Goal: Task Accomplishment & Management: Use online tool/utility

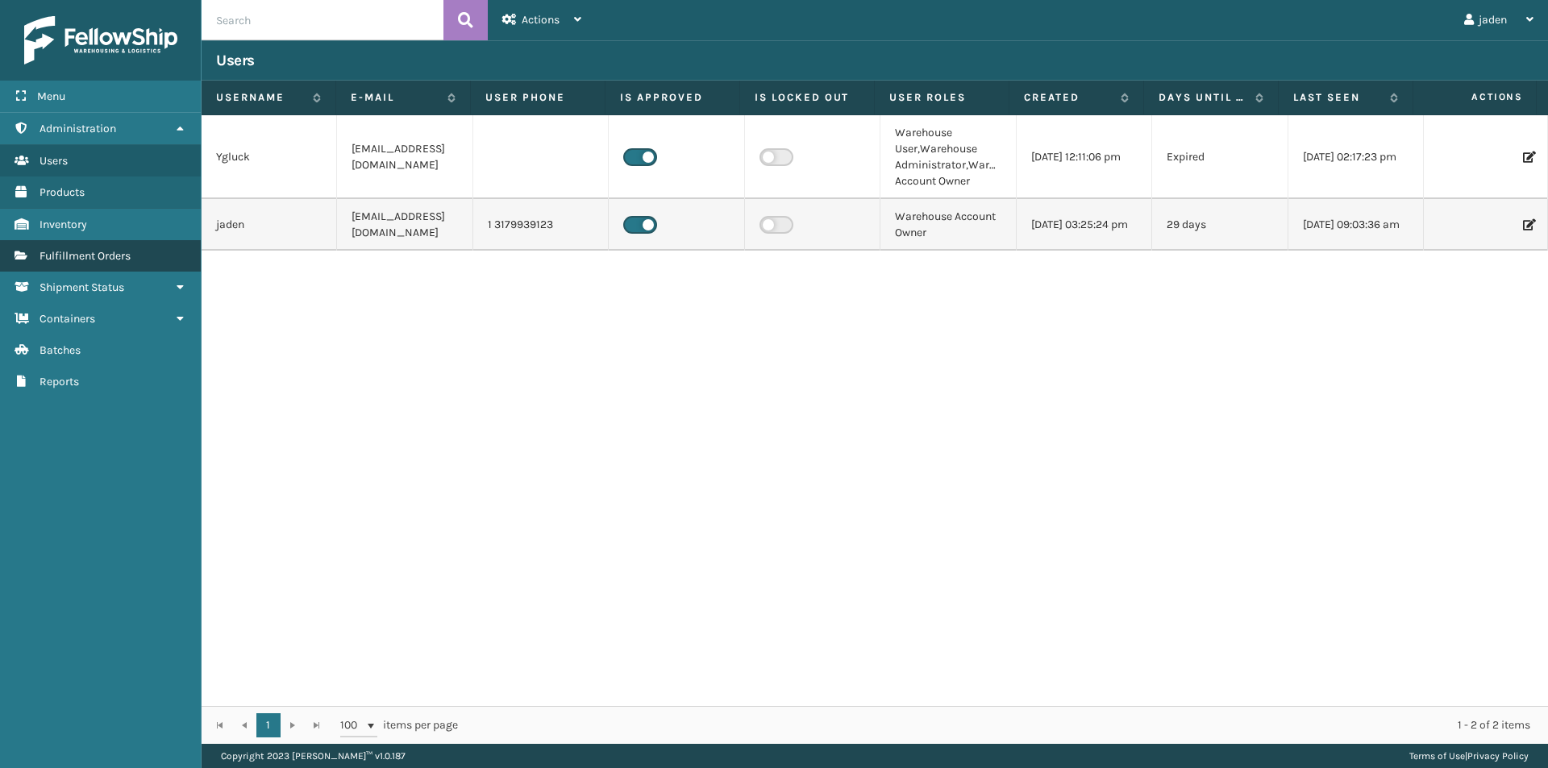
click at [115, 266] on link "Fulfillment Orders" at bounding box center [100, 255] width 201 height 31
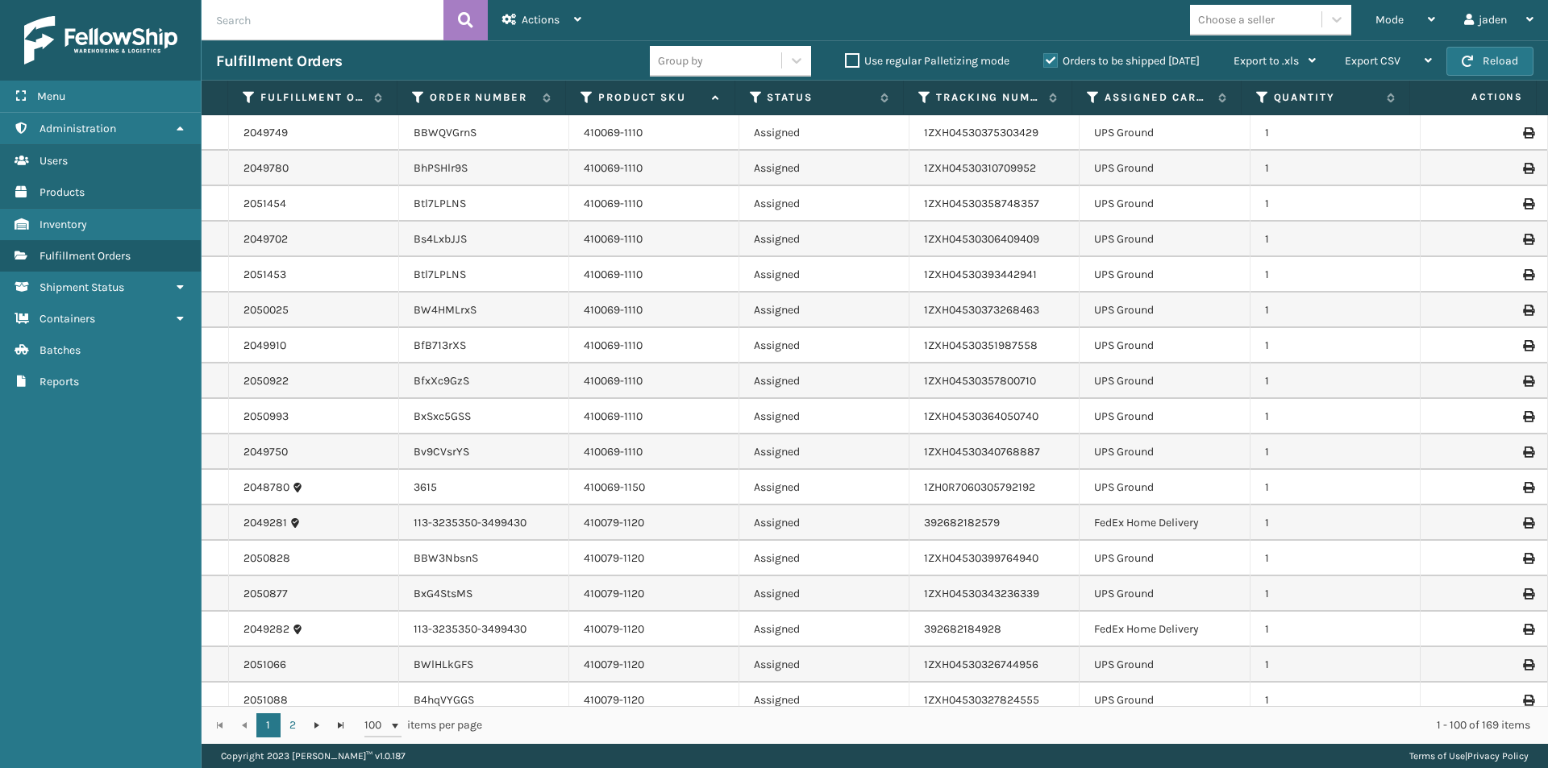
click at [1053, 58] on label "Orders to be shipped [DATE]" at bounding box center [1121, 61] width 156 height 14
click at [1044, 58] on input "Orders to be shipped [DATE]" at bounding box center [1043, 57] width 1 height 10
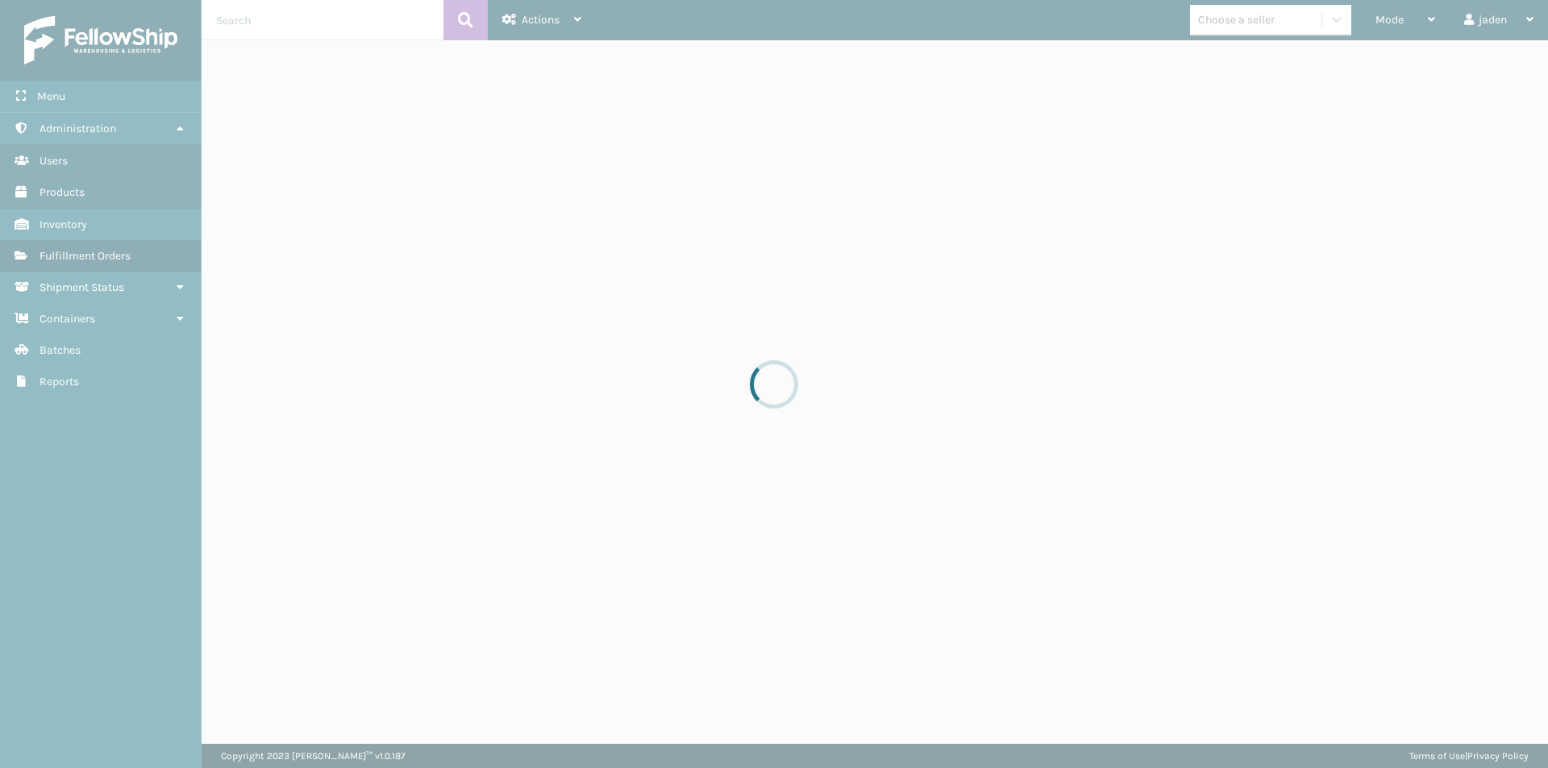
click at [4, 589] on div at bounding box center [774, 384] width 1548 height 768
click at [142, 744] on div at bounding box center [774, 384] width 1548 height 768
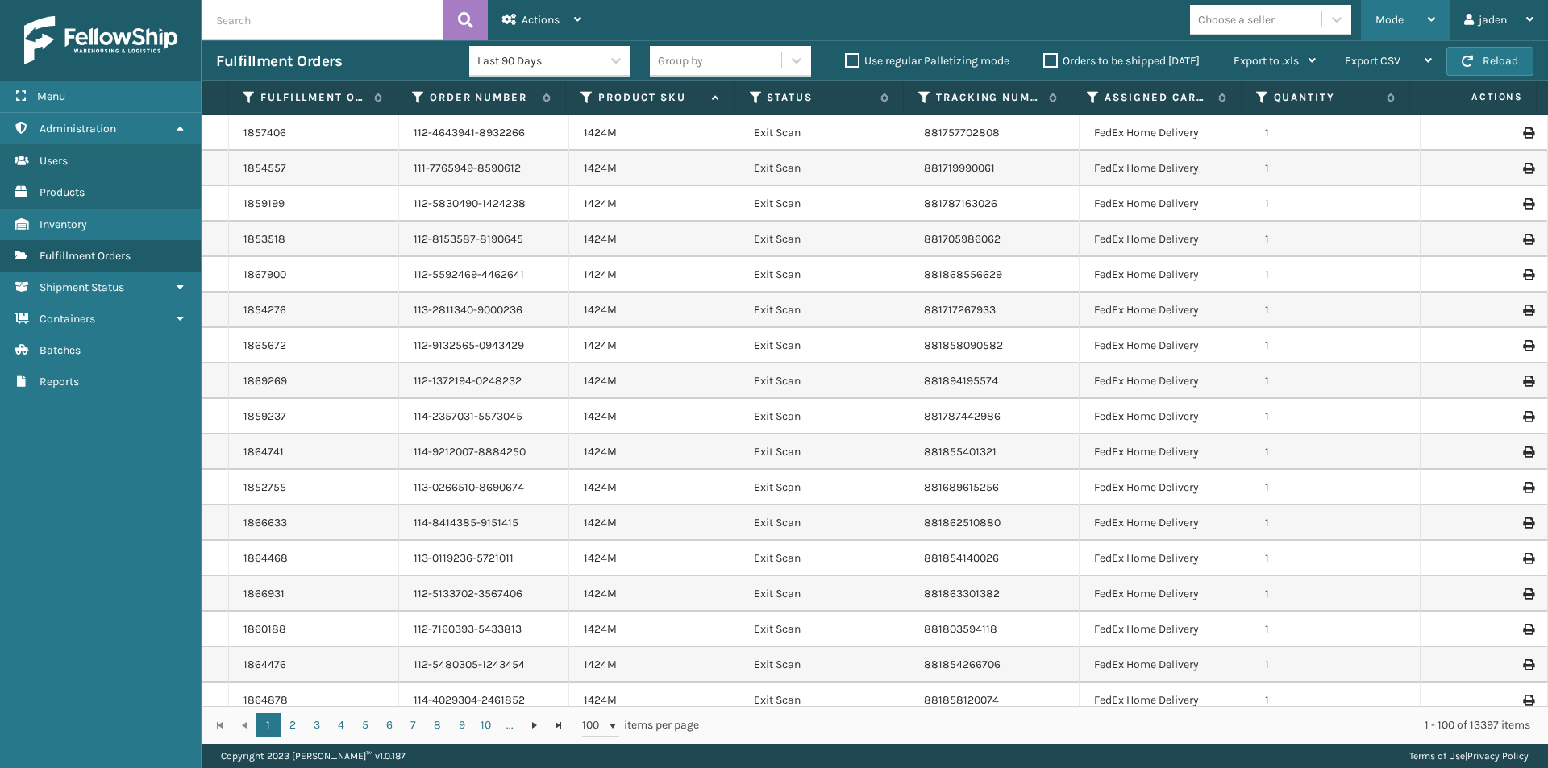
click at [1403, 18] on div "Mode" at bounding box center [1405, 20] width 60 height 40
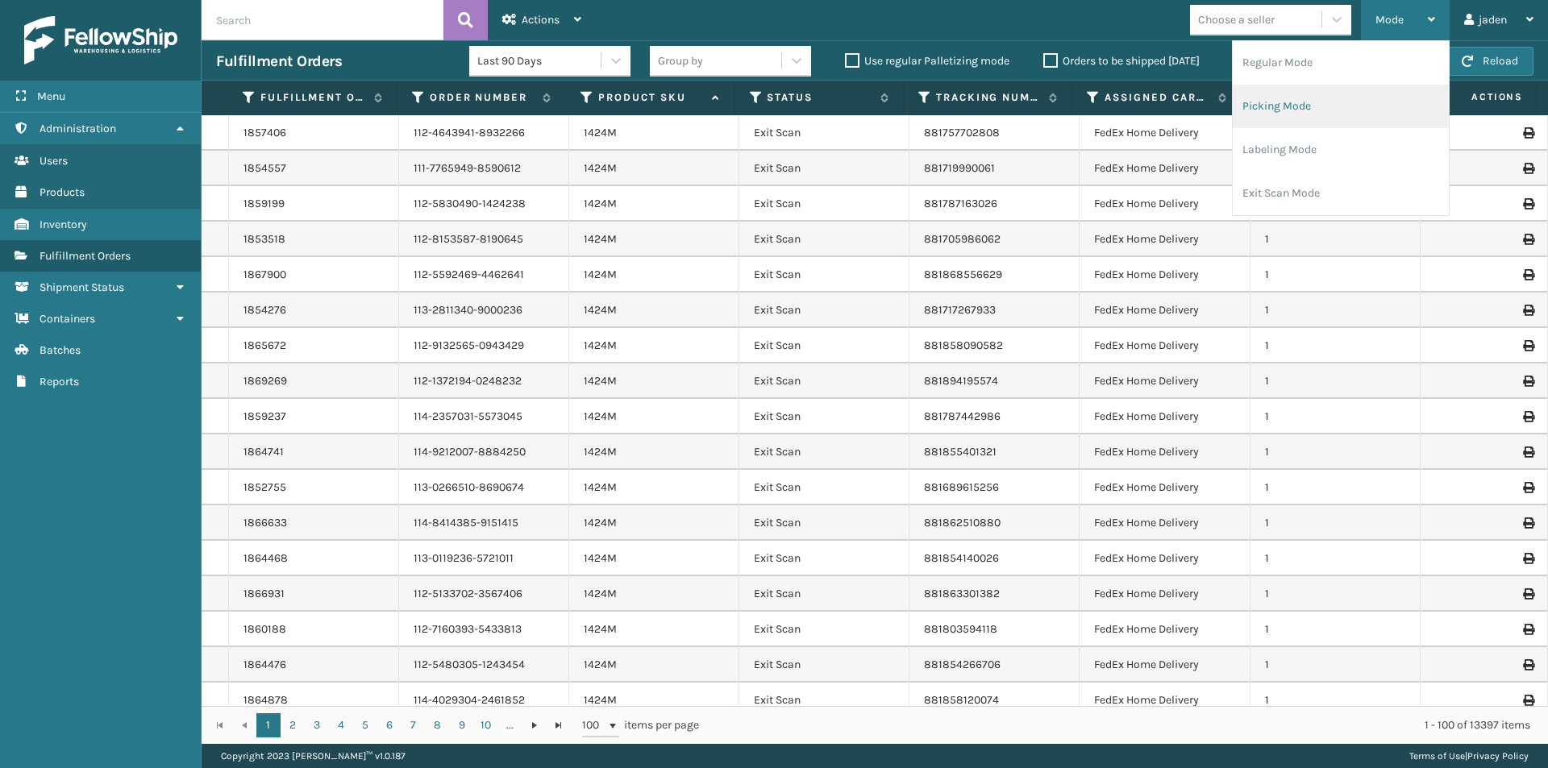
click at [1338, 89] on li "Picking Mode" at bounding box center [1341, 107] width 216 height 44
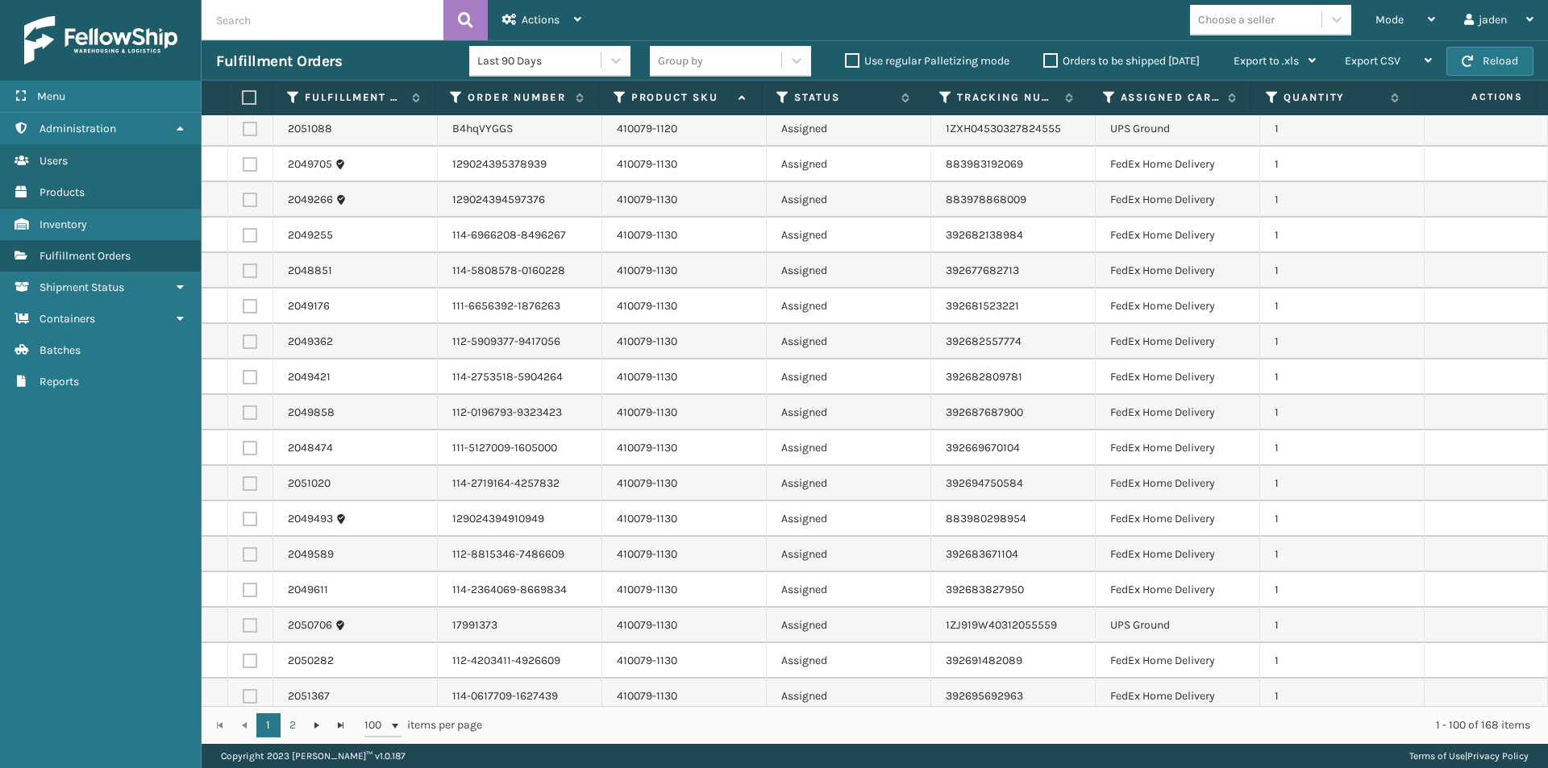
scroll to position [726, 0]
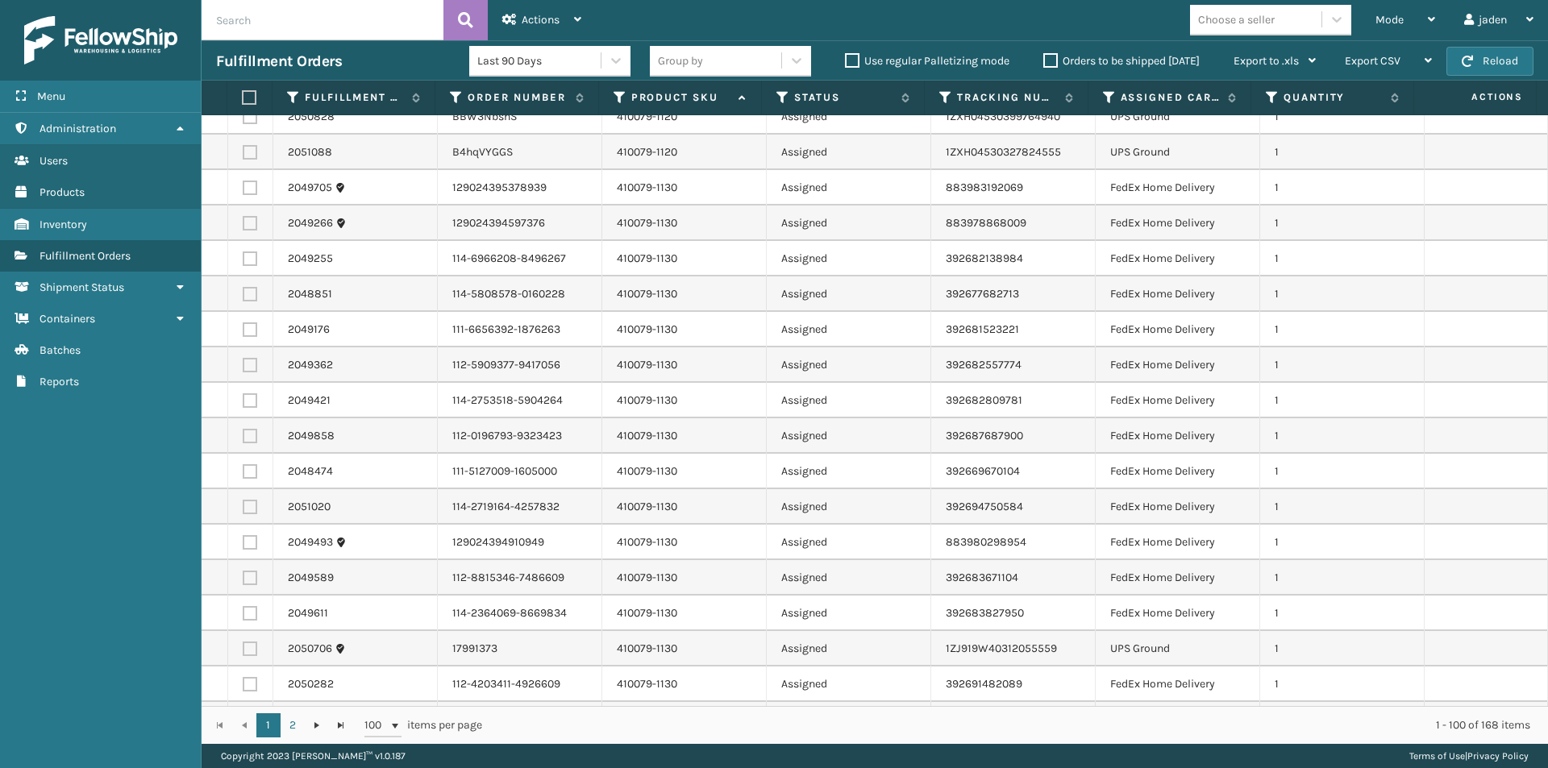
click at [243, 193] on label at bounding box center [250, 188] width 15 height 15
click at [243, 191] on input "checkbox" at bounding box center [243, 186] width 1 height 10
checkbox input "true"
click at [251, 225] on label at bounding box center [250, 223] width 15 height 15
click at [243, 225] on input "checkbox" at bounding box center [243, 221] width 1 height 10
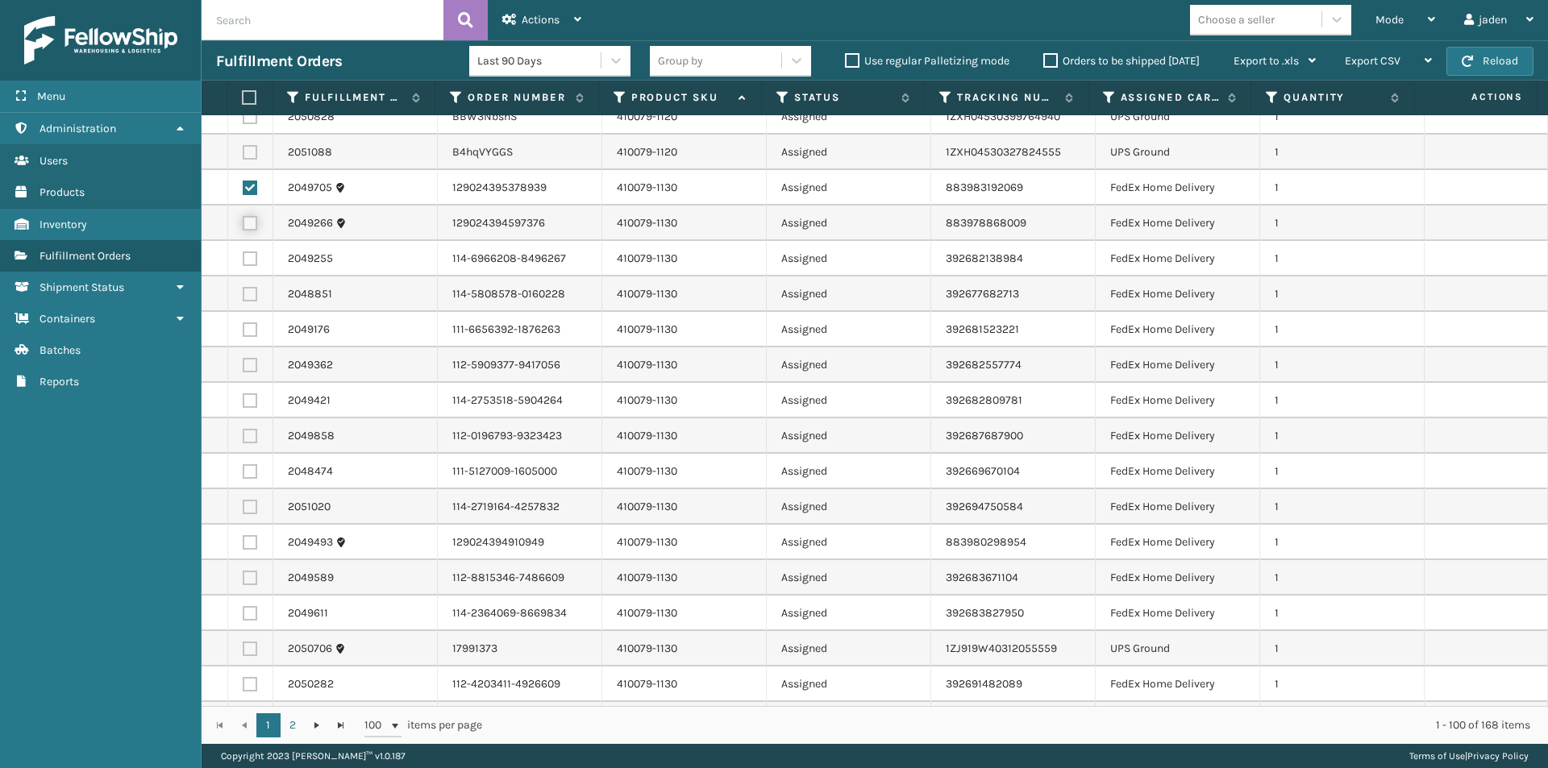
checkbox input "true"
click at [254, 257] on label at bounding box center [250, 259] width 15 height 15
click at [243, 257] on input "checkbox" at bounding box center [243, 257] width 1 height 10
checkbox input "true"
click at [245, 291] on label at bounding box center [250, 294] width 15 height 15
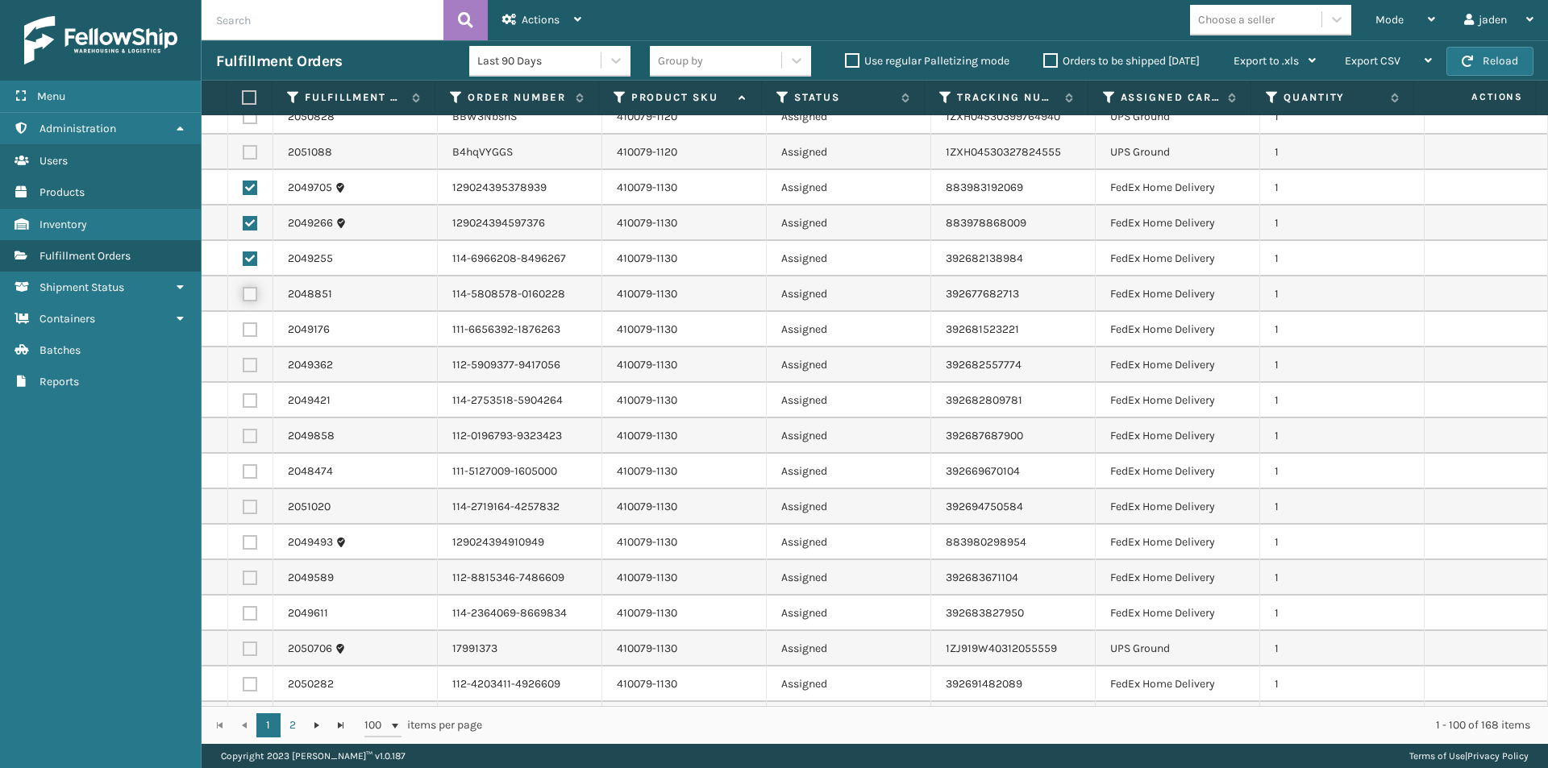
click at [243, 291] on input "checkbox" at bounding box center [243, 292] width 1 height 10
checkbox input "true"
click at [248, 330] on label at bounding box center [250, 329] width 15 height 15
click at [243, 330] on input "checkbox" at bounding box center [243, 327] width 1 height 10
checkbox input "true"
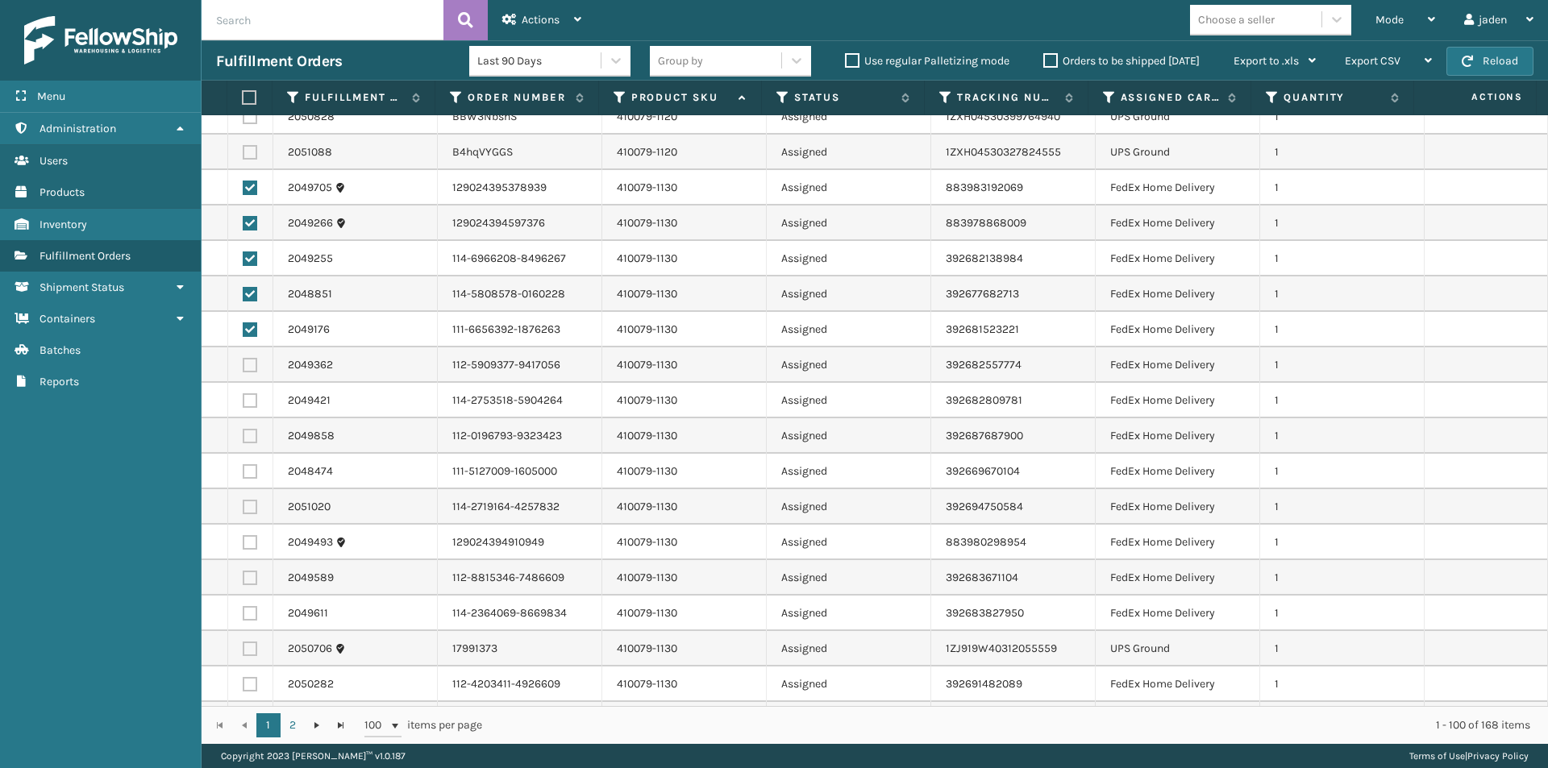
drag, startPoint x: 248, startPoint y: 358, endPoint x: 248, endPoint y: 373, distance: 15.3
click at [248, 364] on label at bounding box center [250, 365] width 15 height 15
click at [243, 364] on input "checkbox" at bounding box center [243, 363] width 1 height 10
checkbox input "true"
click at [248, 400] on label at bounding box center [250, 400] width 15 height 15
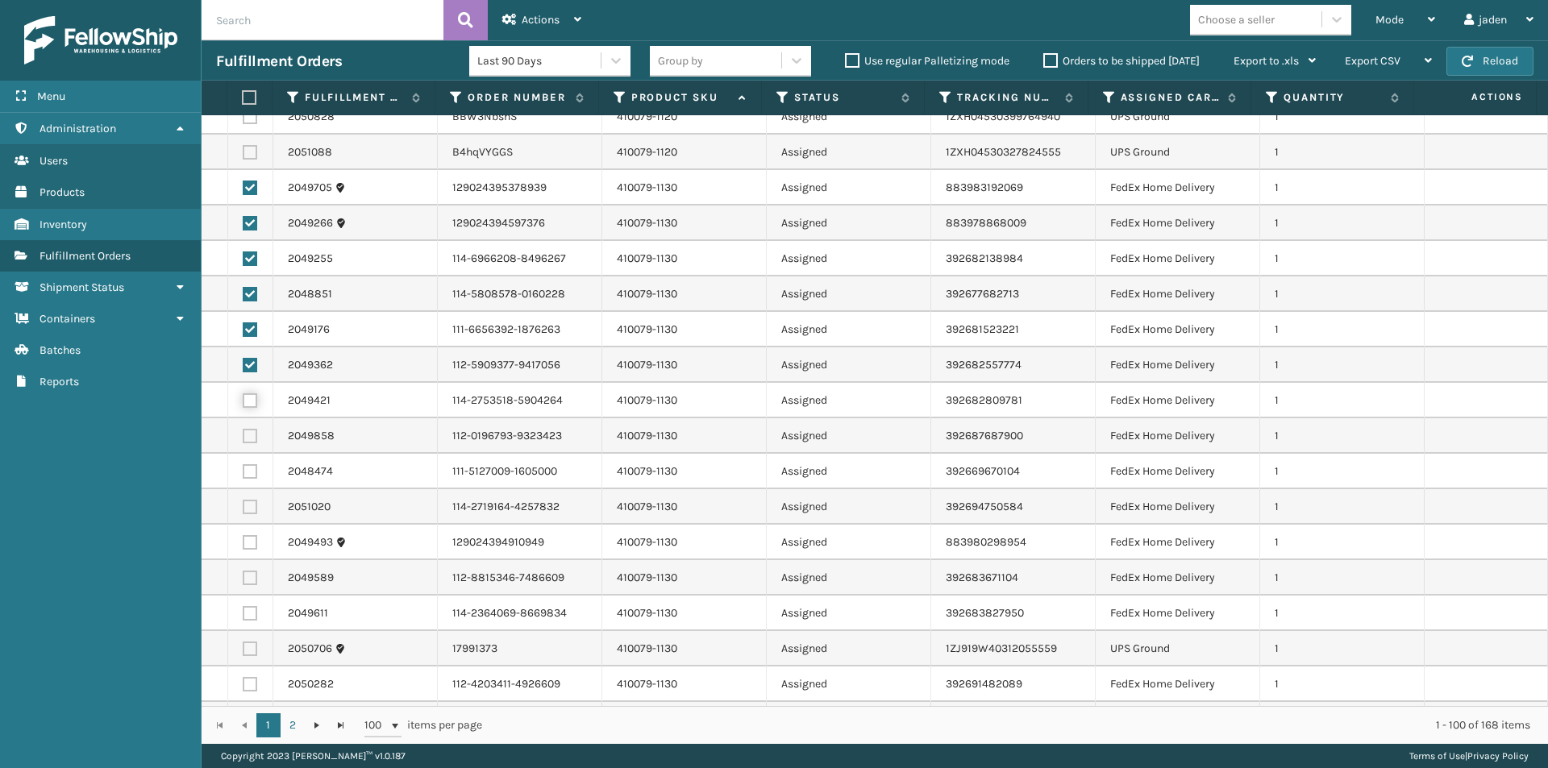
click at [243, 400] on input "checkbox" at bounding box center [243, 398] width 1 height 10
checkbox input "true"
click at [247, 438] on label at bounding box center [250, 436] width 15 height 15
click at [243, 438] on input "checkbox" at bounding box center [243, 434] width 1 height 10
checkbox input "true"
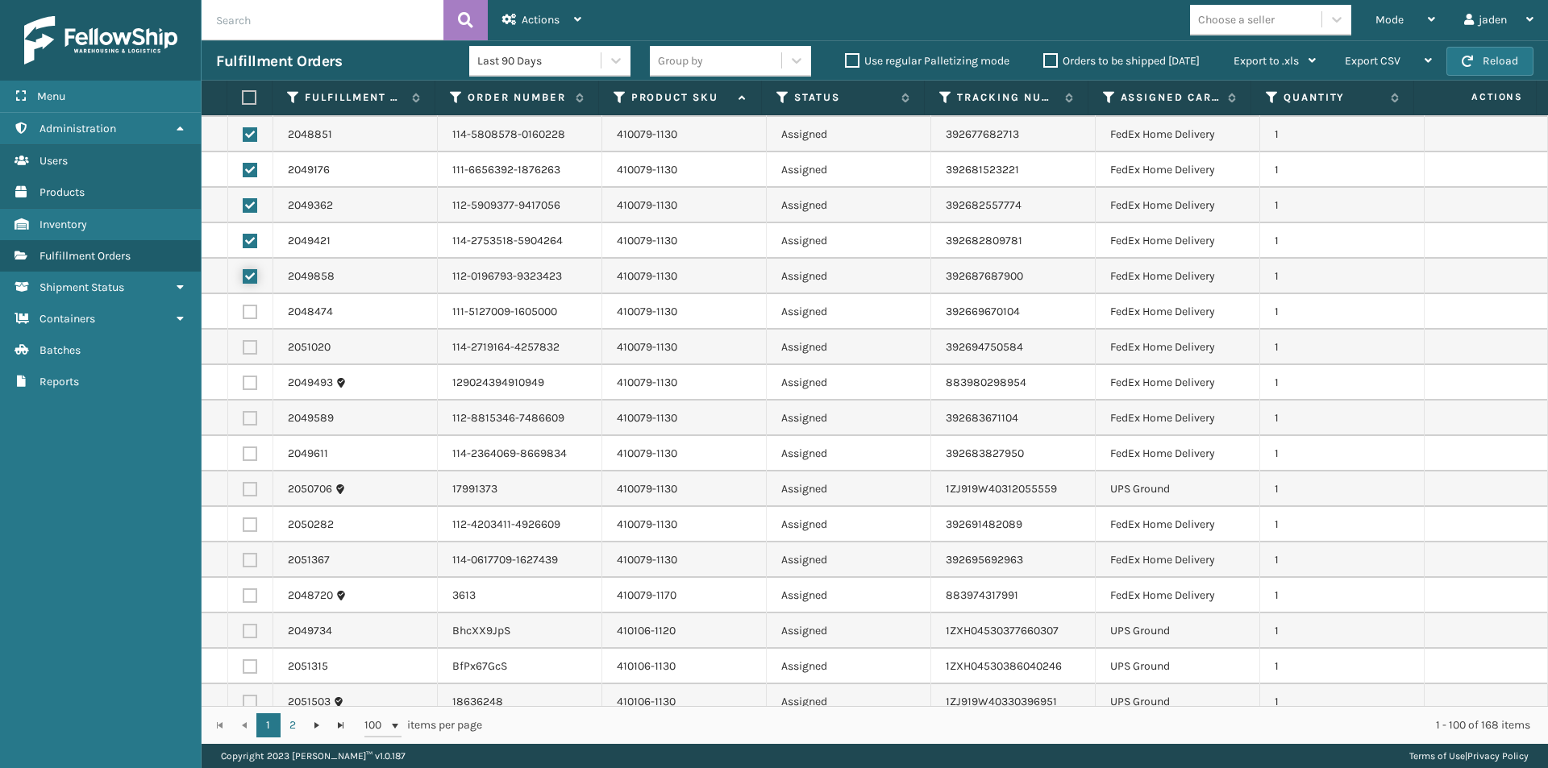
scroll to position [887, 0]
click at [241, 451] on td at bounding box center [250, 452] width 45 height 35
click at [243, 452] on label at bounding box center [250, 452] width 15 height 15
click at [243, 452] on input "checkbox" at bounding box center [243, 450] width 1 height 10
checkbox input "true"
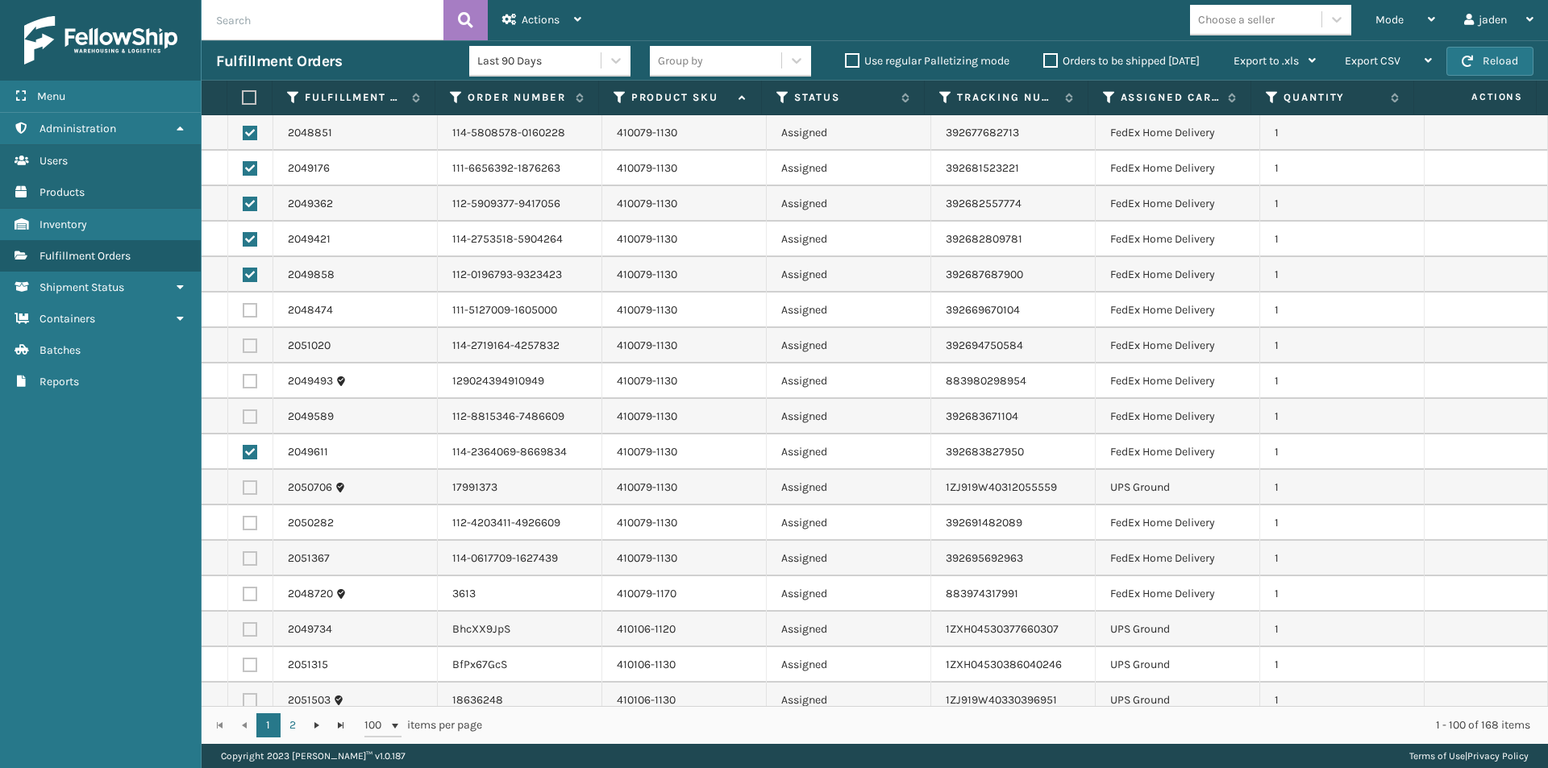
click at [245, 418] on label at bounding box center [250, 417] width 15 height 15
click at [243, 418] on input "checkbox" at bounding box center [243, 415] width 1 height 10
checkbox input "true"
click at [250, 379] on label at bounding box center [250, 381] width 15 height 15
click at [243, 379] on input "checkbox" at bounding box center [243, 379] width 1 height 10
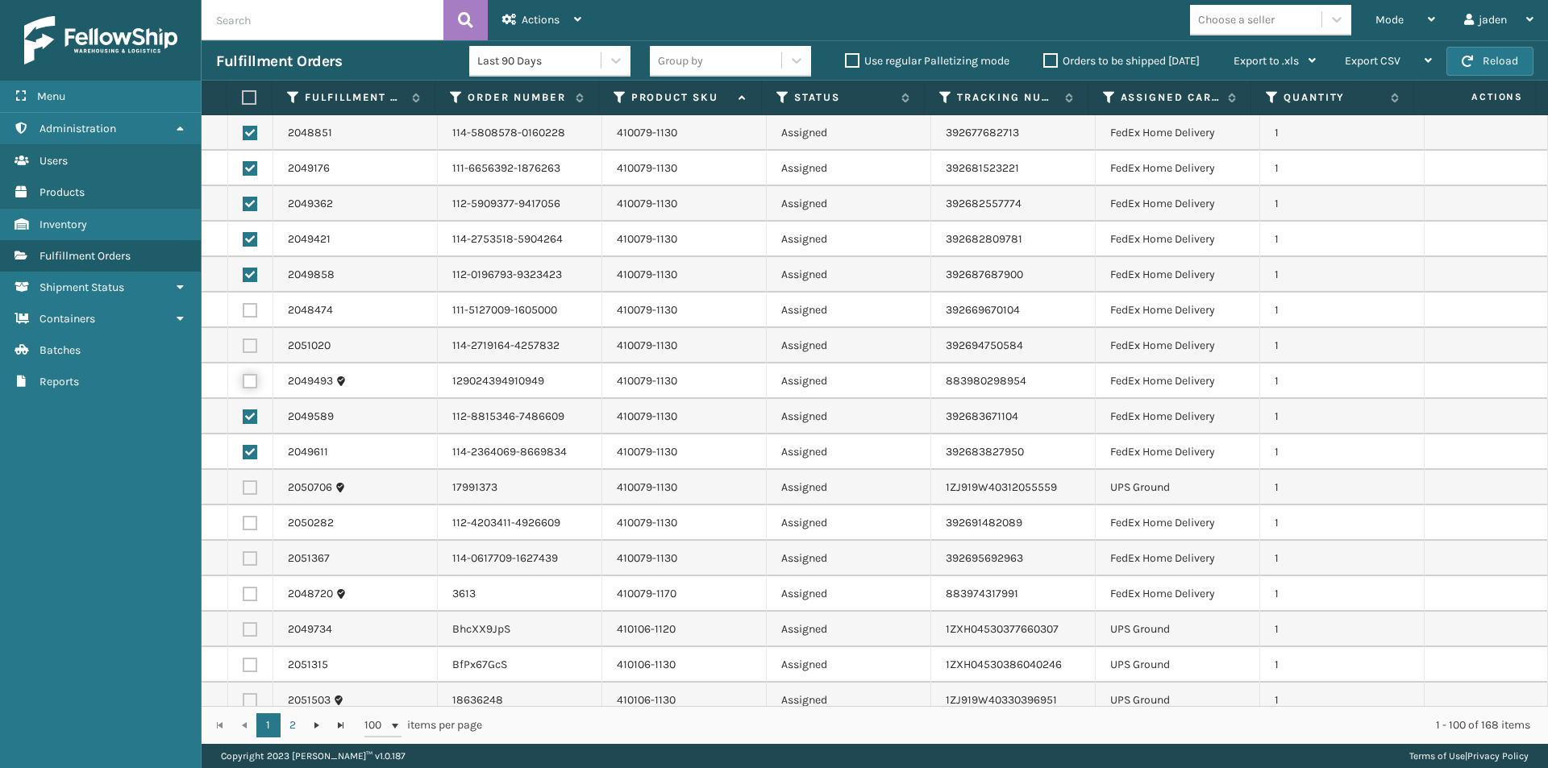
checkbox input "true"
click at [247, 339] on label at bounding box center [250, 346] width 15 height 15
click at [243, 339] on input "checkbox" at bounding box center [243, 344] width 1 height 10
checkbox input "true"
click at [247, 310] on label at bounding box center [250, 310] width 15 height 15
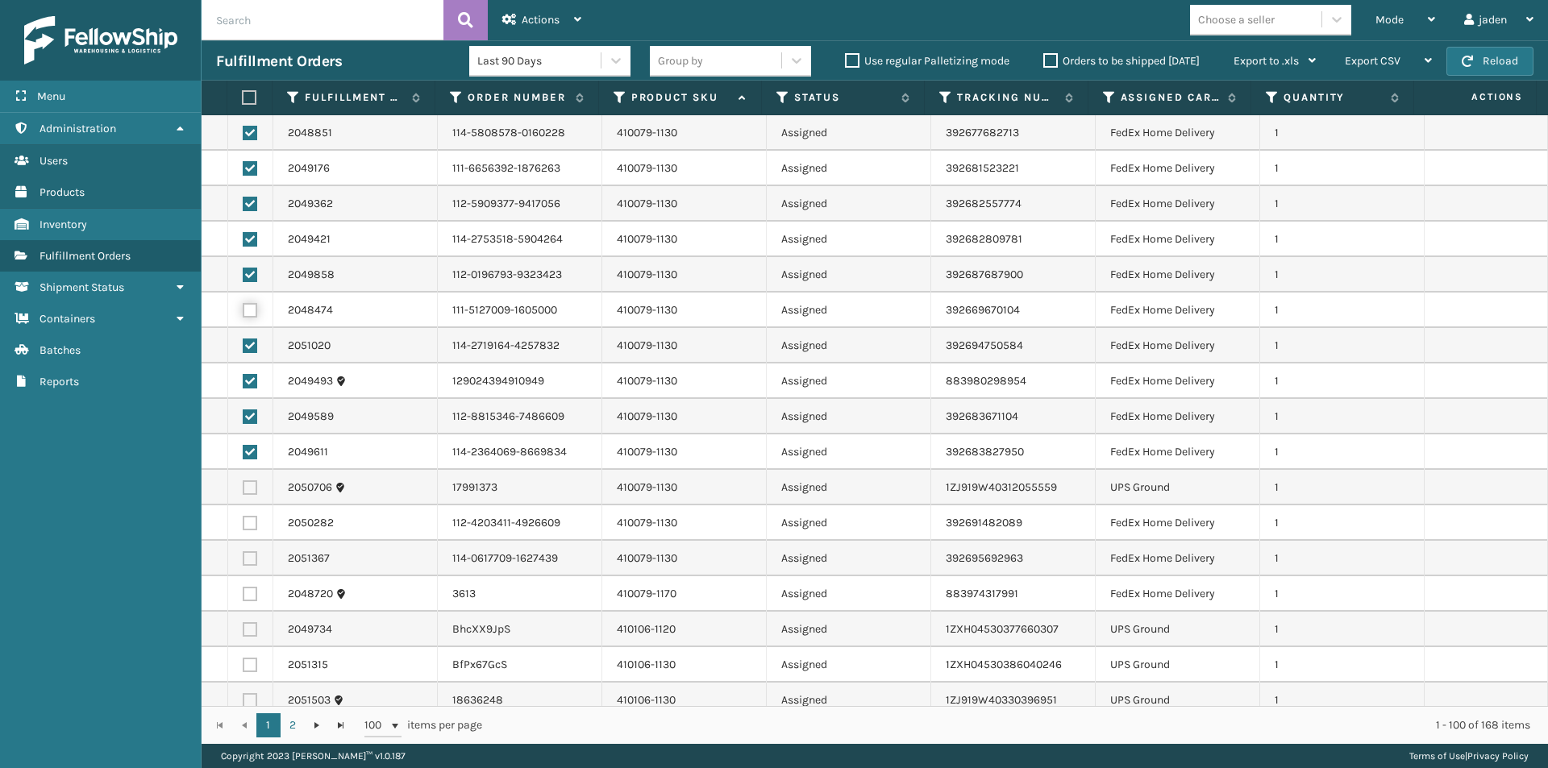
click at [243, 310] on input "checkbox" at bounding box center [243, 308] width 1 height 10
checkbox input "true"
click at [244, 525] on label at bounding box center [250, 523] width 15 height 15
click at [243, 525] on input "checkbox" at bounding box center [243, 521] width 1 height 10
checkbox input "true"
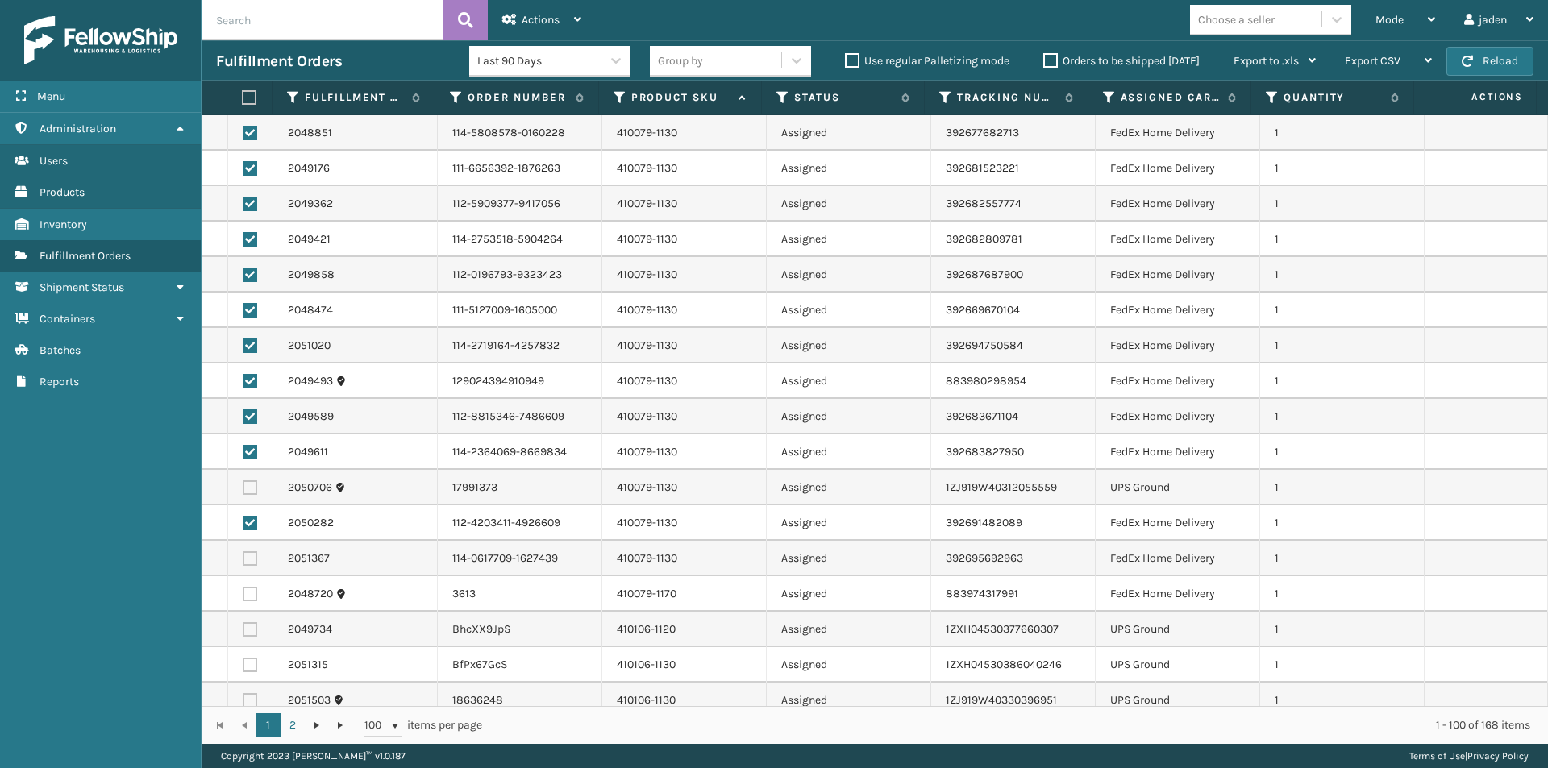
click at [251, 561] on label at bounding box center [250, 558] width 15 height 15
click at [243, 561] on input "checkbox" at bounding box center [243, 556] width 1 height 10
checkbox input "true"
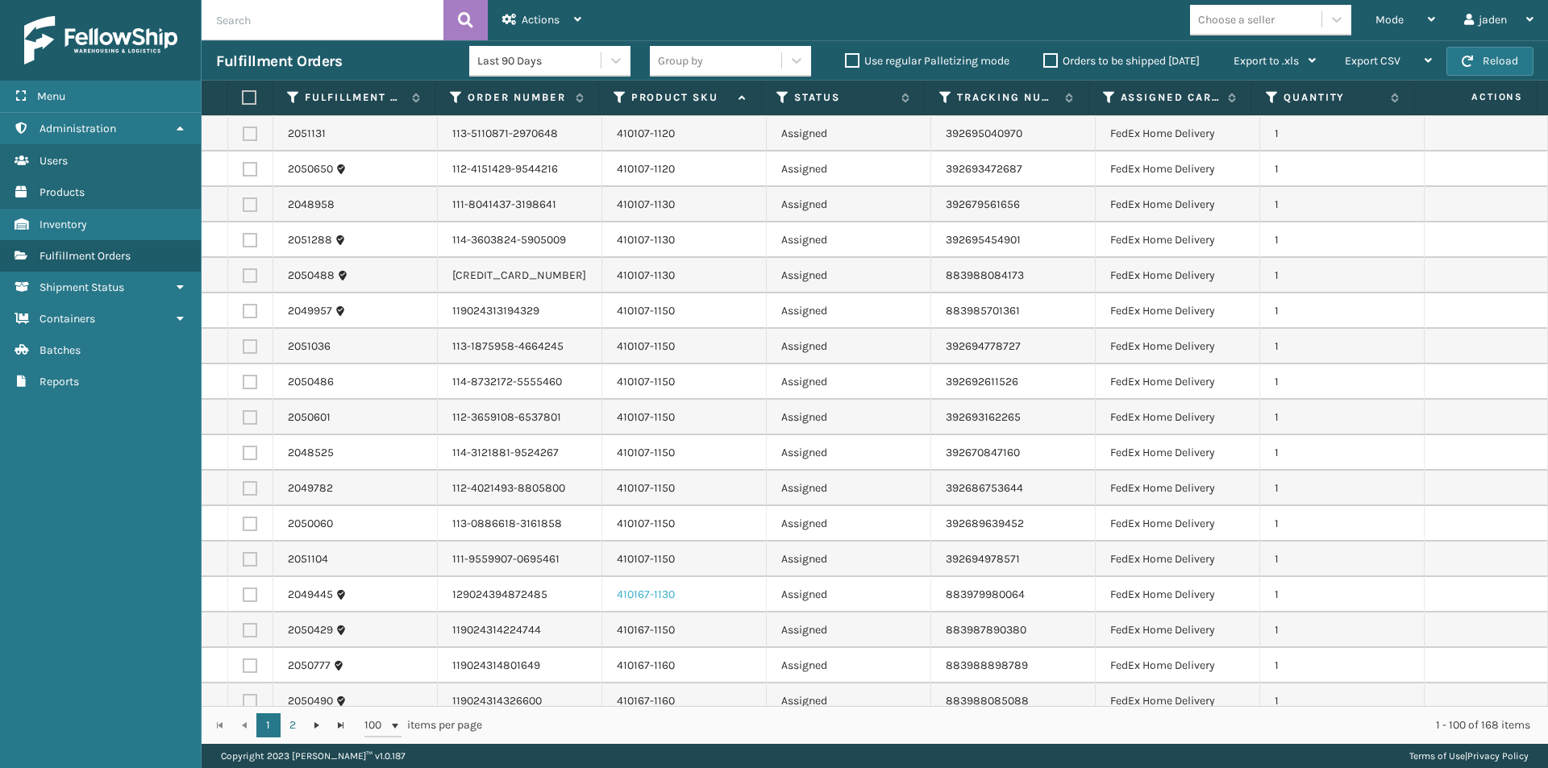
scroll to position [1693, 0]
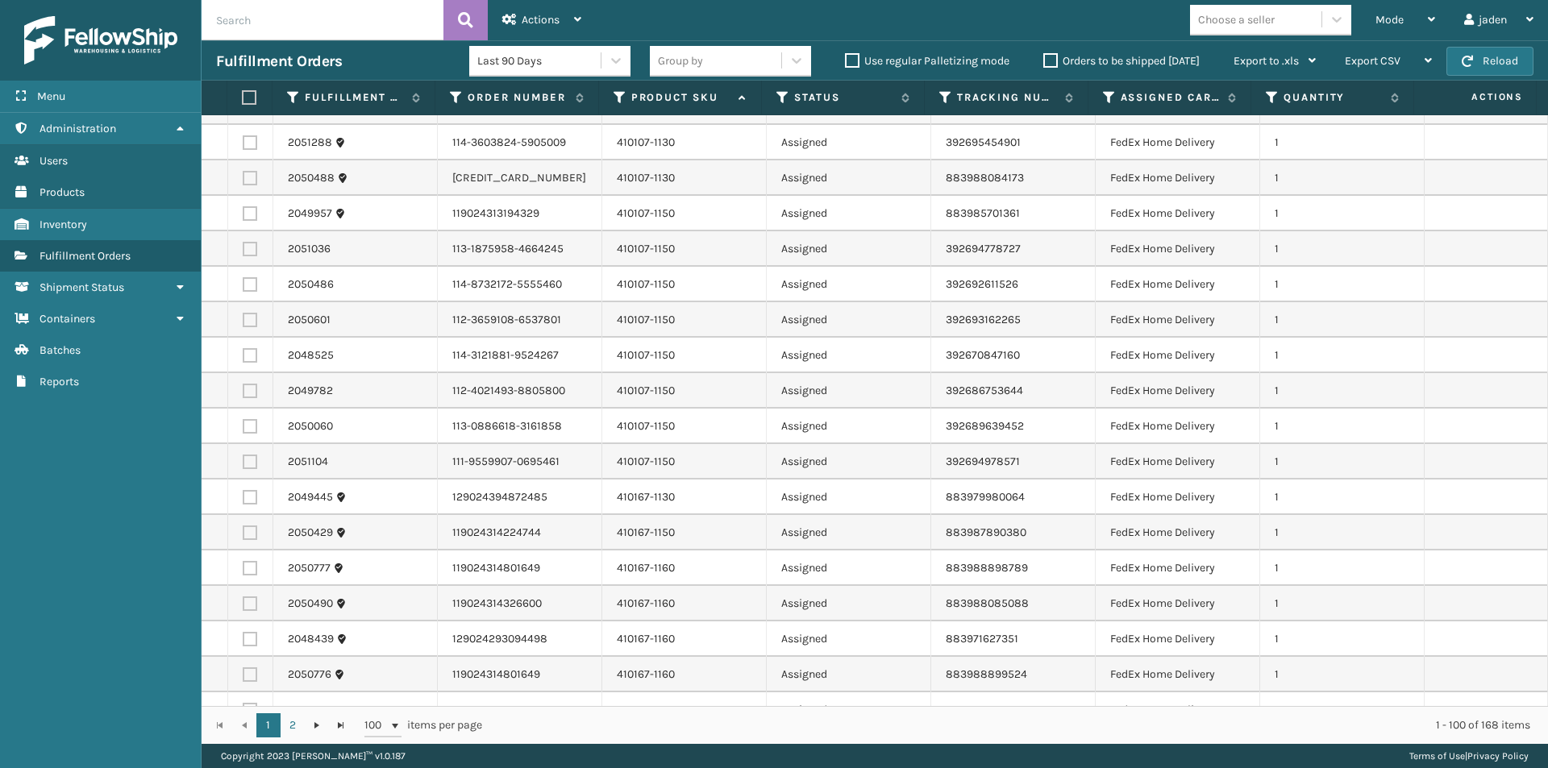
click at [245, 466] on label at bounding box center [250, 462] width 15 height 15
click at [243, 465] on input "checkbox" at bounding box center [243, 460] width 1 height 10
checkbox input "true"
click at [249, 423] on label at bounding box center [250, 426] width 15 height 15
click at [243, 423] on input "checkbox" at bounding box center [243, 424] width 1 height 10
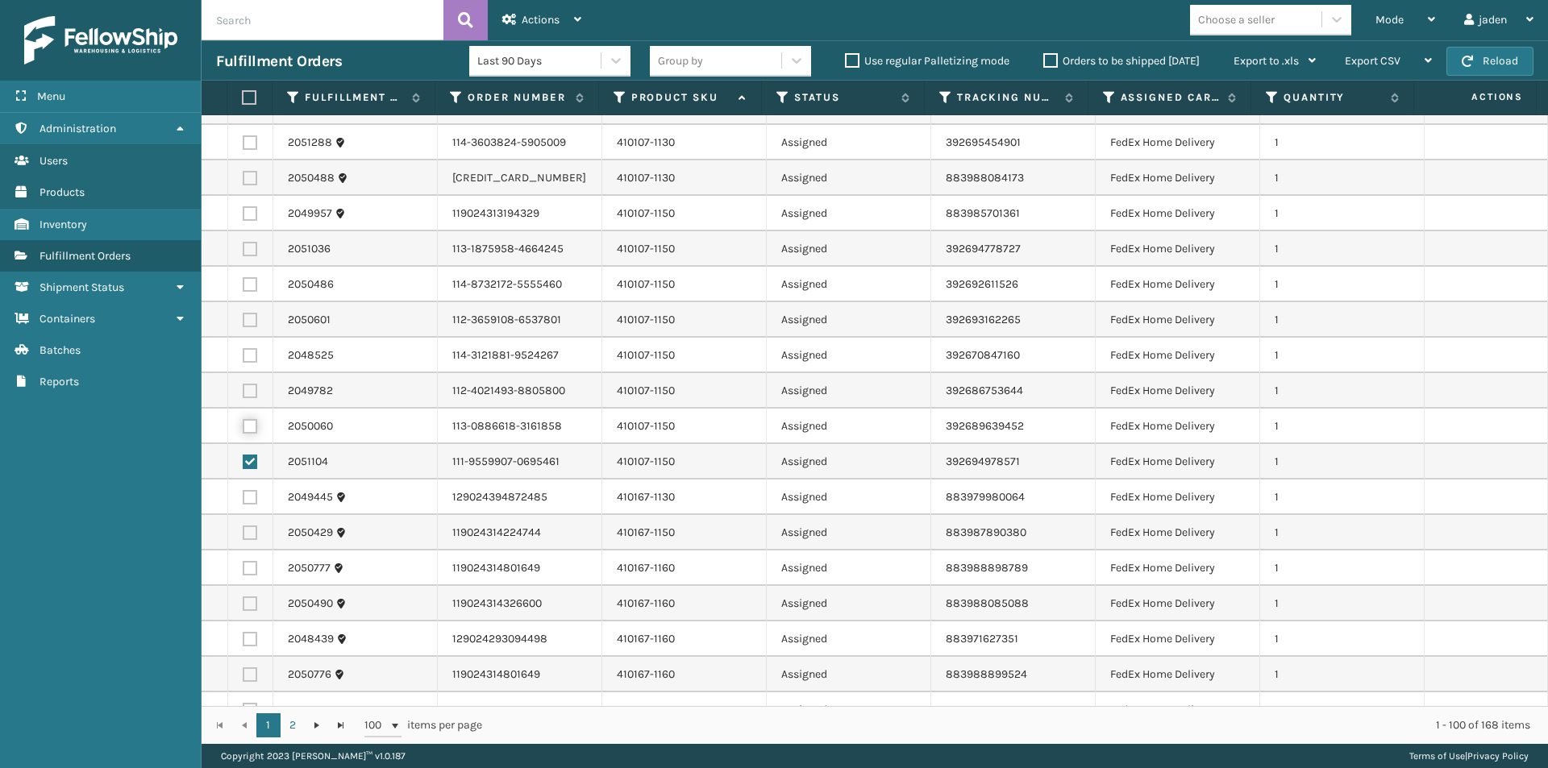
checkbox input "true"
click at [253, 384] on label at bounding box center [250, 391] width 15 height 15
click at [243, 384] on input "checkbox" at bounding box center [243, 389] width 1 height 10
checkbox input "true"
click at [252, 353] on label at bounding box center [250, 355] width 15 height 15
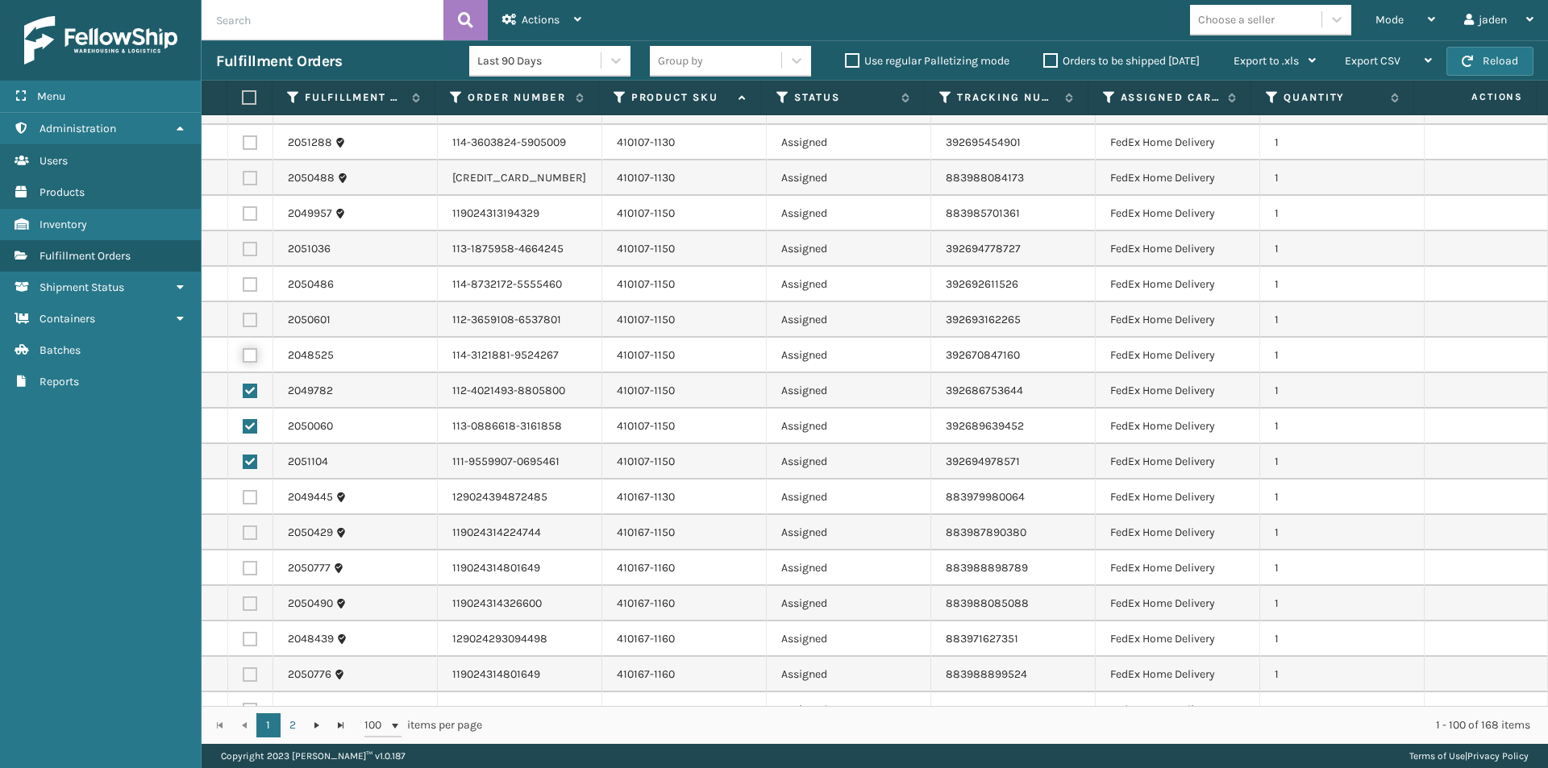
click at [243, 353] on input "checkbox" at bounding box center [243, 353] width 1 height 10
checkbox input "true"
click at [252, 322] on label at bounding box center [250, 320] width 15 height 15
click at [243, 322] on input "checkbox" at bounding box center [243, 318] width 1 height 10
checkbox input "true"
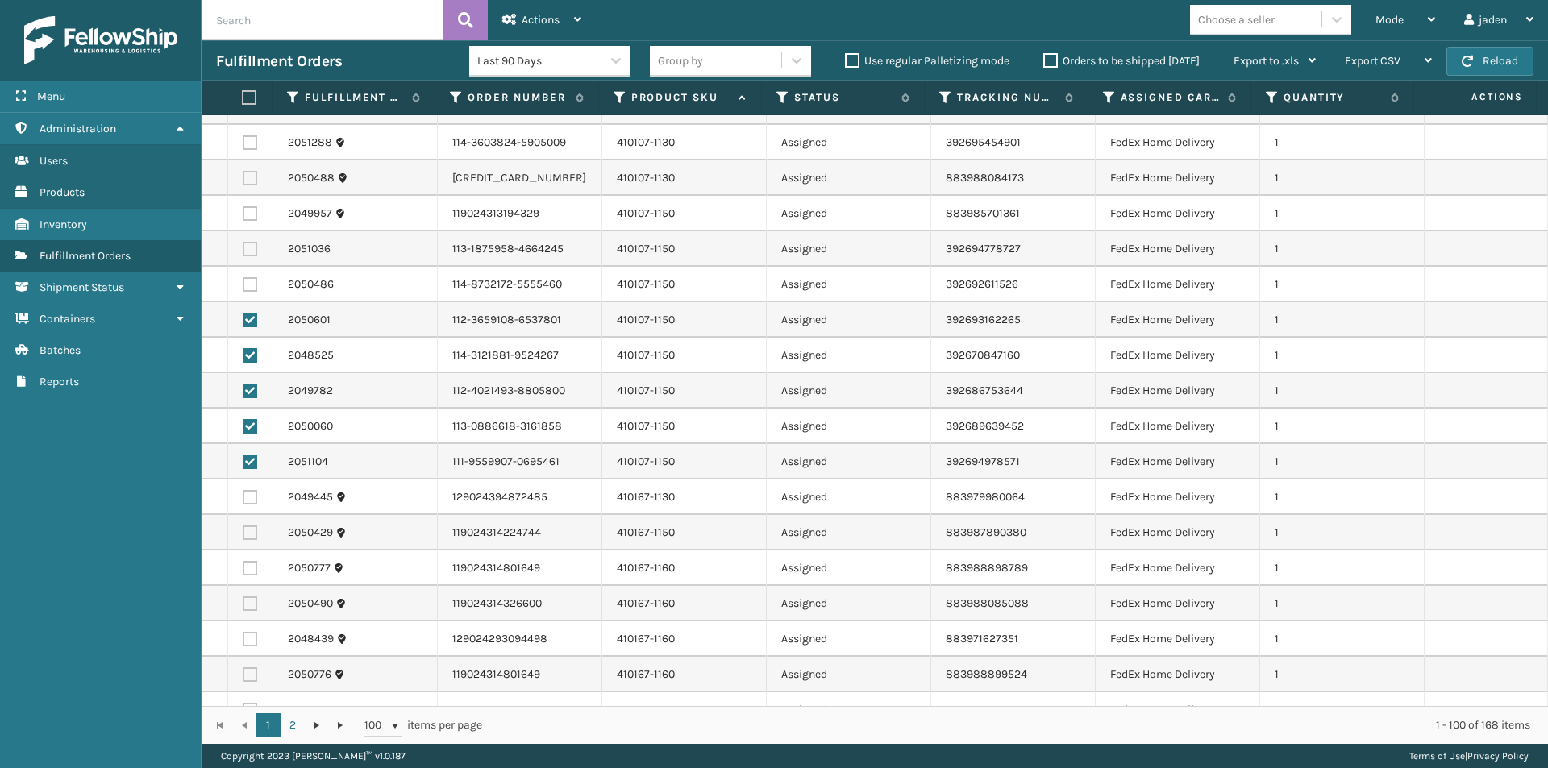
click at [252, 292] on td at bounding box center [250, 284] width 45 height 35
click at [248, 242] on label at bounding box center [250, 249] width 15 height 15
click at [243, 242] on input "checkbox" at bounding box center [243, 247] width 1 height 10
checkbox input "true"
click at [249, 200] on td at bounding box center [250, 213] width 45 height 35
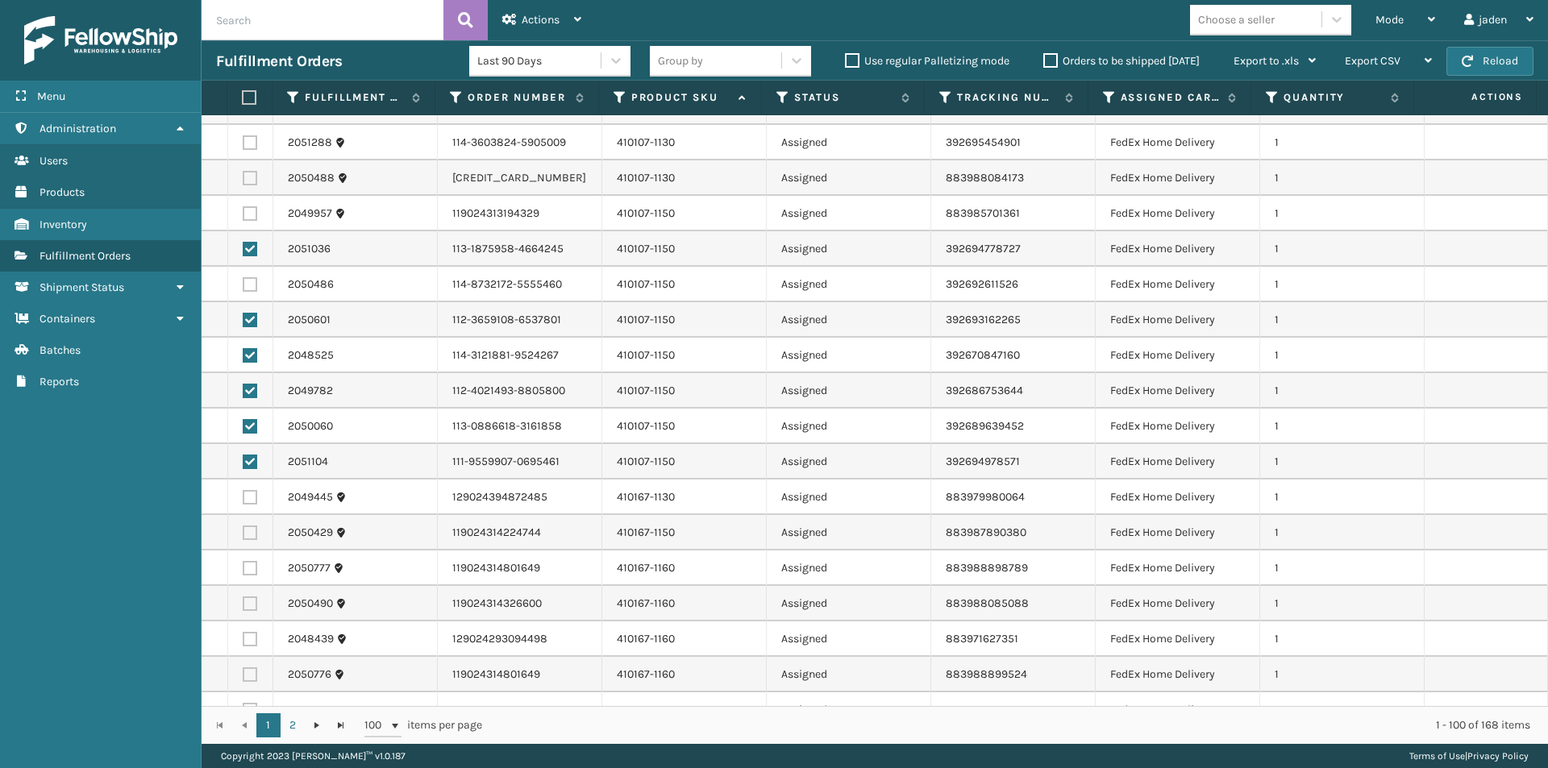
click at [247, 217] on label at bounding box center [250, 213] width 15 height 15
click at [243, 217] on input "checkbox" at bounding box center [243, 211] width 1 height 10
checkbox input "true"
click at [255, 286] on label at bounding box center [250, 284] width 15 height 15
click at [243, 286] on input "checkbox" at bounding box center [243, 282] width 1 height 10
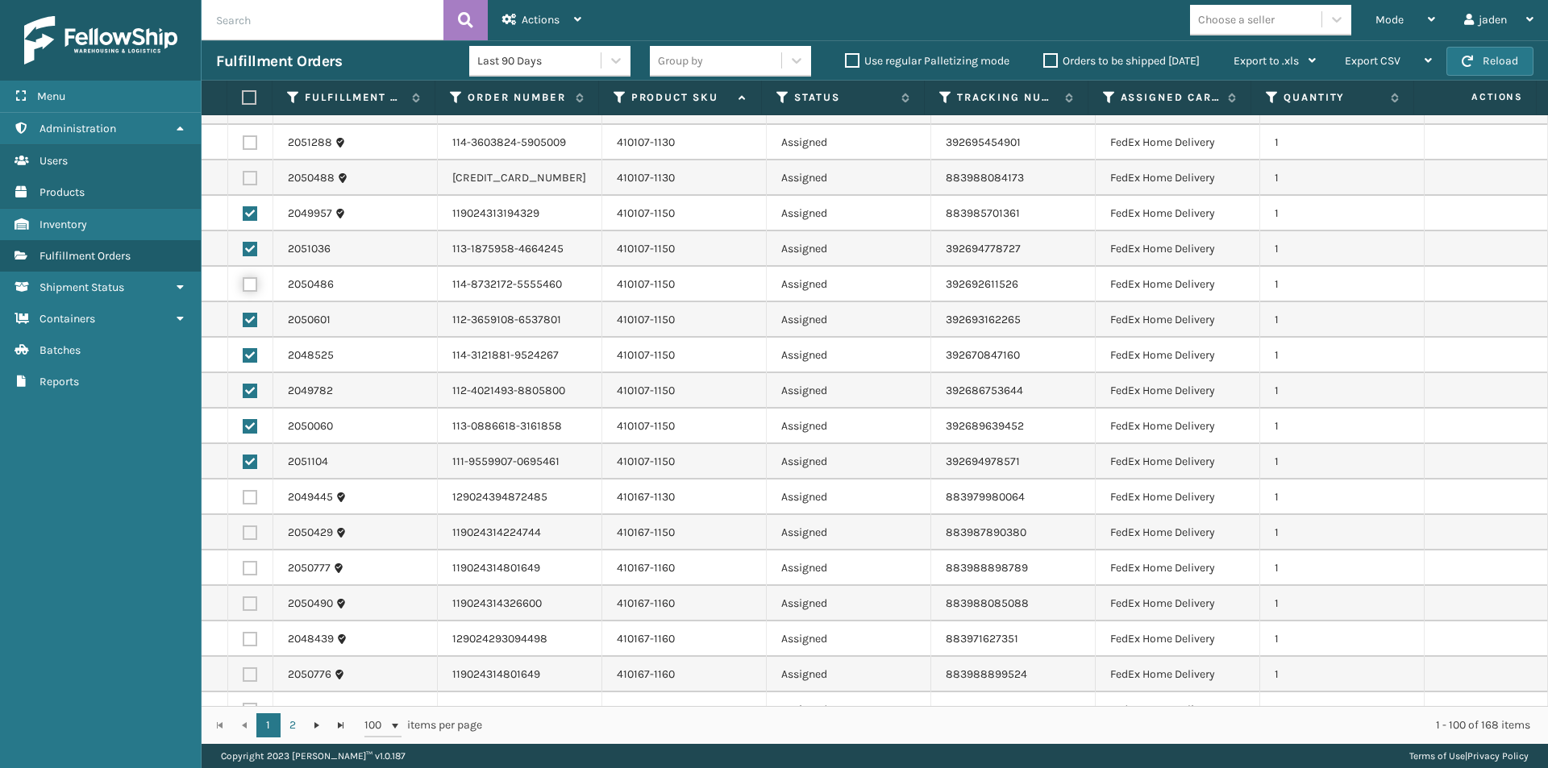
checkbox input "true"
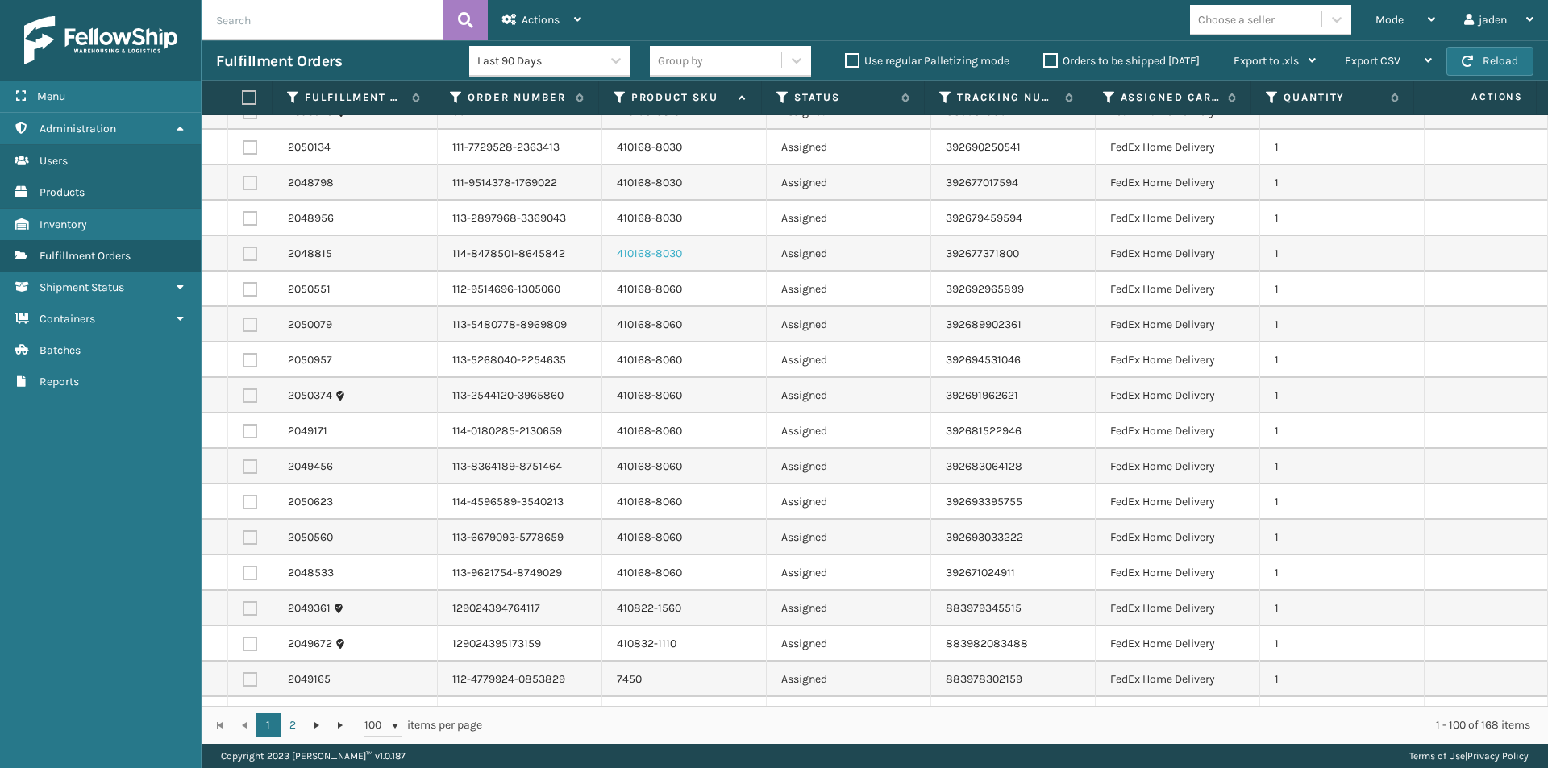
scroll to position [2338, 0]
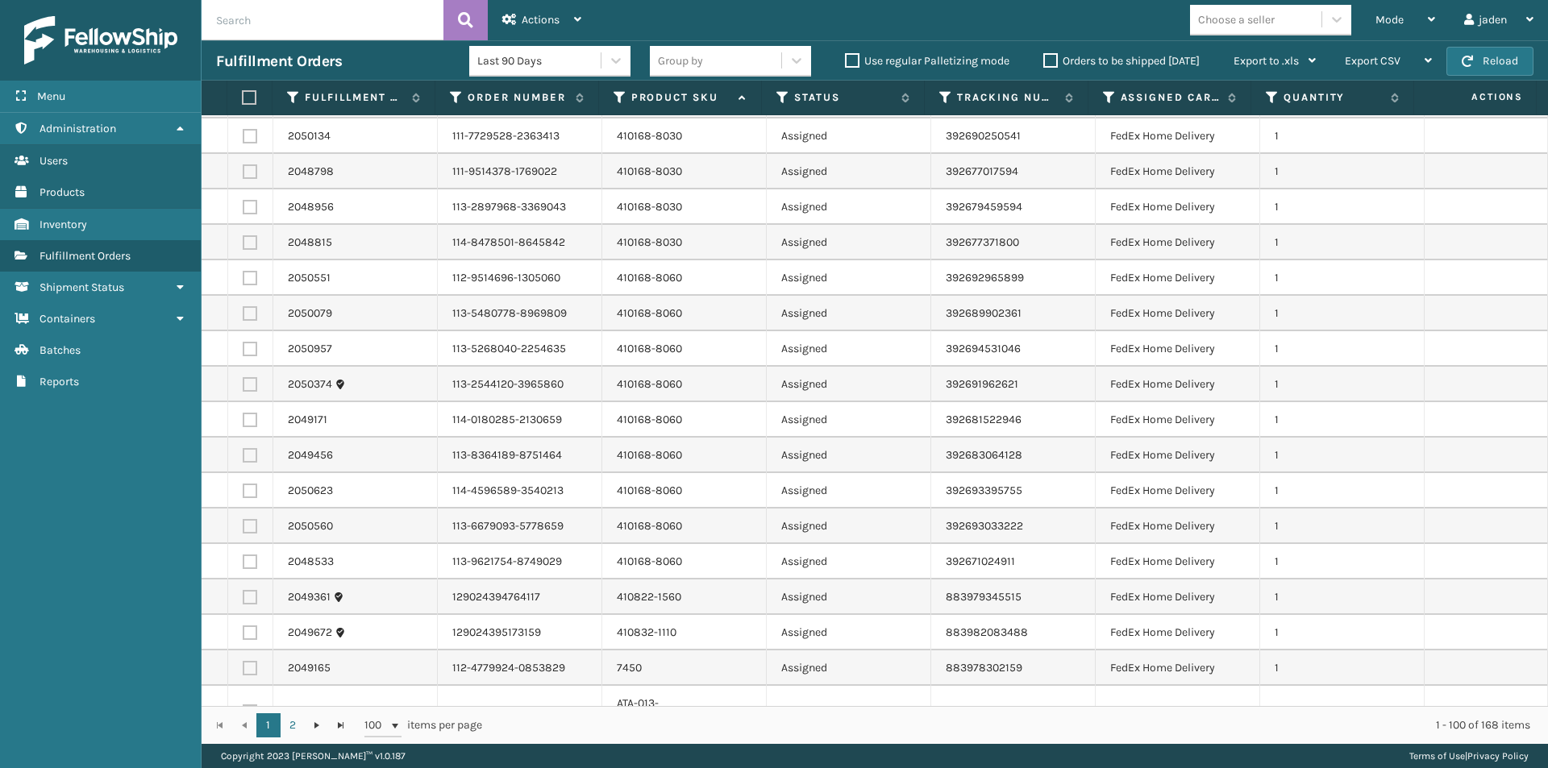
click at [243, 277] on label at bounding box center [250, 278] width 15 height 15
click at [243, 277] on input "checkbox" at bounding box center [243, 276] width 1 height 10
checkbox input "true"
click at [248, 318] on label at bounding box center [250, 313] width 15 height 15
click at [243, 317] on input "checkbox" at bounding box center [243, 311] width 1 height 10
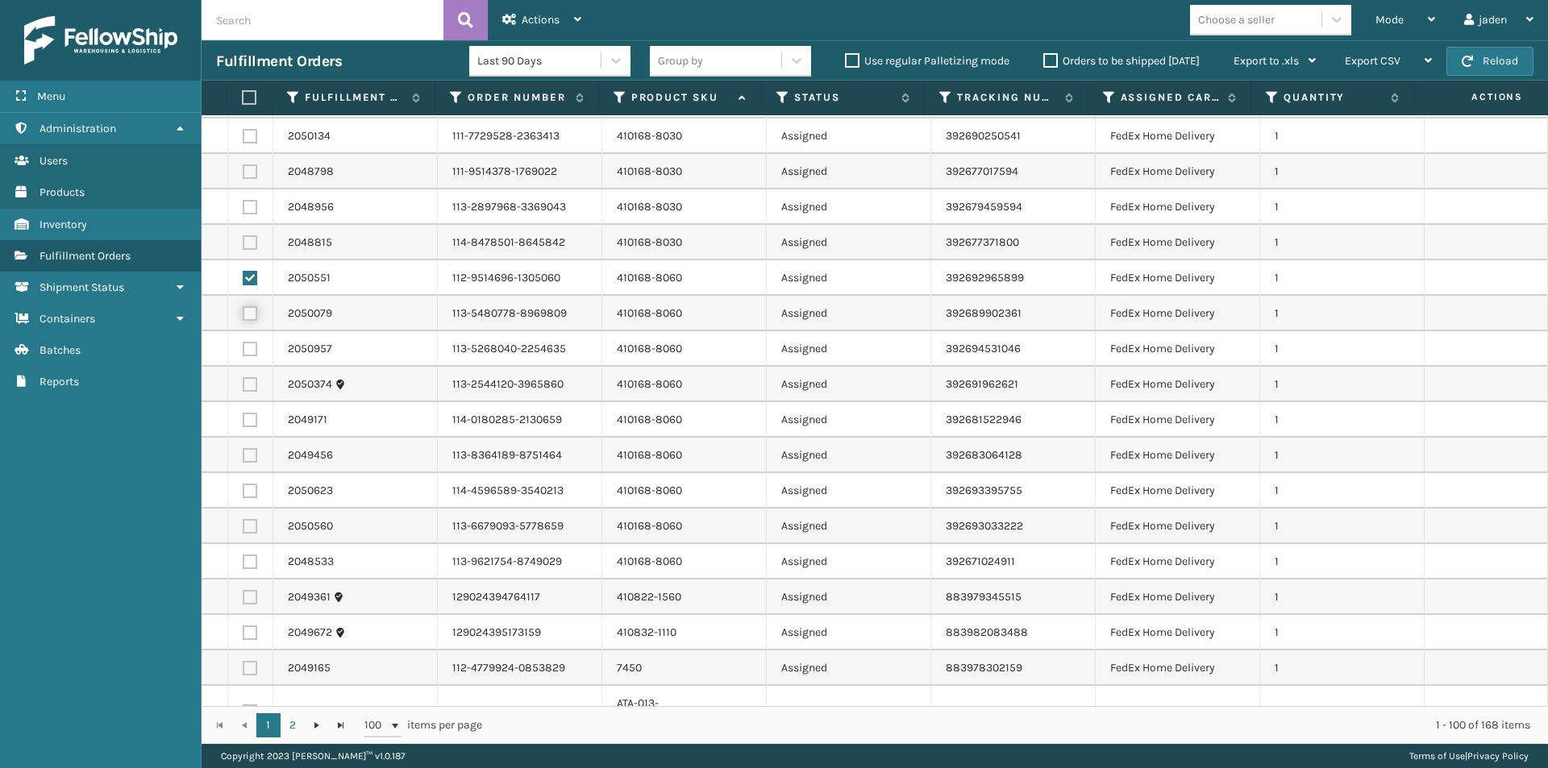
checkbox input "true"
click at [249, 344] on label at bounding box center [250, 349] width 15 height 15
click at [243, 344] on input "checkbox" at bounding box center [243, 347] width 1 height 10
checkbox input "true"
click at [250, 385] on label at bounding box center [250, 384] width 15 height 15
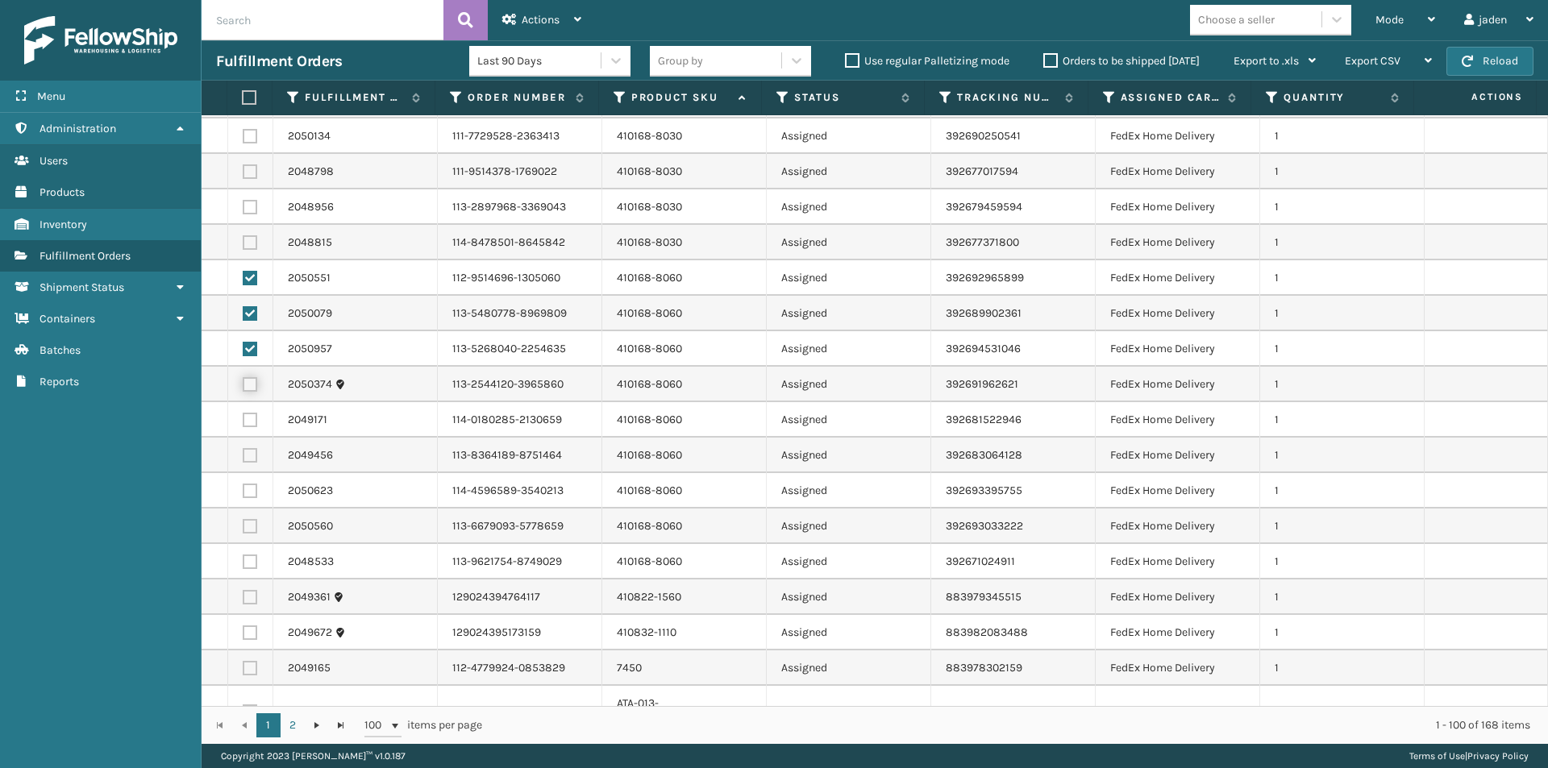
click at [243, 385] on input "checkbox" at bounding box center [243, 382] width 1 height 10
checkbox input "true"
click at [248, 422] on label at bounding box center [250, 420] width 15 height 15
click at [243, 422] on input "checkbox" at bounding box center [243, 418] width 1 height 10
checkbox input "true"
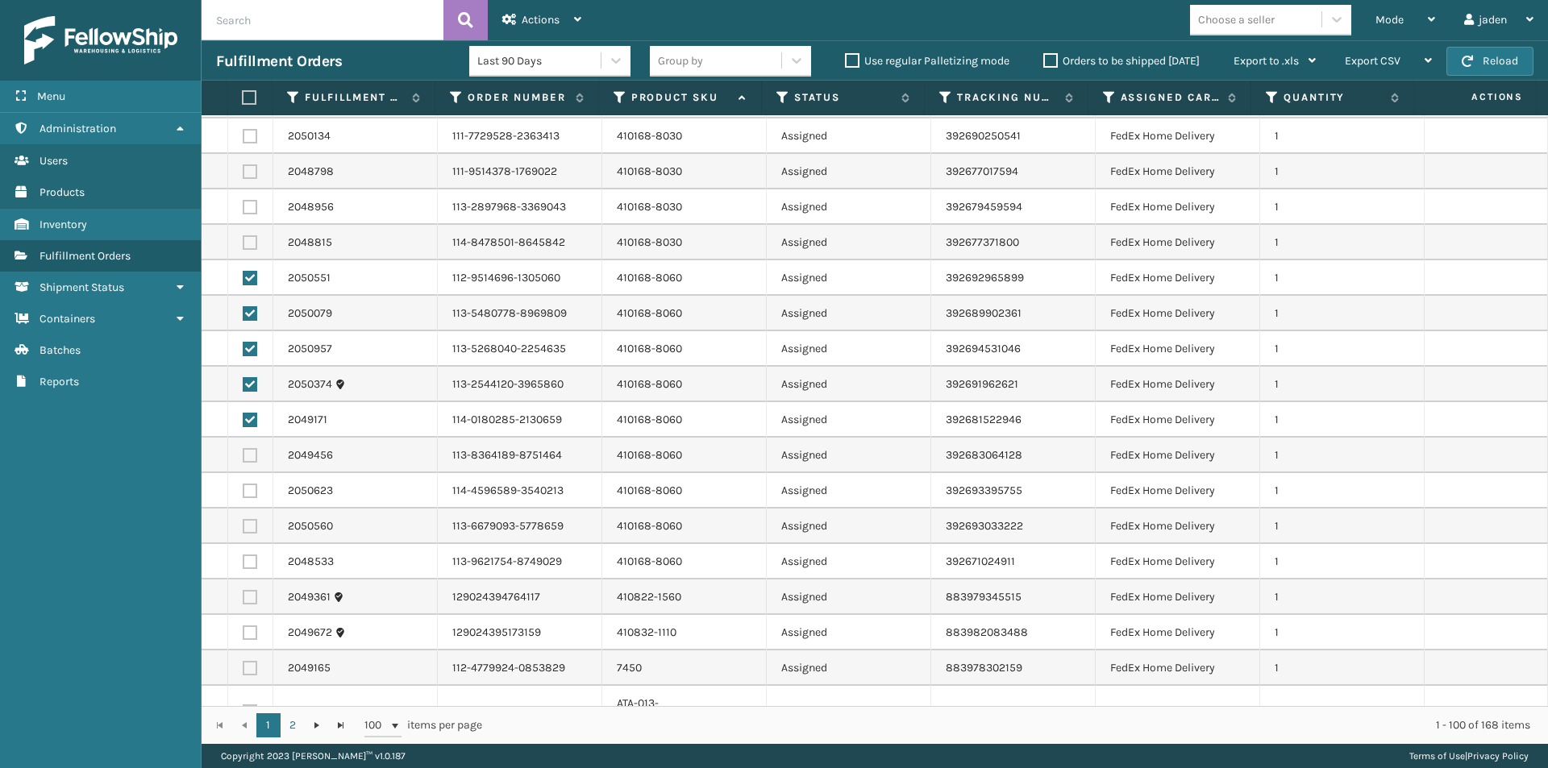
click at [247, 455] on label at bounding box center [250, 455] width 15 height 15
click at [243, 455] on input "checkbox" at bounding box center [243, 453] width 1 height 10
checkbox input "true"
drag, startPoint x: 247, startPoint y: 492, endPoint x: 245, endPoint y: 509, distance: 17.1
click at [249, 493] on label at bounding box center [250, 491] width 15 height 15
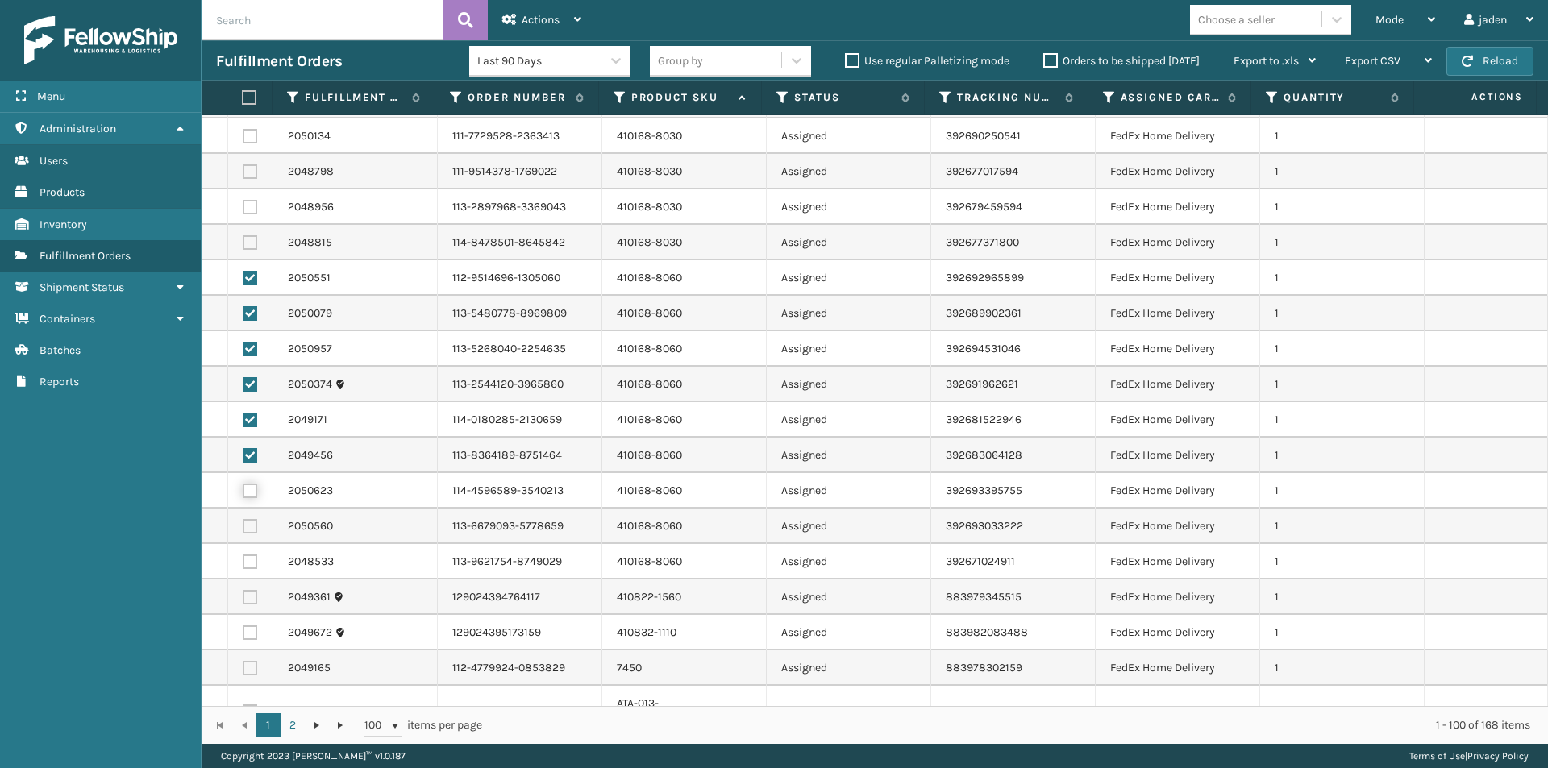
click at [243, 493] on input "checkbox" at bounding box center [243, 489] width 1 height 10
checkbox input "true"
click at [252, 528] on label at bounding box center [250, 526] width 15 height 15
click at [243, 528] on input "checkbox" at bounding box center [243, 524] width 1 height 10
checkbox input "true"
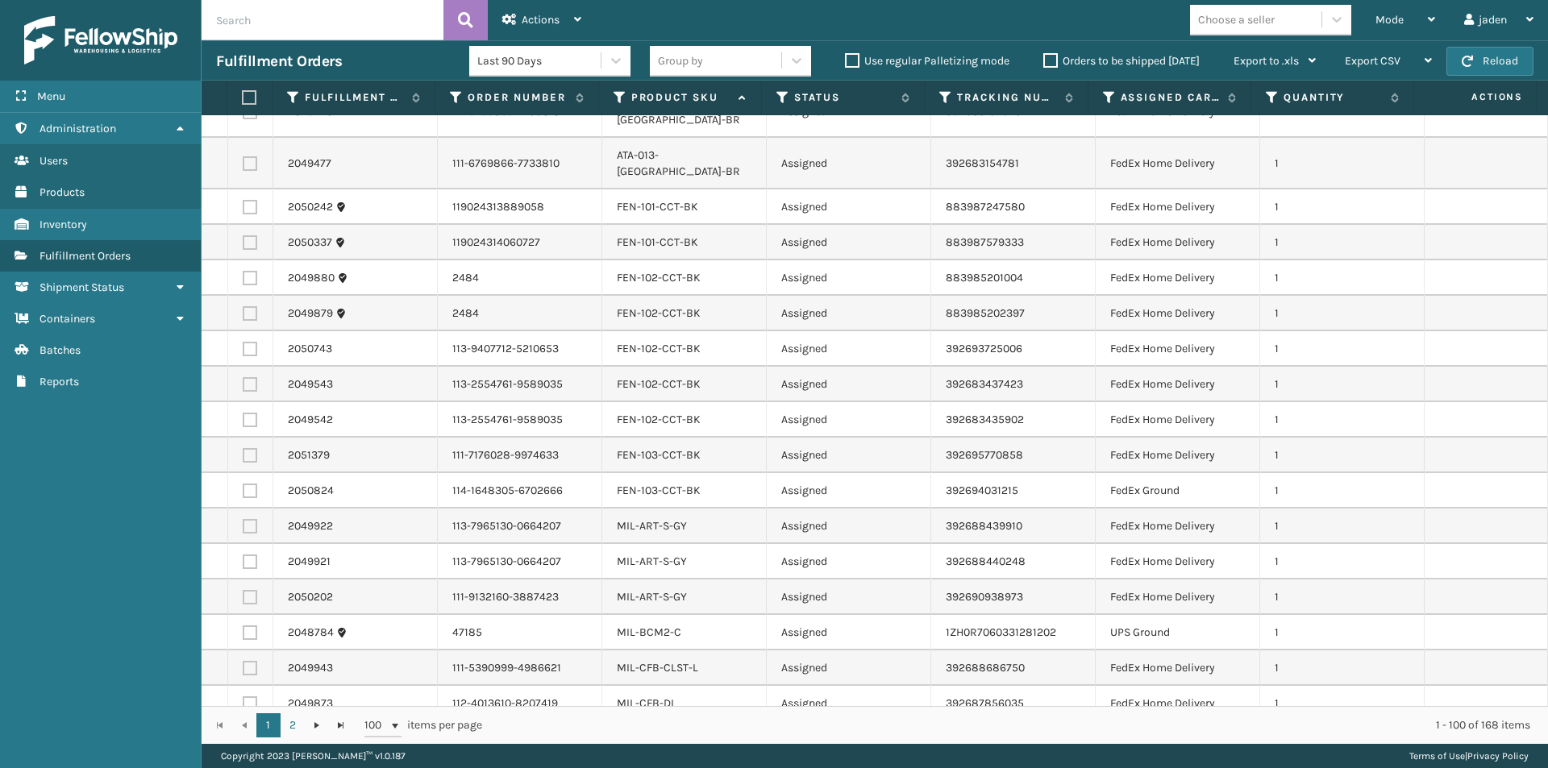
scroll to position [2956, 0]
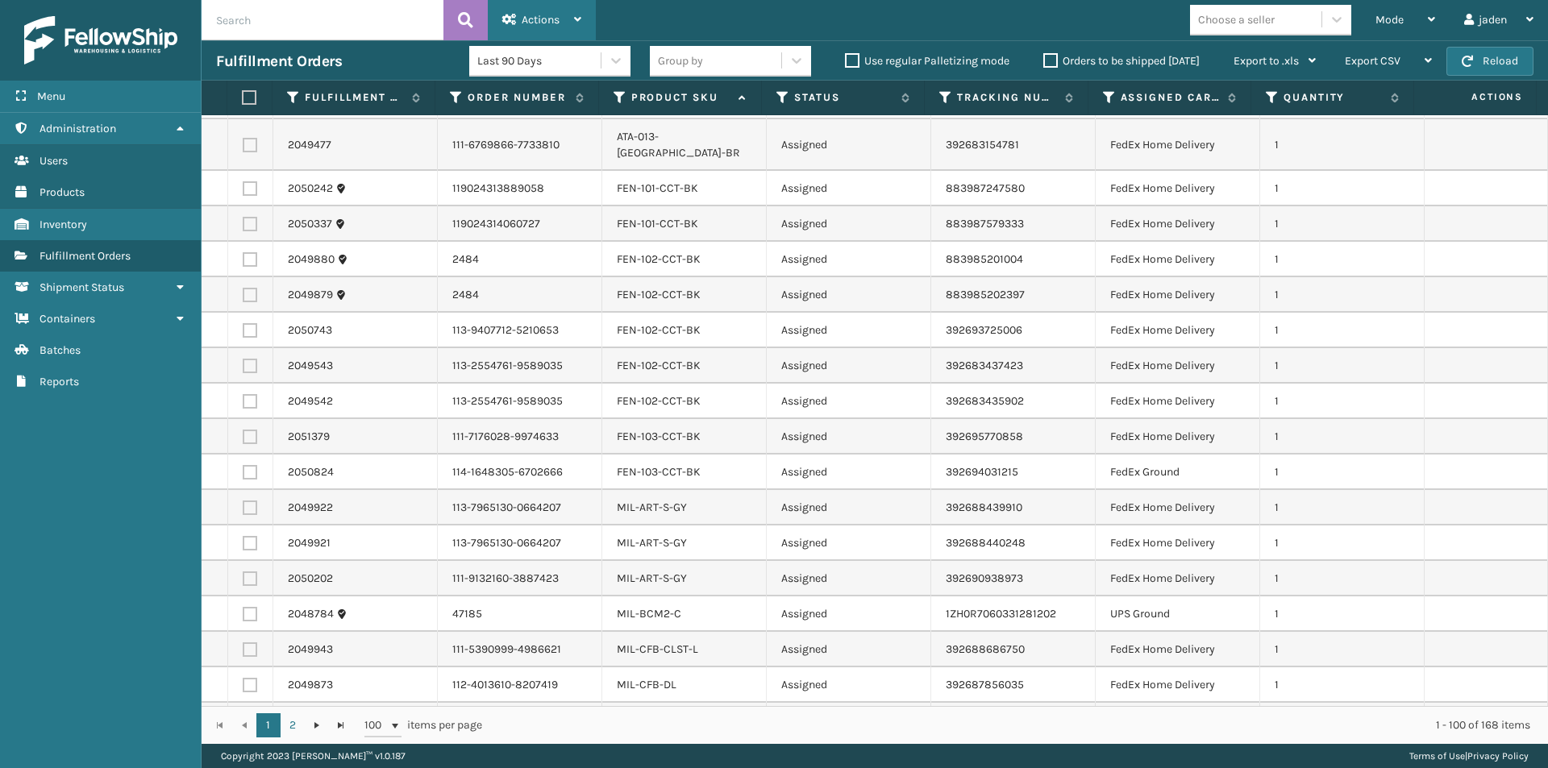
click at [527, 35] on div "Actions" at bounding box center [541, 20] width 79 height 40
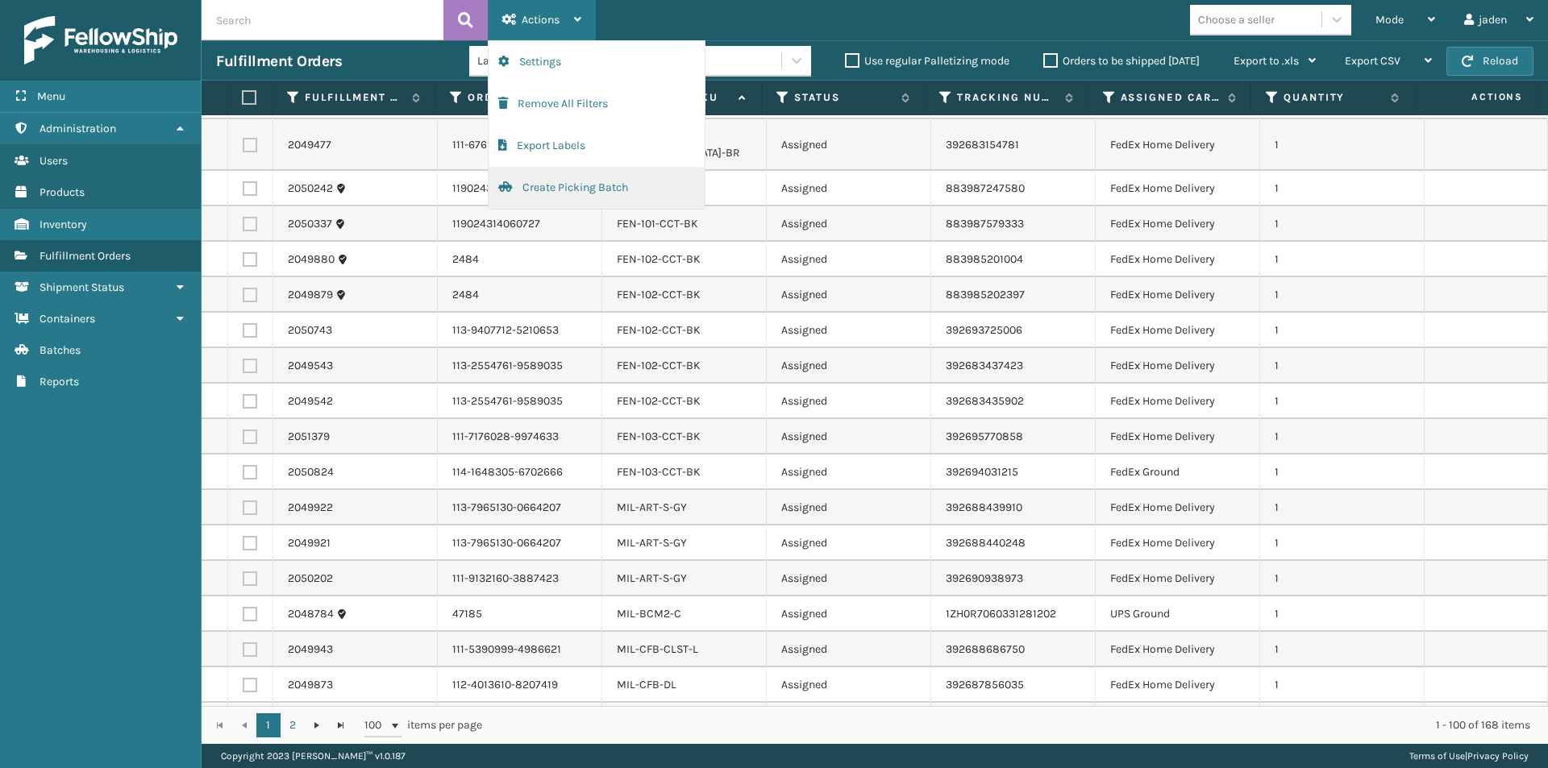
click at [559, 196] on button "Create Picking Batch" at bounding box center [597, 188] width 216 height 42
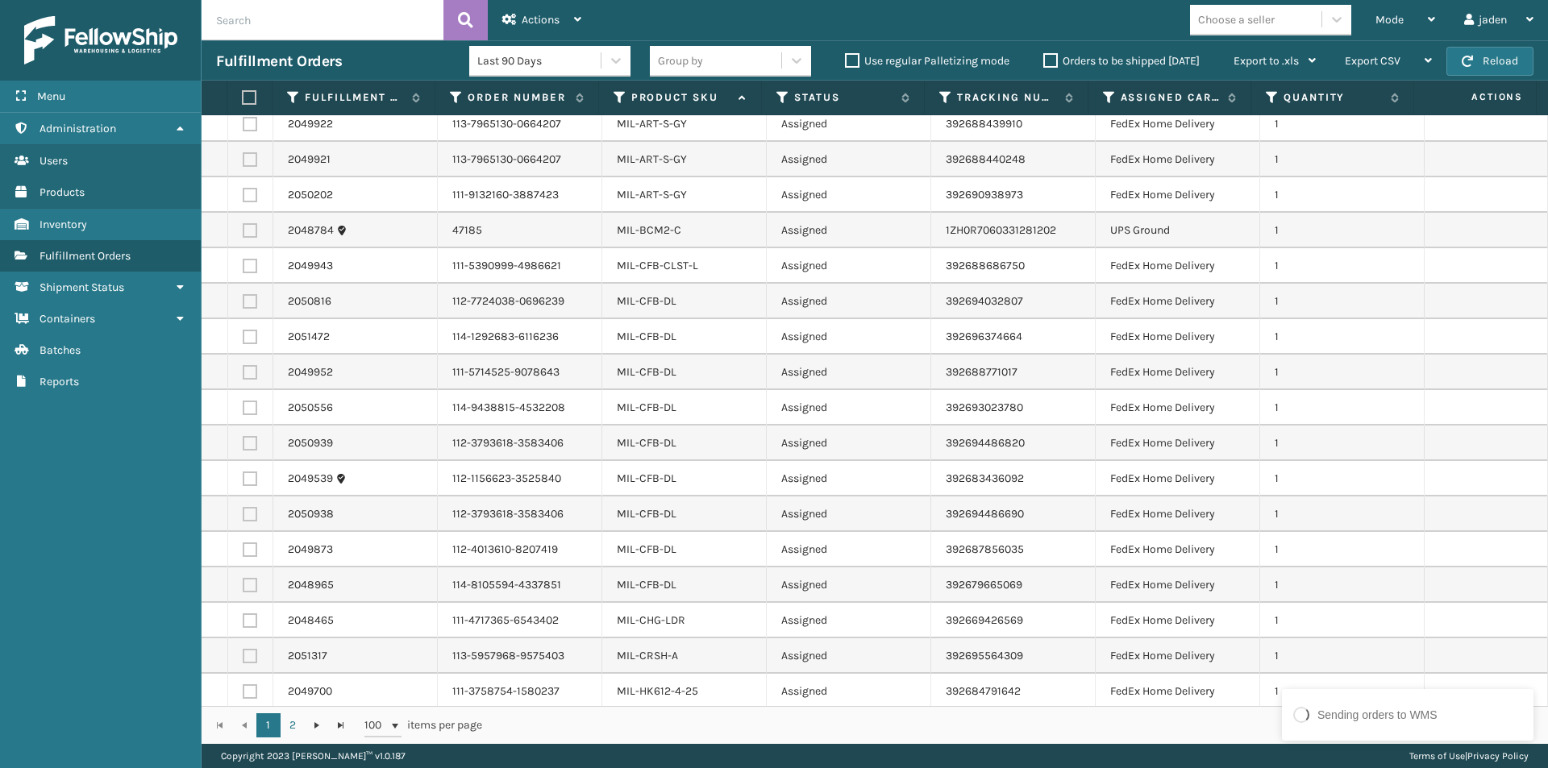
scroll to position [2257, 0]
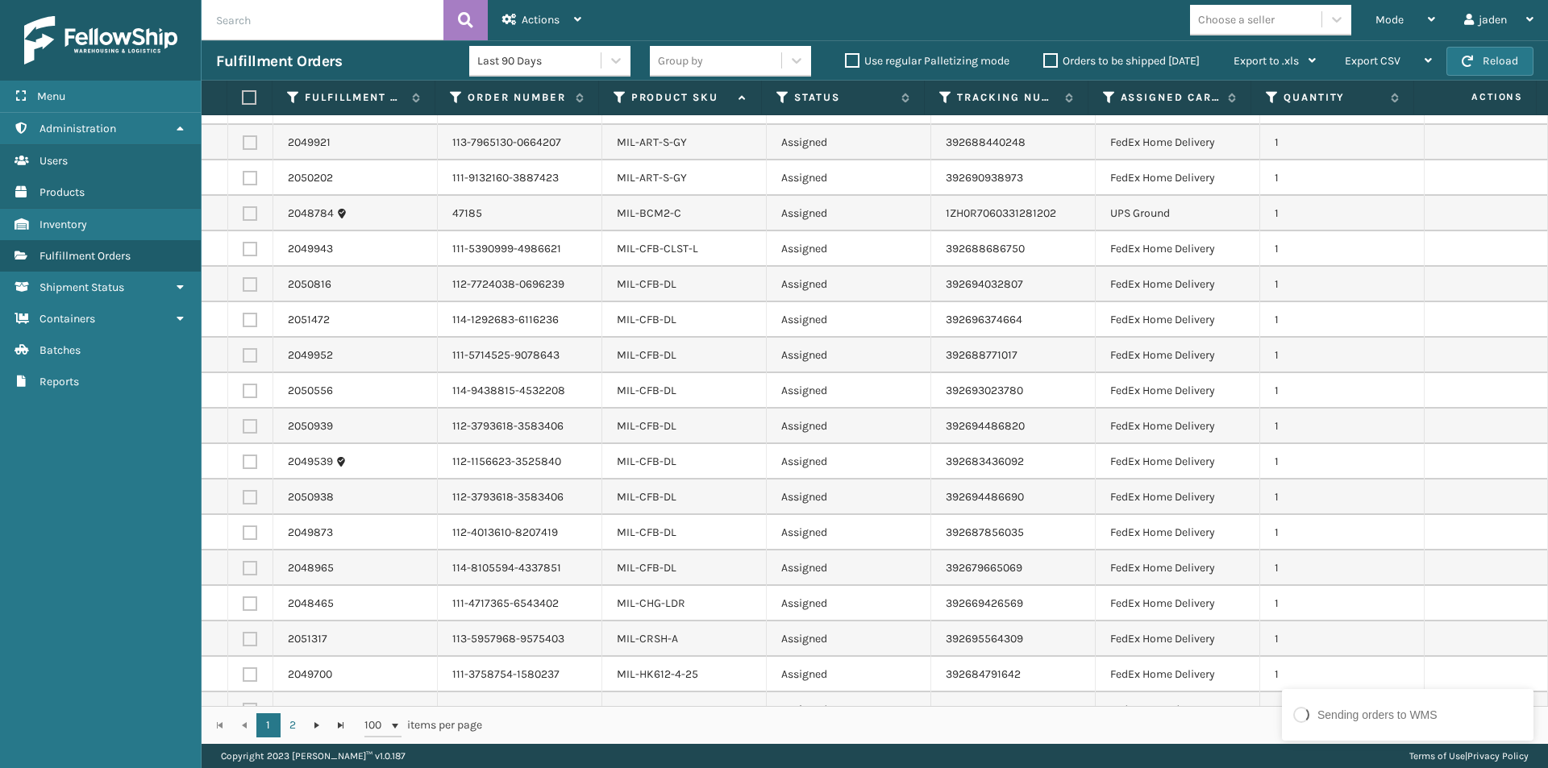
click at [248, 277] on label at bounding box center [250, 284] width 15 height 15
click at [243, 277] on input "checkbox" at bounding box center [243, 282] width 1 height 10
checkbox input "true"
click at [249, 302] on td at bounding box center [250, 319] width 45 height 35
click at [249, 313] on label at bounding box center [250, 320] width 15 height 15
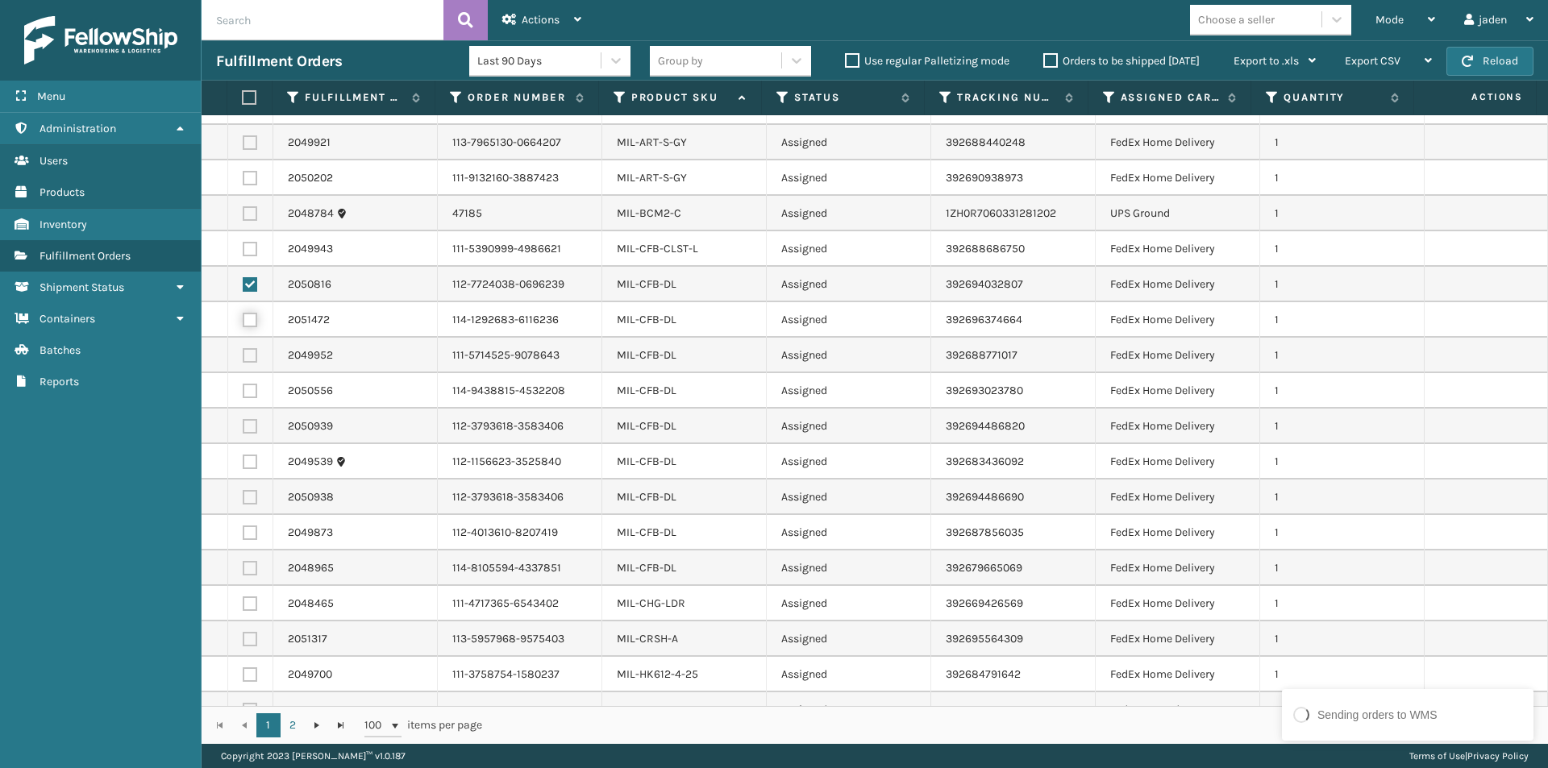
click at [243, 313] on input "checkbox" at bounding box center [243, 318] width 1 height 10
checkbox input "true"
click at [250, 348] on label at bounding box center [250, 355] width 15 height 15
click at [243, 348] on input "checkbox" at bounding box center [243, 353] width 1 height 10
checkbox input "true"
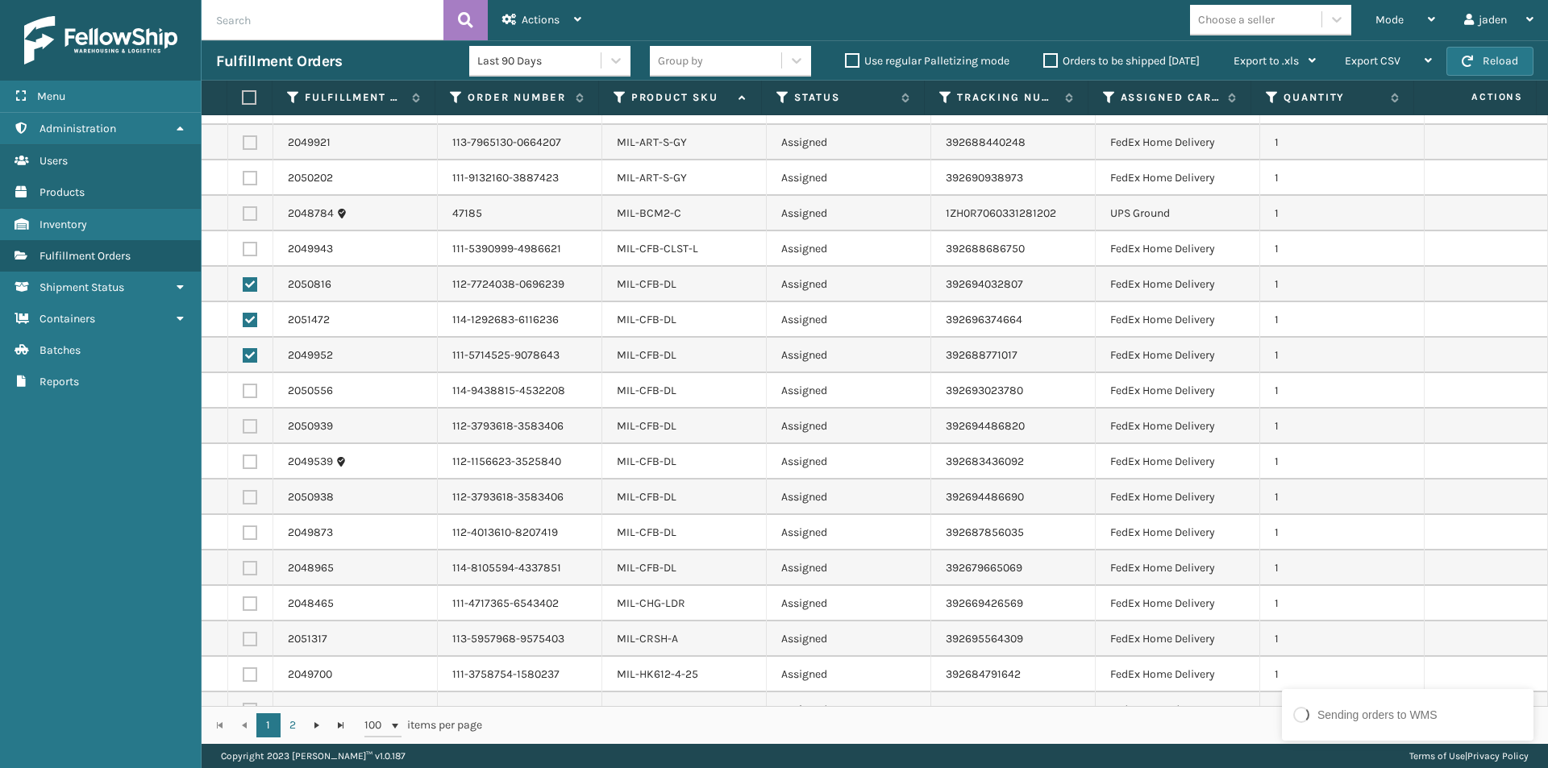
click at [253, 384] on label at bounding box center [250, 391] width 15 height 15
click at [243, 384] on input "checkbox" at bounding box center [243, 389] width 1 height 10
checkbox input "true"
click at [251, 419] on label at bounding box center [250, 426] width 15 height 15
click at [243, 419] on input "checkbox" at bounding box center [243, 424] width 1 height 10
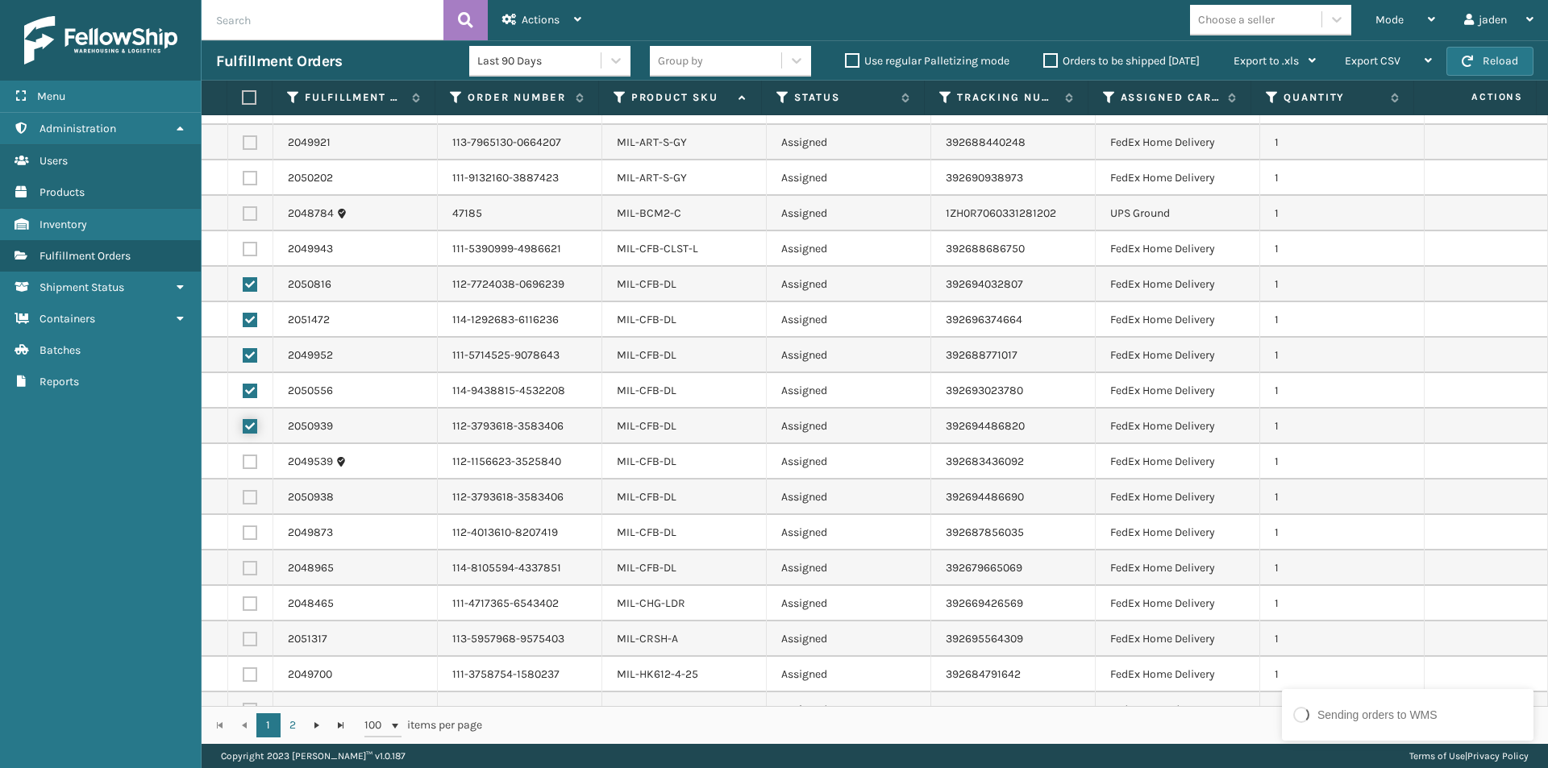
checkbox input "true"
click at [249, 455] on label at bounding box center [250, 462] width 15 height 15
click at [243, 455] on input "checkbox" at bounding box center [243, 460] width 1 height 10
checkbox input "true"
click at [252, 490] on label at bounding box center [250, 497] width 15 height 15
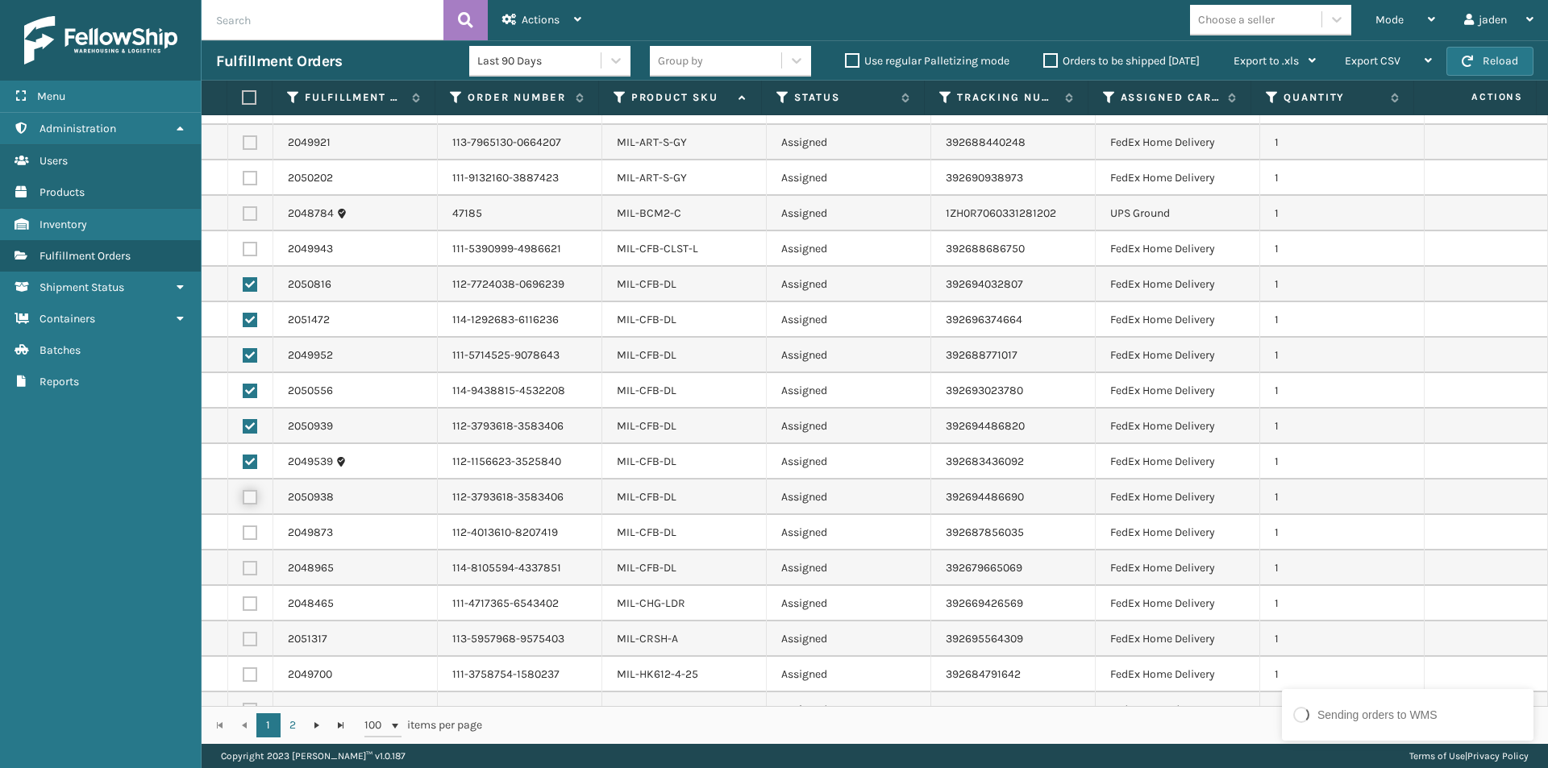
click at [243, 490] on input "checkbox" at bounding box center [243, 495] width 1 height 10
checkbox input "true"
click at [252, 526] on label at bounding box center [250, 533] width 15 height 15
click at [243, 526] on input "checkbox" at bounding box center [243, 531] width 1 height 10
checkbox input "true"
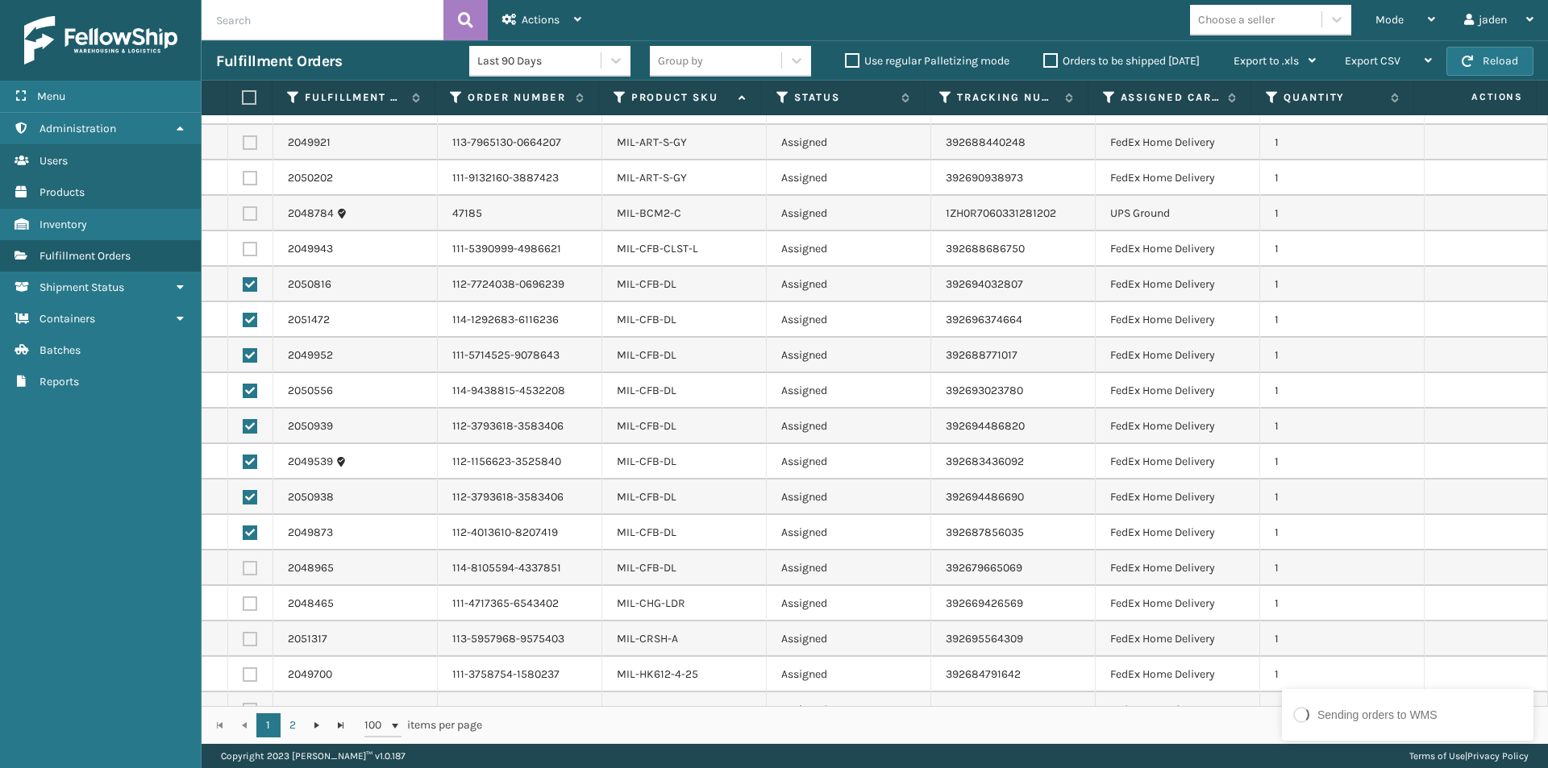
click at [248, 561] on label at bounding box center [250, 568] width 15 height 15
click at [243, 561] on input "checkbox" at bounding box center [243, 566] width 1 height 10
checkbox input "true"
click at [247, 597] on label at bounding box center [250, 604] width 15 height 15
click at [243, 597] on input "checkbox" at bounding box center [243, 602] width 1 height 10
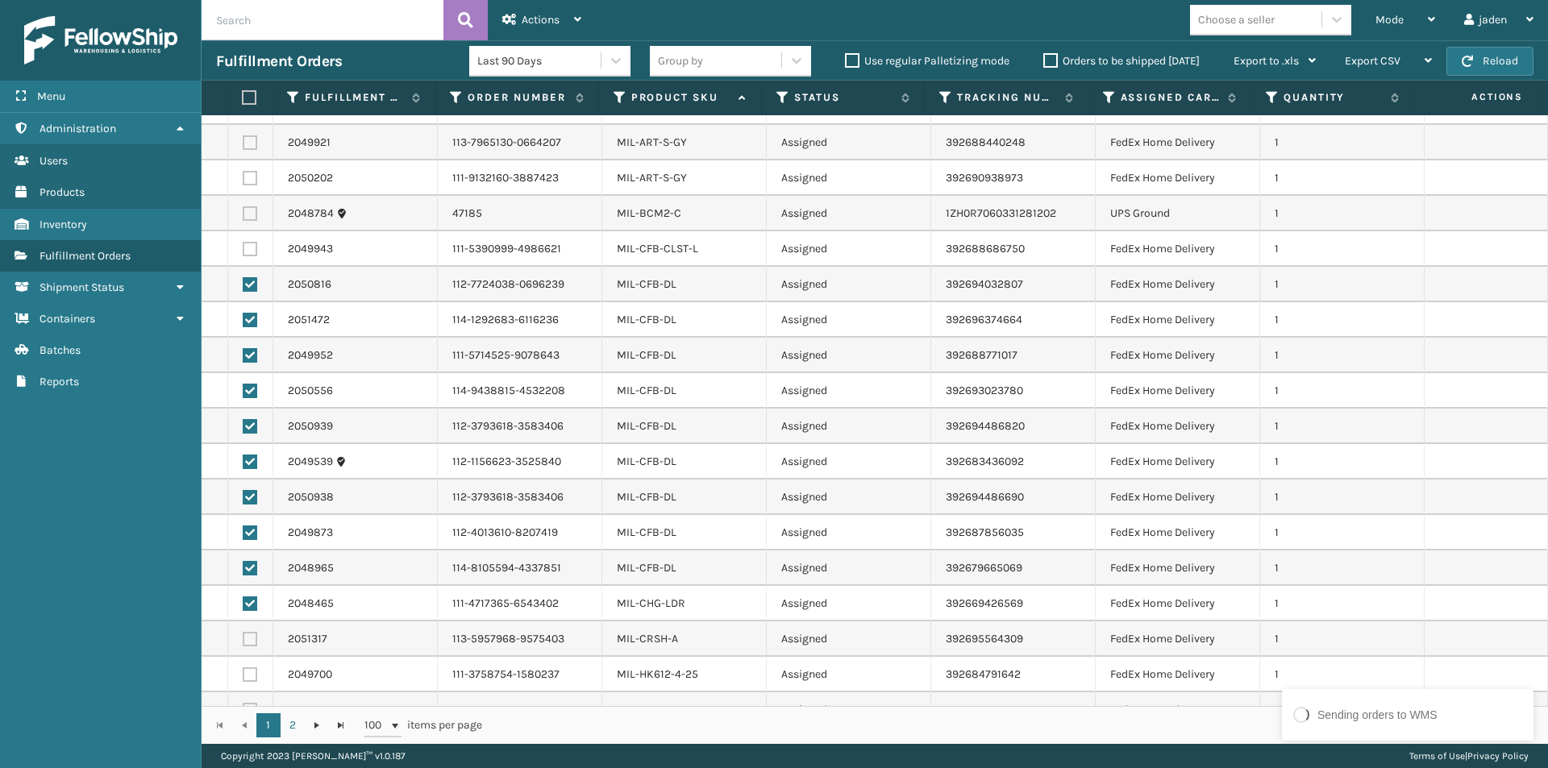
click at [262, 586] on td at bounding box center [250, 603] width 45 height 35
click at [246, 597] on label at bounding box center [250, 604] width 15 height 15
click at [243, 597] on input "checkbox" at bounding box center [243, 602] width 1 height 10
checkbox input "false"
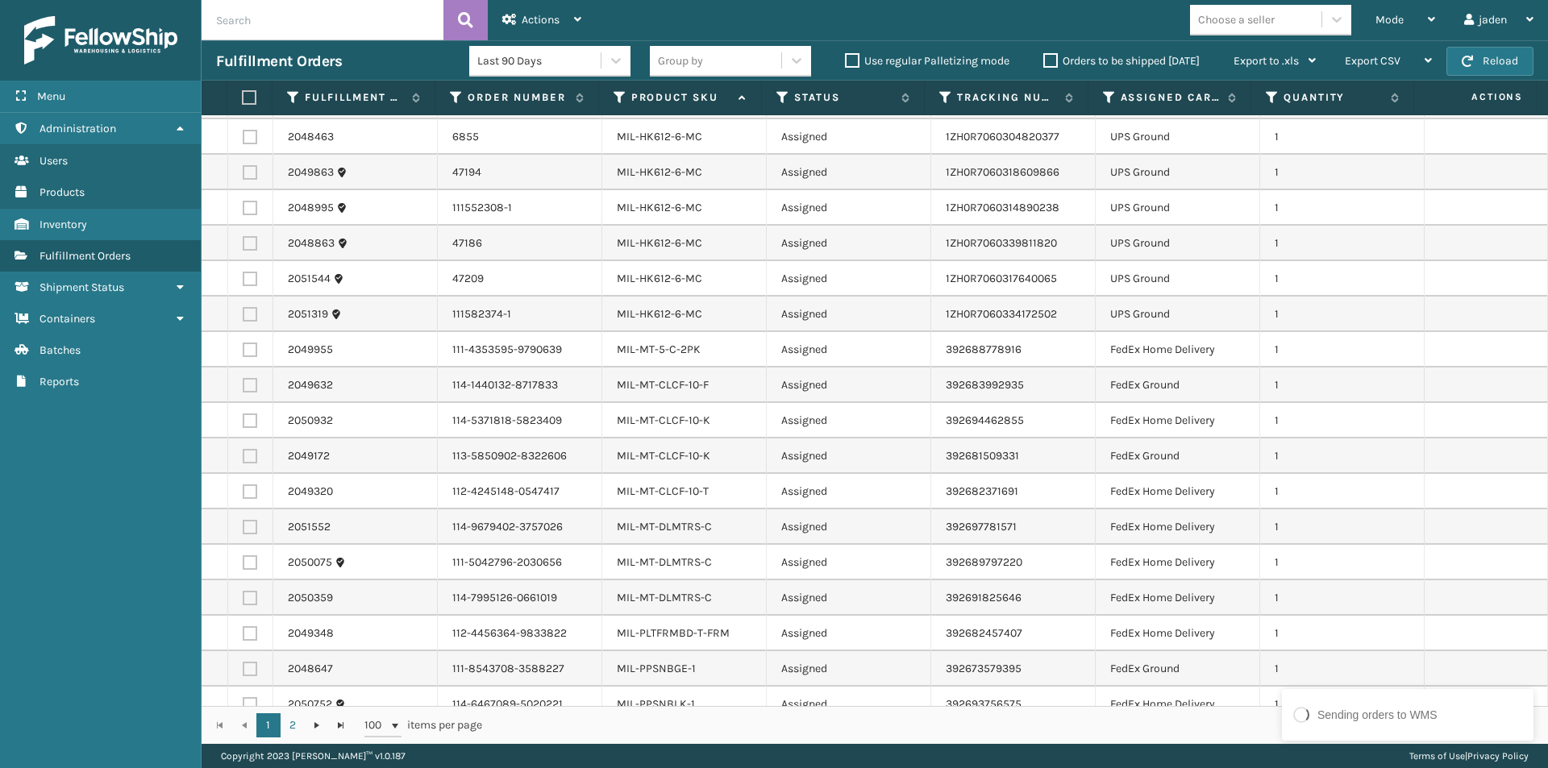
scroll to position [2956, 0]
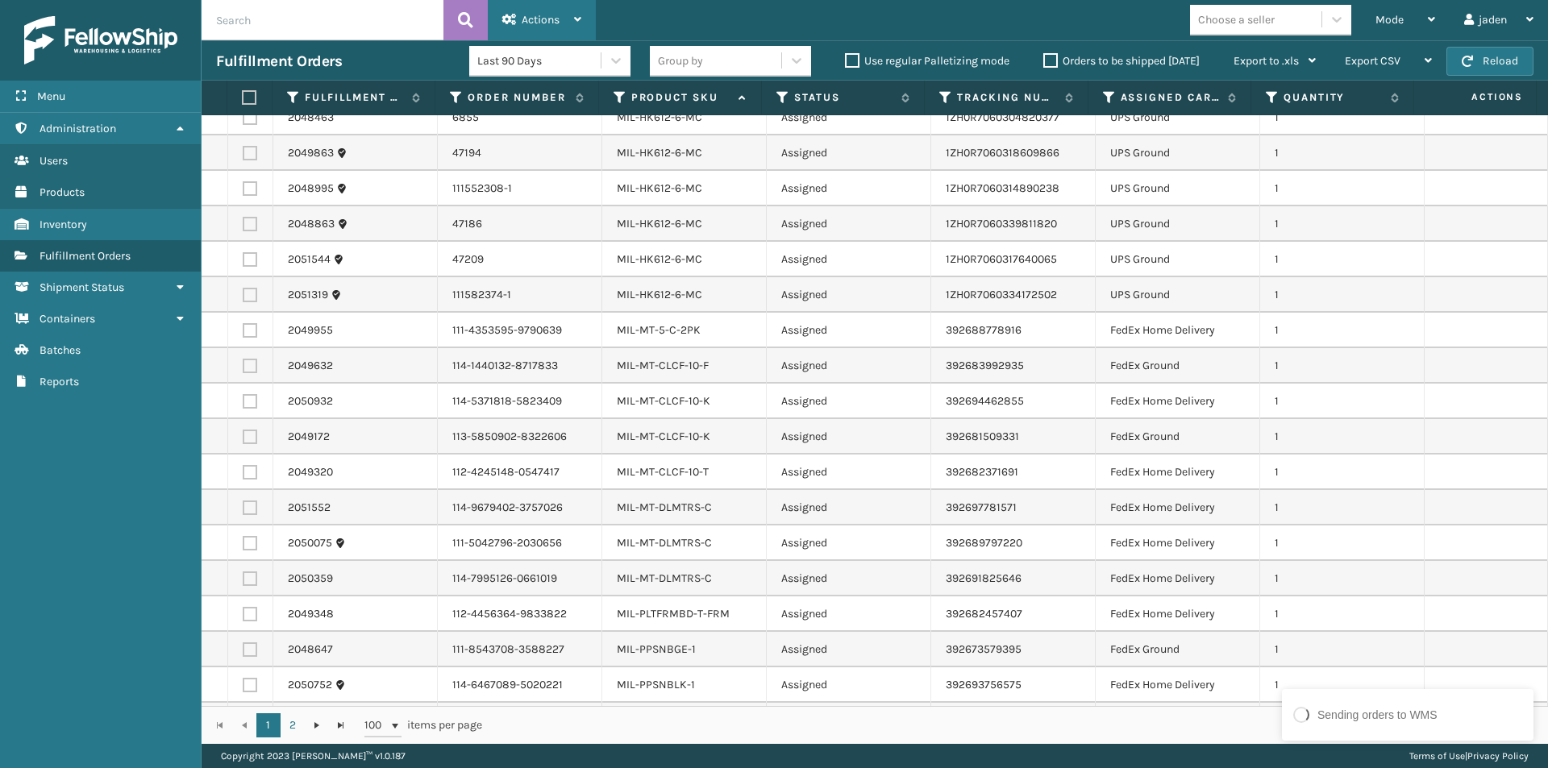
click at [569, 18] on div "Actions" at bounding box center [541, 20] width 79 height 40
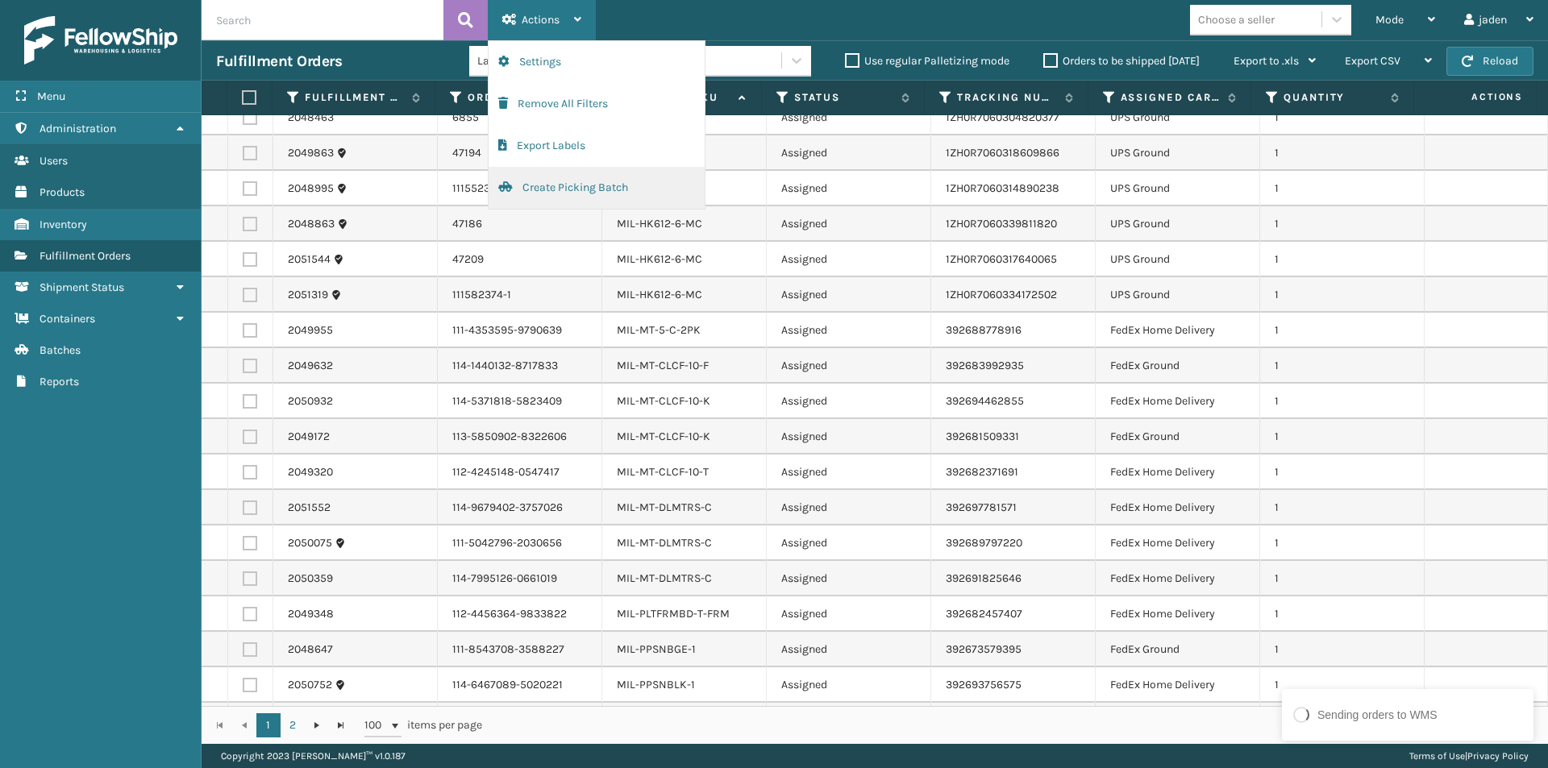
click at [547, 193] on button "Create Picking Batch" at bounding box center [597, 188] width 216 height 42
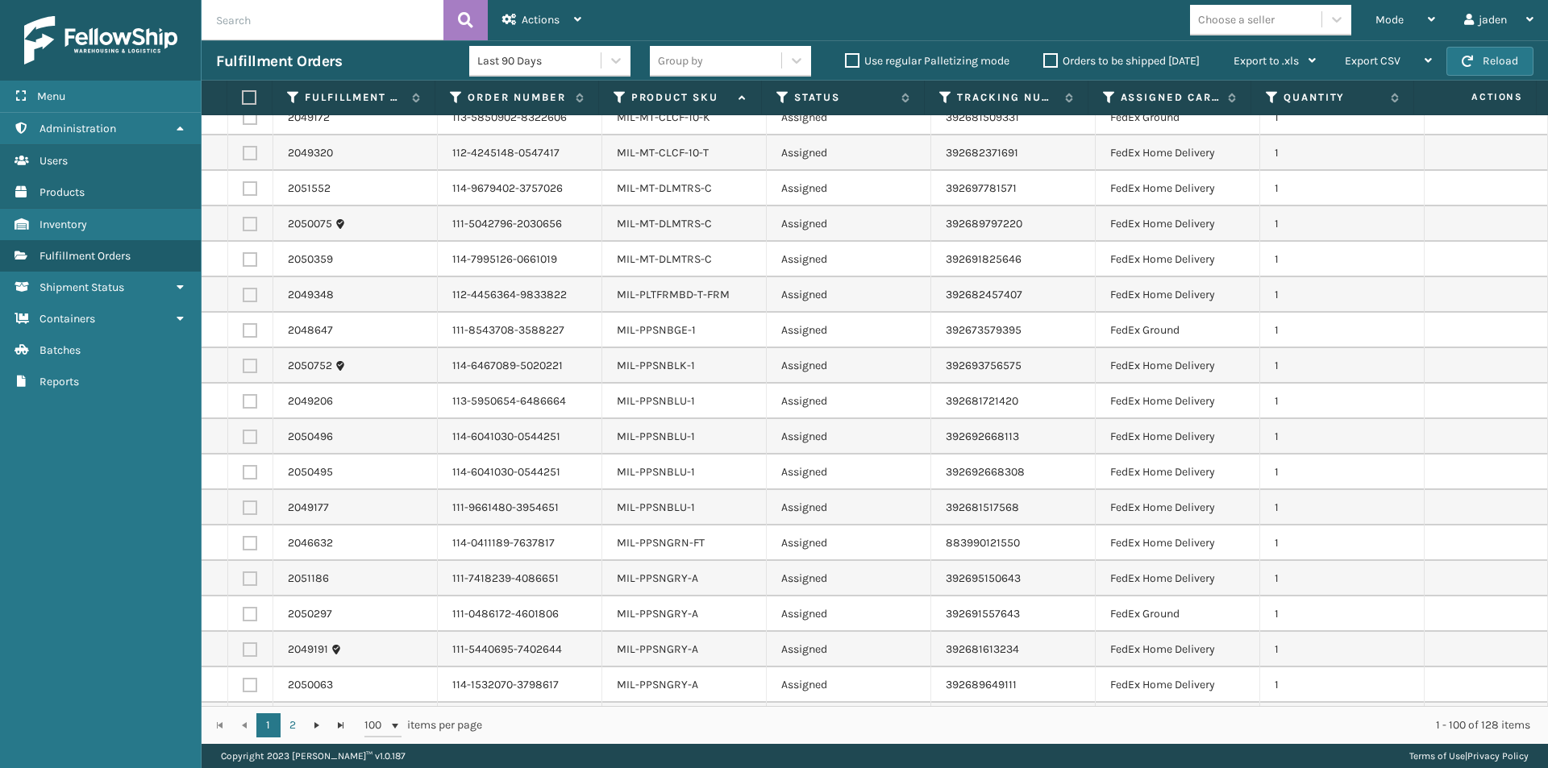
click at [247, 323] on label at bounding box center [250, 330] width 15 height 15
click at [243, 323] on input "checkbox" at bounding box center [243, 328] width 1 height 10
checkbox input "true"
click at [252, 359] on label at bounding box center [250, 366] width 15 height 15
click at [243, 359] on input "checkbox" at bounding box center [243, 364] width 1 height 10
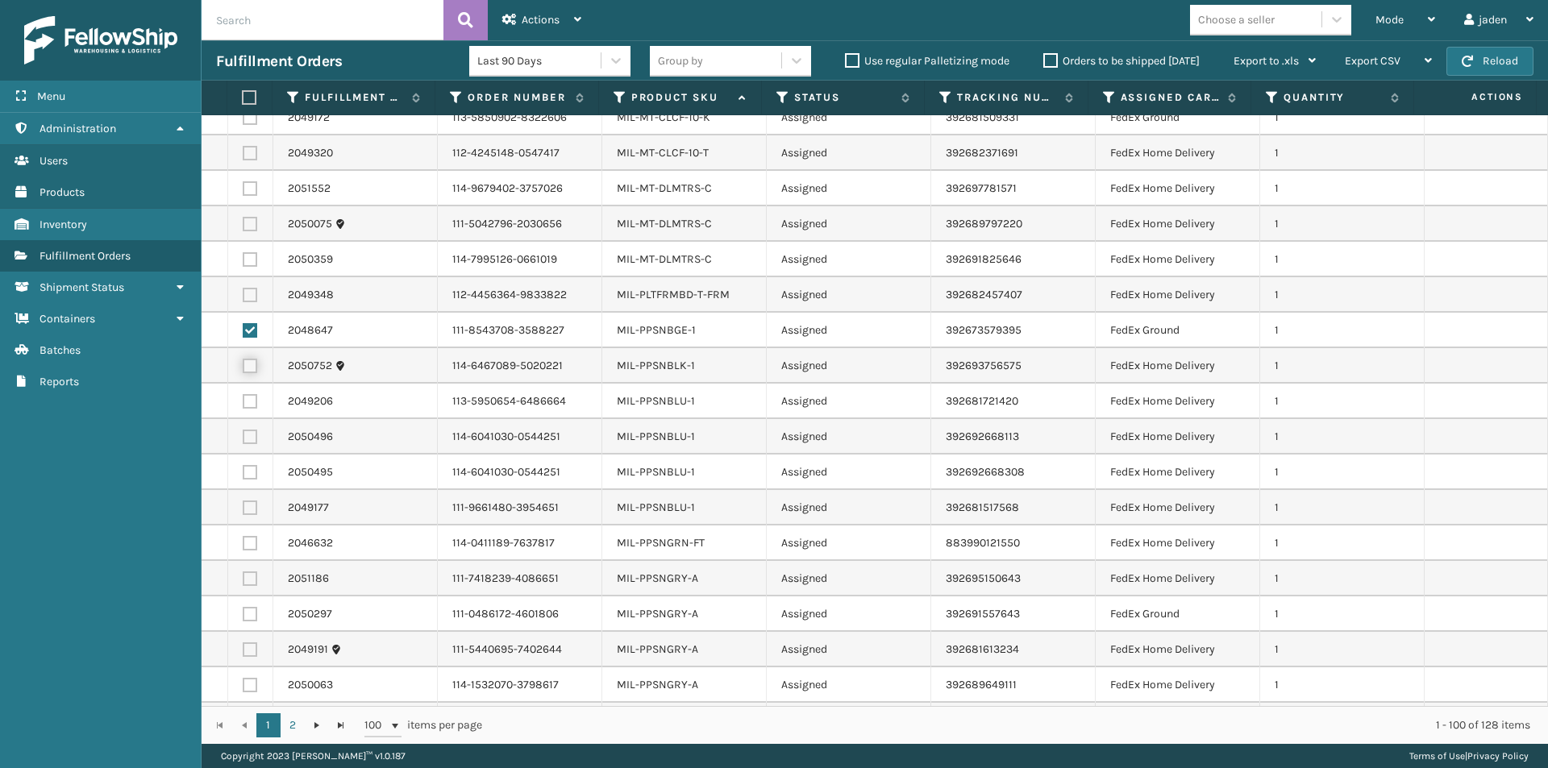
checkbox input "true"
click at [247, 394] on label at bounding box center [250, 401] width 15 height 15
click at [243, 394] on input "checkbox" at bounding box center [243, 399] width 1 height 10
checkbox input "true"
click at [248, 430] on label at bounding box center [250, 437] width 15 height 15
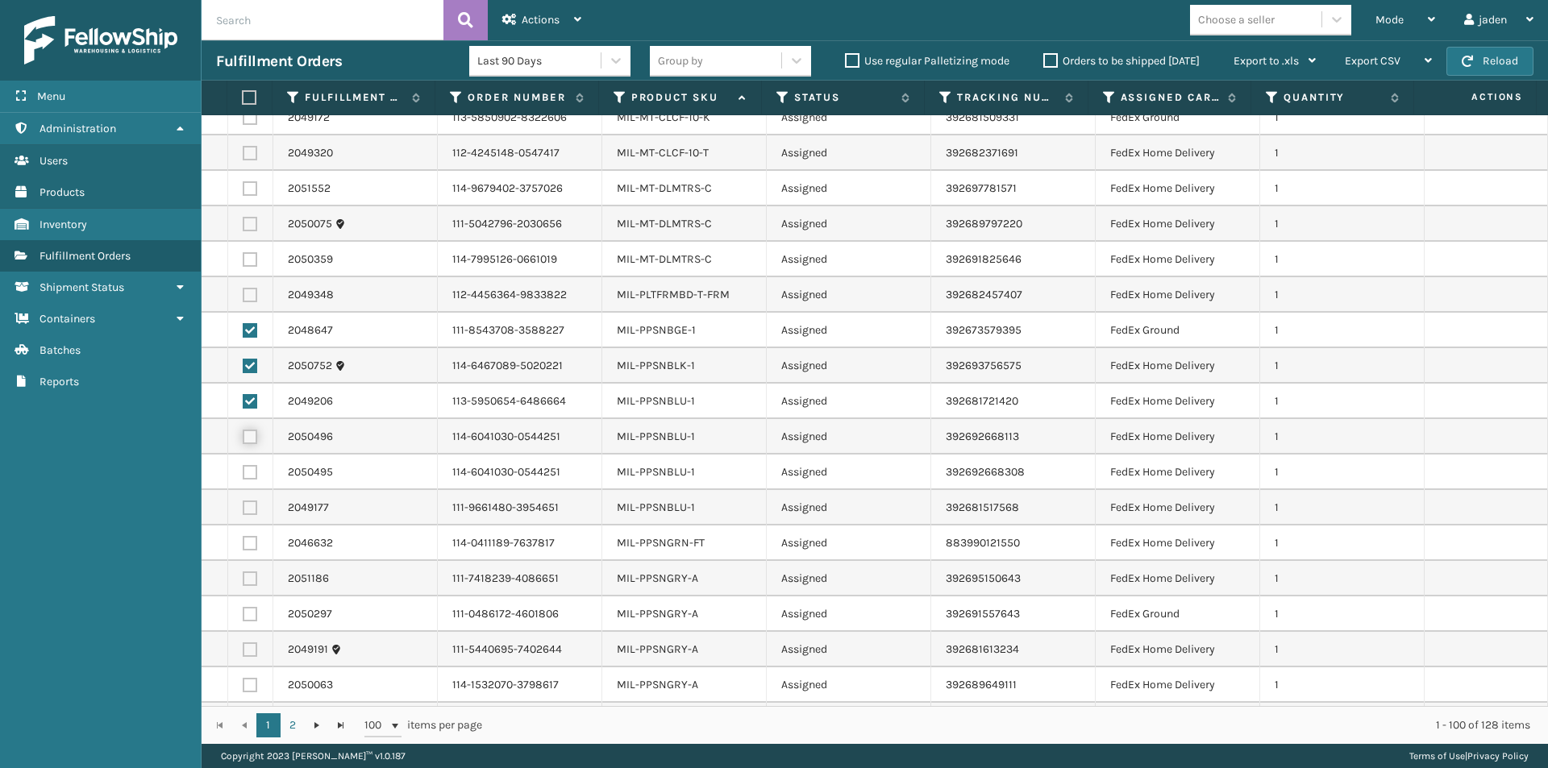
click at [243, 430] on input "checkbox" at bounding box center [243, 435] width 1 height 10
checkbox input "true"
click at [251, 465] on label at bounding box center [250, 472] width 15 height 15
click at [243, 465] on input "checkbox" at bounding box center [243, 470] width 1 height 10
checkbox input "true"
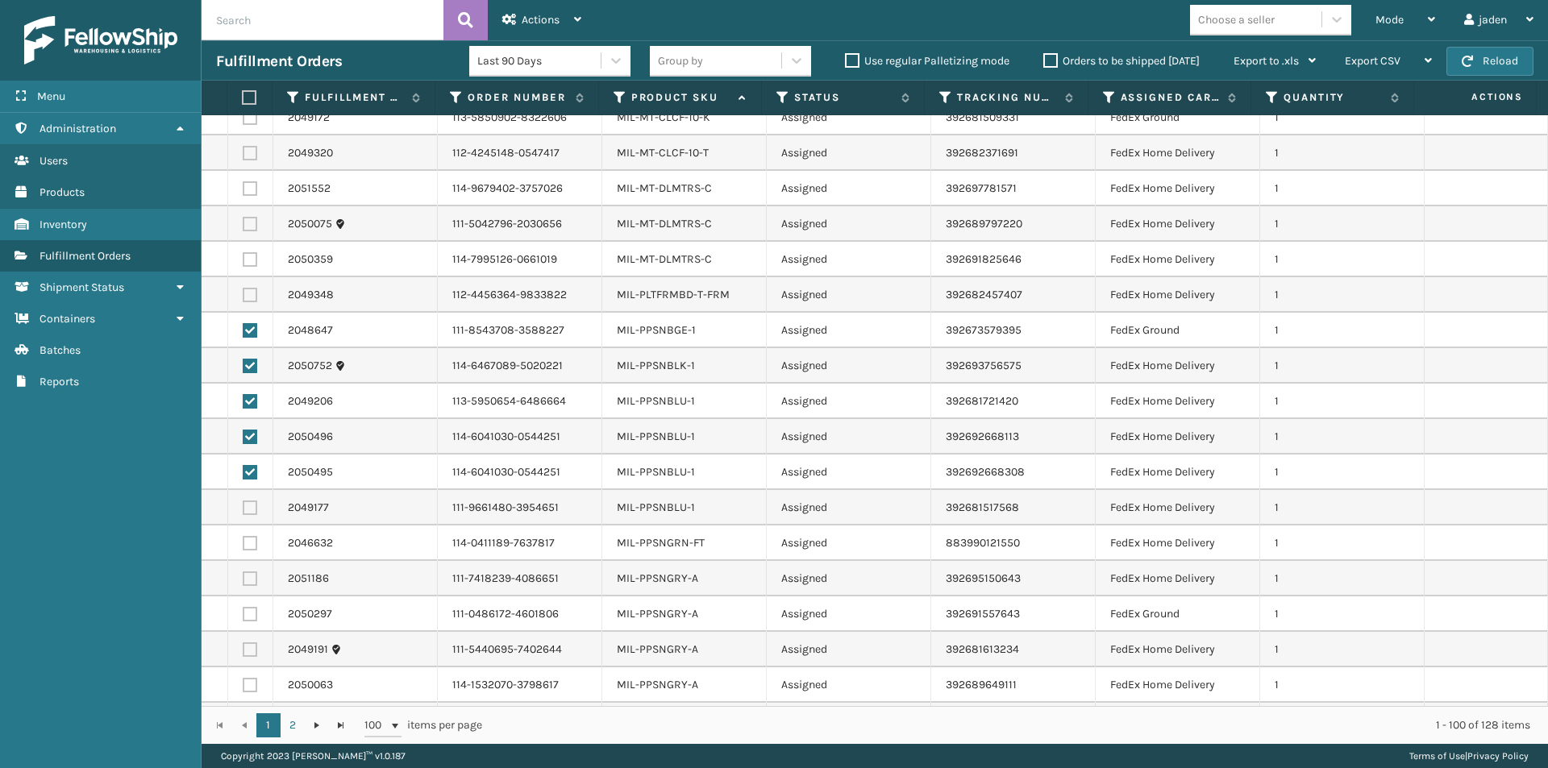
click at [251, 501] on label at bounding box center [250, 508] width 15 height 15
click at [243, 501] on input "checkbox" at bounding box center [243, 506] width 1 height 10
checkbox input "true"
click at [248, 536] on label at bounding box center [250, 543] width 15 height 15
click at [243, 536] on input "checkbox" at bounding box center [243, 541] width 1 height 10
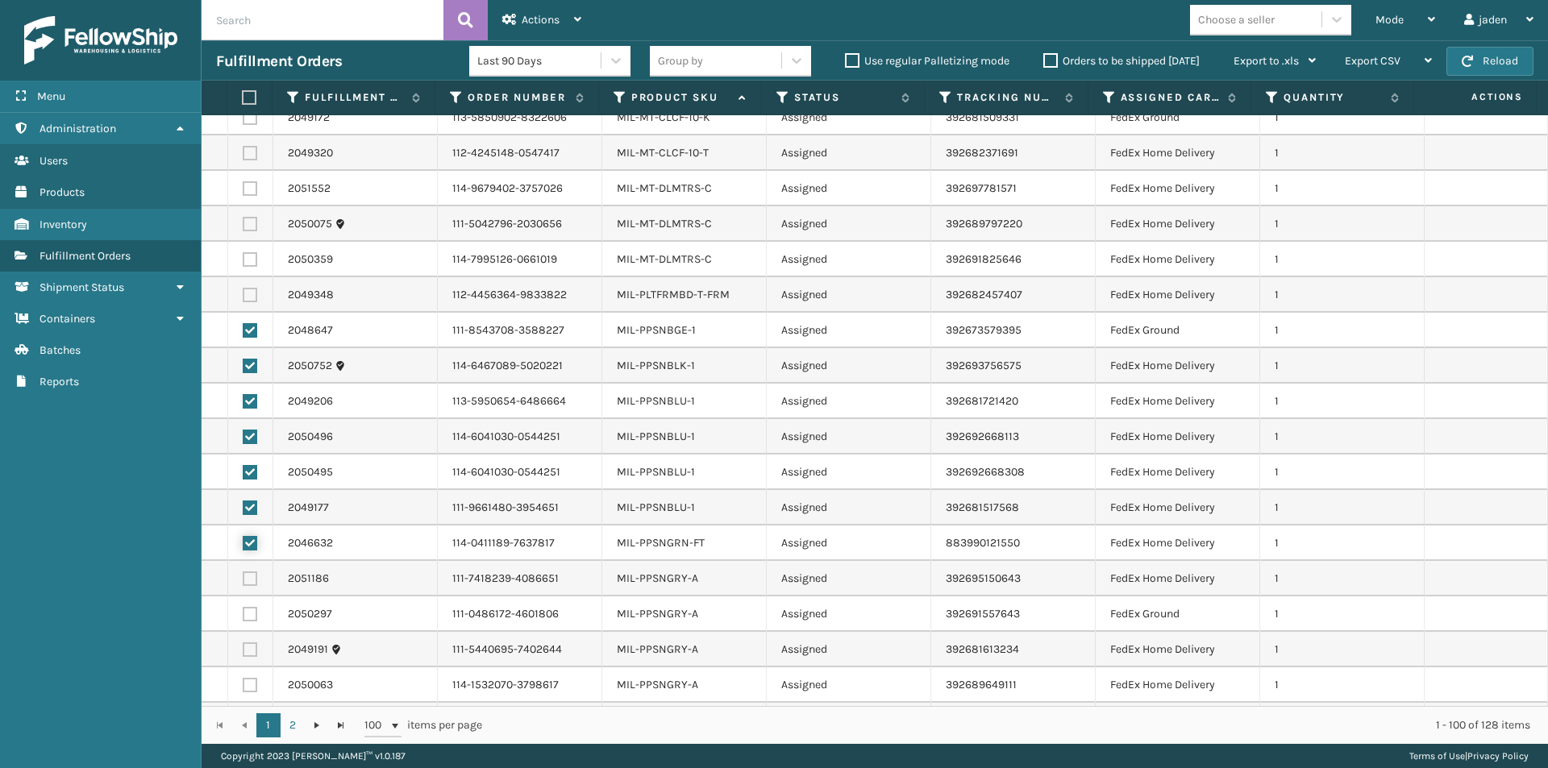
checkbox input "true"
click at [247, 561] on td at bounding box center [250, 578] width 45 height 35
click at [250, 713] on label at bounding box center [250, 720] width 15 height 15
click at [243, 713] on input "checkbox" at bounding box center [243, 718] width 1 height 10
checkbox input "true"
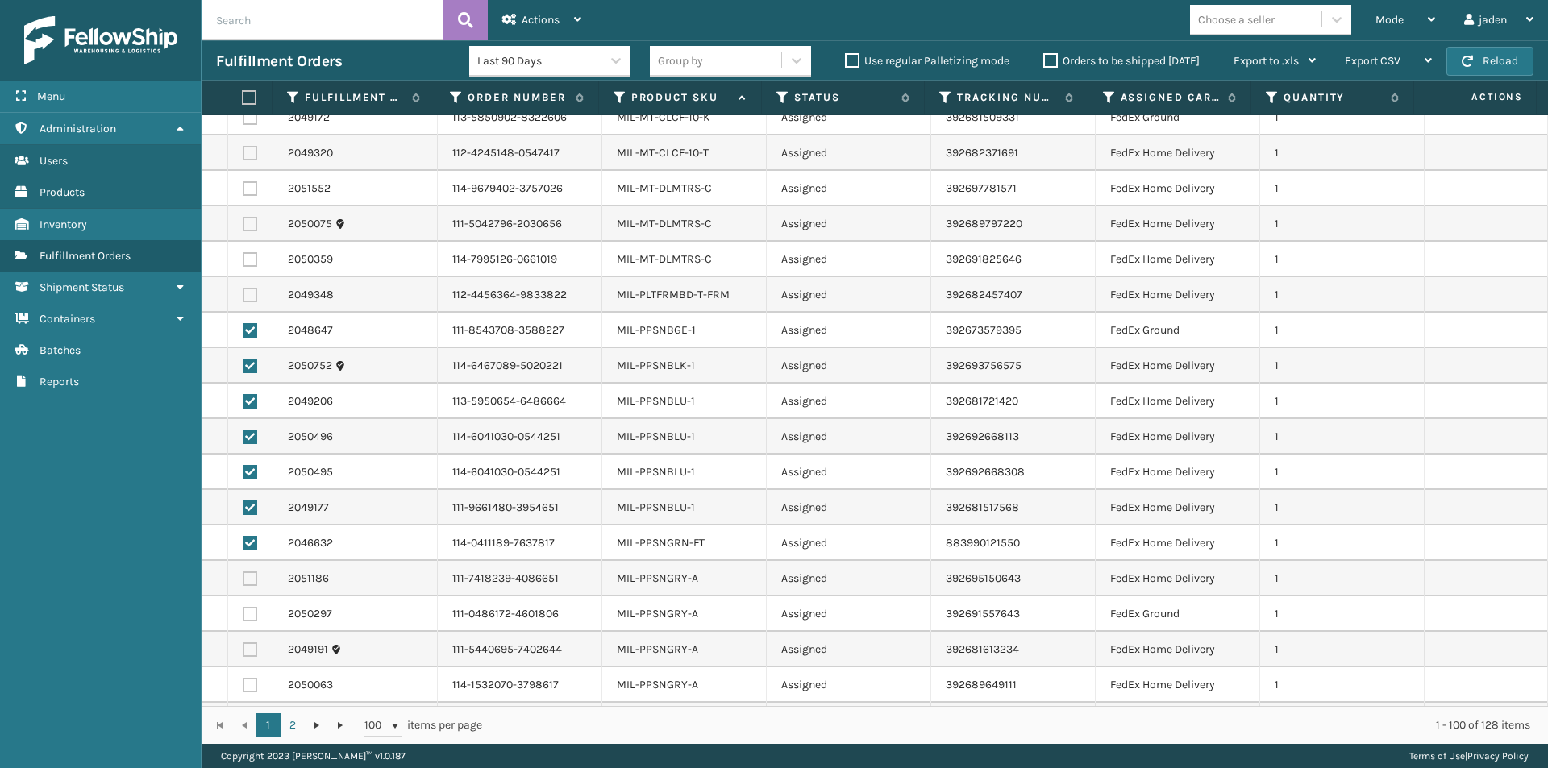
click at [251, 678] on label at bounding box center [250, 685] width 15 height 15
click at [243, 678] on input "checkbox" at bounding box center [243, 683] width 1 height 10
checkbox input "true"
click at [248, 643] on label at bounding box center [250, 650] width 15 height 15
click at [243, 643] on input "checkbox" at bounding box center [243, 648] width 1 height 10
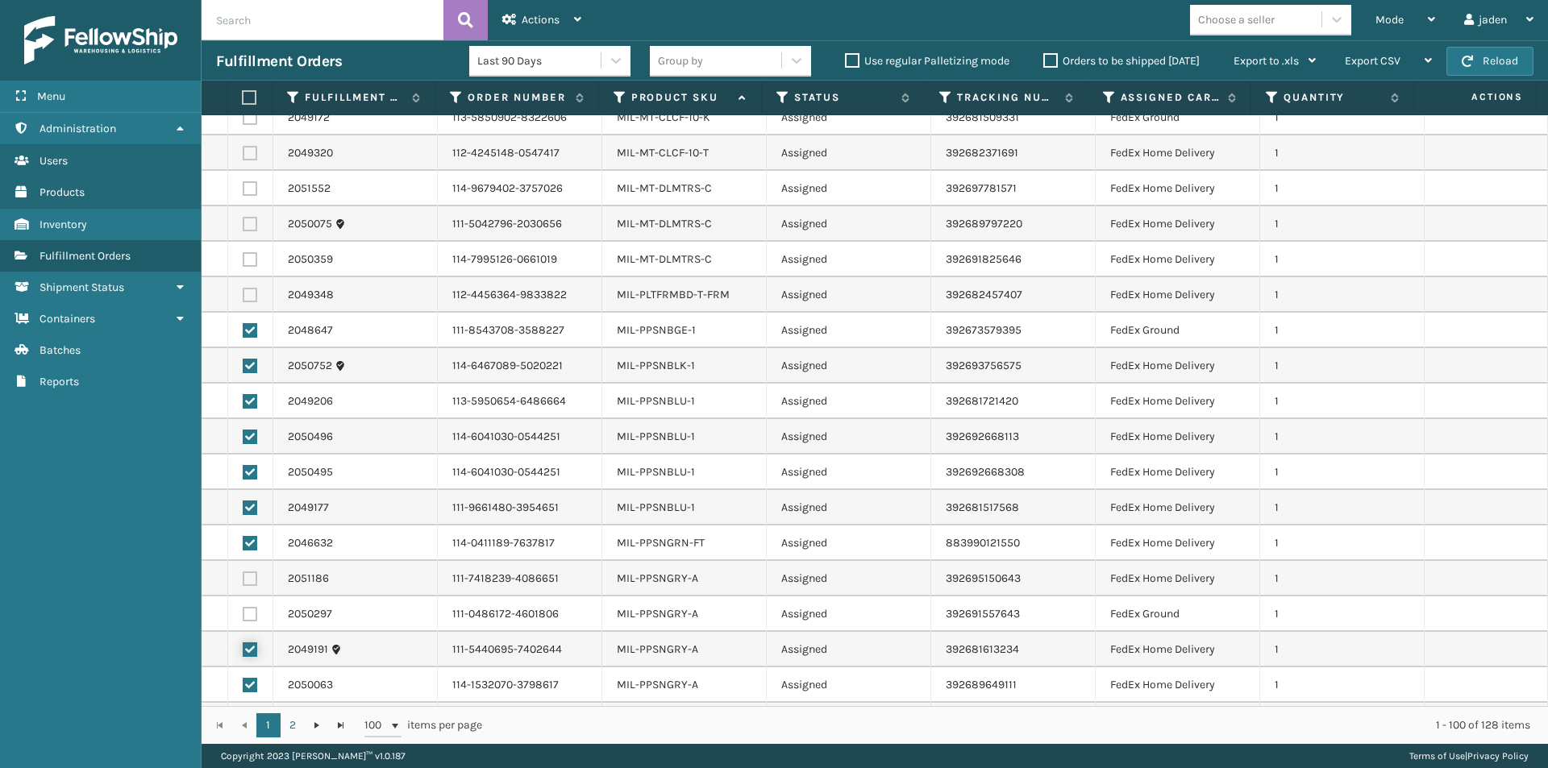
checkbox input "true"
click at [252, 607] on label at bounding box center [250, 614] width 15 height 15
click at [243, 607] on input "checkbox" at bounding box center [243, 612] width 1 height 10
checkbox input "true"
click at [248, 572] on label at bounding box center [250, 579] width 15 height 15
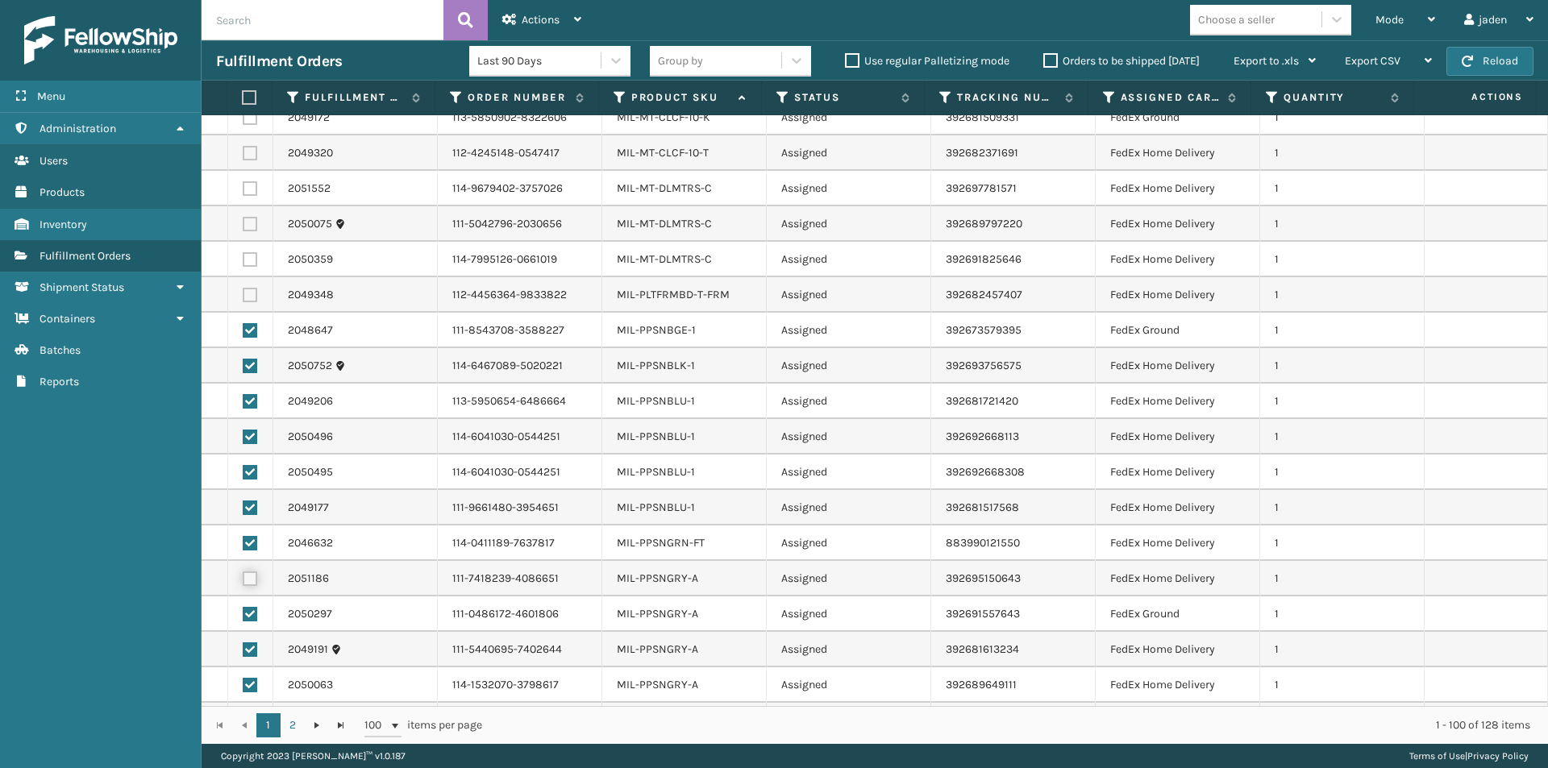
click at [243, 572] on input "checkbox" at bounding box center [243, 577] width 1 height 10
checkbox input "true"
click at [539, 15] on span "Actions" at bounding box center [541, 20] width 38 height 14
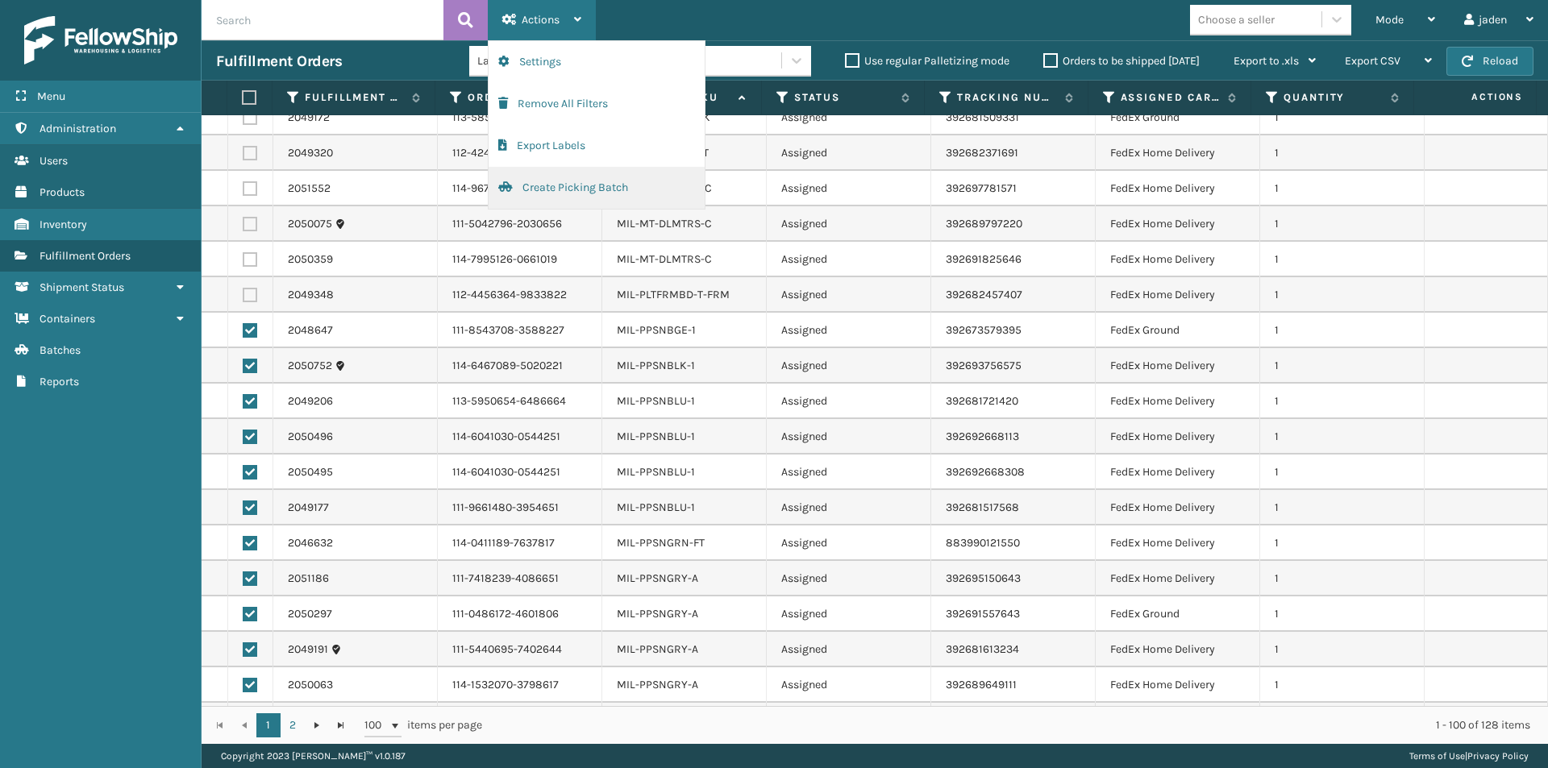
click at [554, 197] on button "Create Picking Batch" at bounding box center [597, 188] width 216 height 42
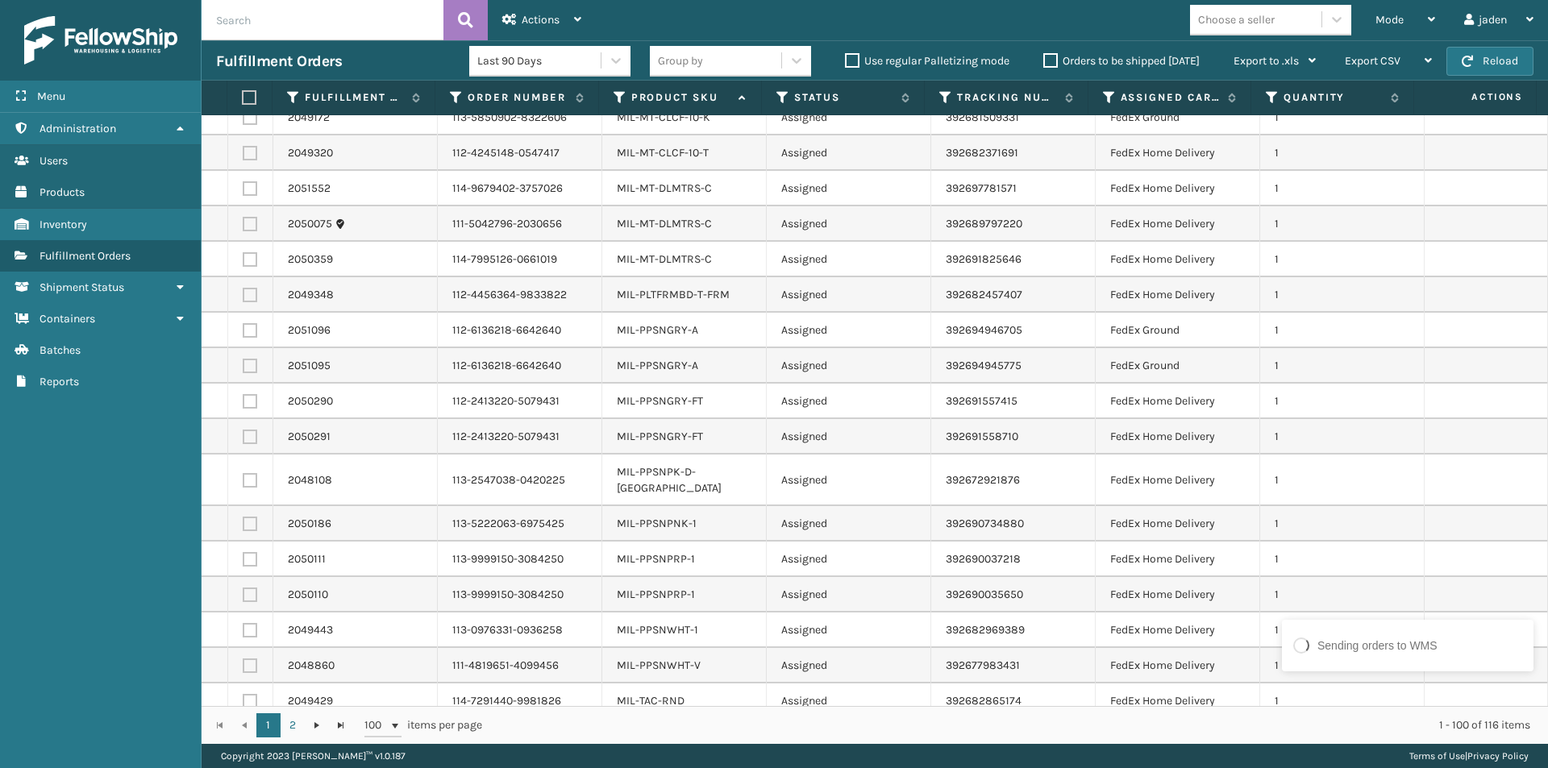
click at [248, 323] on label at bounding box center [250, 330] width 15 height 15
click at [243, 323] on input "checkbox" at bounding box center [243, 328] width 1 height 10
checkbox input "true"
click at [248, 359] on label at bounding box center [250, 366] width 15 height 15
click at [243, 359] on input "checkbox" at bounding box center [243, 364] width 1 height 10
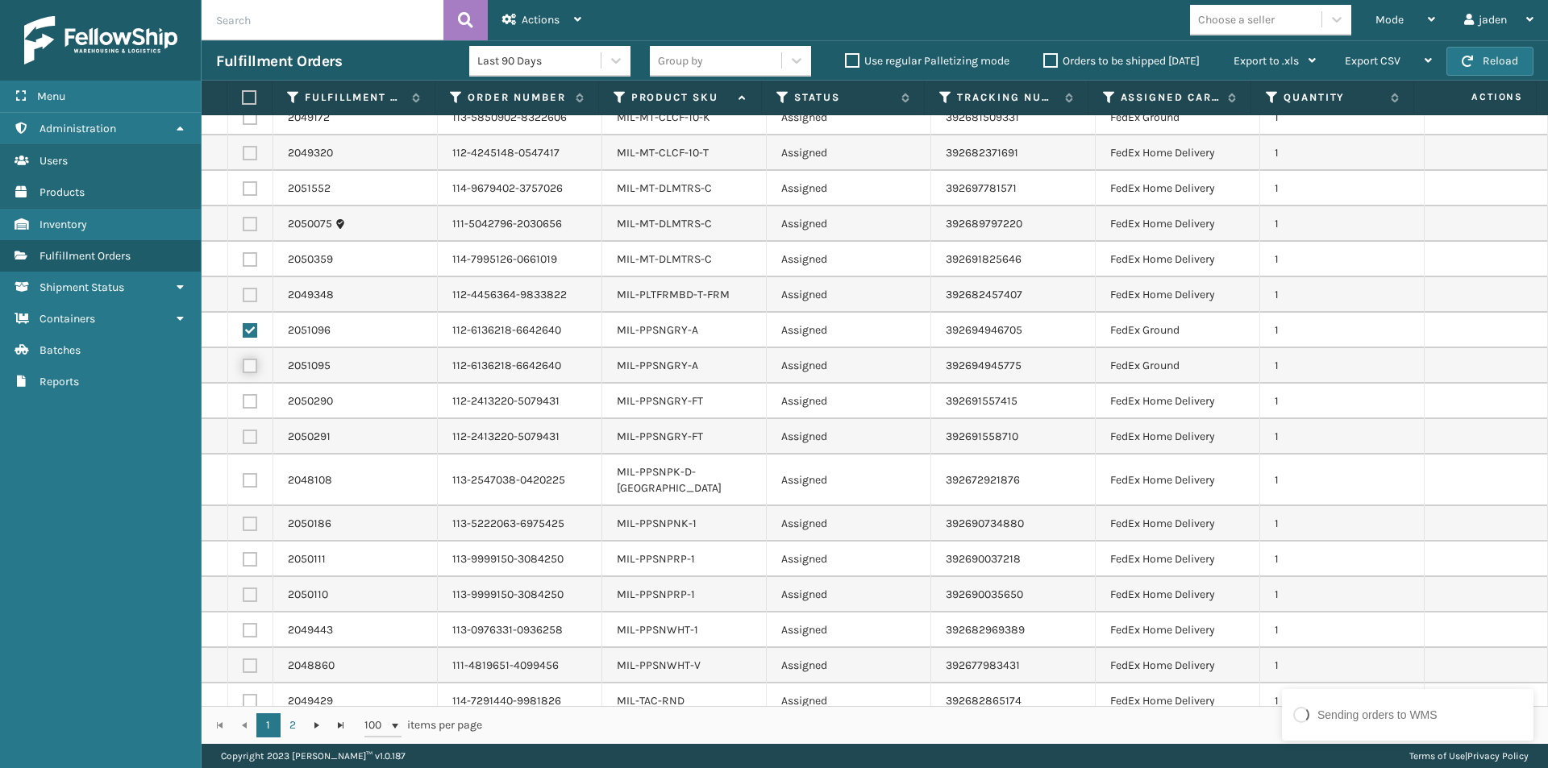
checkbox input "true"
click at [252, 394] on label at bounding box center [250, 401] width 15 height 15
click at [243, 394] on input "checkbox" at bounding box center [243, 399] width 1 height 10
checkbox input "true"
click at [253, 430] on label at bounding box center [250, 437] width 15 height 15
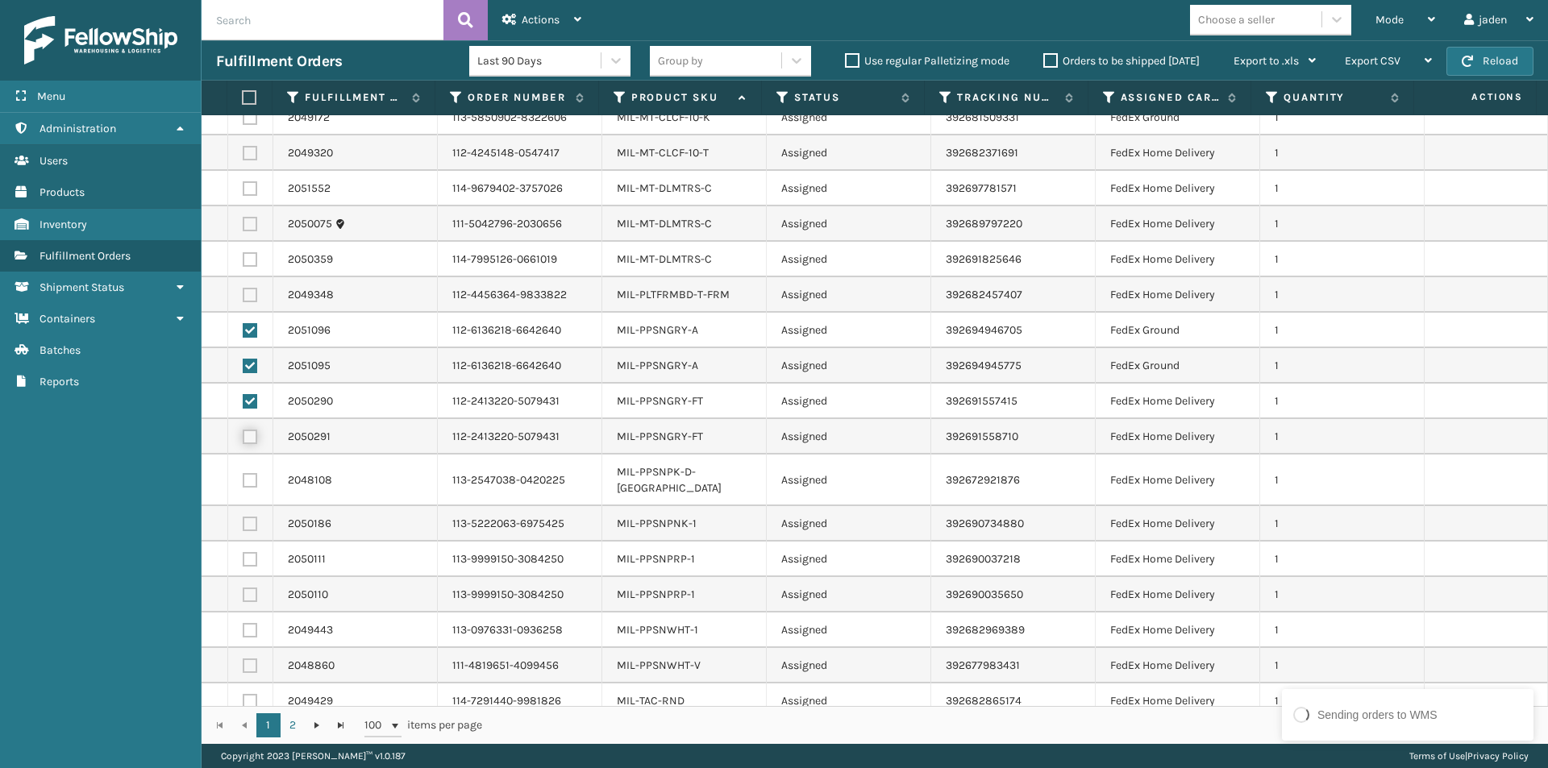
click at [243, 430] on input "checkbox" at bounding box center [243, 435] width 1 height 10
checkbox input "true"
click at [247, 517] on label at bounding box center [250, 524] width 15 height 15
click at [243, 517] on input "checkbox" at bounding box center [243, 522] width 1 height 10
checkbox input "true"
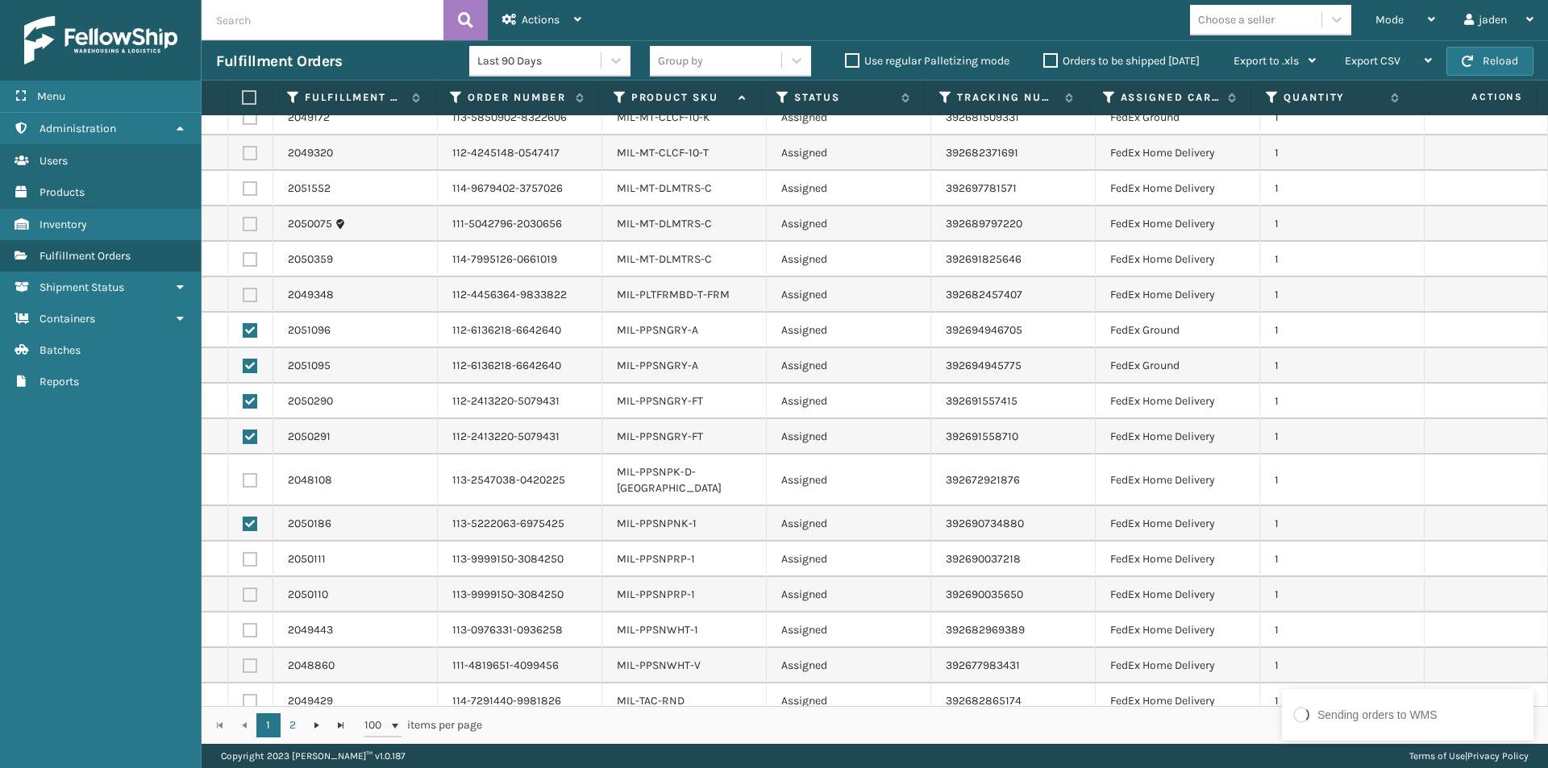
click at [250, 473] on label at bounding box center [250, 480] width 15 height 15
click at [243, 473] on input "checkbox" at bounding box center [243, 478] width 1 height 10
checkbox input "true"
click at [248, 659] on label at bounding box center [250, 666] width 15 height 15
click at [243, 659] on input "checkbox" at bounding box center [243, 664] width 1 height 10
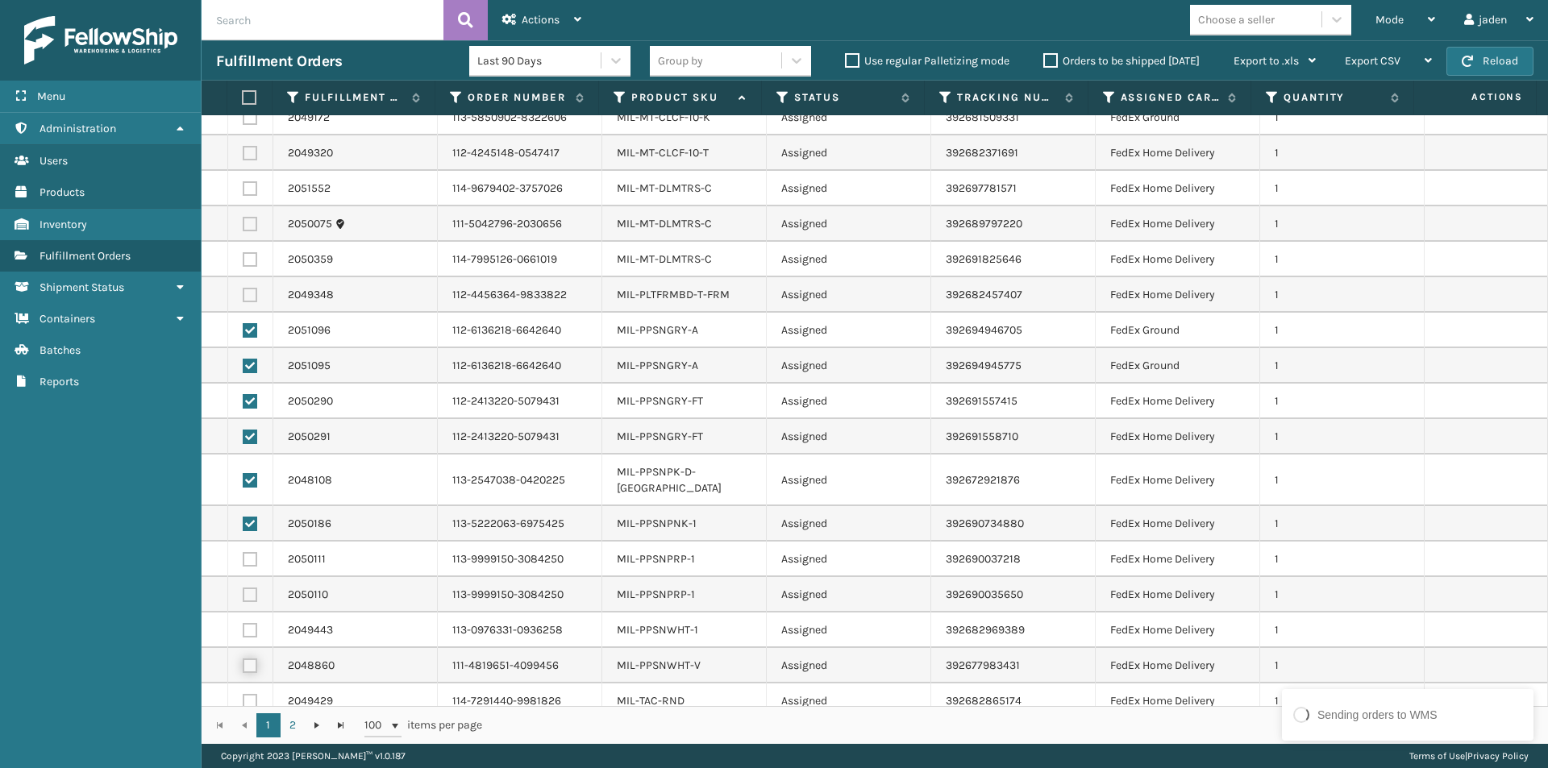
checkbox input "true"
click at [248, 623] on label at bounding box center [250, 630] width 15 height 15
click at [243, 623] on input "checkbox" at bounding box center [243, 628] width 1 height 10
checkbox input "true"
click at [250, 588] on label at bounding box center [250, 595] width 15 height 15
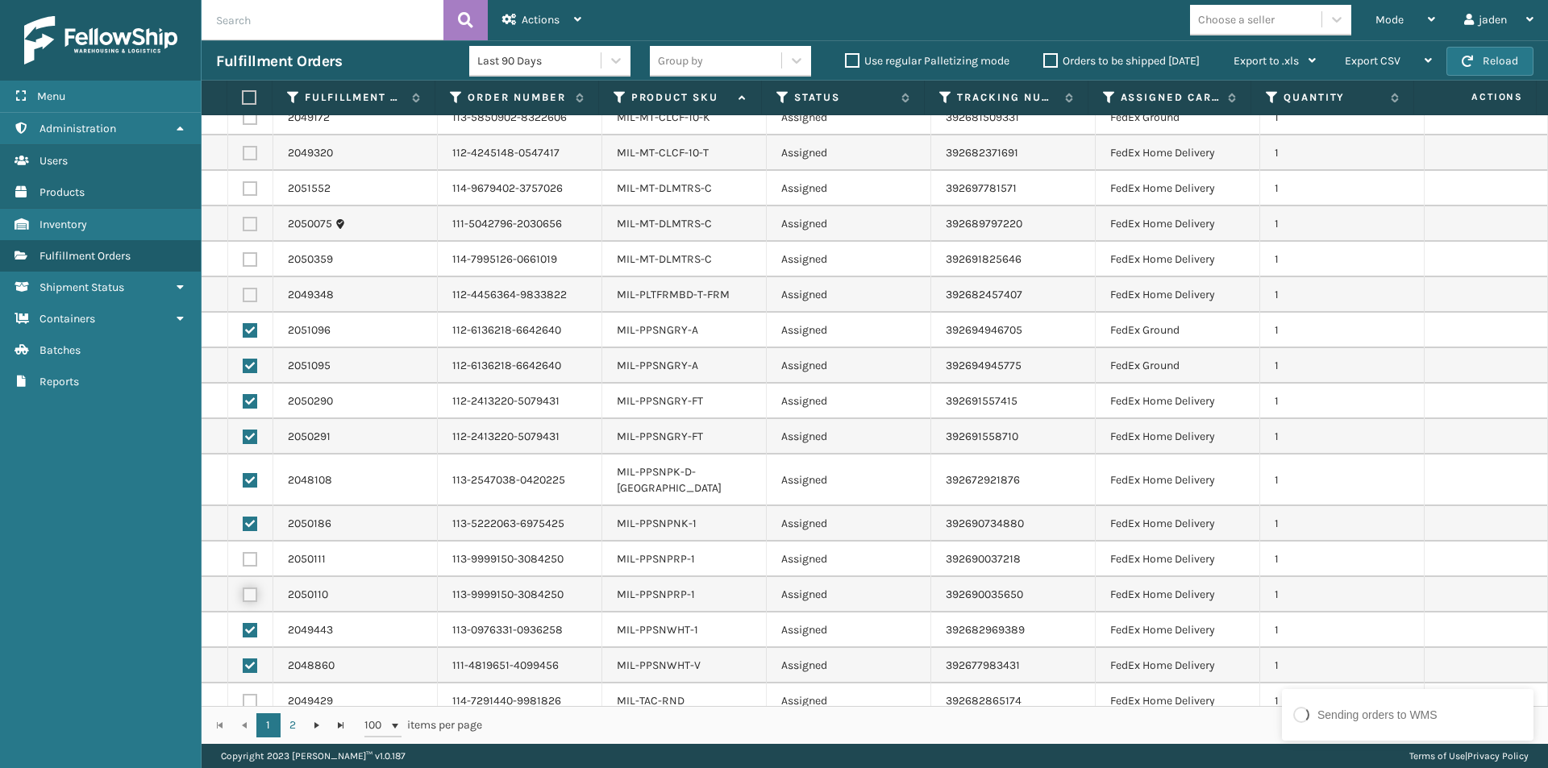
click at [243, 588] on input "checkbox" at bounding box center [243, 593] width 1 height 10
checkbox input "true"
click at [250, 542] on td at bounding box center [250, 559] width 45 height 35
click at [248, 552] on label at bounding box center [250, 559] width 15 height 15
click at [243, 552] on input "checkbox" at bounding box center [243, 557] width 1 height 10
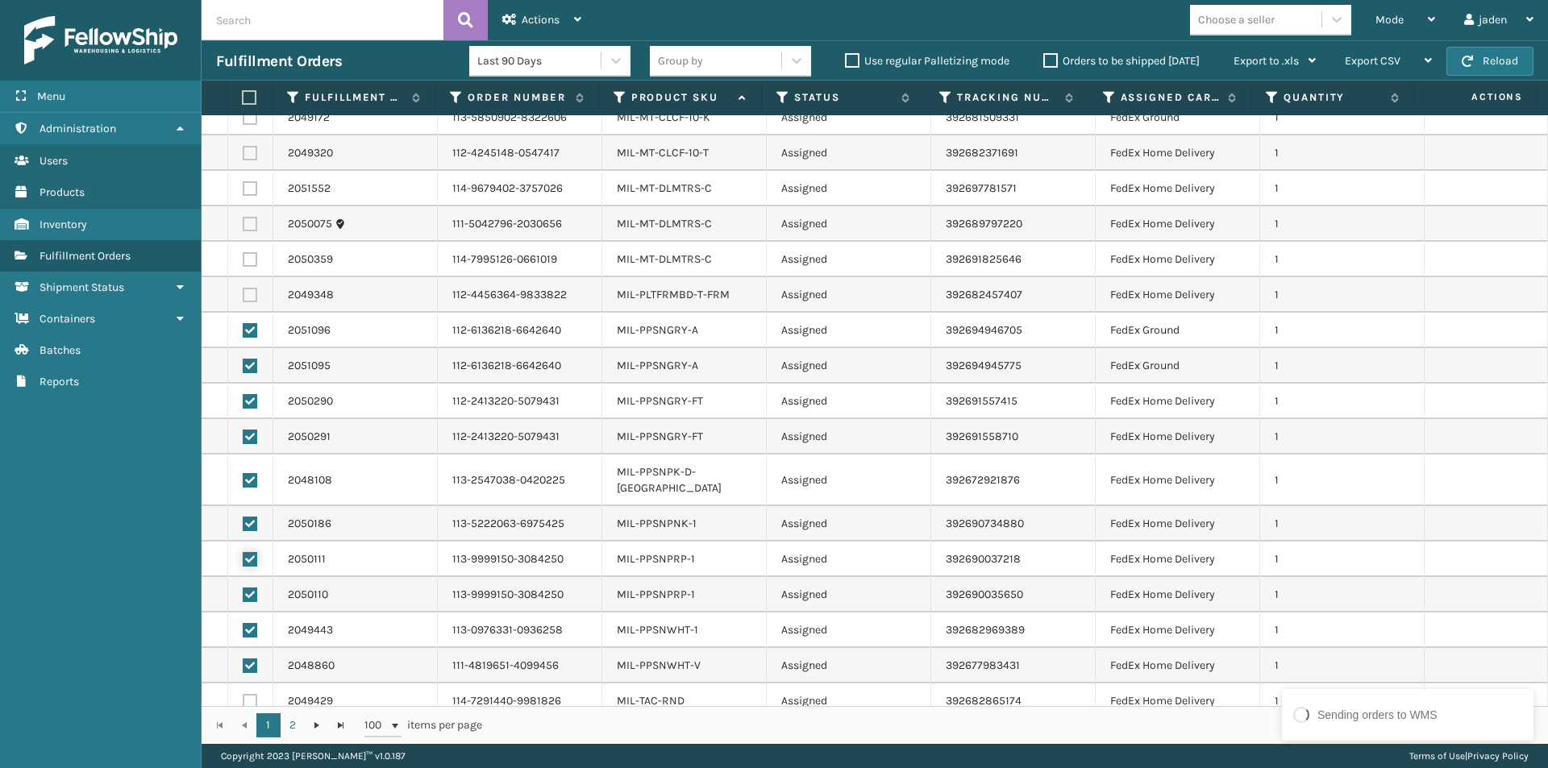
checkbox input "true"
click at [548, 20] on span "Actions" at bounding box center [541, 20] width 38 height 14
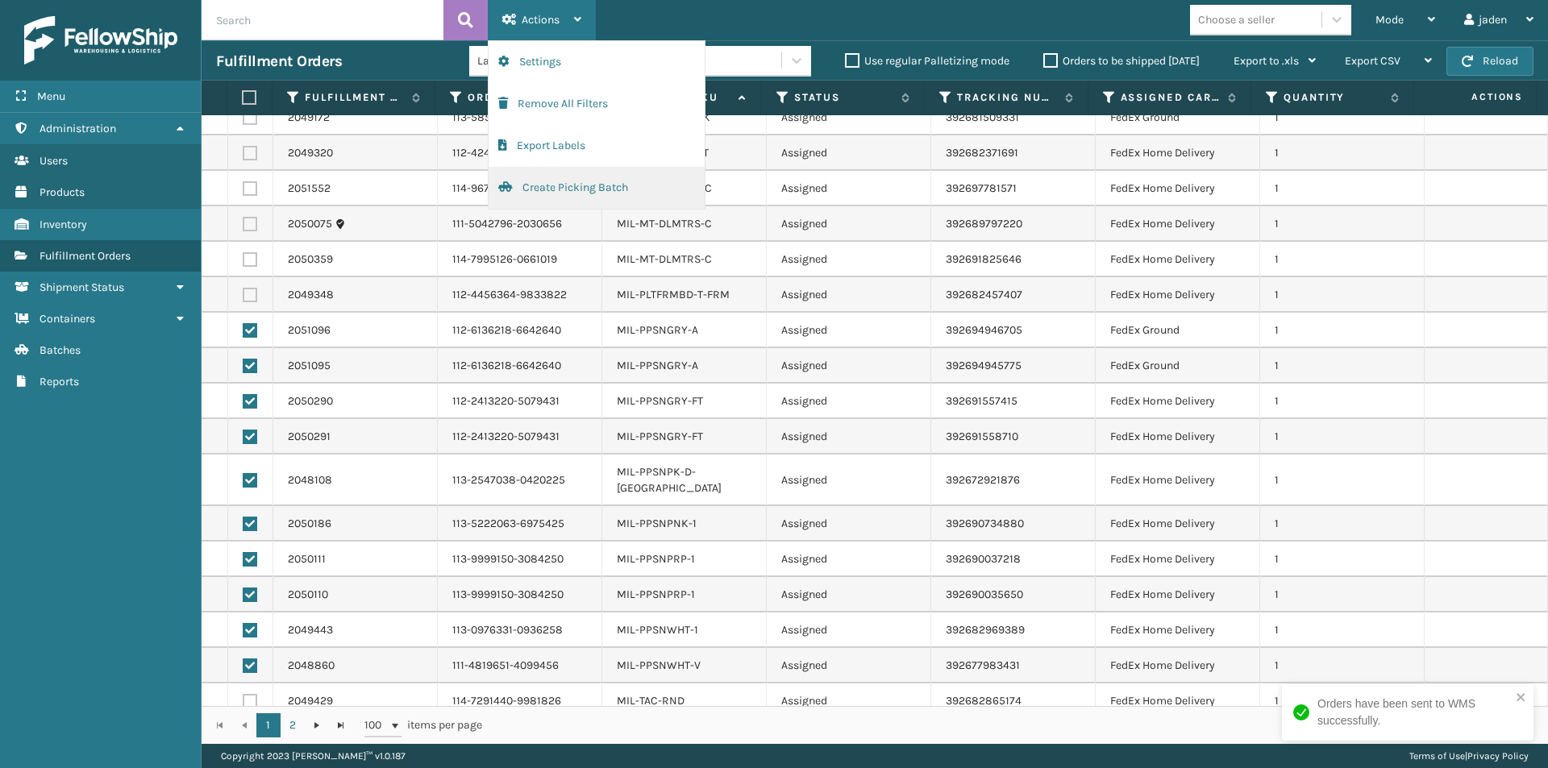
click at [571, 197] on button "Create Picking Batch" at bounding box center [597, 188] width 216 height 42
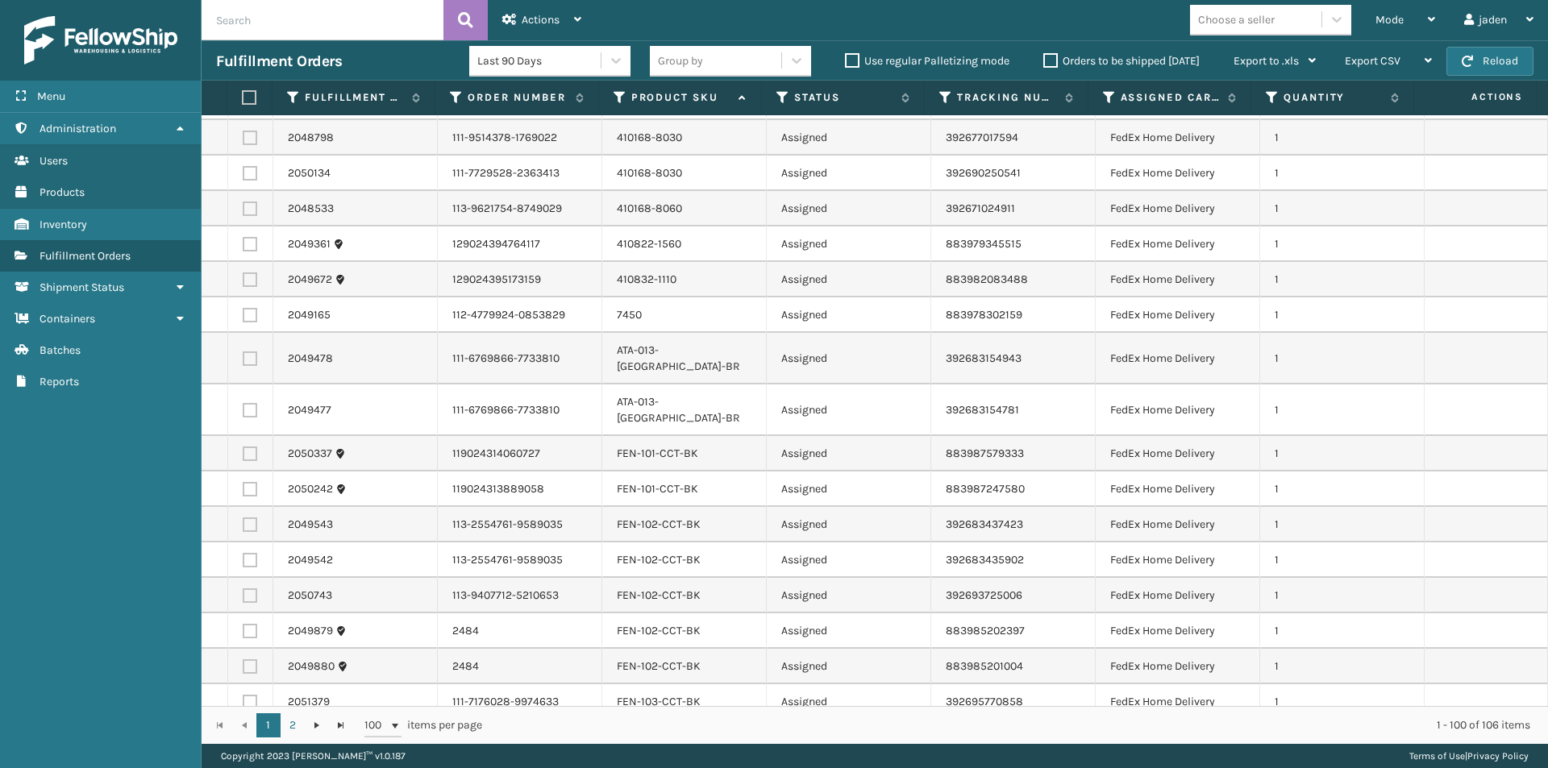
scroll to position [1586, 0]
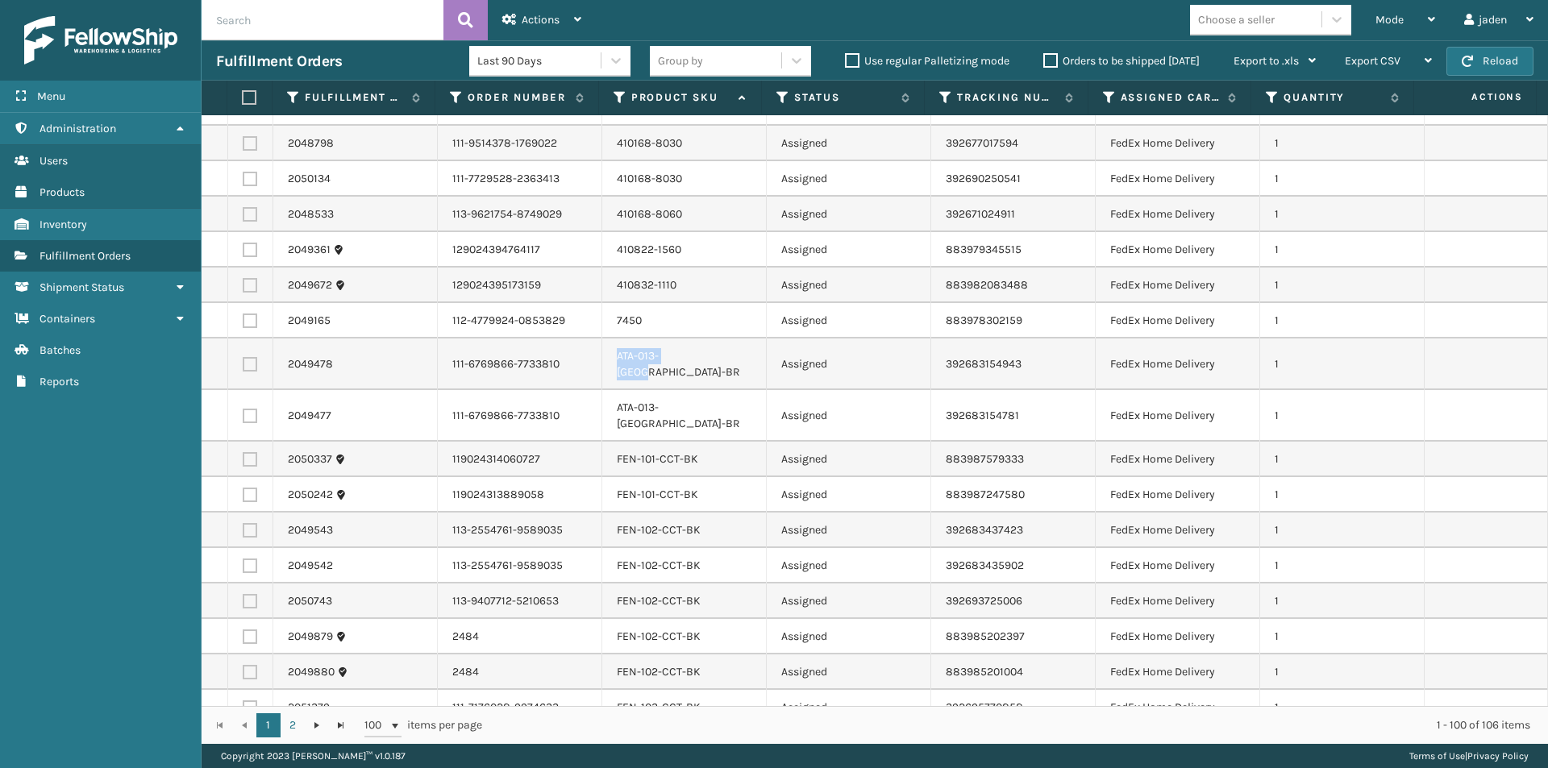
drag, startPoint x: 606, startPoint y: 351, endPoint x: 713, endPoint y: 355, distance: 106.5
click at [713, 355] on td "ATA-013-[GEOGRAPHIC_DATA]-BR" at bounding box center [684, 365] width 164 height 52
copy link "ATA-013-[GEOGRAPHIC_DATA]-BR"
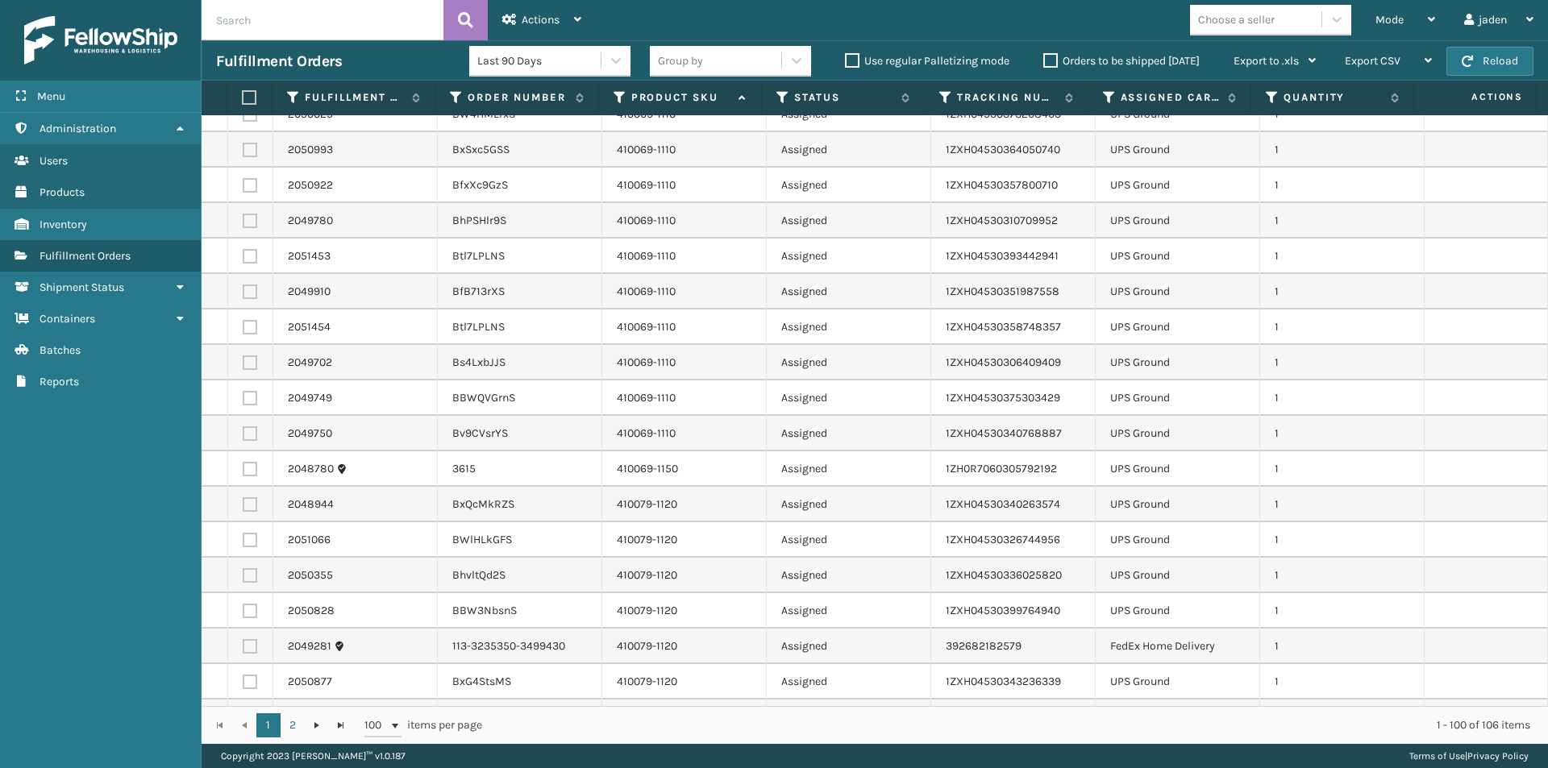
scroll to position [0, 0]
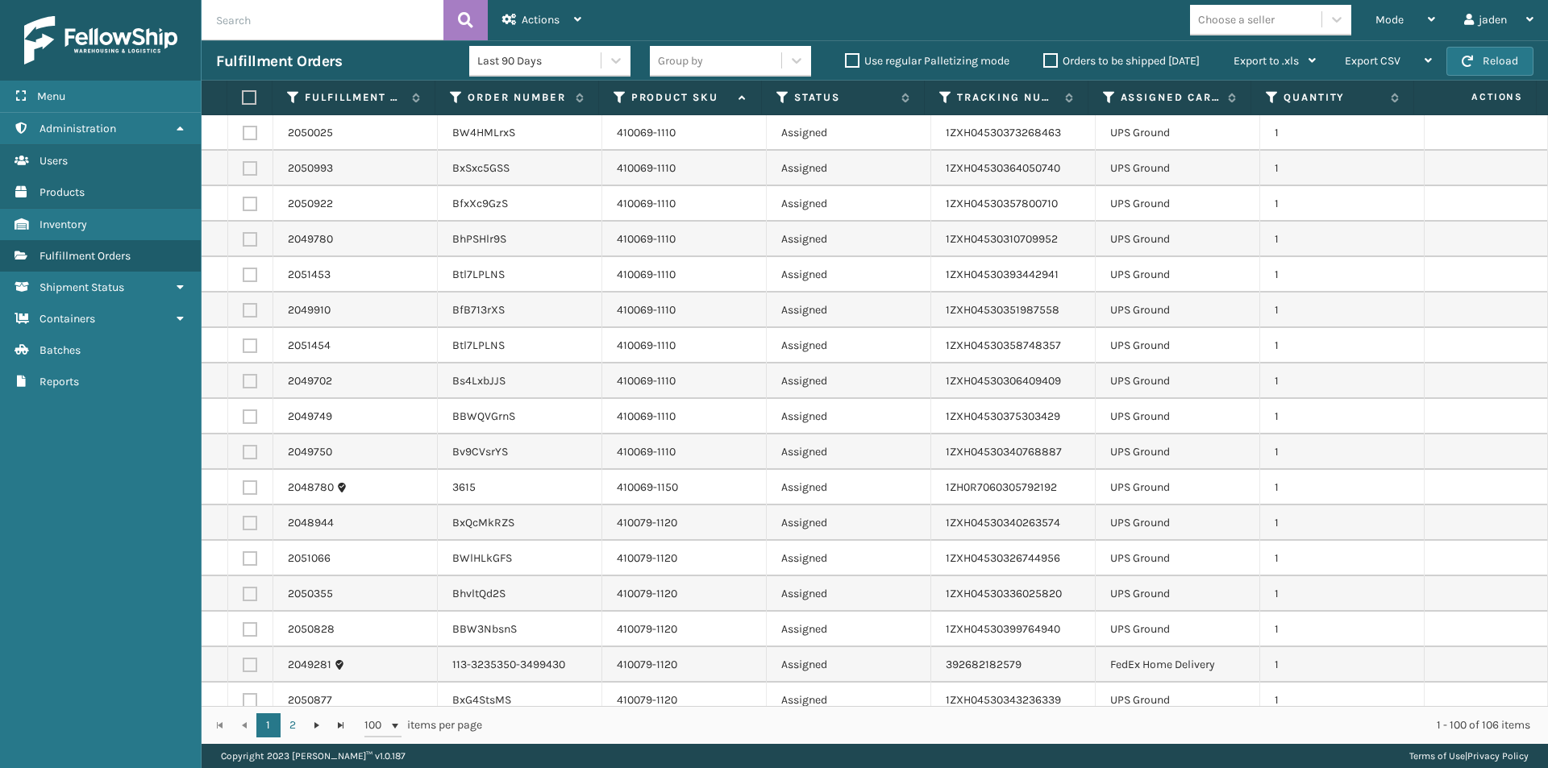
click at [247, 136] on label at bounding box center [250, 133] width 15 height 15
click at [243, 136] on input "checkbox" at bounding box center [243, 131] width 1 height 10
checkbox input "true"
click at [252, 168] on label at bounding box center [250, 168] width 15 height 15
click at [243, 168] on input "checkbox" at bounding box center [243, 166] width 1 height 10
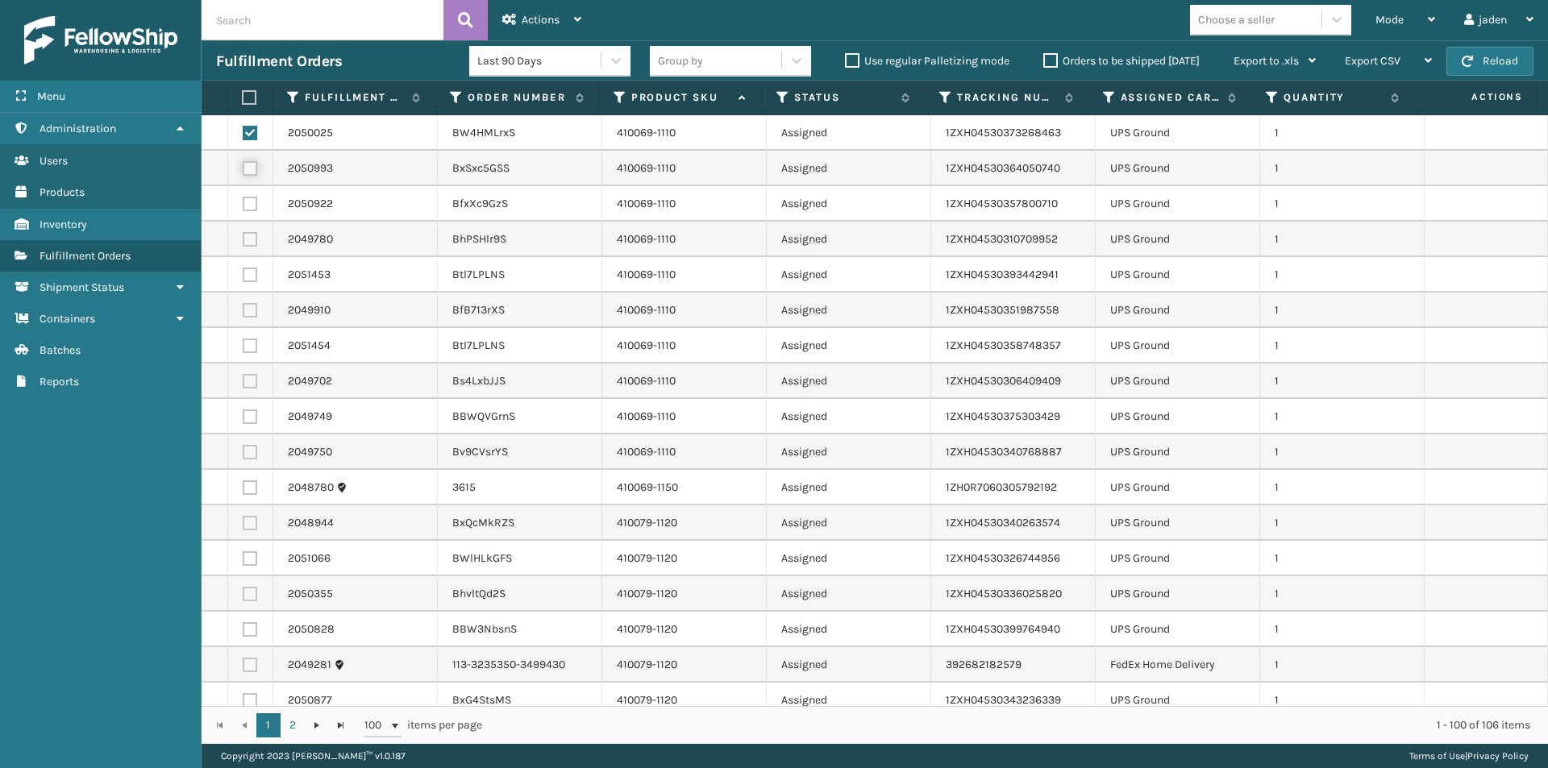
checkbox input "true"
drag, startPoint x: 252, startPoint y: 197, endPoint x: 252, endPoint y: 239, distance: 42.7
click at [252, 198] on label at bounding box center [250, 204] width 15 height 15
click at [243, 198] on input "checkbox" at bounding box center [243, 202] width 1 height 10
checkbox input "true"
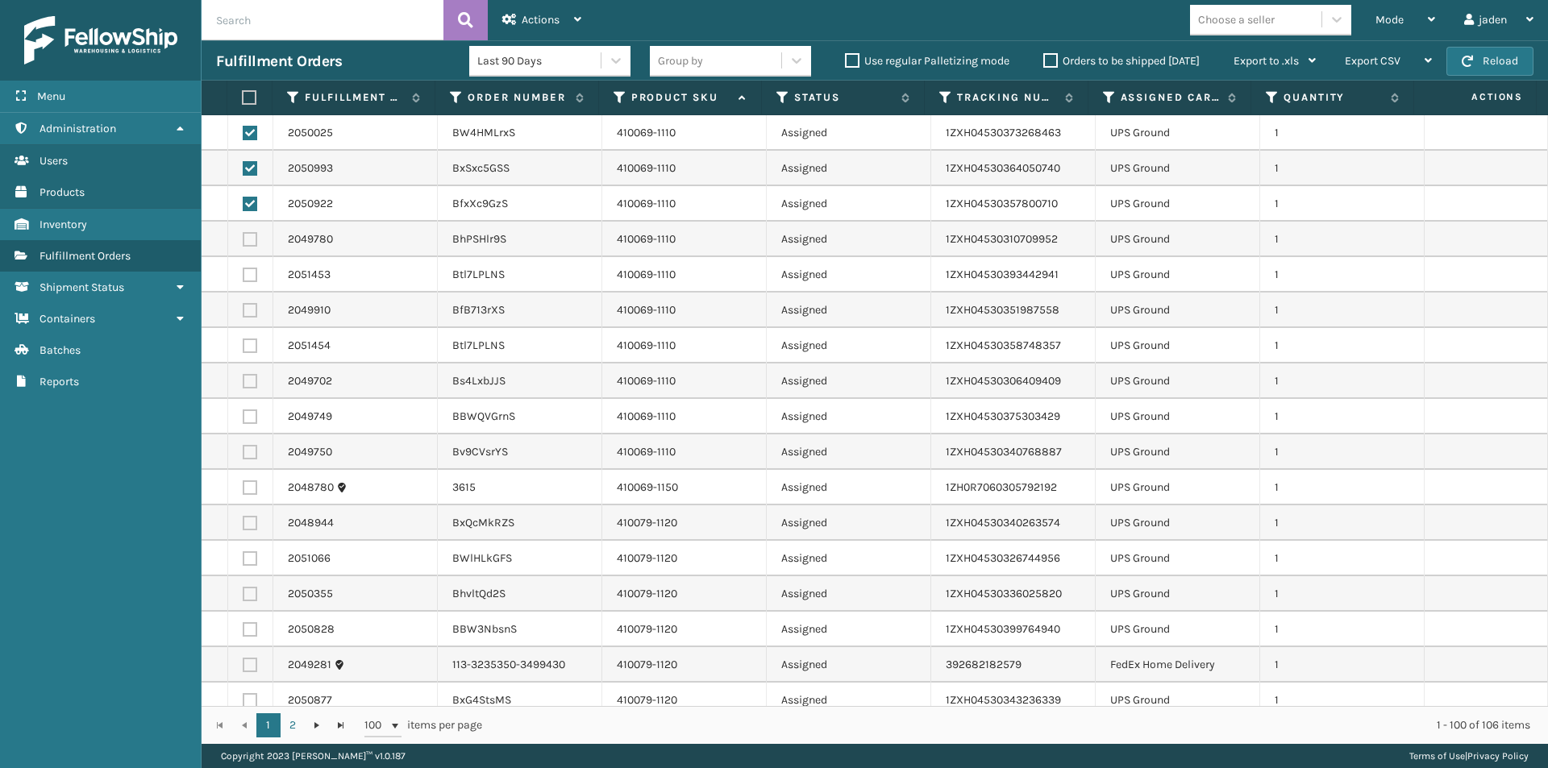
click at [252, 239] on label at bounding box center [250, 239] width 15 height 15
click at [243, 239] on input "checkbox" at bounding box center [243, 237] width 1 height 10
checkbox input "true"
click at [251, 272] on label at bounding box center [250, 275] width 15 height 15
click at [243, 272] on input "checkbox" at bounding box center [243, 273] width 1 height 10
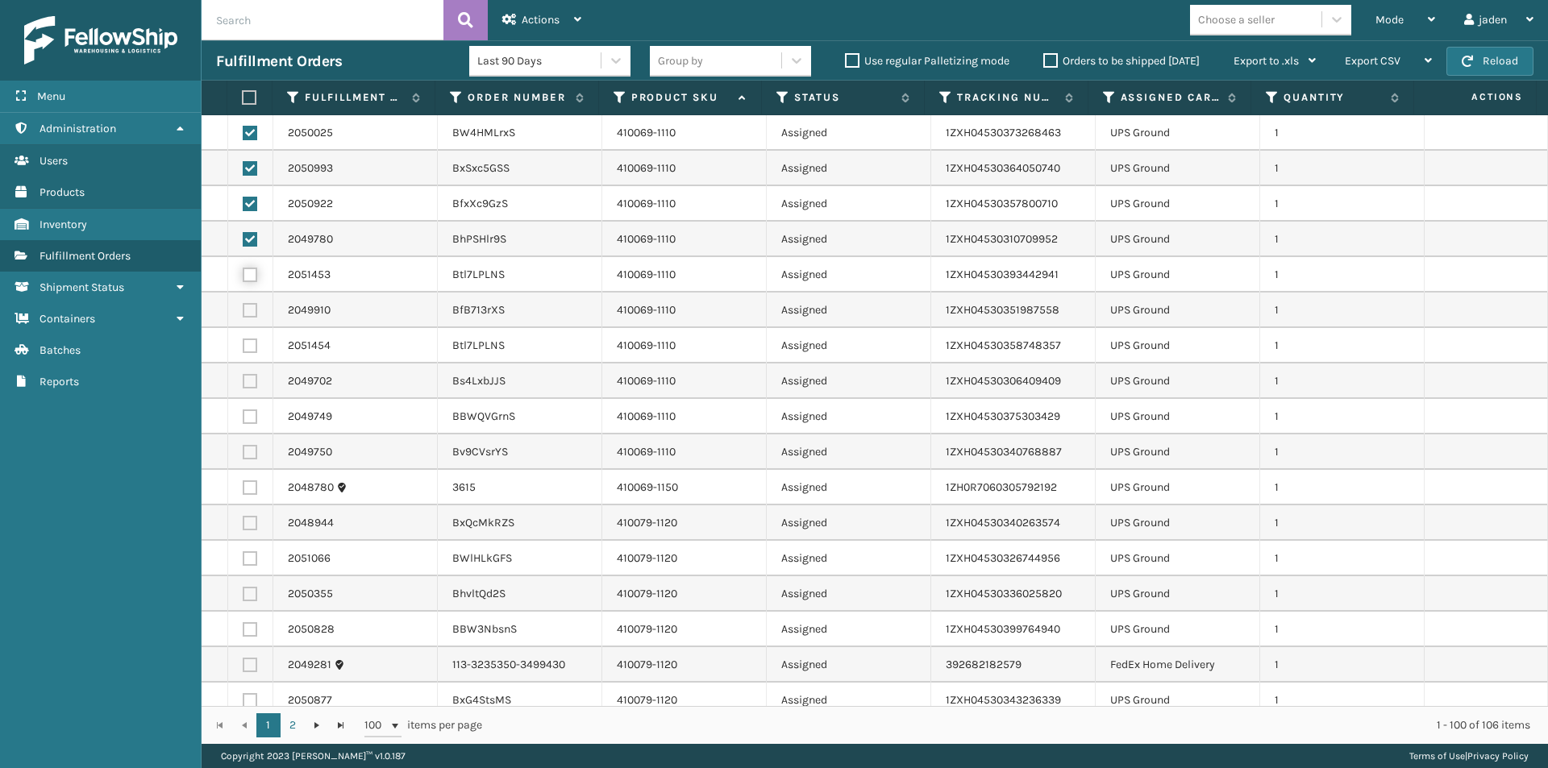
checkbox input "true"
click at [255, 634] on label at bounding box center [250, 629] width 15 height 15
click at [243, 633] on input "checkbox" at bounding box center [243, 627] width 1 height 10
checkbox input "true"
drag, startPoint x: 247, startPoint y: 599, endPoint x: 256, endPoint y: 575, distance: 26.0
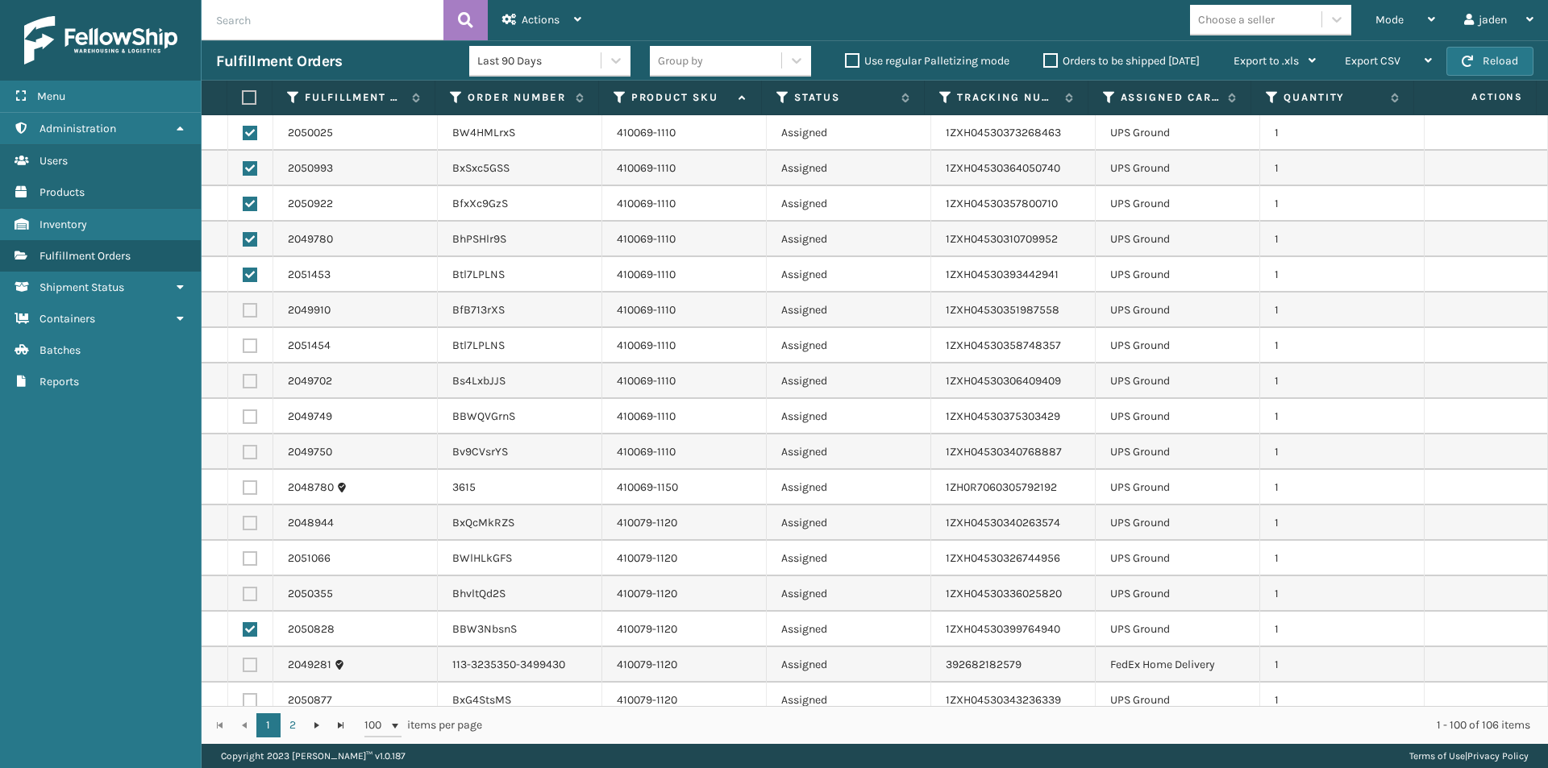
click at [247, 597] on label at bounding box center [250, 594] width 15 height 15
click at [243, 597] on input "checkbox" at bounding box center [243, 592] width 1 height 10
checkbox input "true"
click at [258, 560] on td at bounding box center [250, 558] width 45 height 35
click at [256, 555] on label at bounding box center [250, 558] width 15 height 15
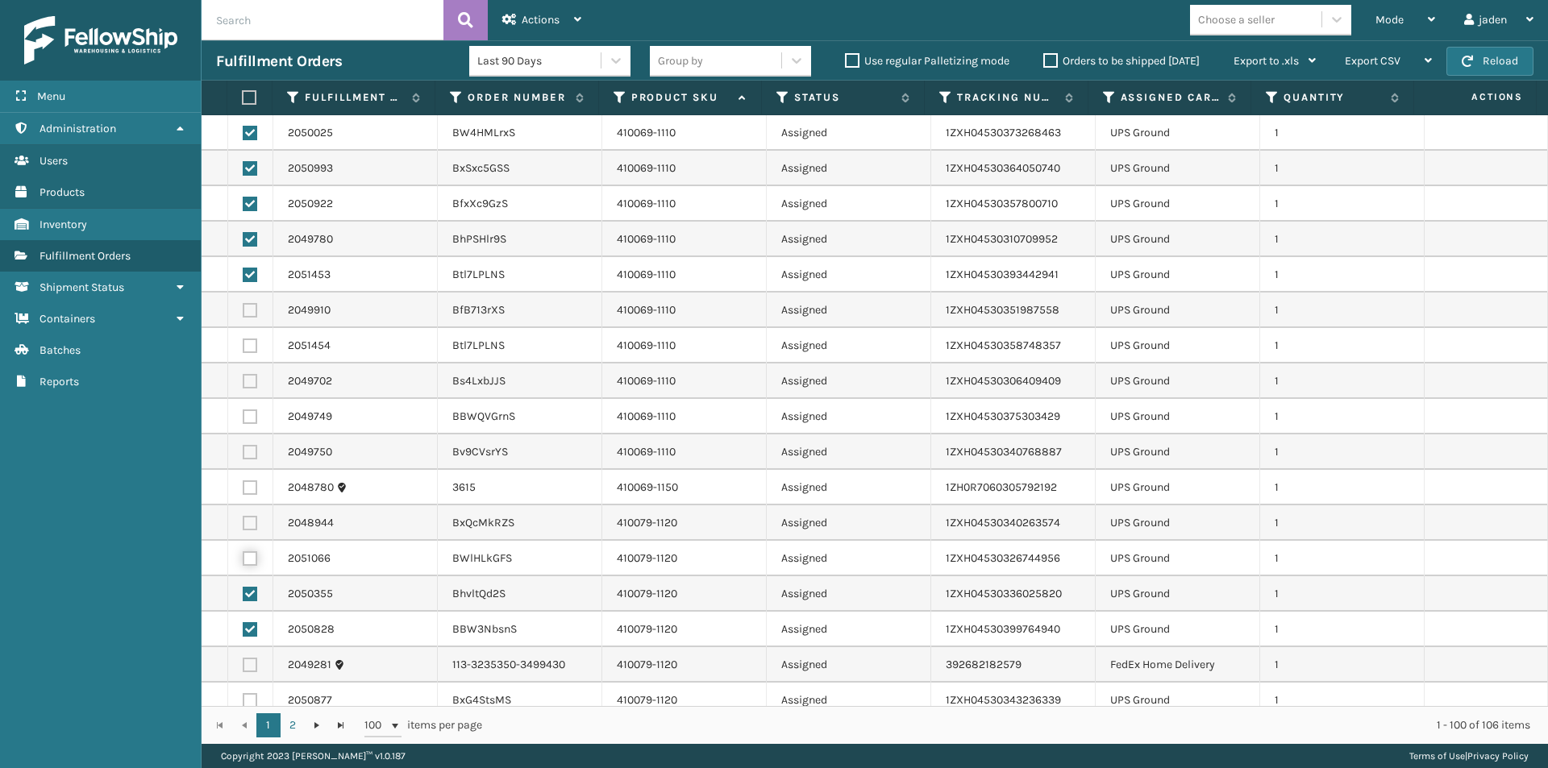
click at [243, 555] on input "checkbox" at bounding box center [243, 556] width 1 height 10
checkbox input "true"
click at [246, 524] on label at bounding box center [250, 523] width 15 height 15
click at [243, 524] on input "checkbox" at bounding box center [243, 521] width 1 height 10
checkbox input "true"
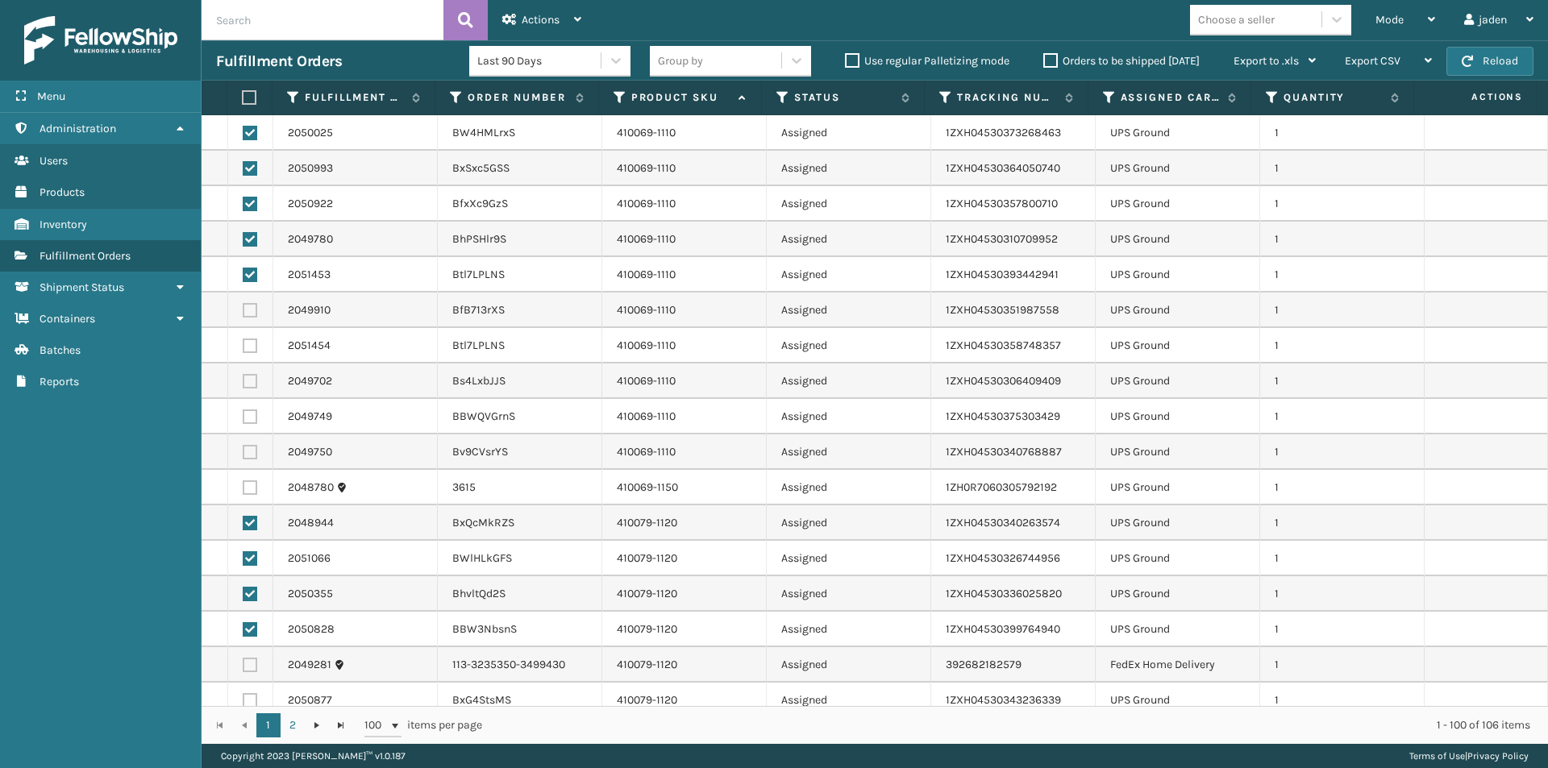
click at [252, 489] on label at bounding box center [250, 487] width 15 height 15
click at [243, 489] on input "checkbox" at bounding box center [243, 485] width 1 height 10
checkbox input "true"
click at [253, 454] on label at bounding box center [250, 452] width 15 height 15
click at [243, 454] on input "checkbox" at bounding box center [243, 450] width 1 height 10
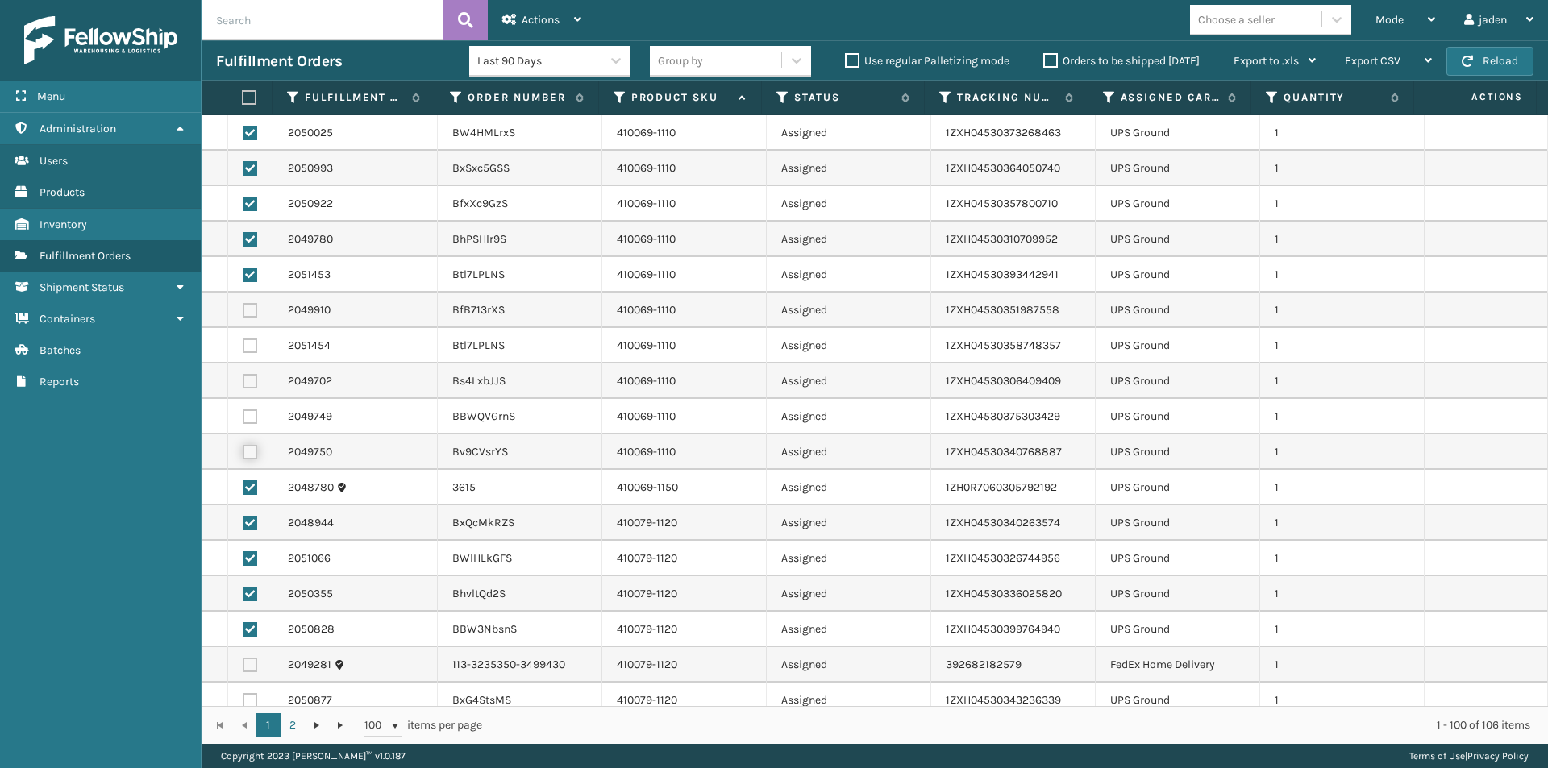
checkbox input "true"
click at [254, 416] on label at bounding box center [250, 417] width 15 height 15
click at [243, 416] on input "checkbox" at bounding box center [243, 415] width 1 height 10
checkbox input "true"
click at [255, 364] on td at bounding box center [250, 381] width 45 height 35
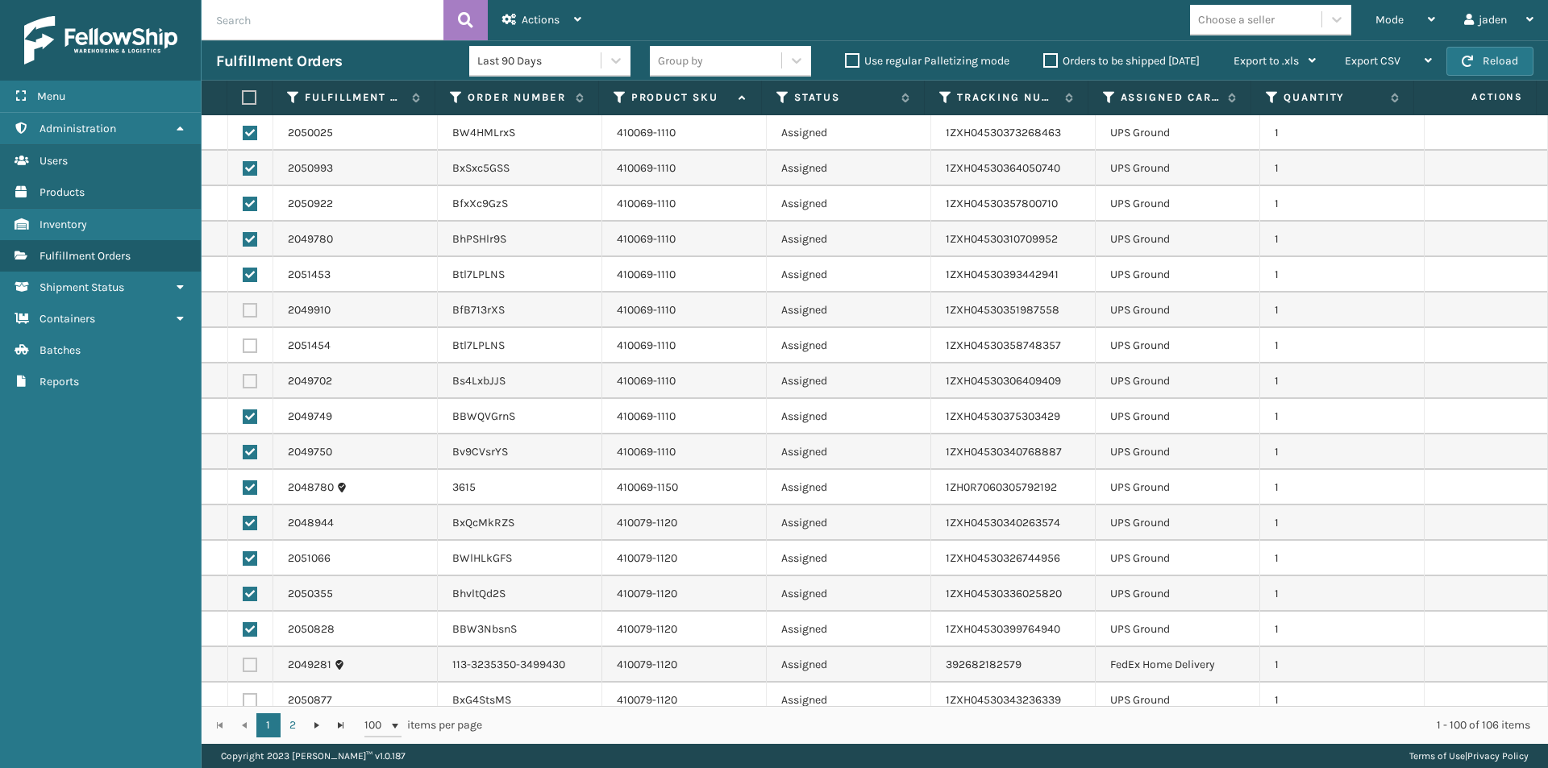
click at [252, 378] on label at bounding box center [250, 381] width 15 height 15
click at [243, 378] on input "checkbox" at bounding box center [243, 379] width 1 height 10
checkbox input "true"
click at [249, 347] on label at bounding box center [250, 346] width 15 height 15
click at [243, 347] on input "checkbox" at bounding box center [243, 344] width 1 height 10
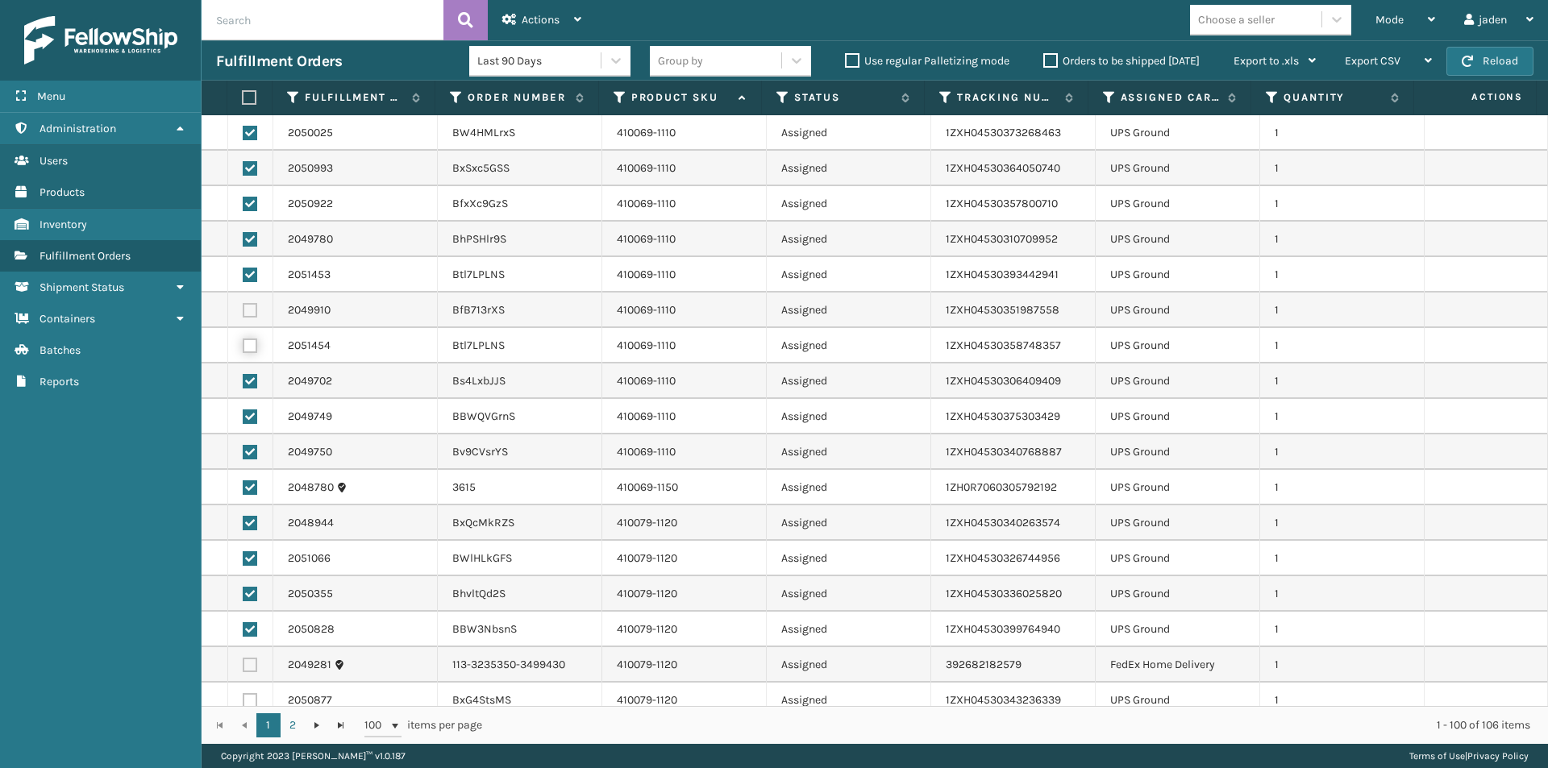
checkbox input "true"
click at [255, 287] on td at bounding box center [250, 274] width 45 height 35
click at [254, 305] on label at bounding box center [250, 310] width 15 height 15
click at [243, 305] on input "checkbox" at bounding box center [243, 308] width 1 height 10
checkbox input "true"
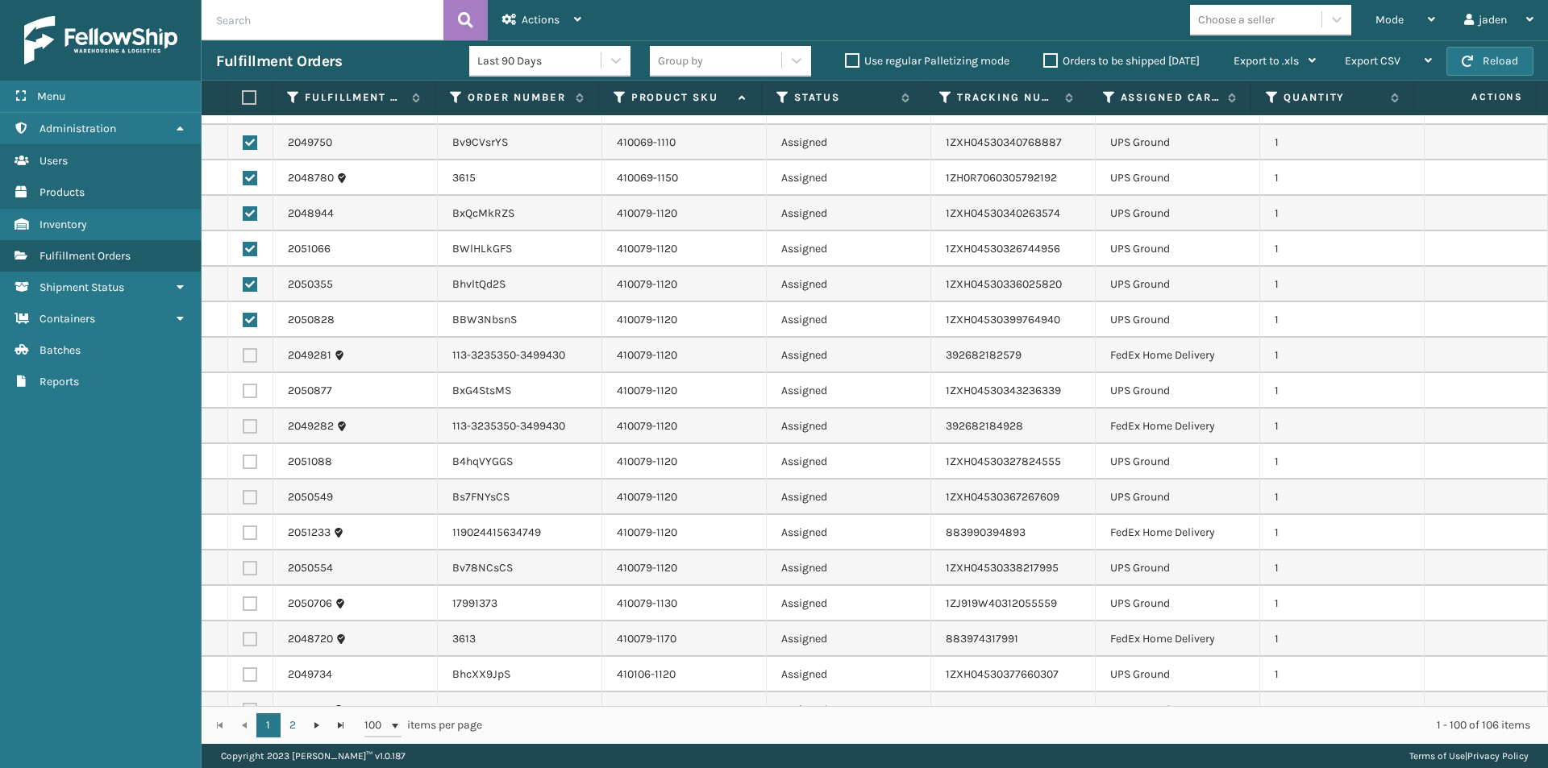
scroll to position [322, 0]
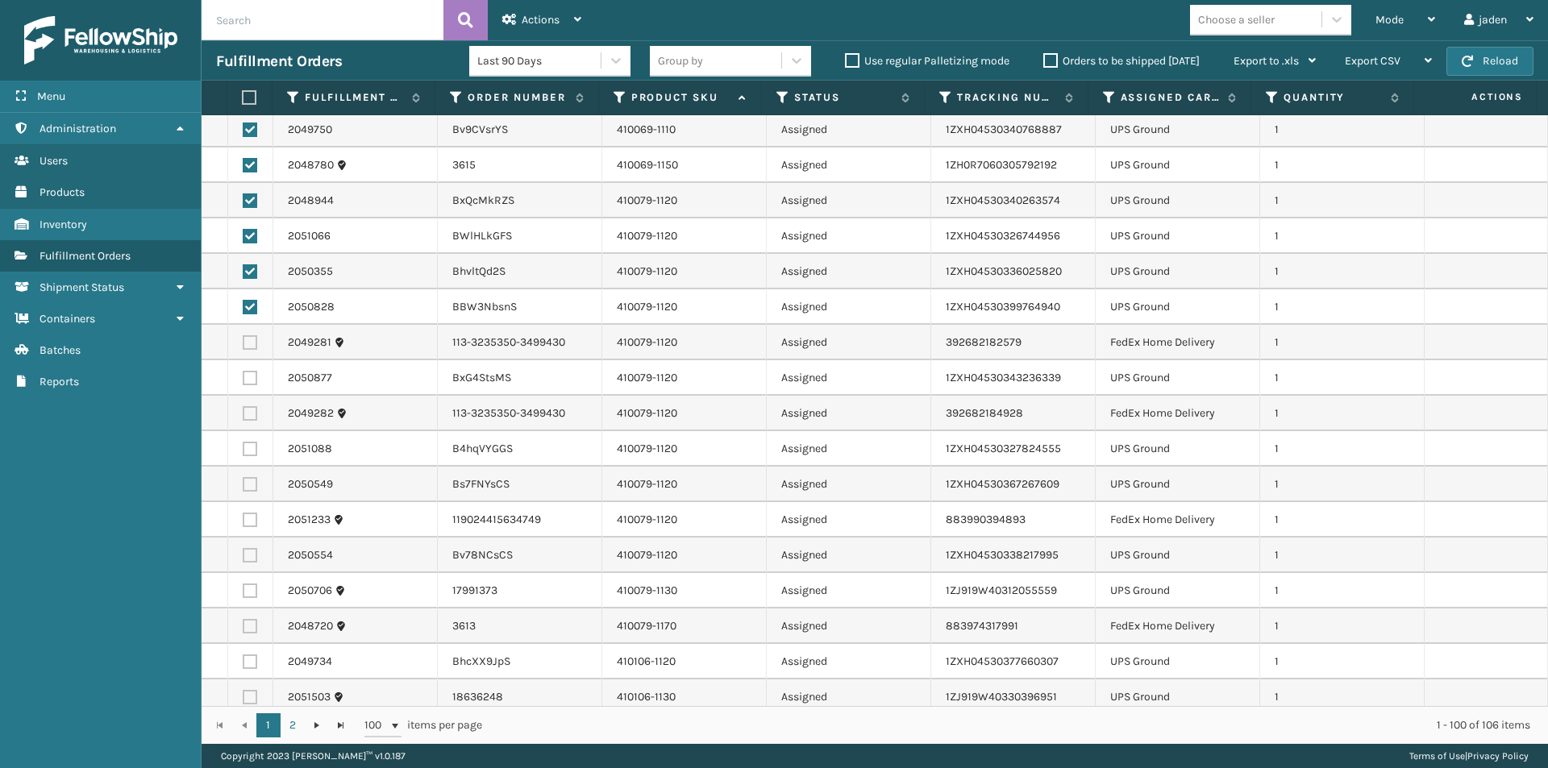
click at [254, 383] on label at bounding box center [250, 378] width 15 height 15
click at [243, 381] on input "checkbox" at bounding box center [243, 376] width 1 height 10
checkbox input "true"
click at [243, 451] on label at bounding box center [250, 449] width 15 height 15
click at [243, 451] on input "checkbox" at bounding box center [243, 447] width 1 height 10
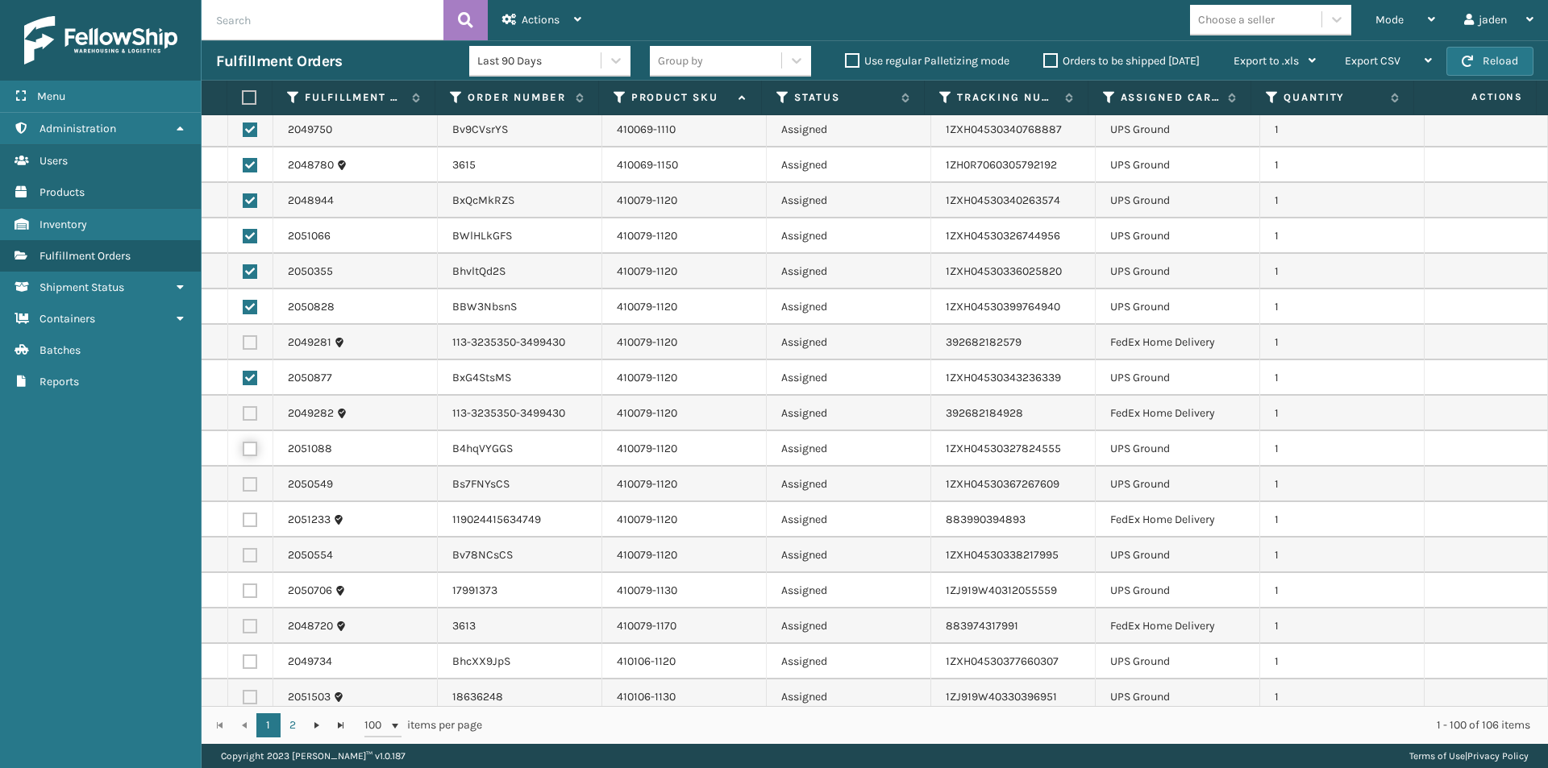
checkbox input "true"
click at [247, 485] on label at bounding box center [250, 484] width 15 height 15
click at [243, 485] on input "checkbox" at bounding box center [243, 482] width 1 height 10
checkbox input "true"
click at [250, 559] on label at bounding box center [250, 555] width 15 height 15
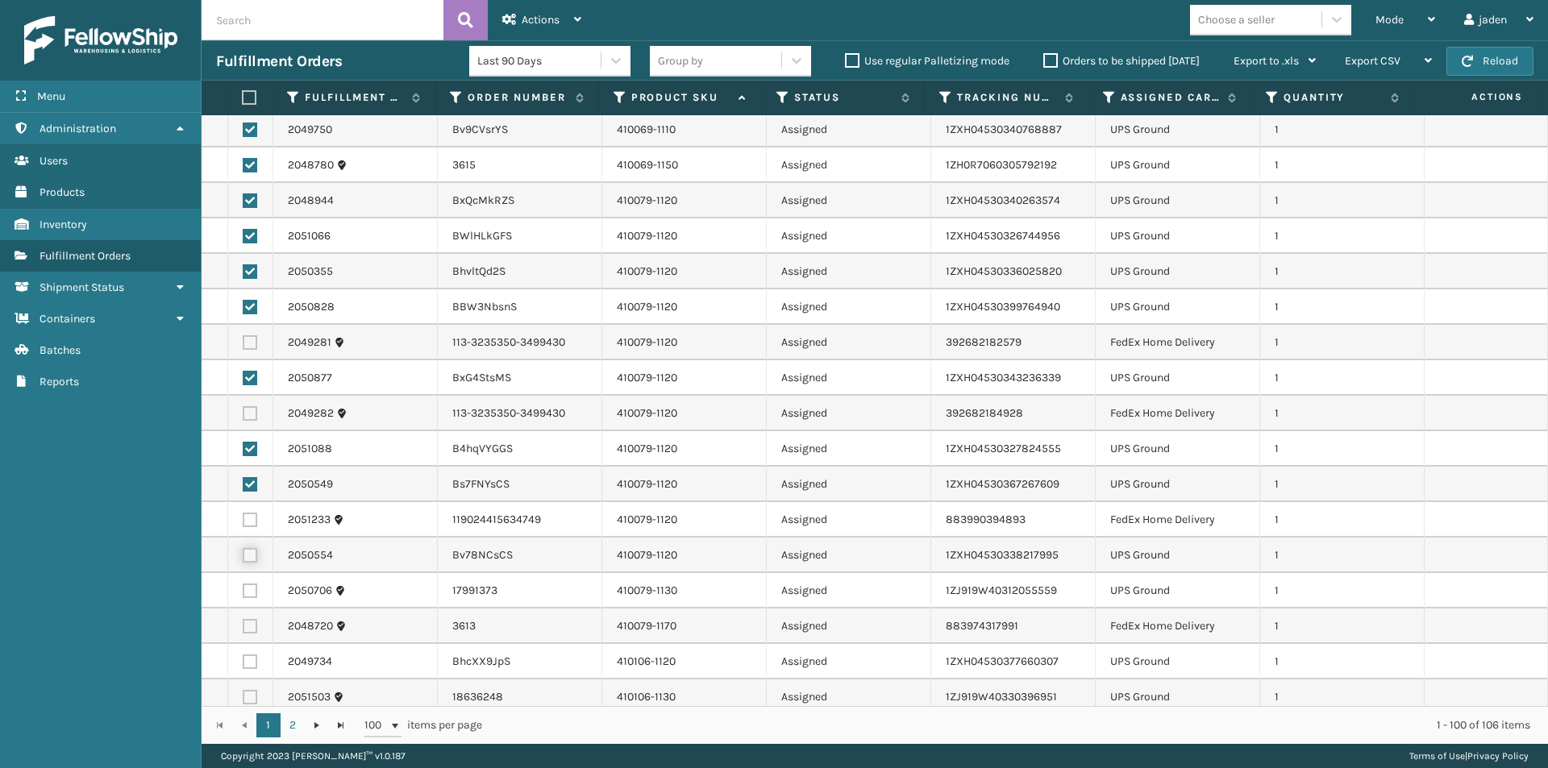
click at [243, 559] on input "checkbox" at bounding box center [243, 553] width 1 height 10
checkbox input "true"
click at [251, 588] on label at bounding box center [250, 591] width 15 height 15
click at [243, 588] on input "checkbox" at bounding box center [243, 589] width 1 height 10
checkbox input "true"
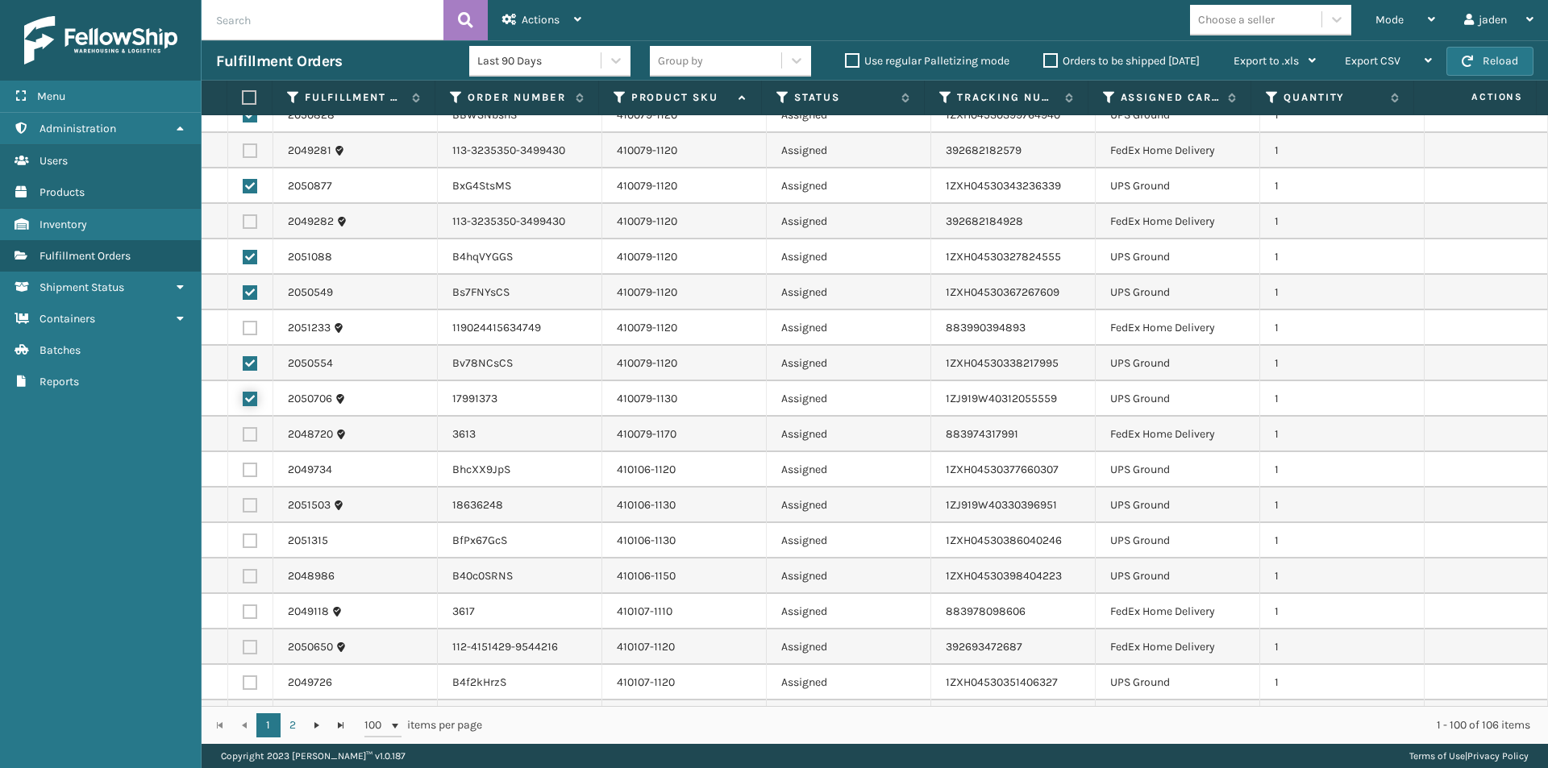
scroll to position [564, 0]
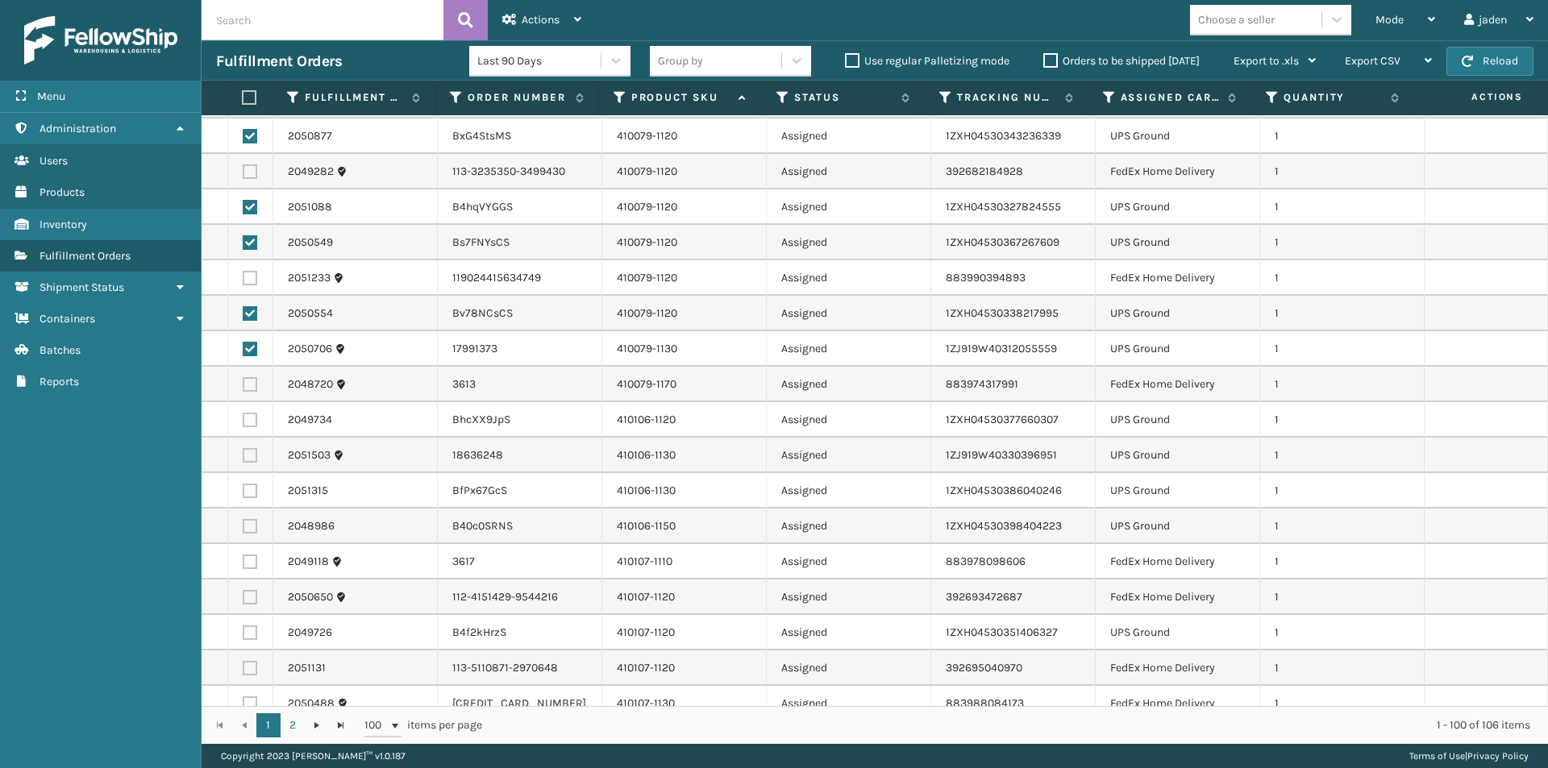
click at [247, 420] on label at bounding box center [250, 420] width 15 height 15
click at [243, 420] on input "checkbox" at bounding box center [243, 418] width 1 height 10
checkbox input "true"
click at [255, 458] on label at bounding box center [250, 455] width 15 height 15
click at [243, 458] on input "checkbox" at bounding box center [243, 453] width 1 height 10
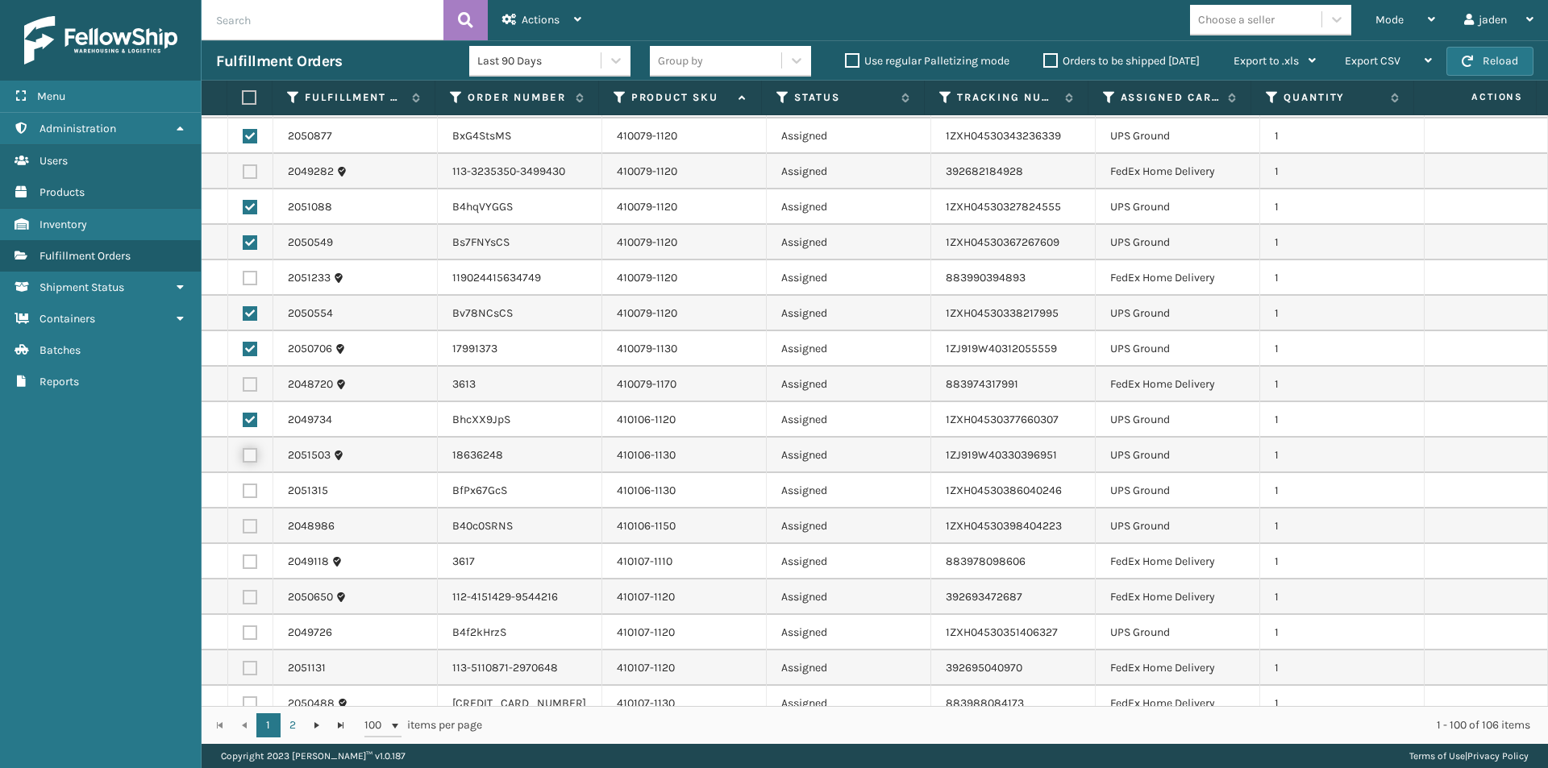
checkbox input "true"
click at [249, 525] on label at bounding box center [250, 526] width 15 height 15
click at [243, 525] on input "checkbox" at bounding box center [243, 524] width 1 height 10
checkbox input "true"
click at [245, 489] on label at bounding box center [250, 491] width 15 height 15
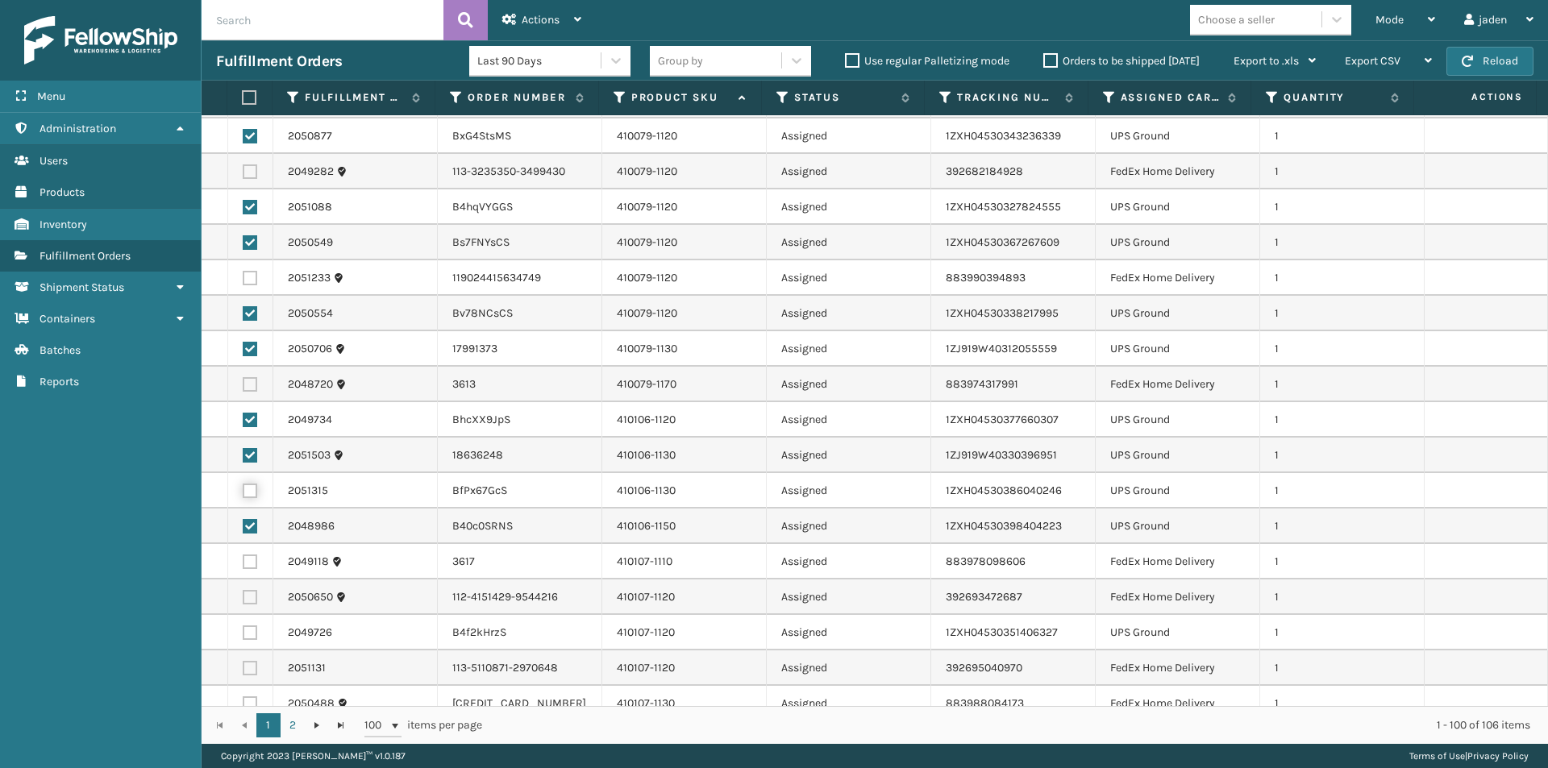
click at [243, 489] on input "checkbox" at bounding box center [243, 489] width 1 height 10
checkbox input "true"
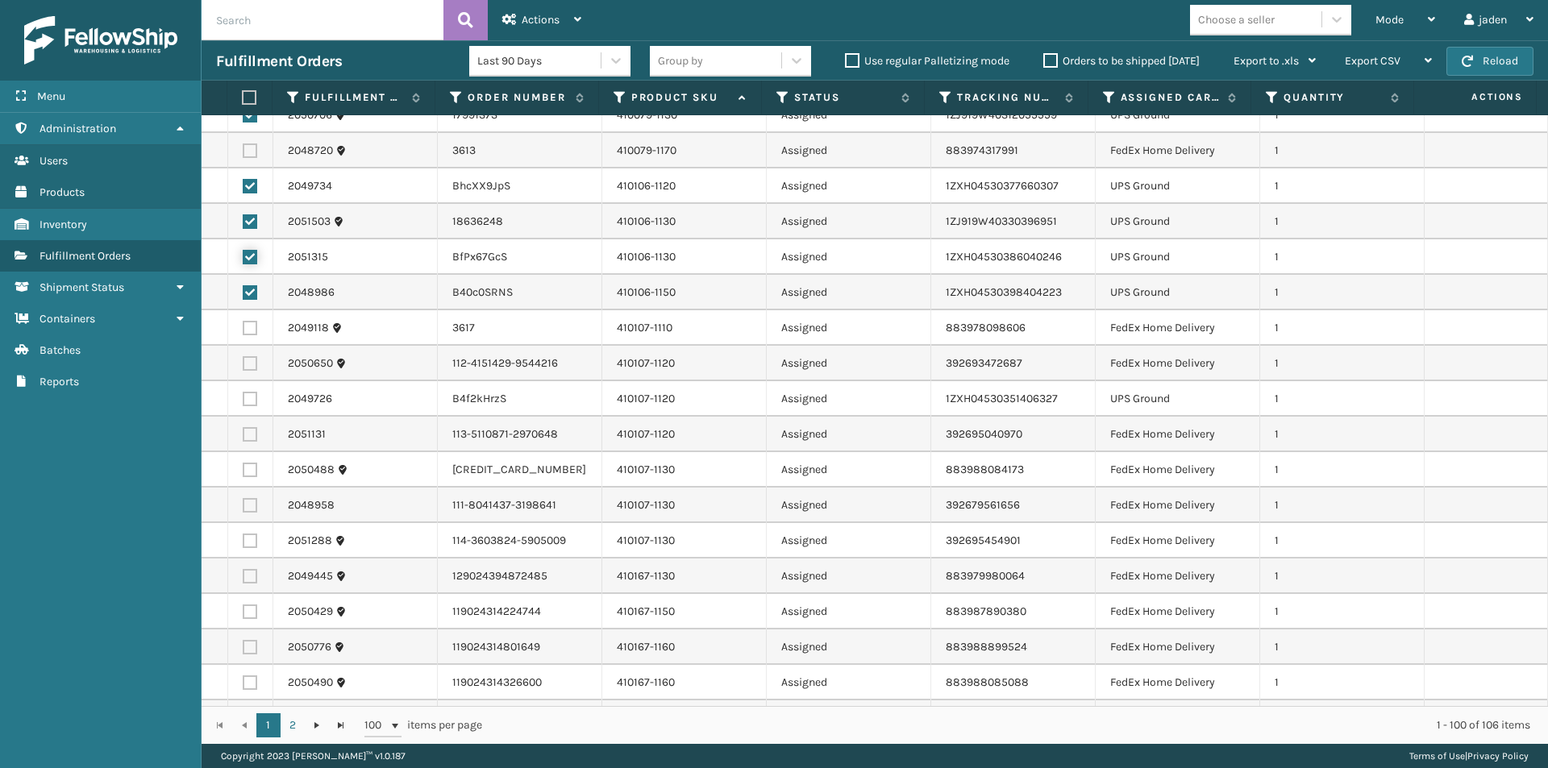
scroll to position [806, 0]
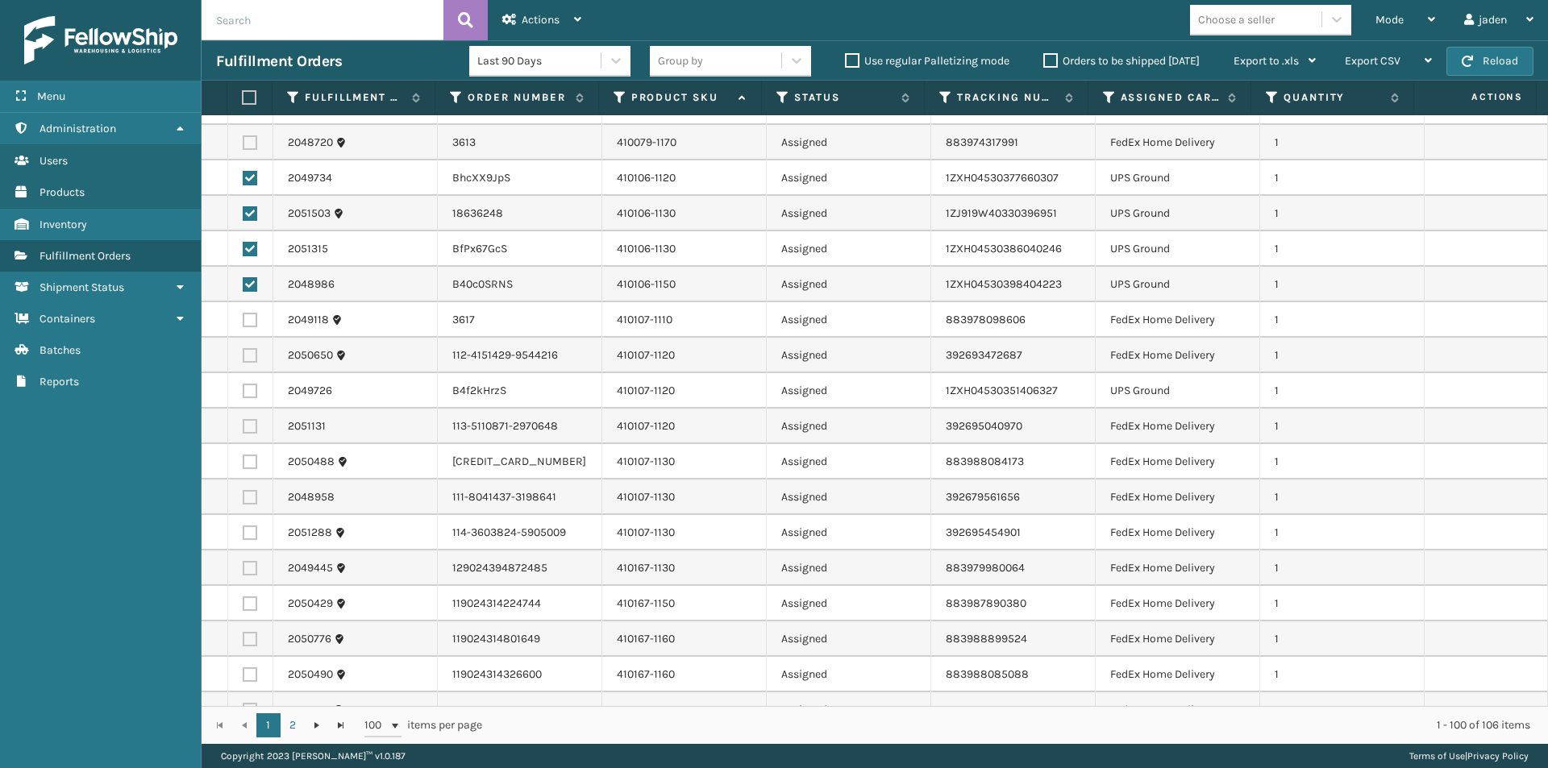
click at [250, 392] on label at bounding box center [250, 391] width 15 height 15
click at [243, 392] on input "checkbox" at bounding box center [243, 389] width 1 height 10
checkbox input "true"
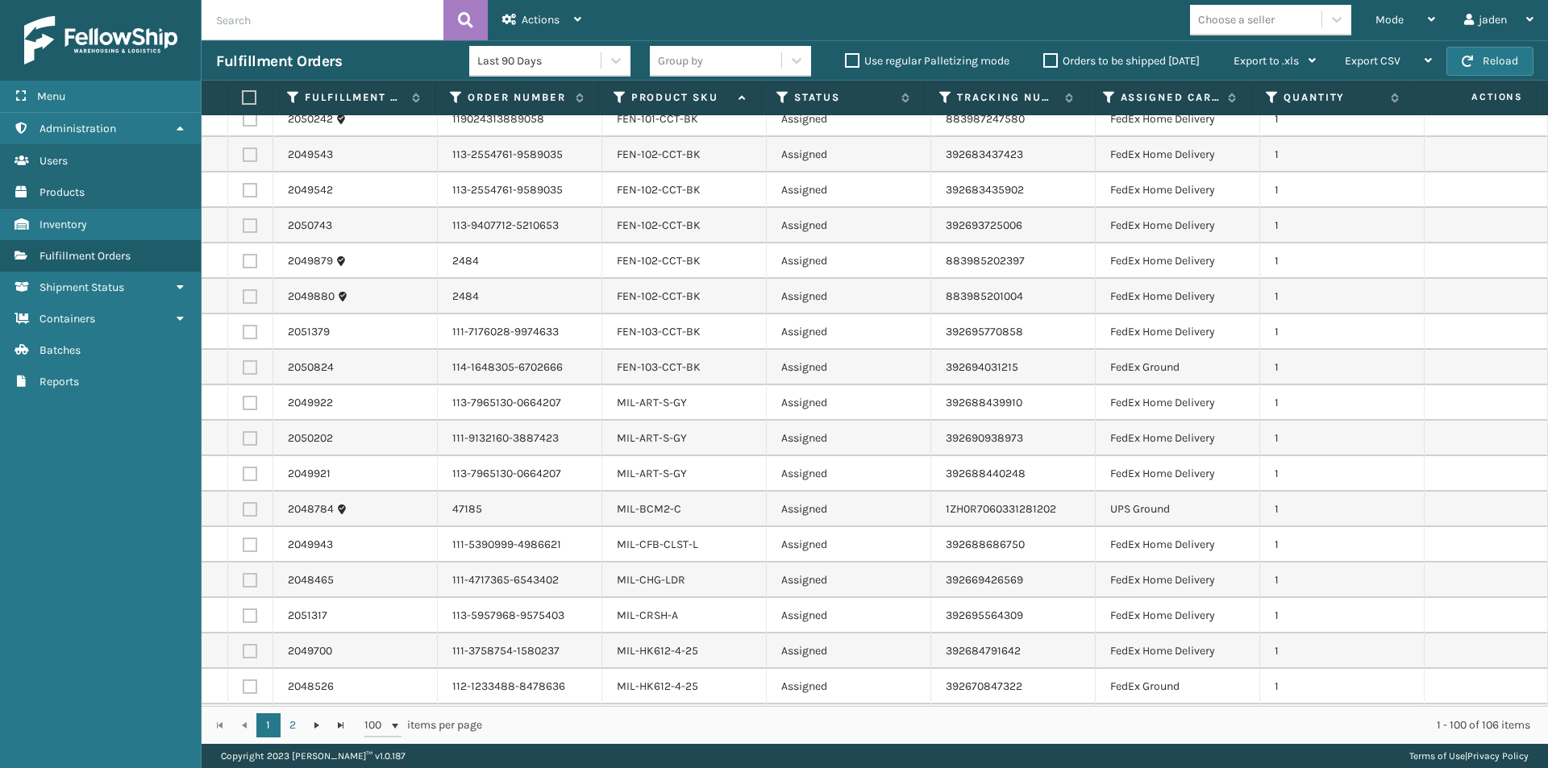
scroll to position [2096, 0]
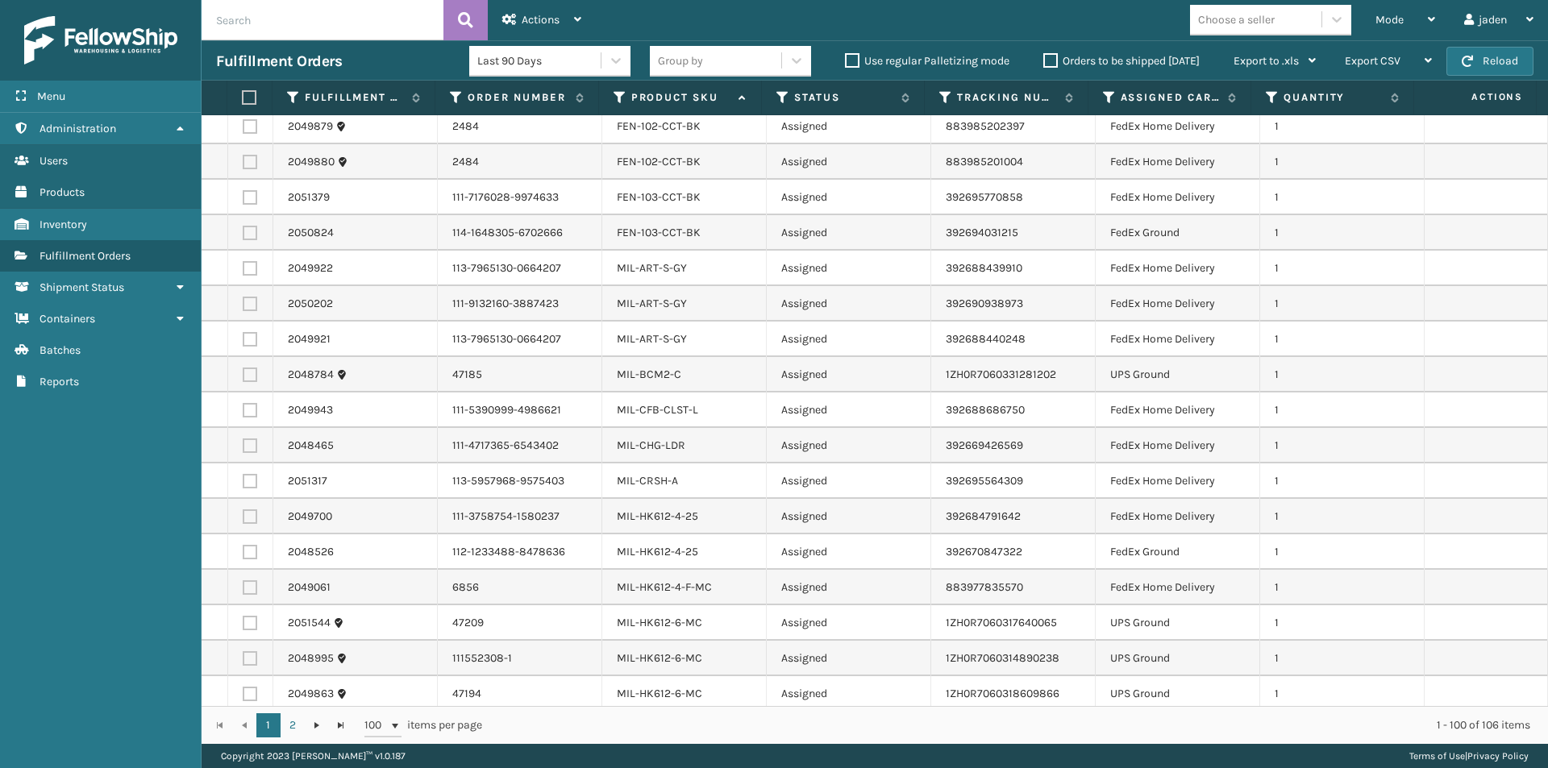
click at [251, 368] on label at bounding box center [250, 375] width 15 height 15
click at [243, 368] on input "checkbox" at bounding box center [243, 373] width 1 height 10
checkbox input "true"
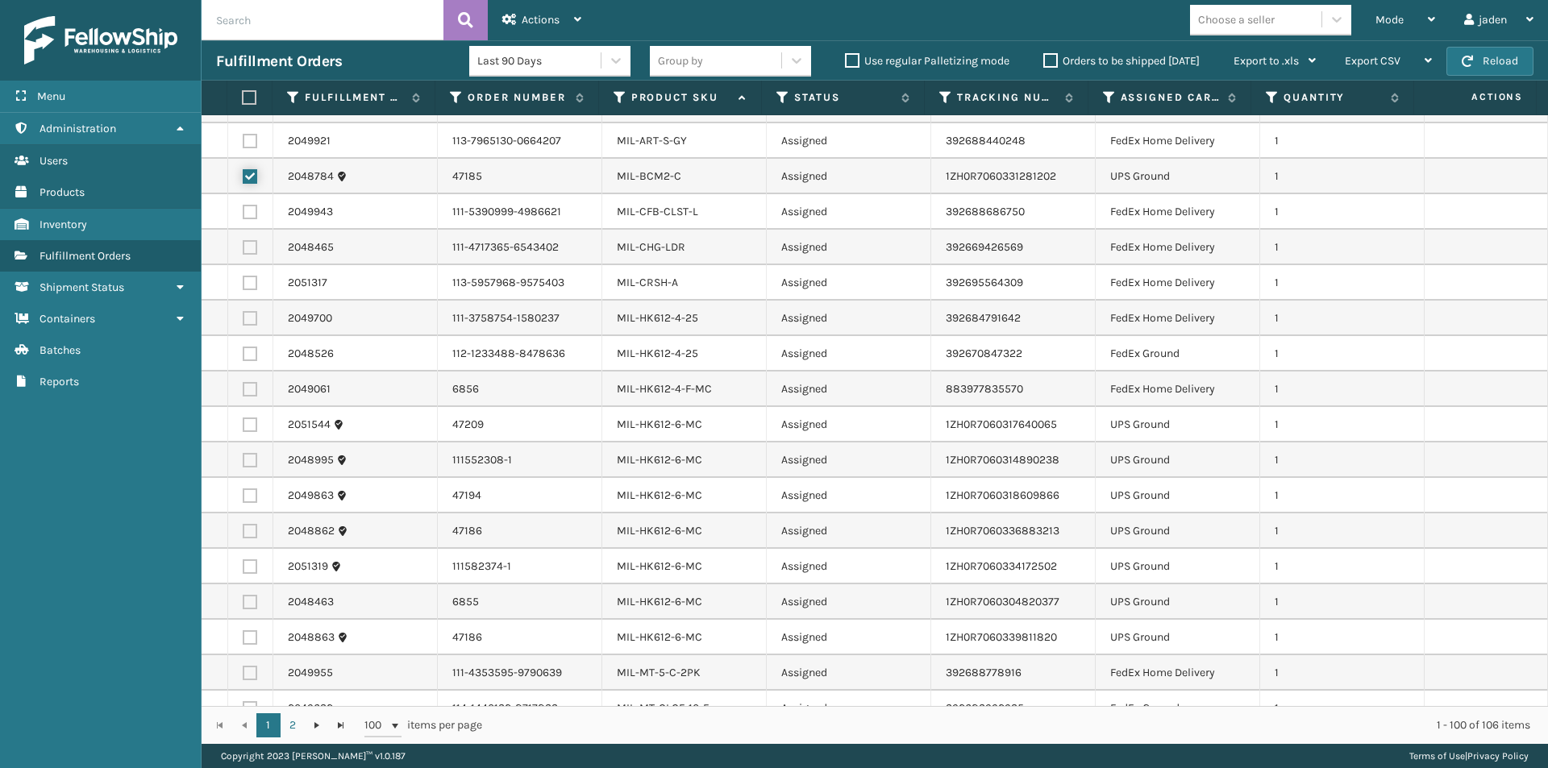
scroll to position [2338, 0]
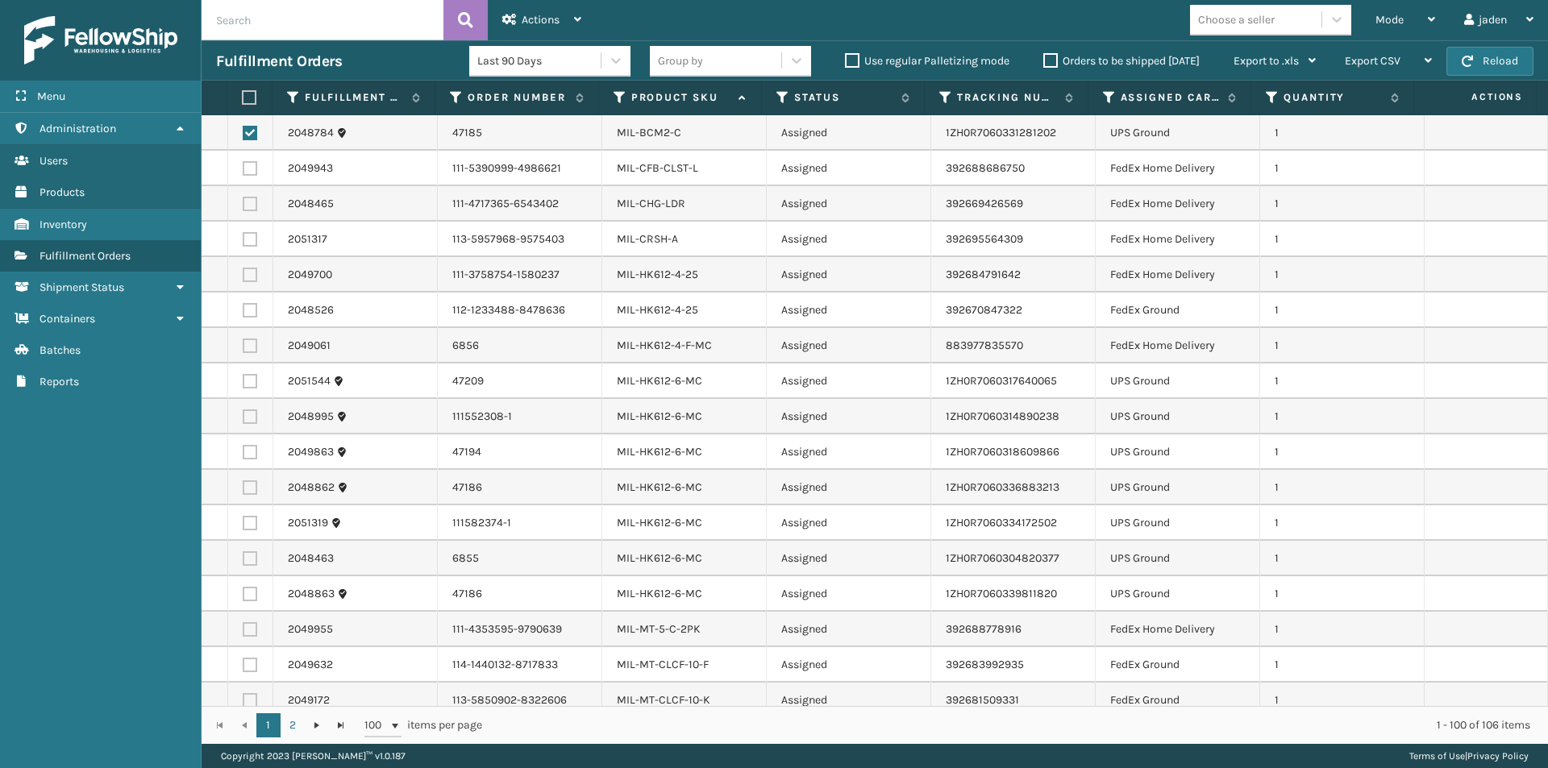
click at [243, 374] on label at bounding box center [250, 381] width 15 height 15
click at [243, 374] on input "checkbox" at bounding box center [243, 379] width 1 height 10
checkbox input "true"
click at [256, 399] on td at bounding box center [250, 416] width 45 height 35
click at [251, 410] on label at bounding box center [250, 417] width 15 height 15
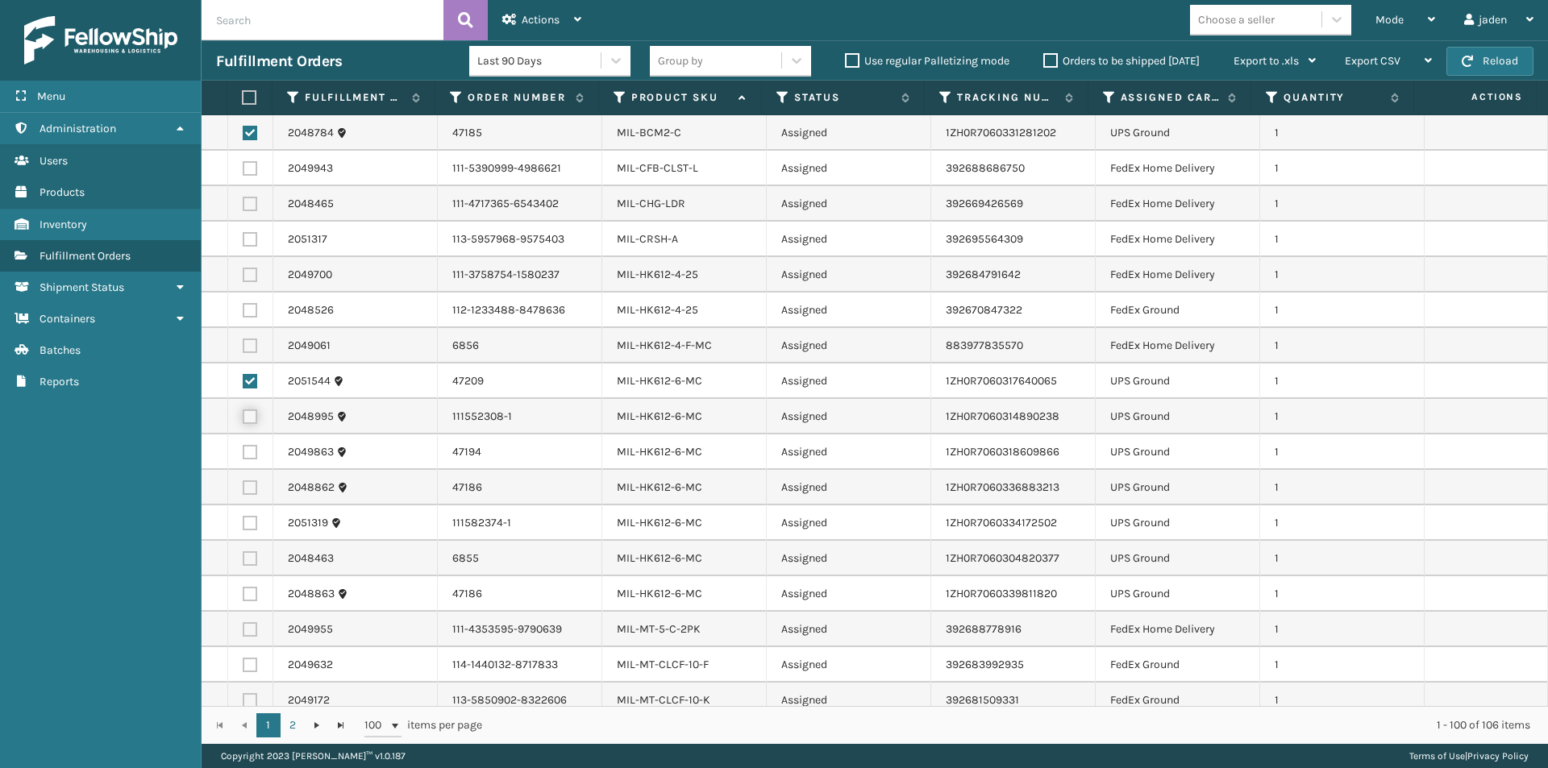
click at [243, 410] on input "checkbox" at bounding box center [243, 415] width 1 height 10
checkbox input "true"
click at [247, 445] on label at bounding box center [250, 452] width 15 height 15
click at [243, 445] on input "checkbox" at bounding box center [243, 450] width 1 height 10
checkbox input "true"
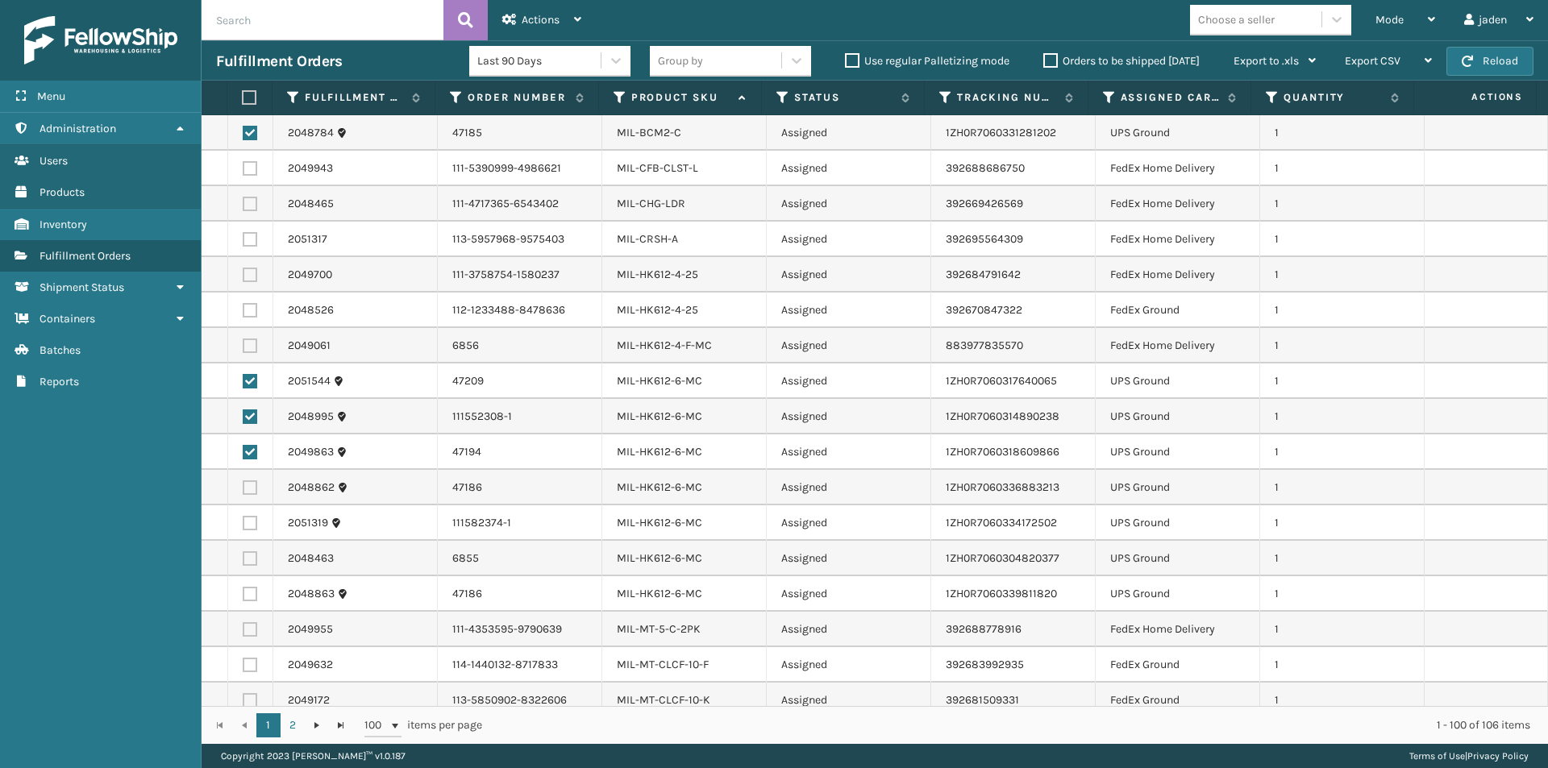
click at [247, 480] on label at bounding box center [250, 487] width 15 height 15
click at [243, 480] on input "checkbox" at bounding box center [243, 485] width 1 height 10
checkbox input "true"
click at [249, 516] on label at bounding box center [250, 523] width 15 height 15
click at [243, 516] on input "checkbox" at bounding box center [243, 521] width 1 height 10
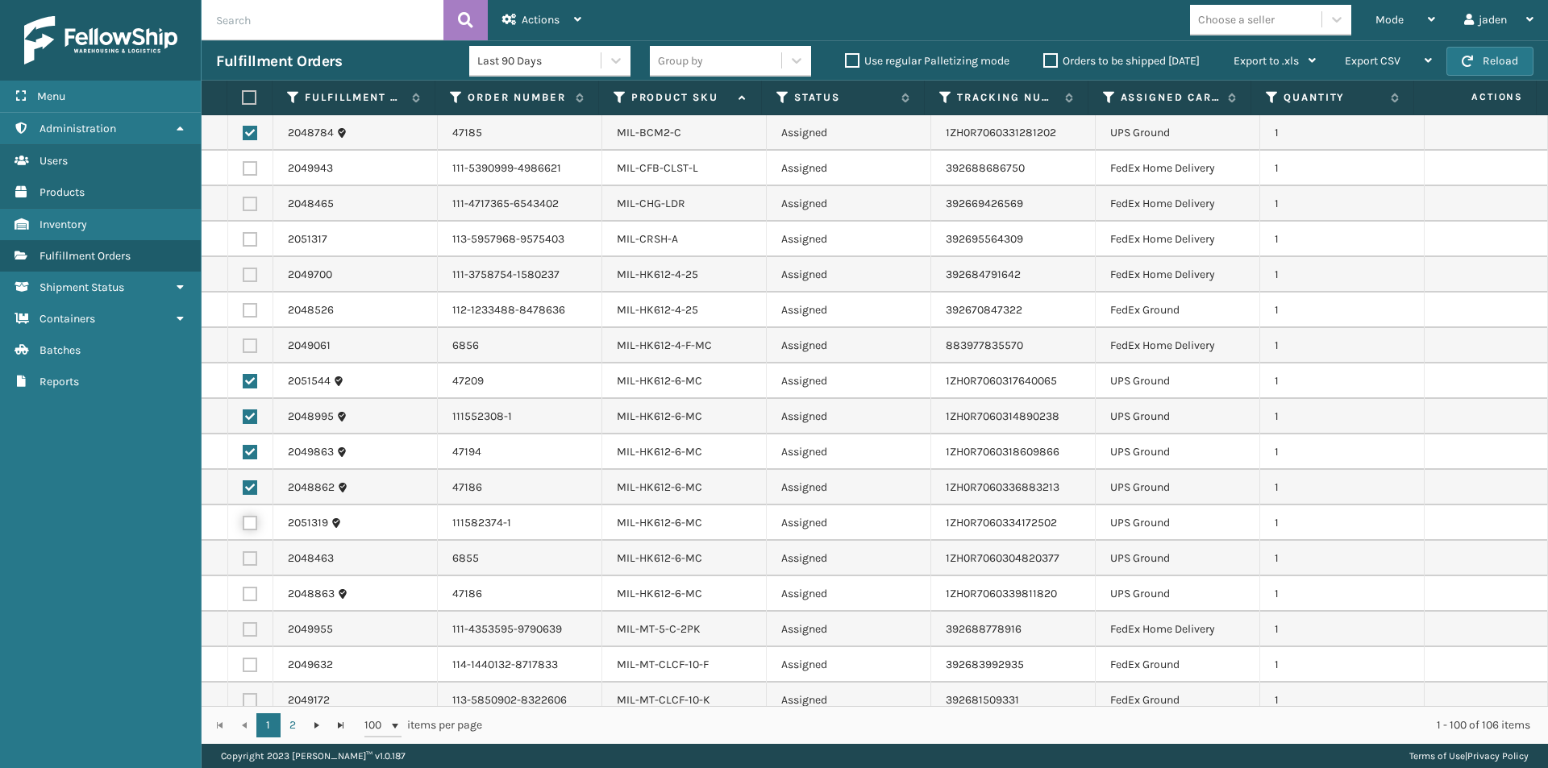
checkbox input "true"
click at [250, 541] on td at bounding box center [250, 558] width 45 height 35
drag, startPoint x: 250, startPoint y: 561, endPoint x: 245, endPoint y: 523, distance: 38.2
click at [250, 587] on label at bounding box center [250, 594] width 15 height 15
click at [243, 587] on input "checkbox" at bounding box center [243, 592] width 1 height 10
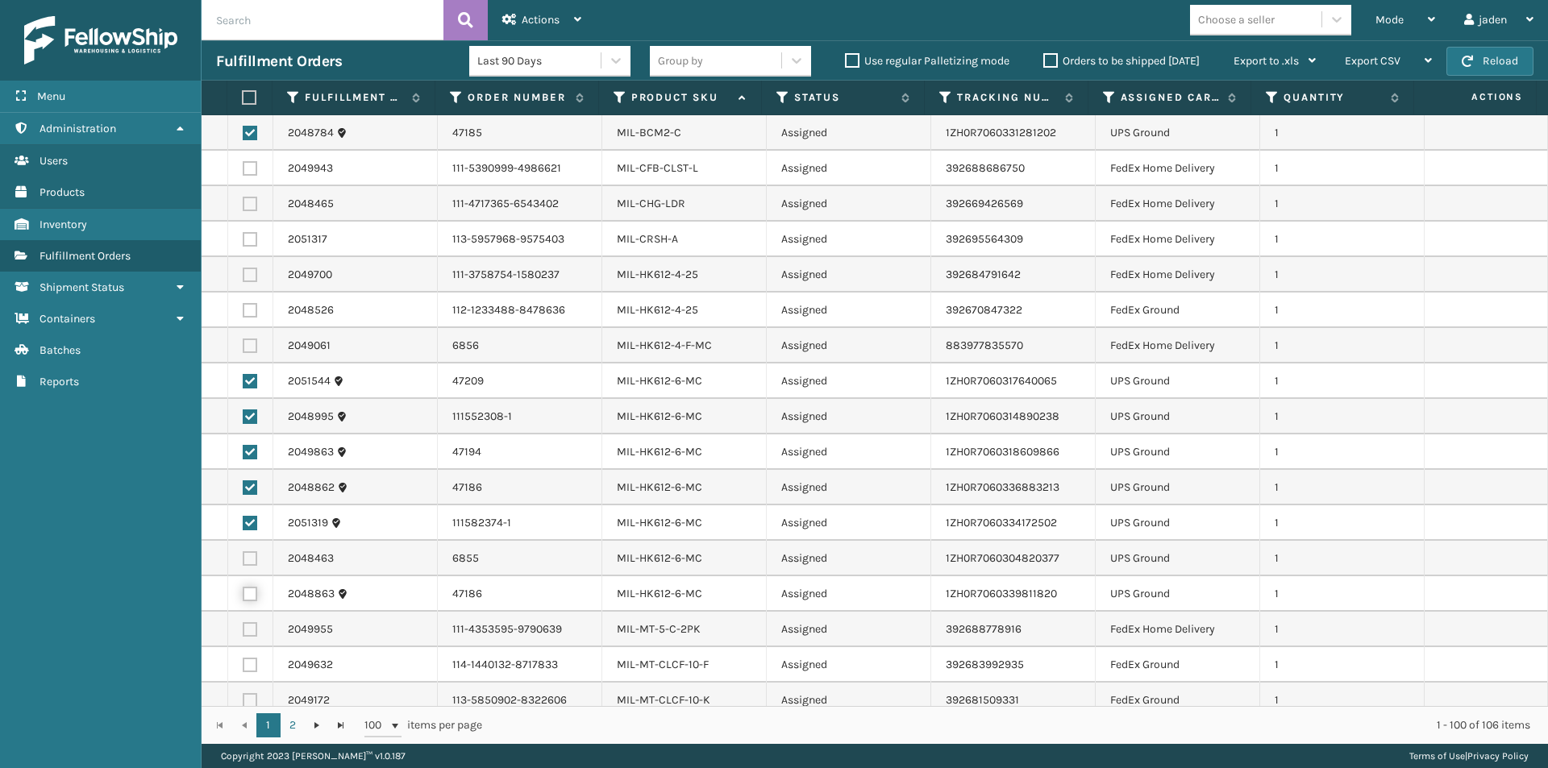
checkbox input "true"
click at [245, 551] on label at bounding box center [250, 558] width 15 height 15
click at [243, 551] on input "checkbox" at bounding box center [243, 556] width 1 height 10
checkbox input "true"
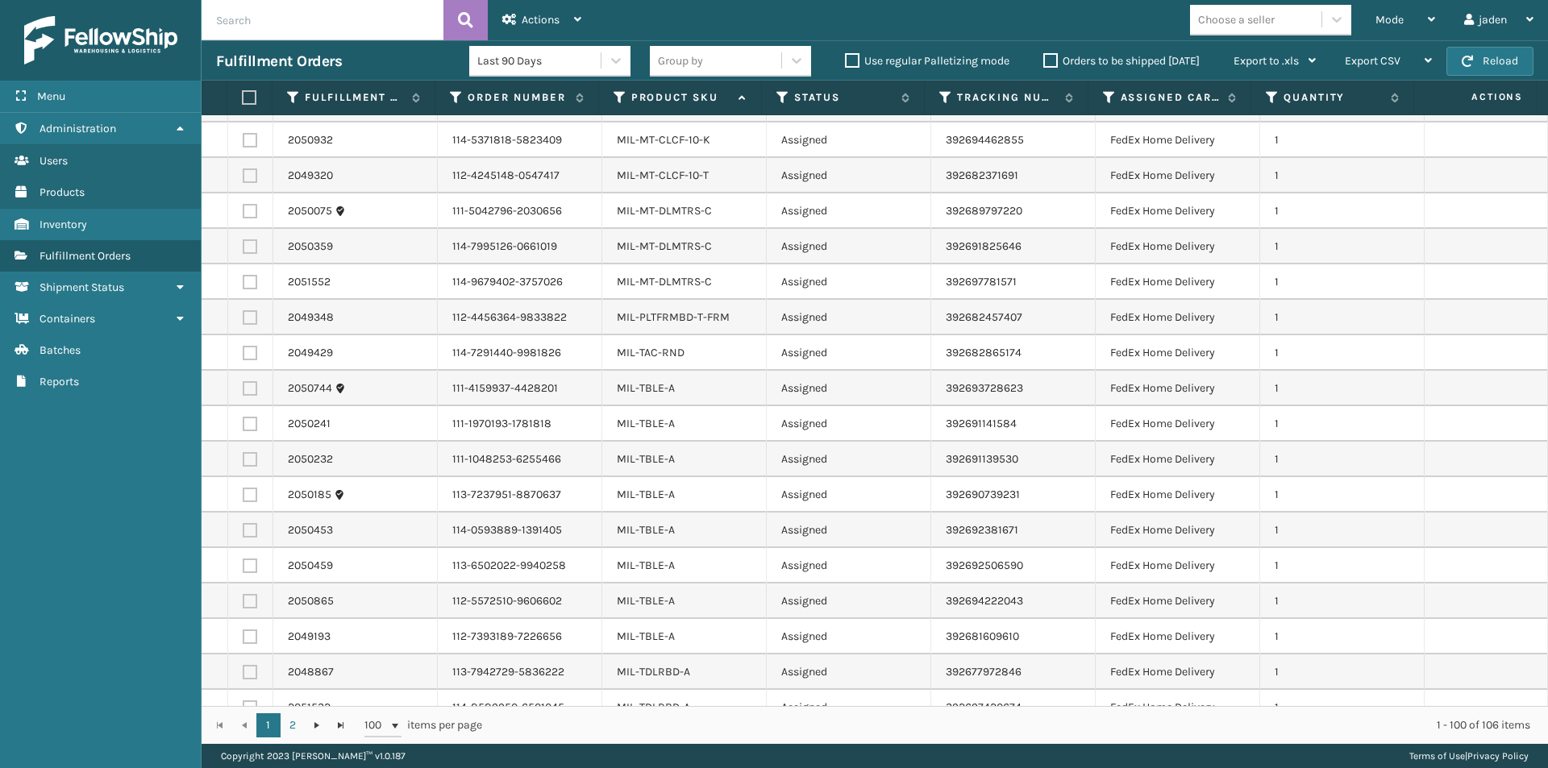
scroll to position [2956, 0]
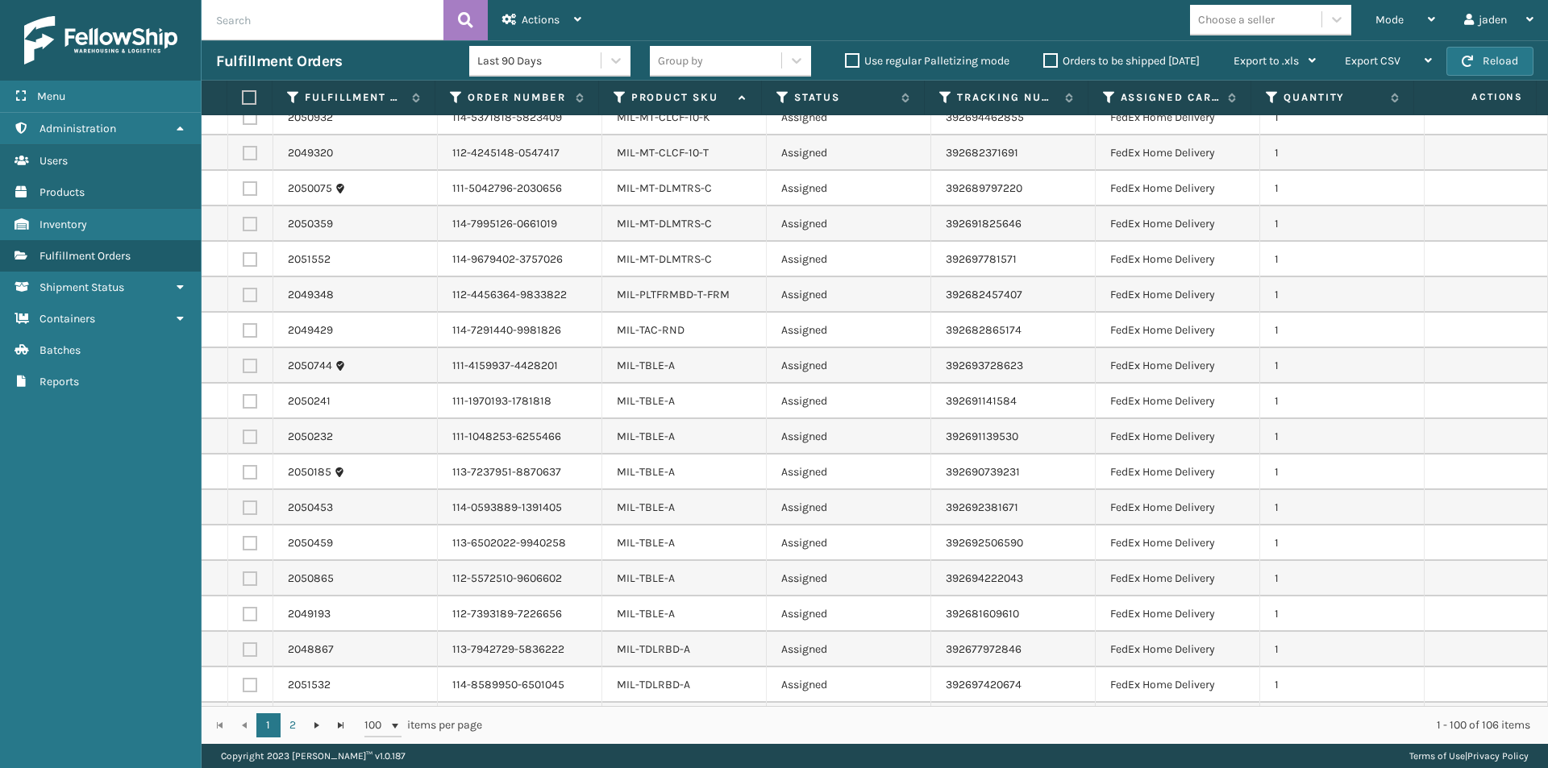
click at [254, 713] on label at bounding box center [250, 720] width 15 height 15
click at [243, 713] on input "checkbox" at bounding box center [243, 718] width 1 height 10
checkbox input "true"
click at [518, 27] on div "Actions" at bounding box center [541, 20] width 79 height 40
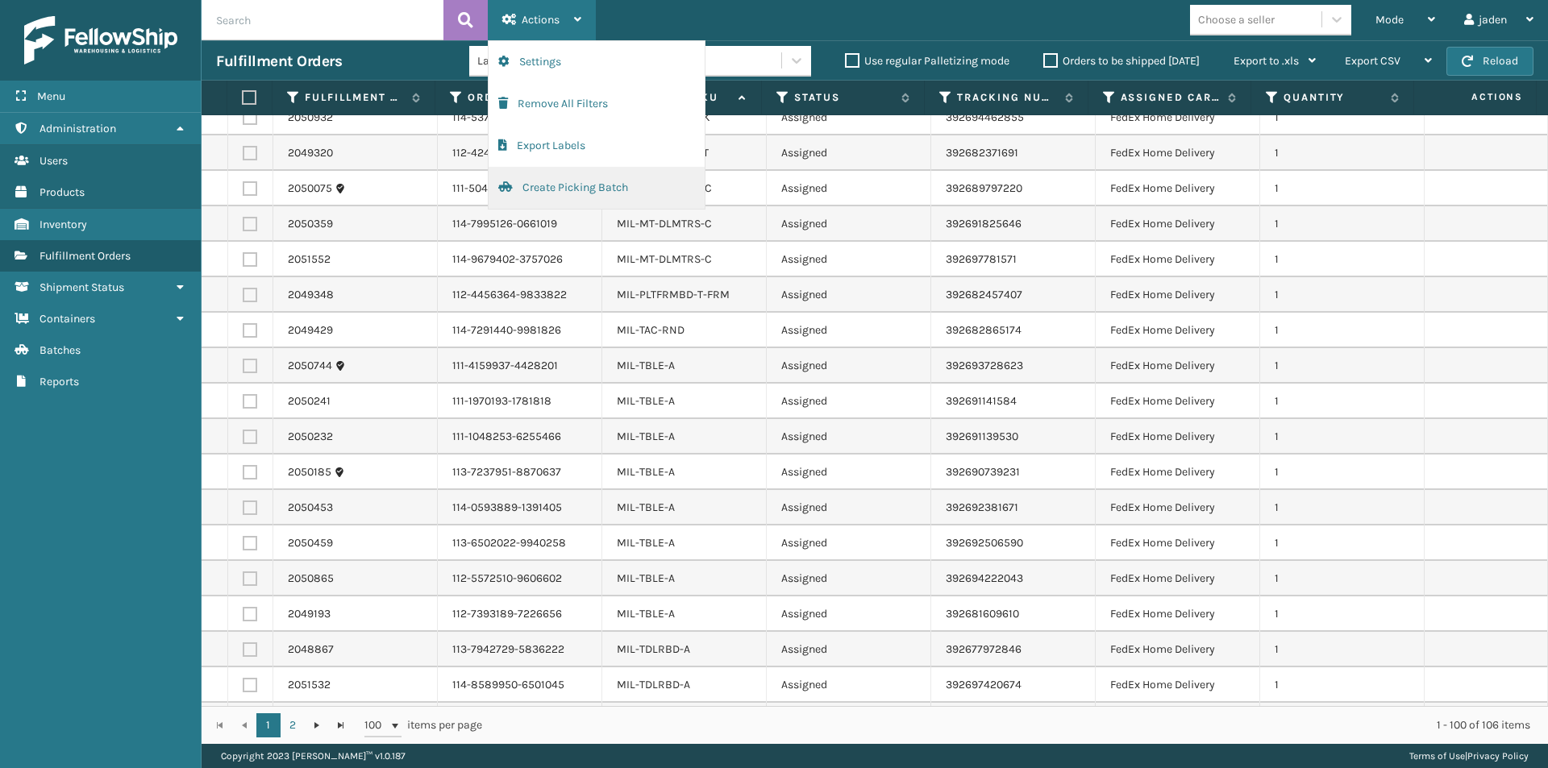
click at [574, 191] on button "Create Picking Batch" at bounding box center [597, 188] width 216 height 42
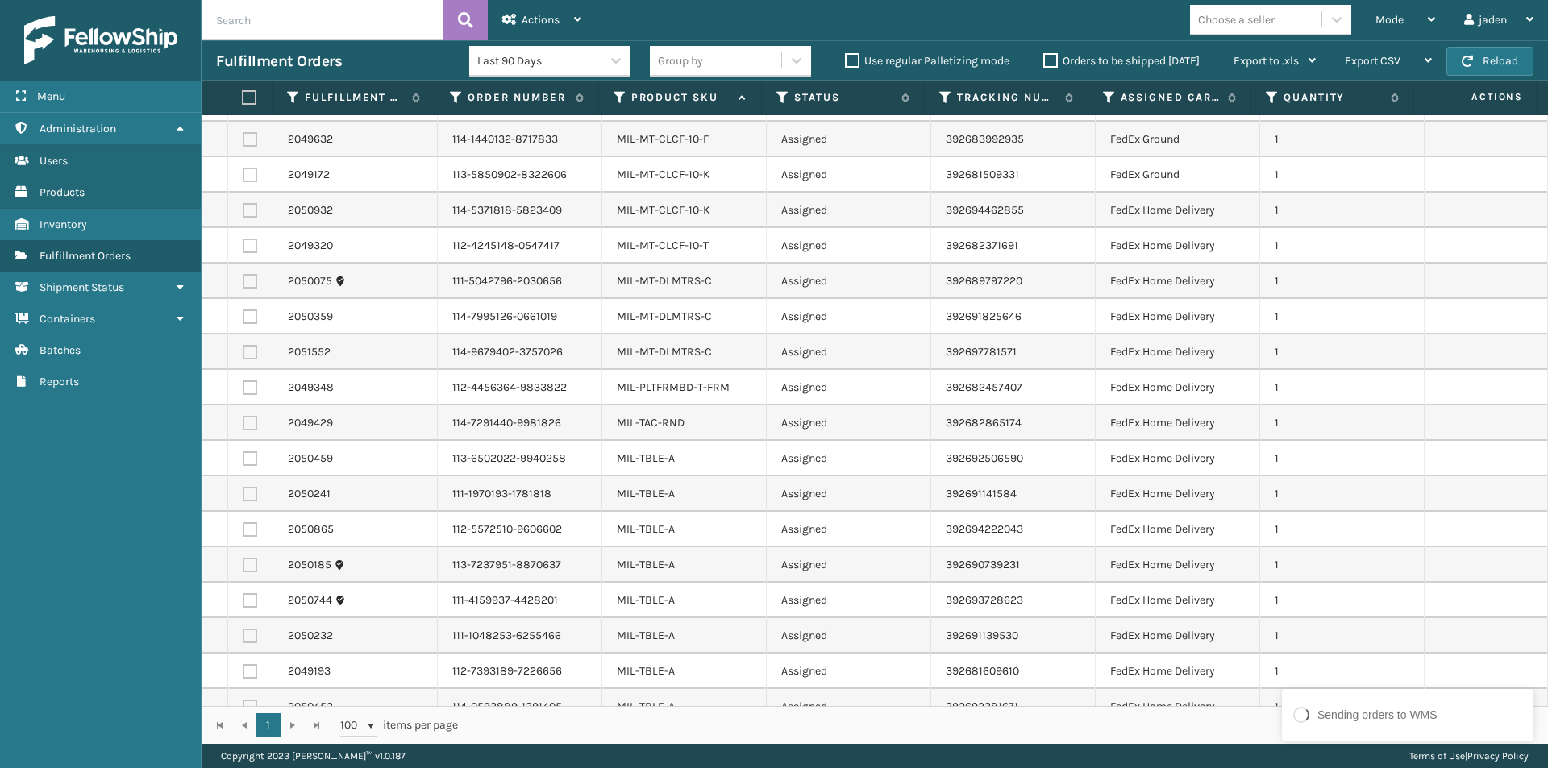
scroll to position [1963, 0]
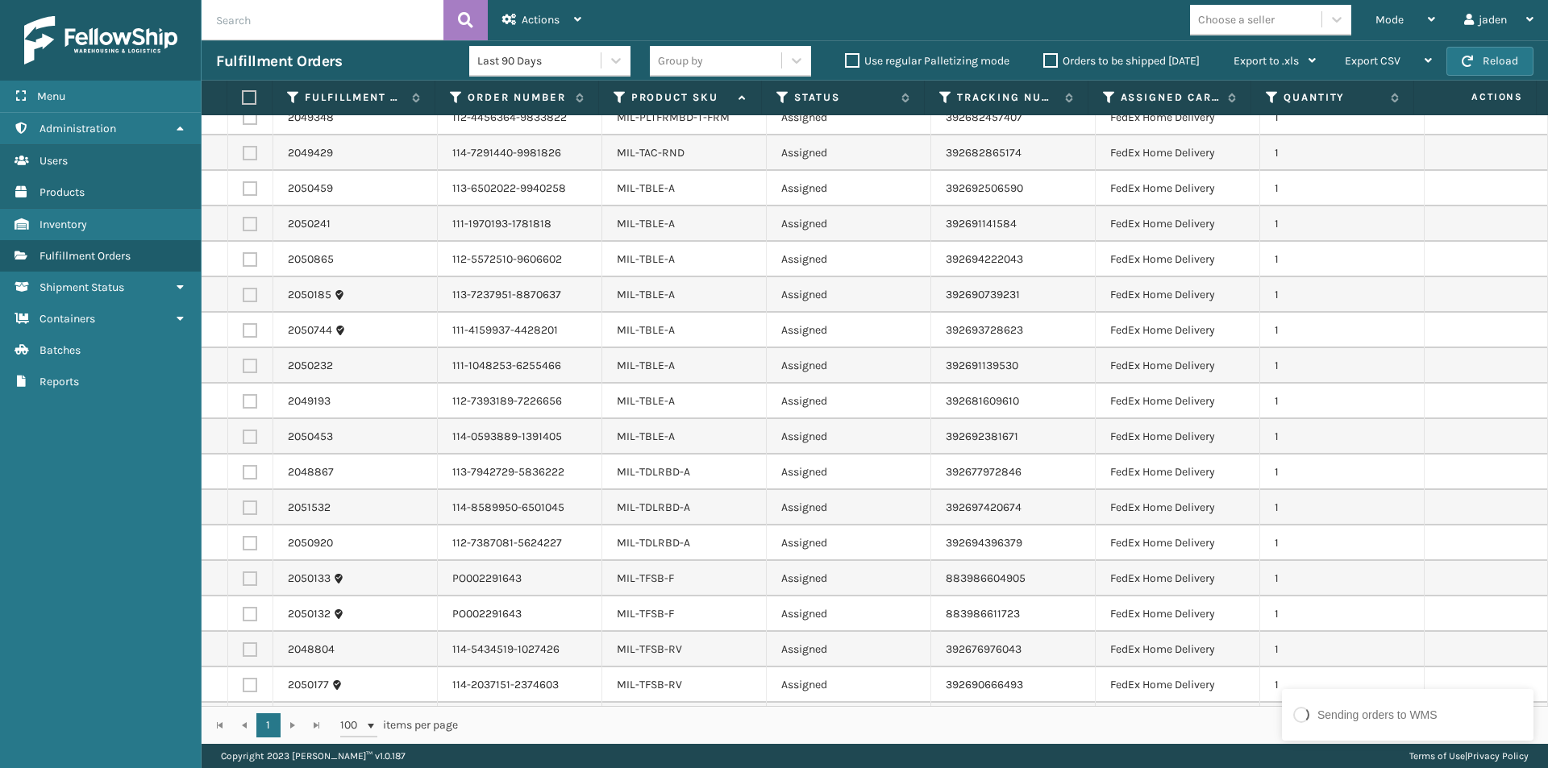
click at [252, 101] on label at bounding box center [247, 97] width 10 height 15
click at [243, 101] on input "checkbox" at bounding box center [242, 98] width 1 height 10
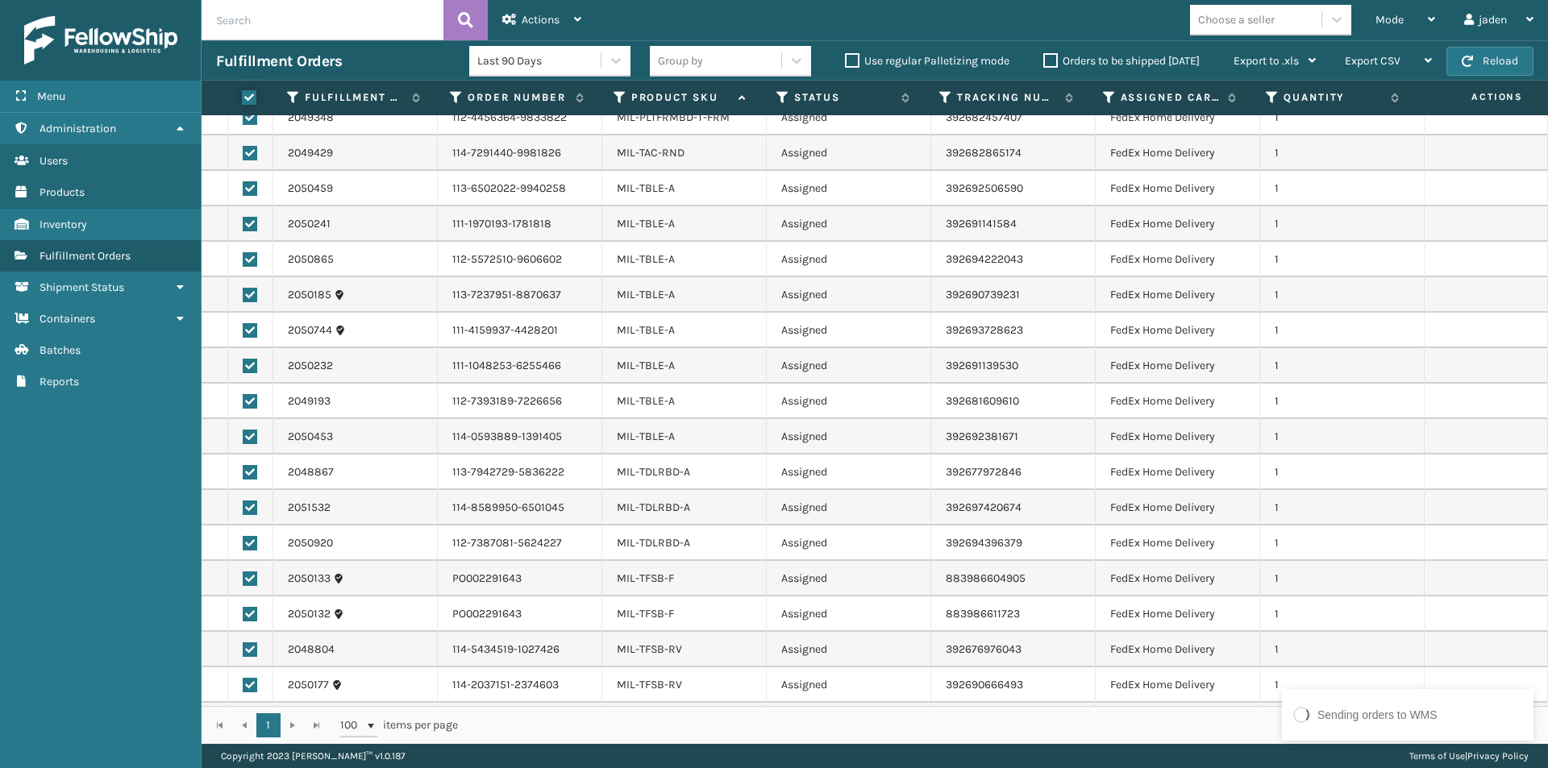
checkbox input "true"
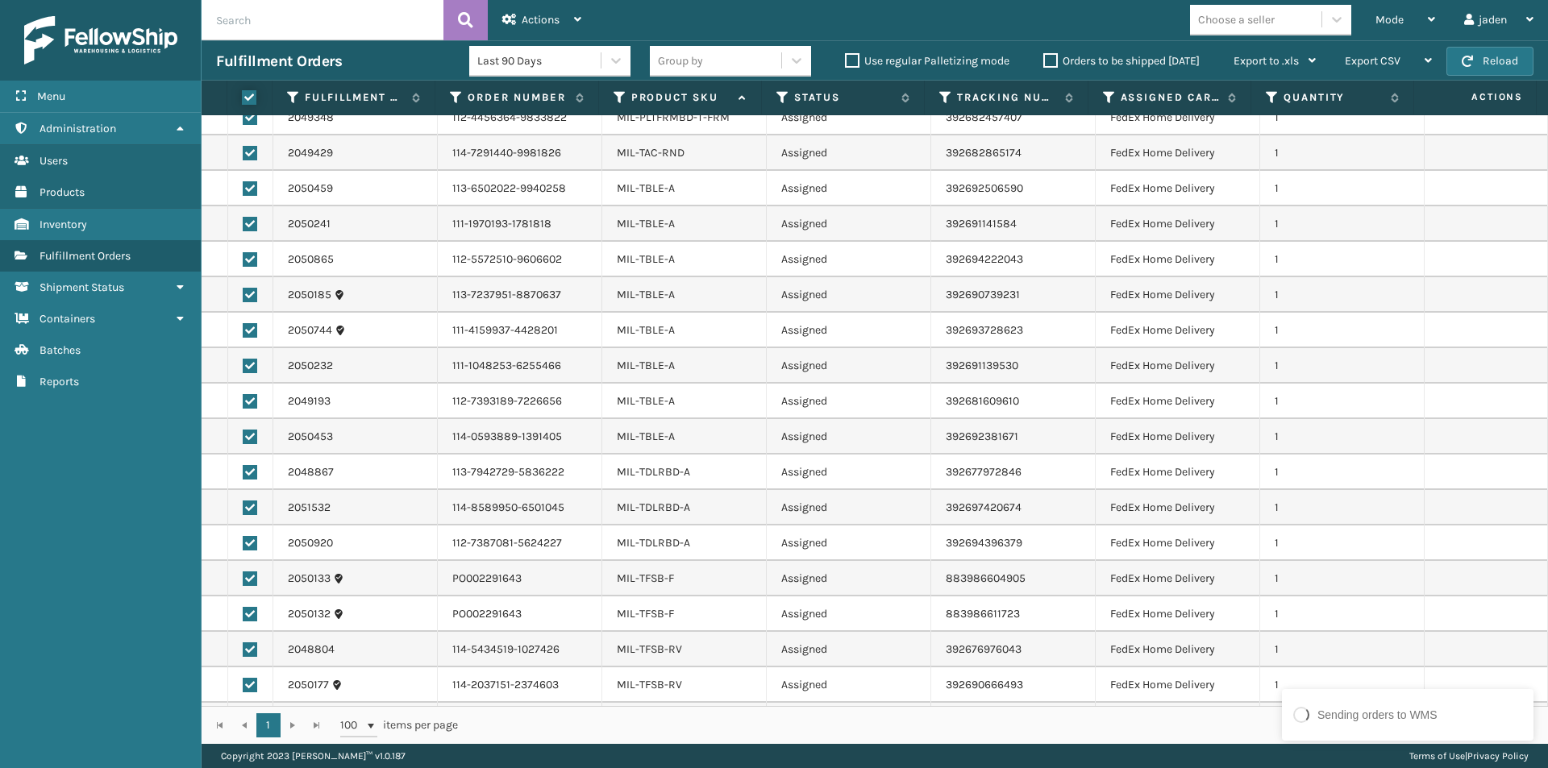
checkbox input "true"
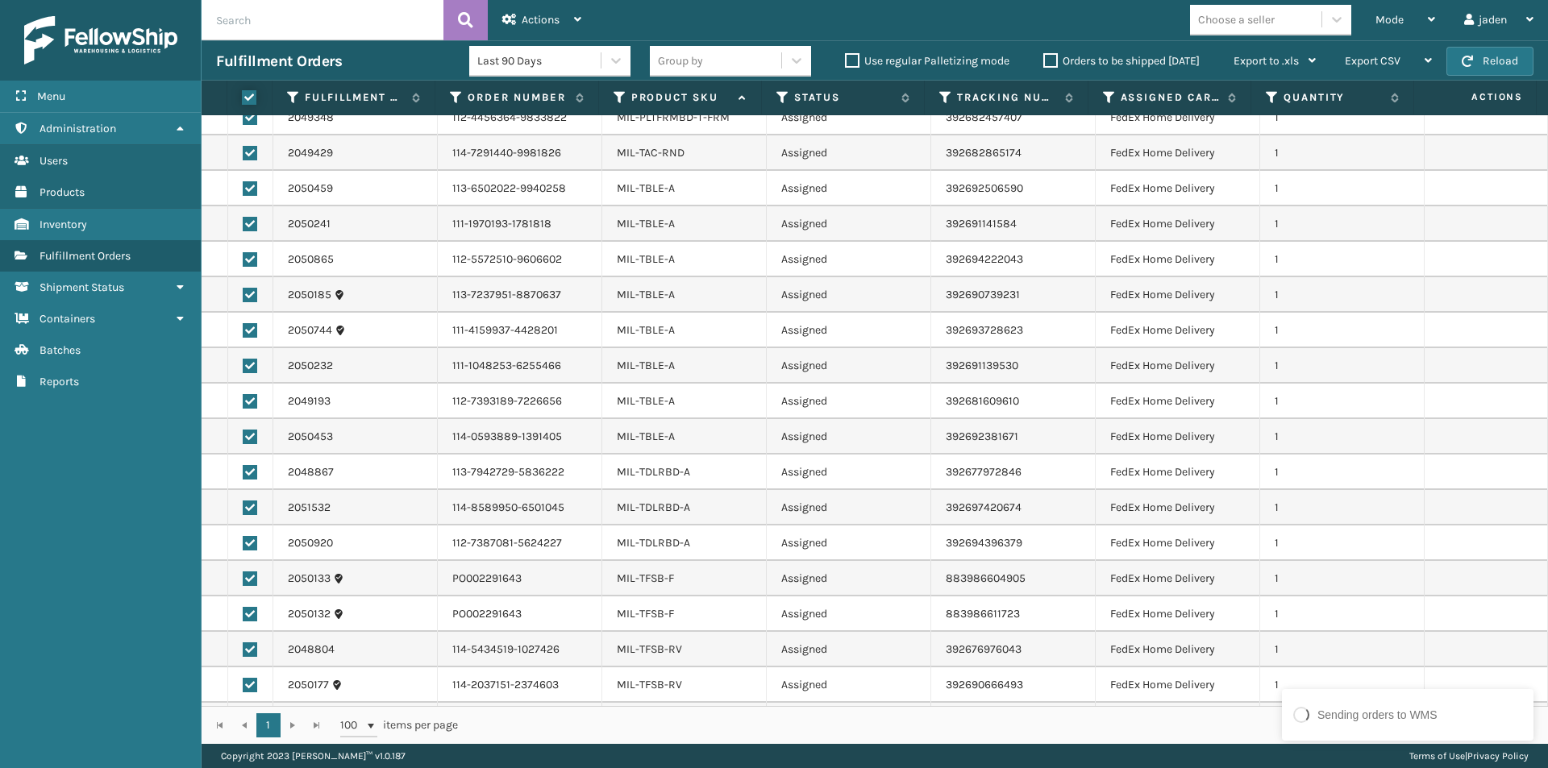
checkbox input "true"
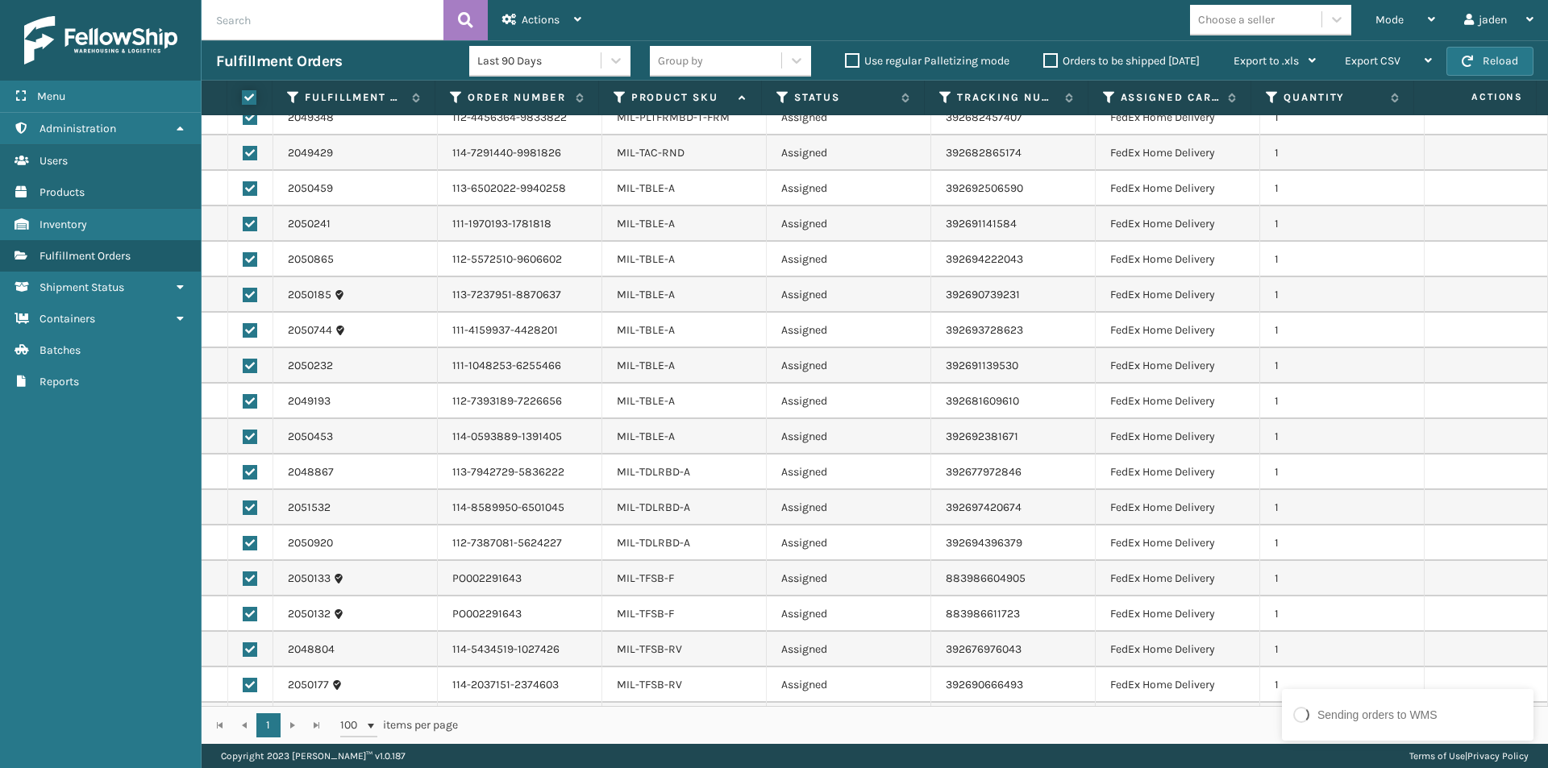
checkbox input "true"
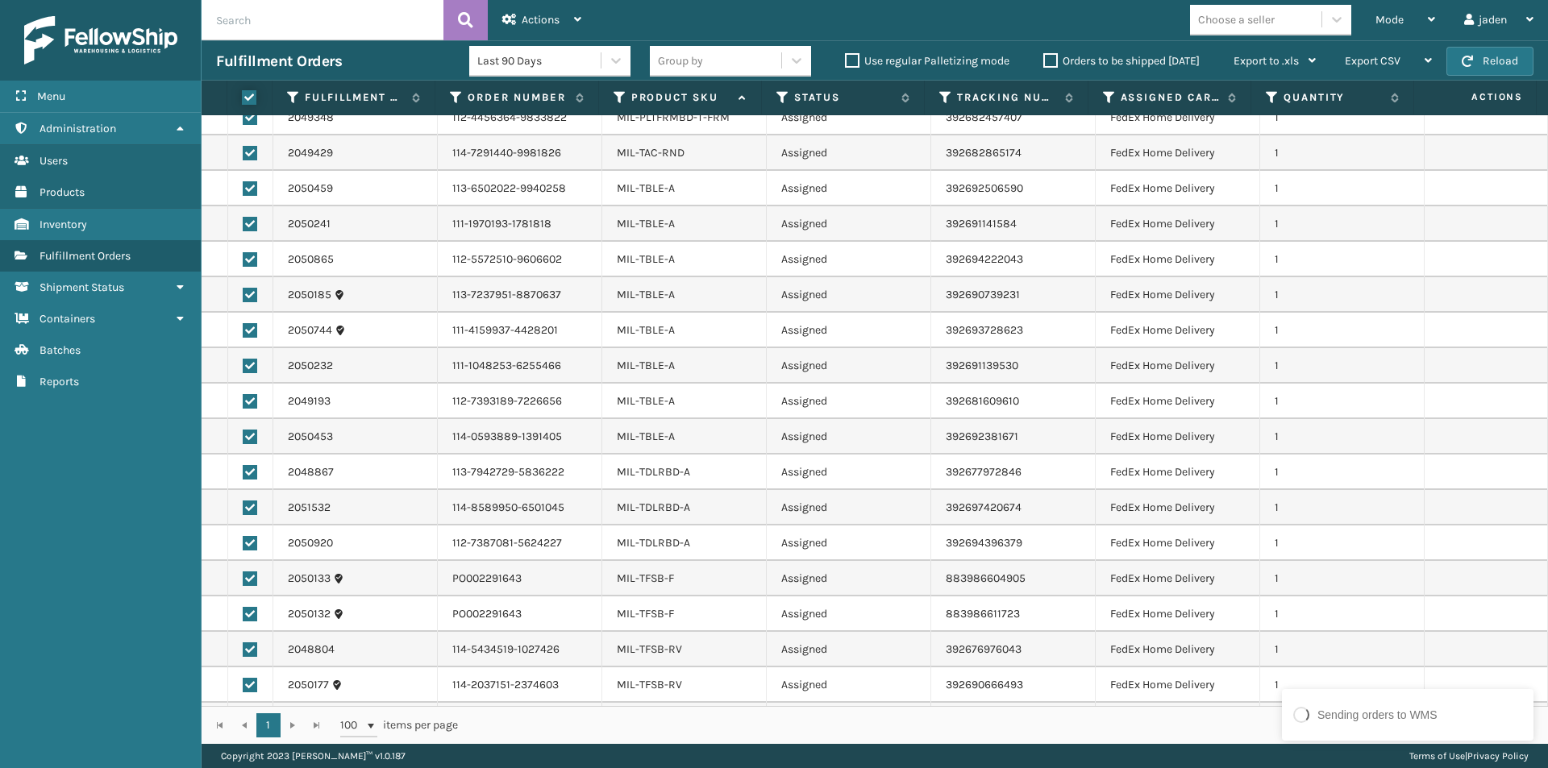
checkbox input "true"
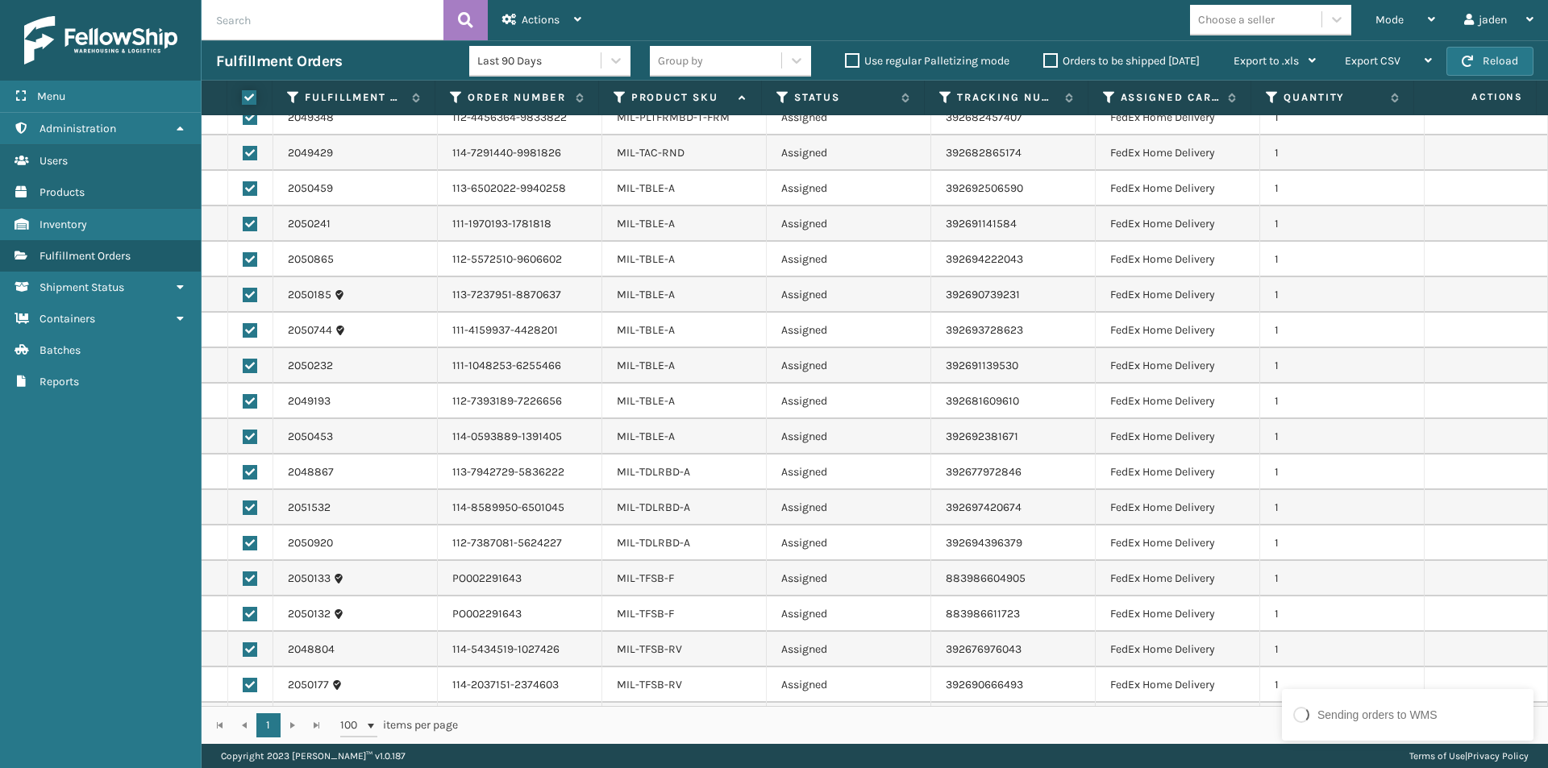
checkbox input "true"
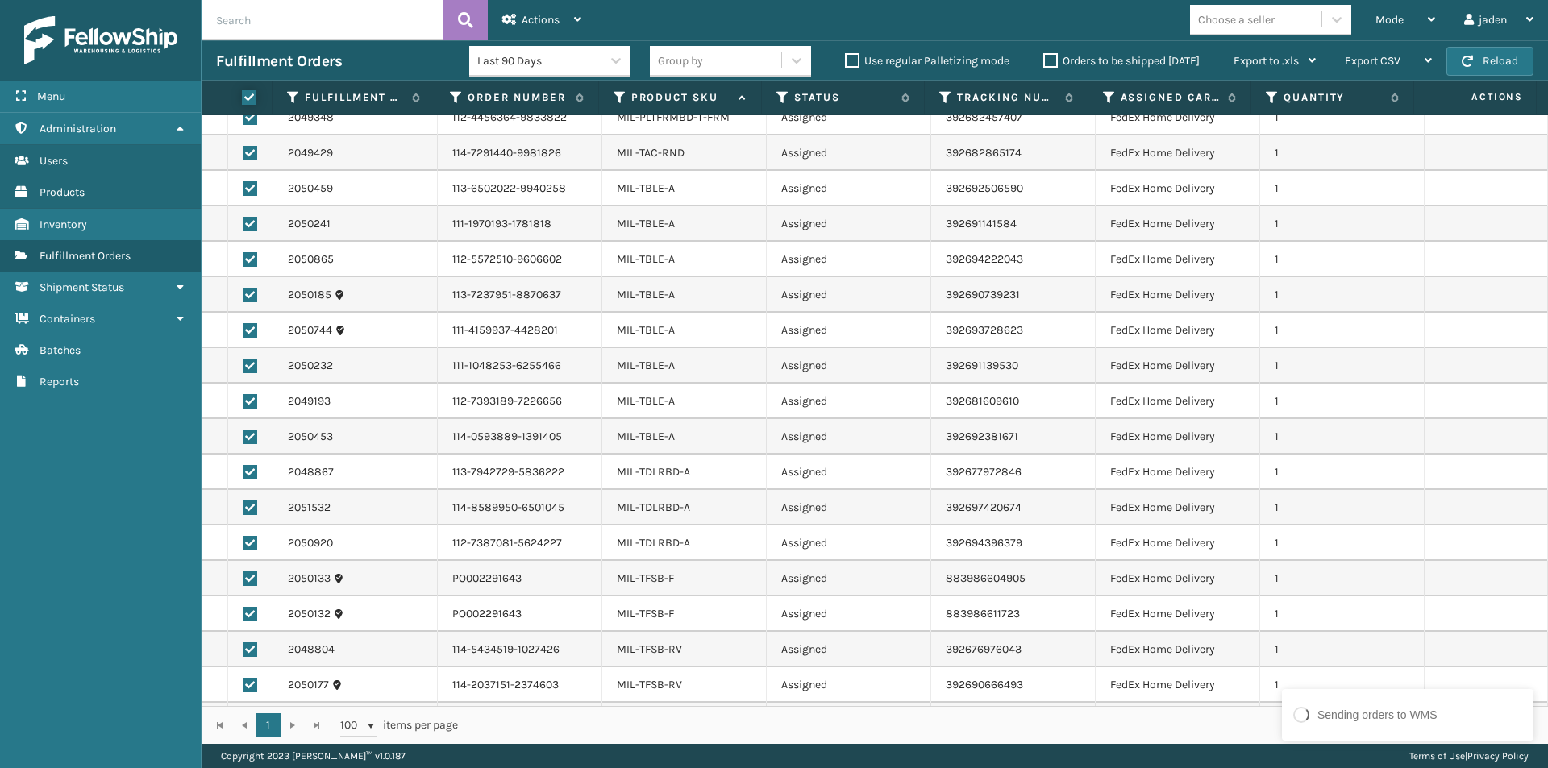
checkbox input "true"
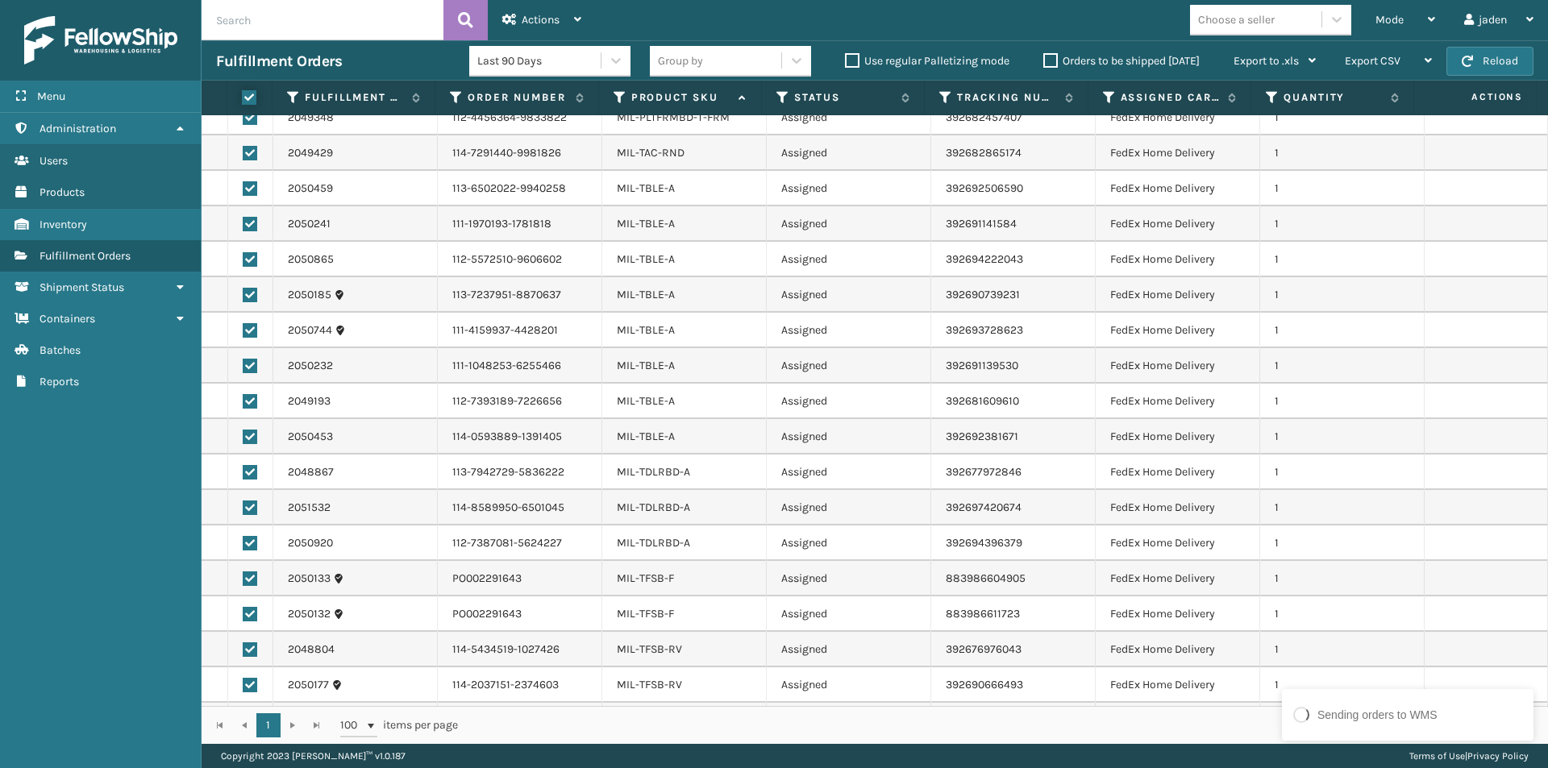
checkbox input "true"
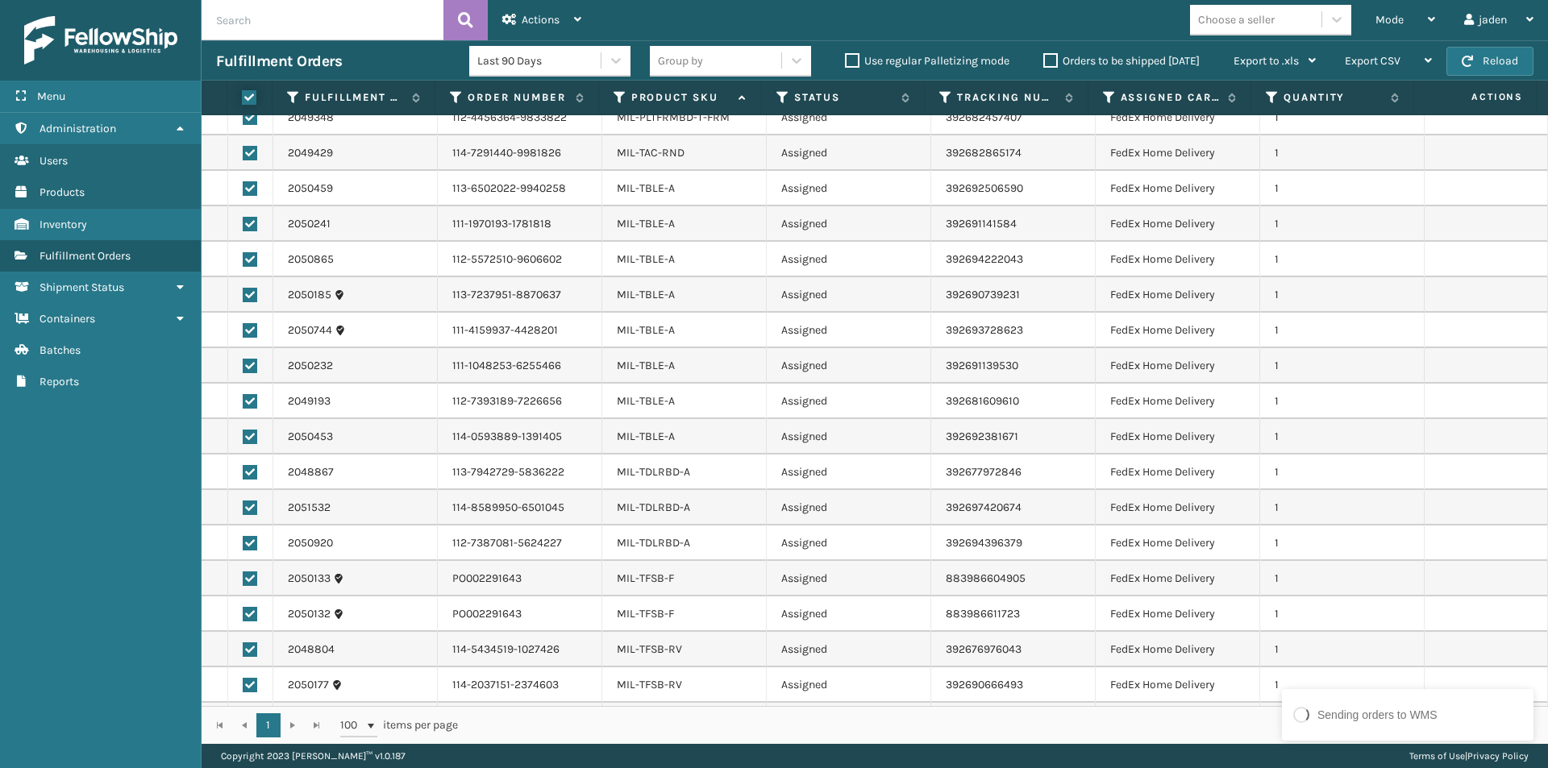
checkbox input "true"
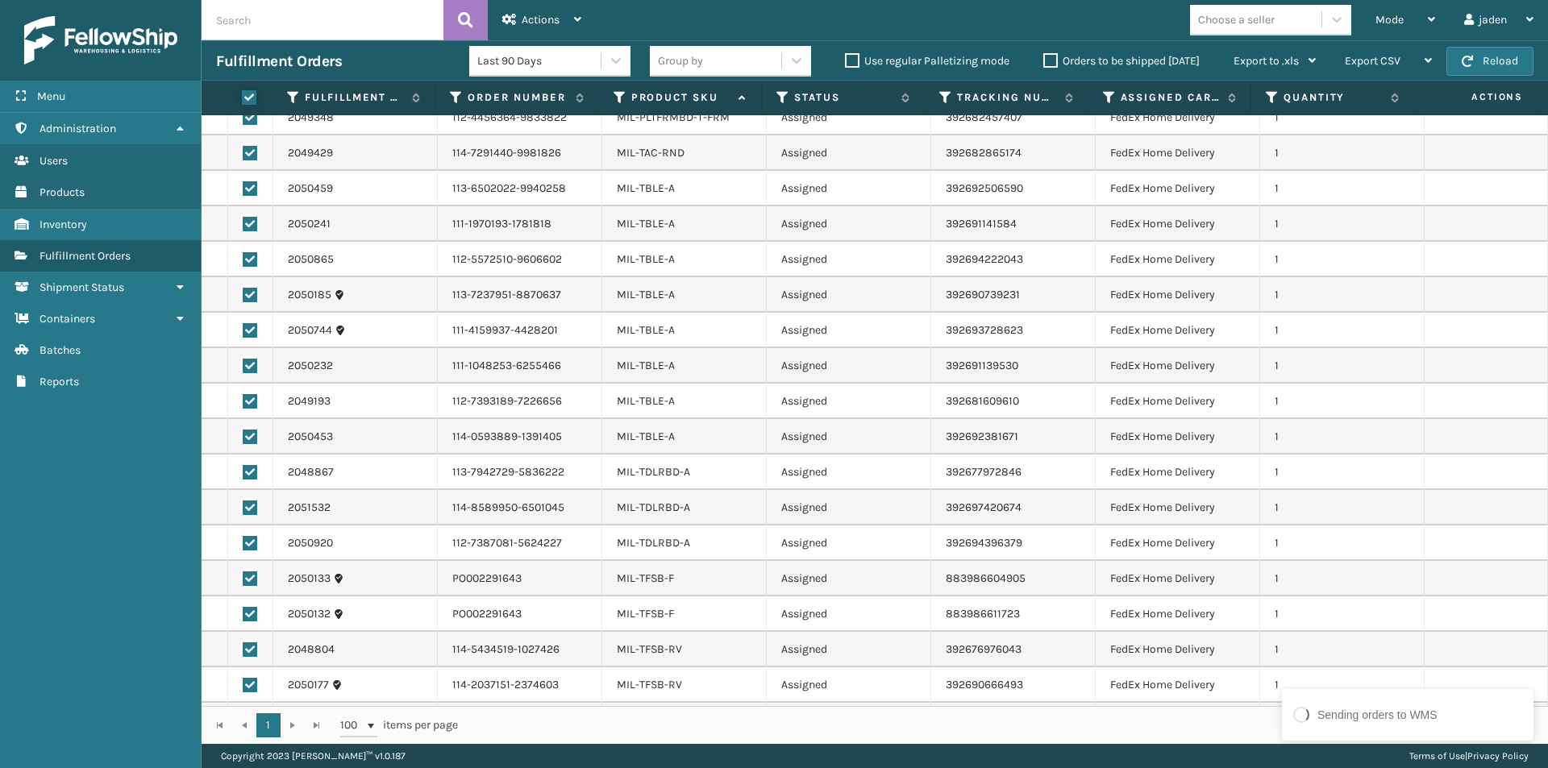
checkbox input "true"
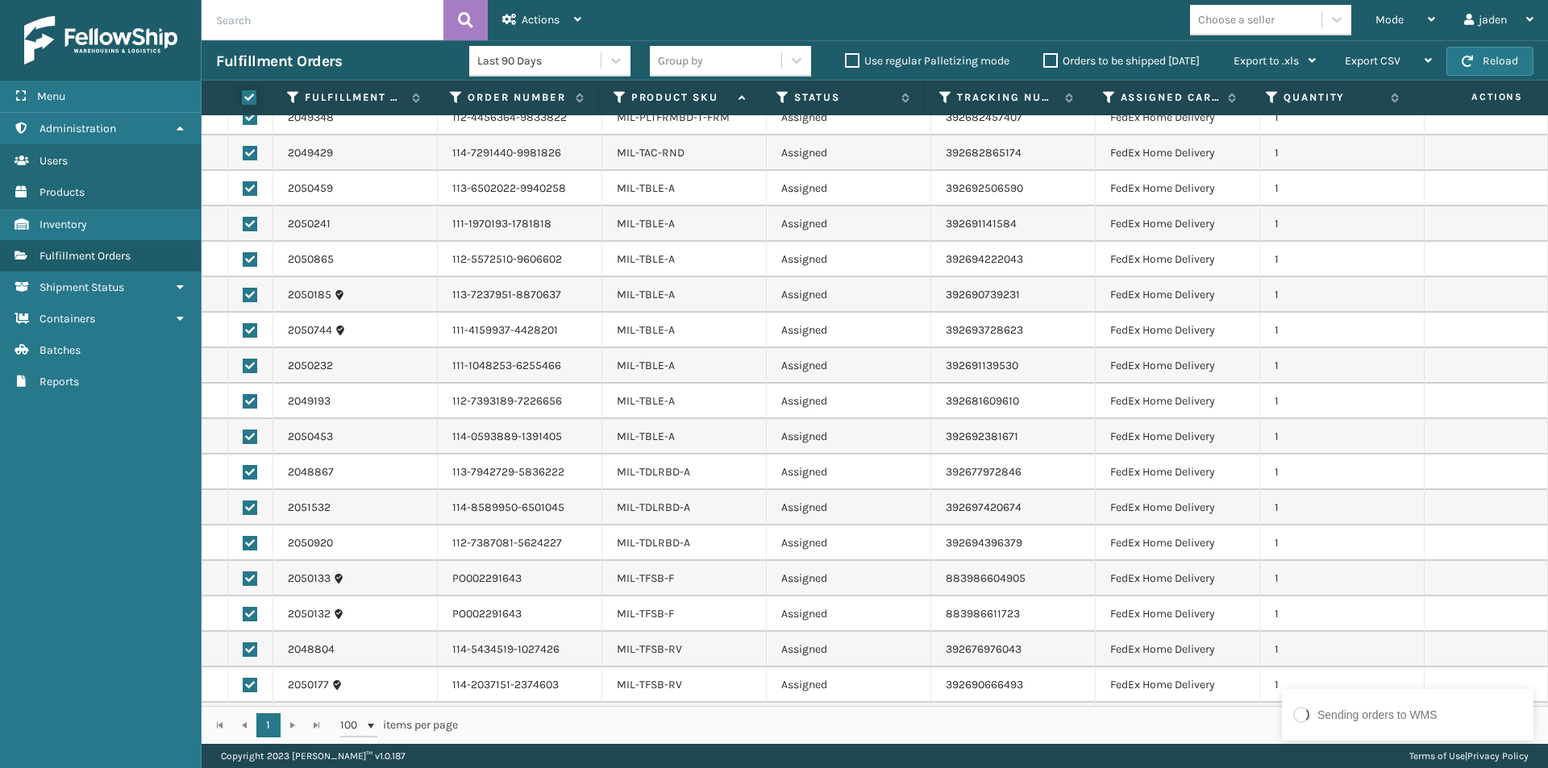
checkbox input "true"
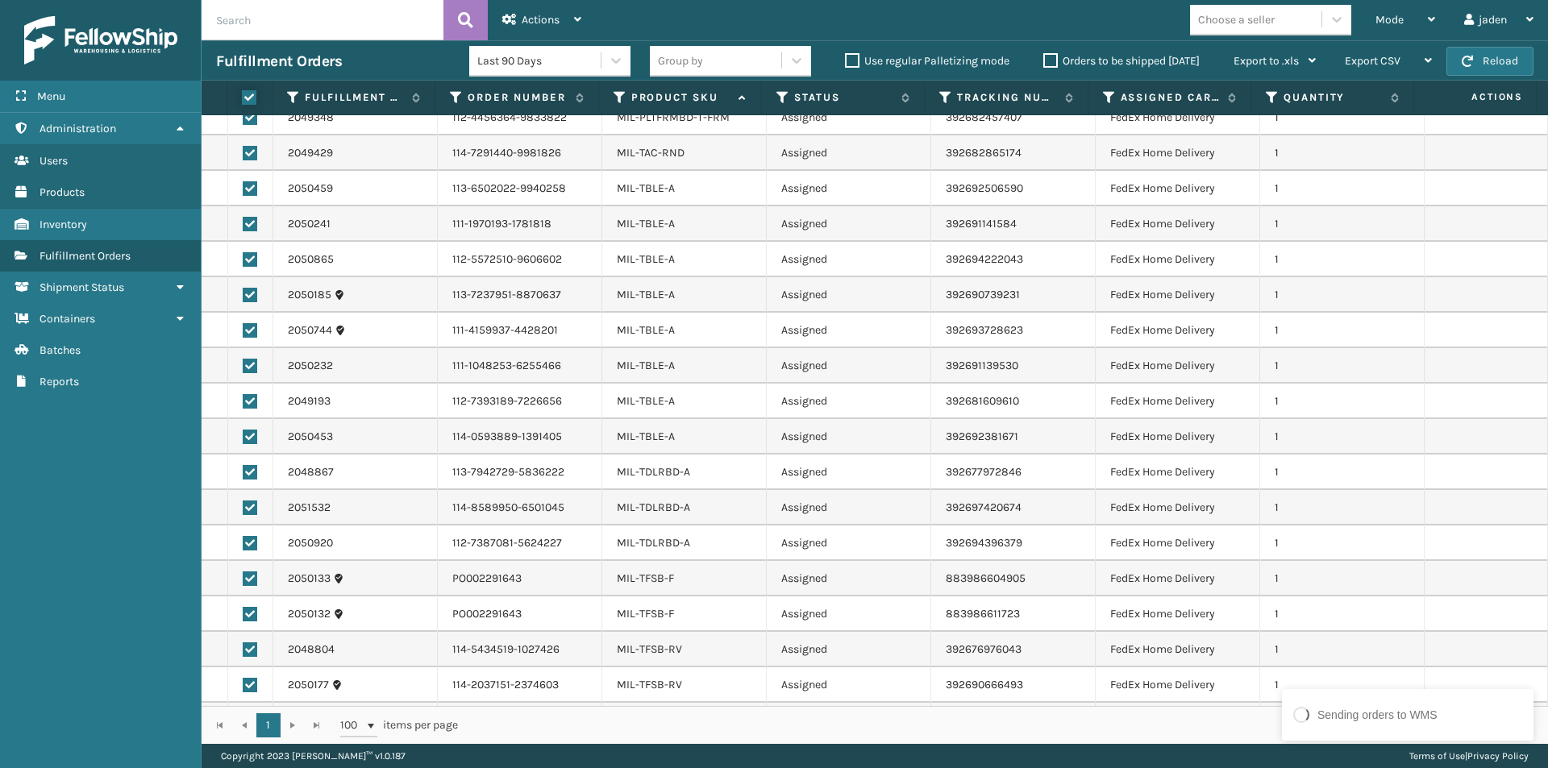
checkbox input "true"
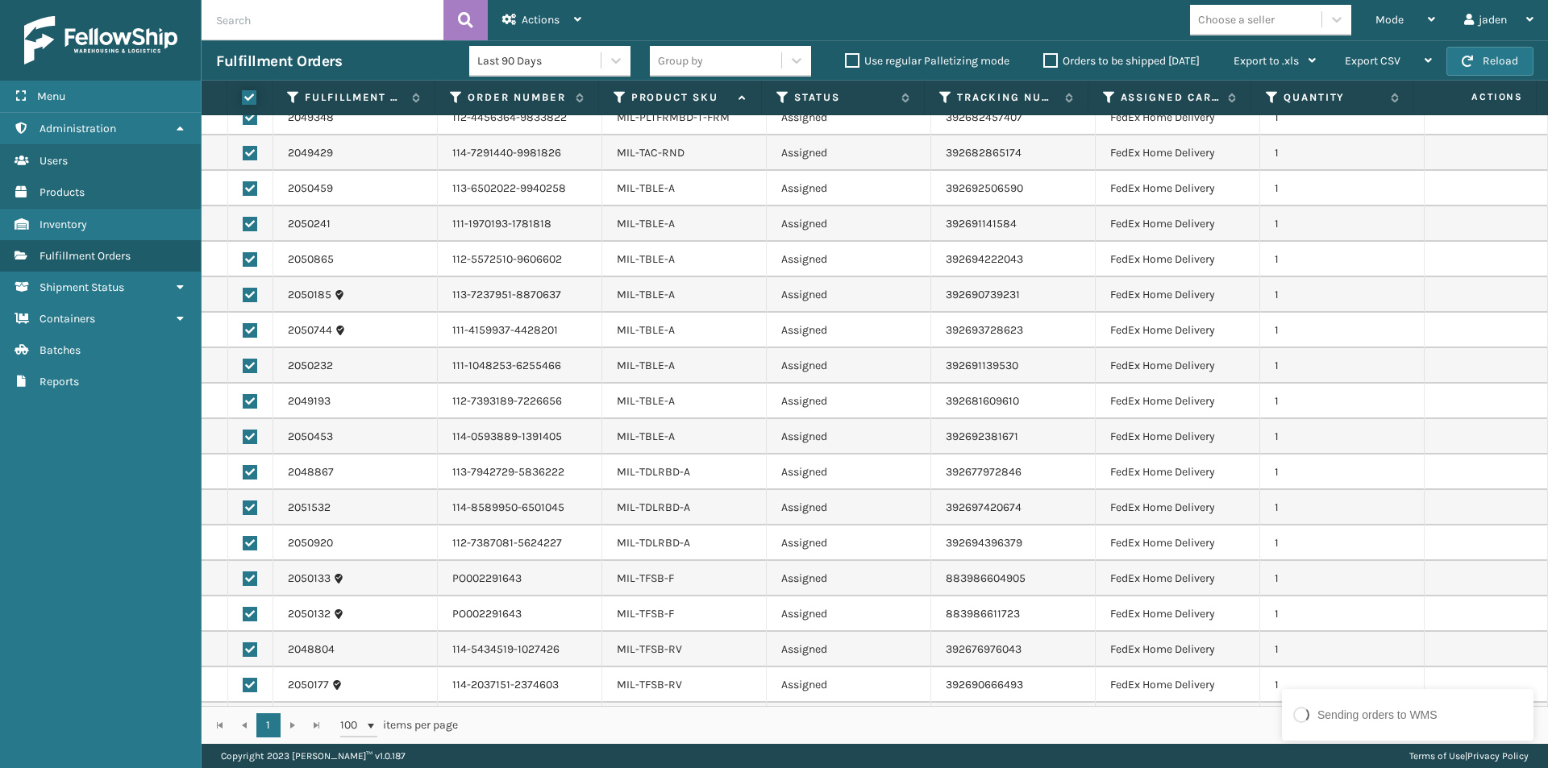
checkbox input "true"
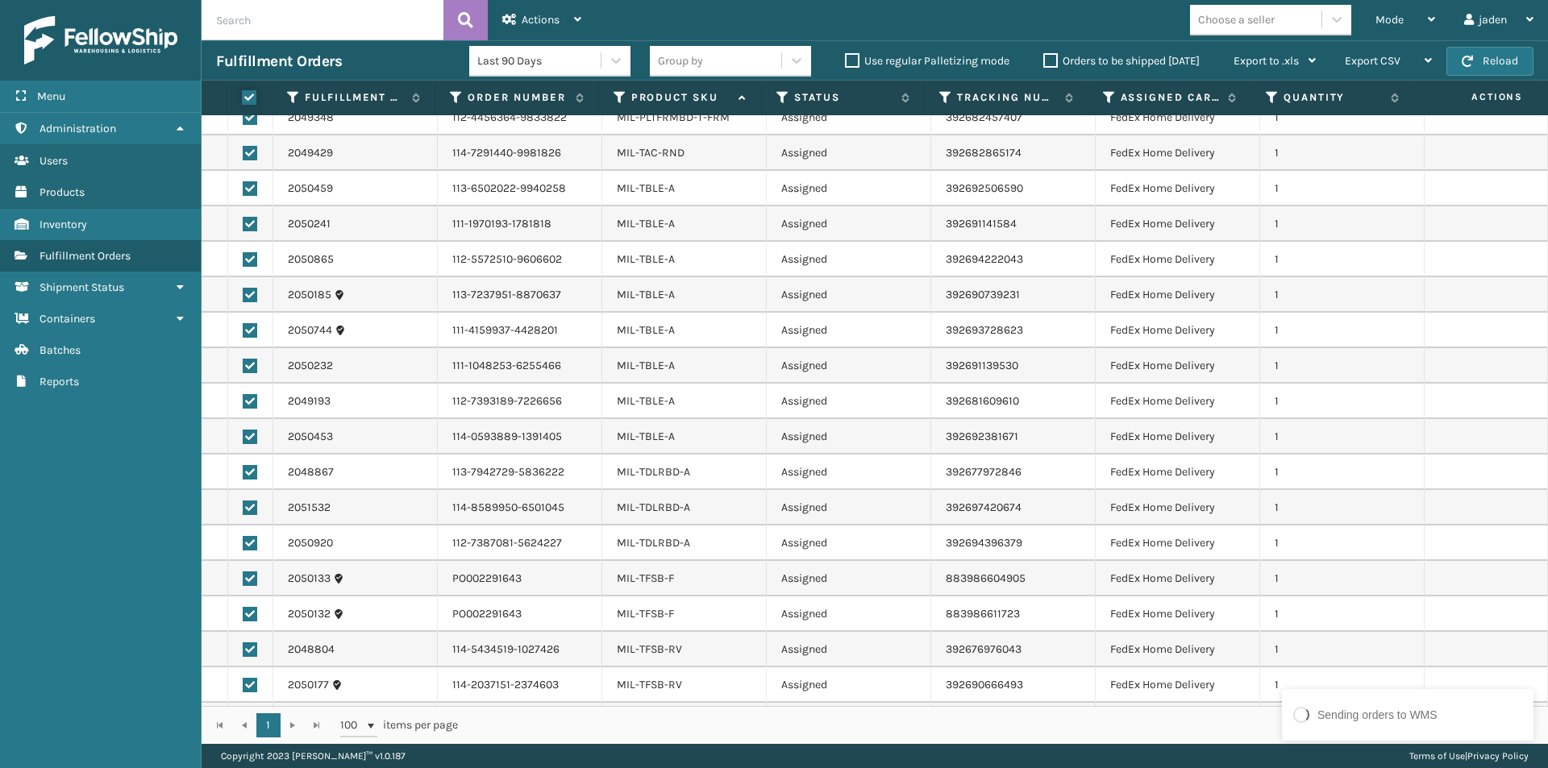
checkbox input "true"
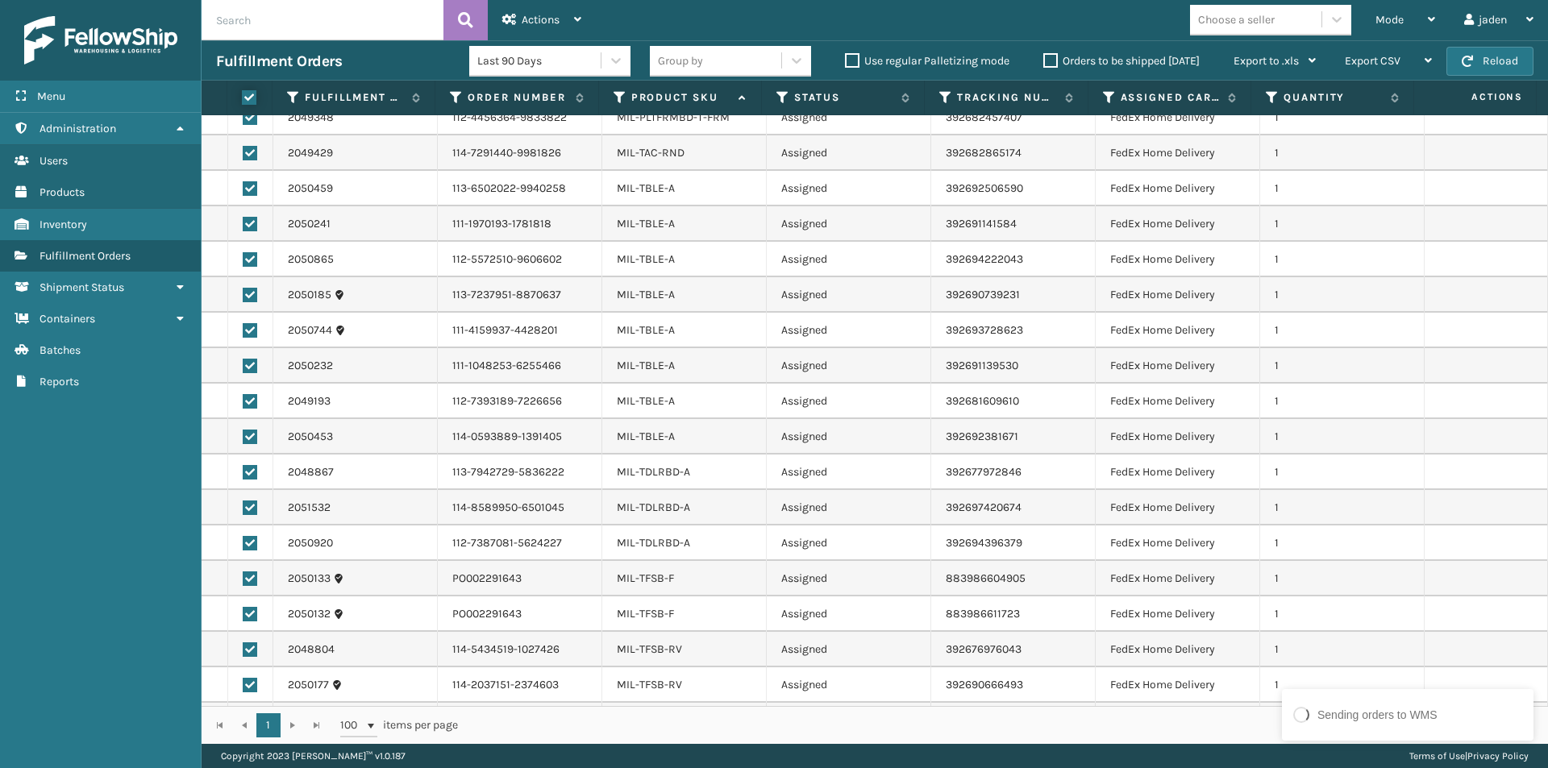
checkbox input "true"
click at [550, 10] on div "Actions" at bounding box center [541, 20] width 79 height 40
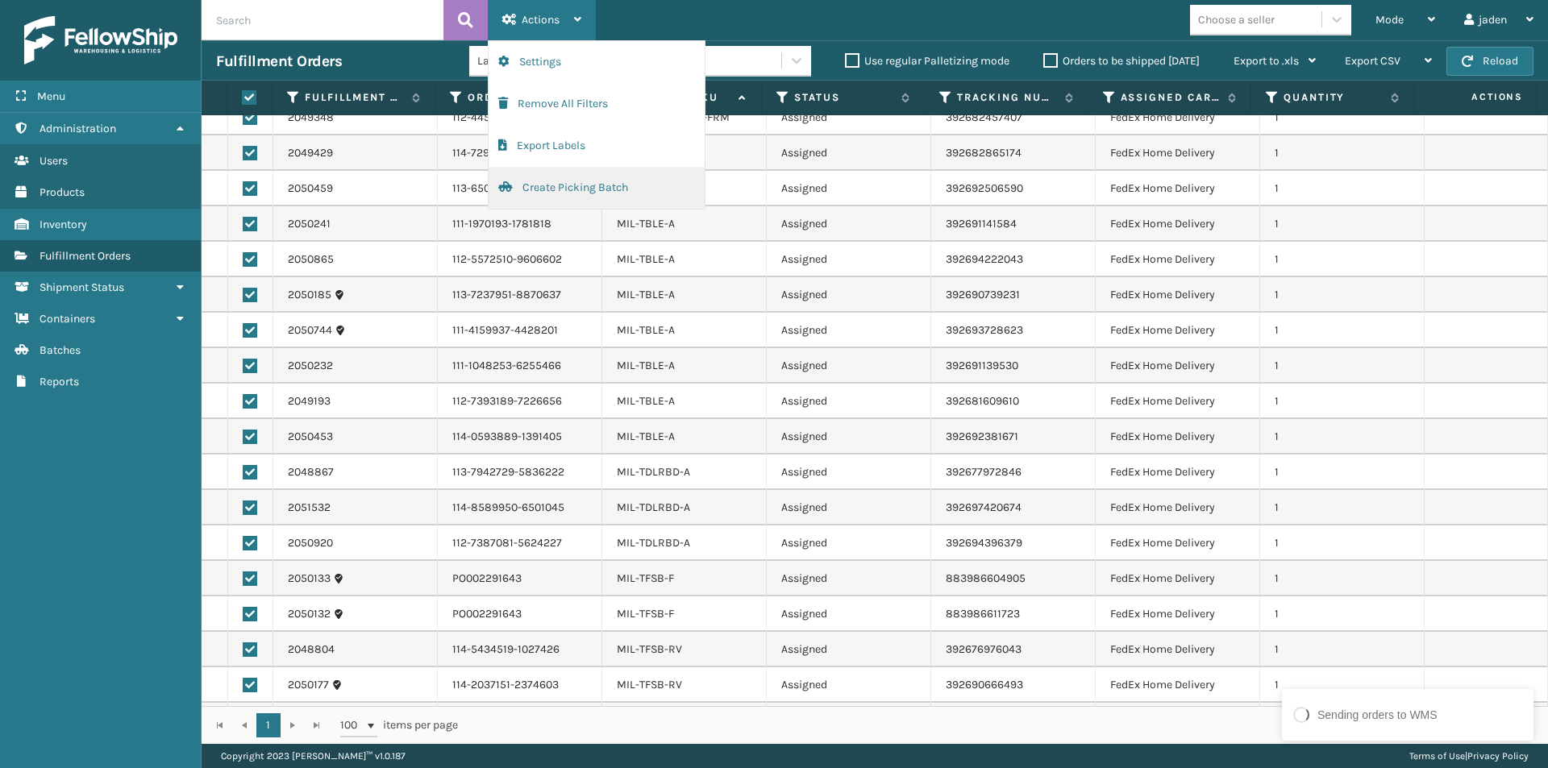
click at [560, 191] on button "Create Picking Batch" at bounding box center [597, 188] width 216 height 42
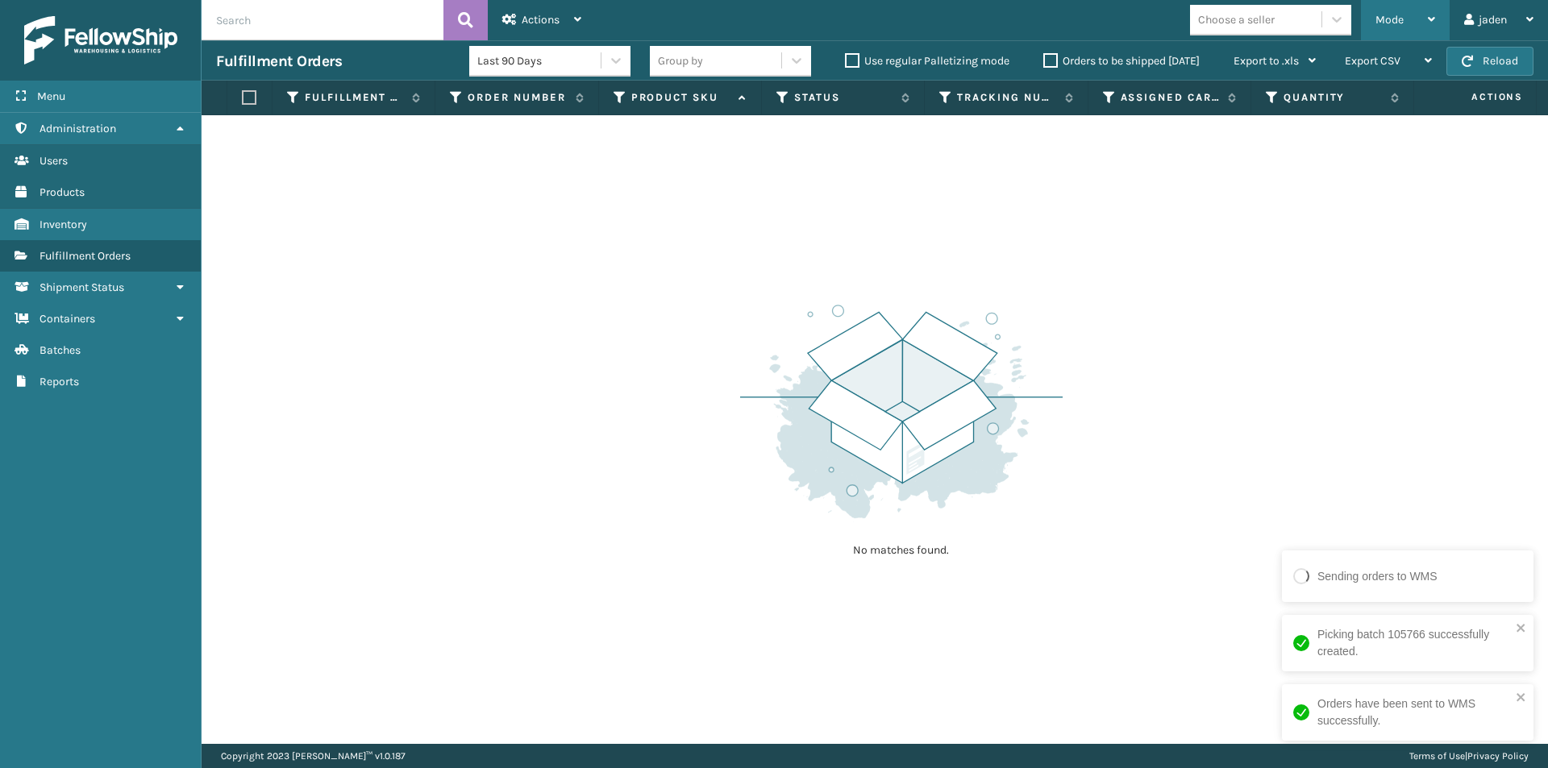
click at [1377, 23] on span "Mode" at bounding box center [1389, 20] width 28 height 14
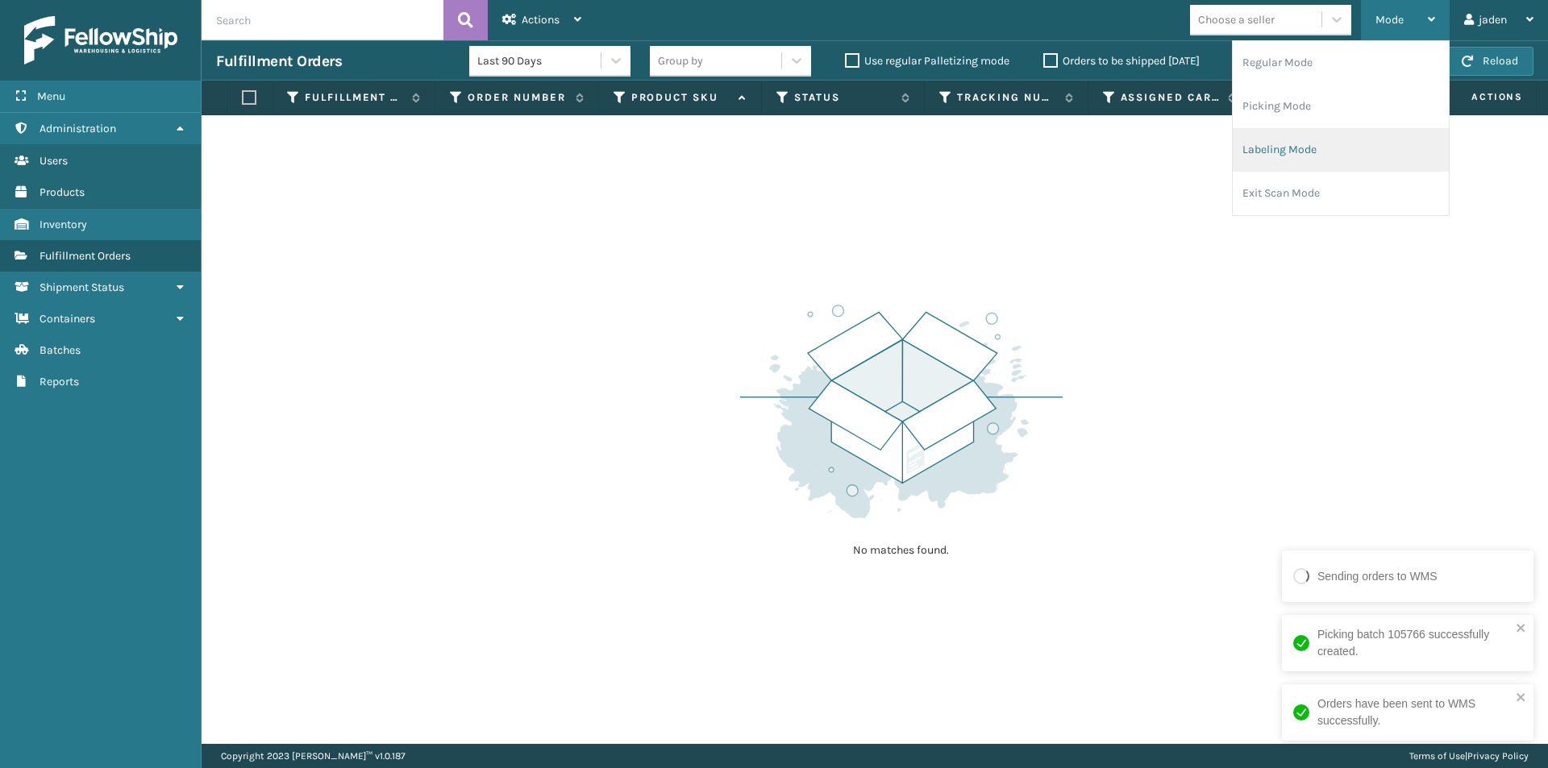
click at [1310, 156] on li "Labeling Mode" at bounding box center [1341, 150] width 216 height 44
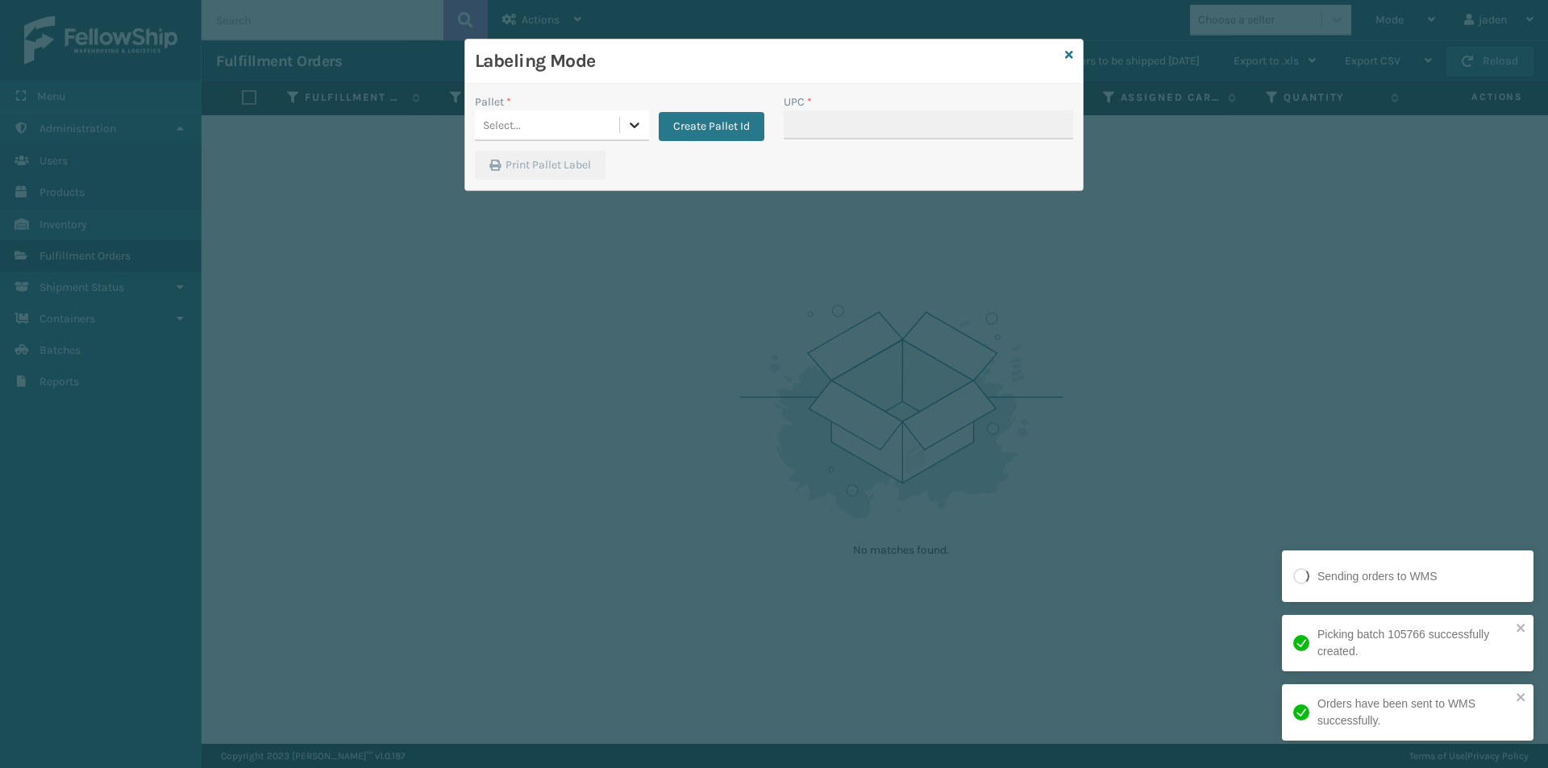
click at [639, 126] on icon at bounding box center [634, 125] width 16 height 16
click at [734, 129] on button "Create Pallet Id" at bounding box center [712, 126] width 106 height 29
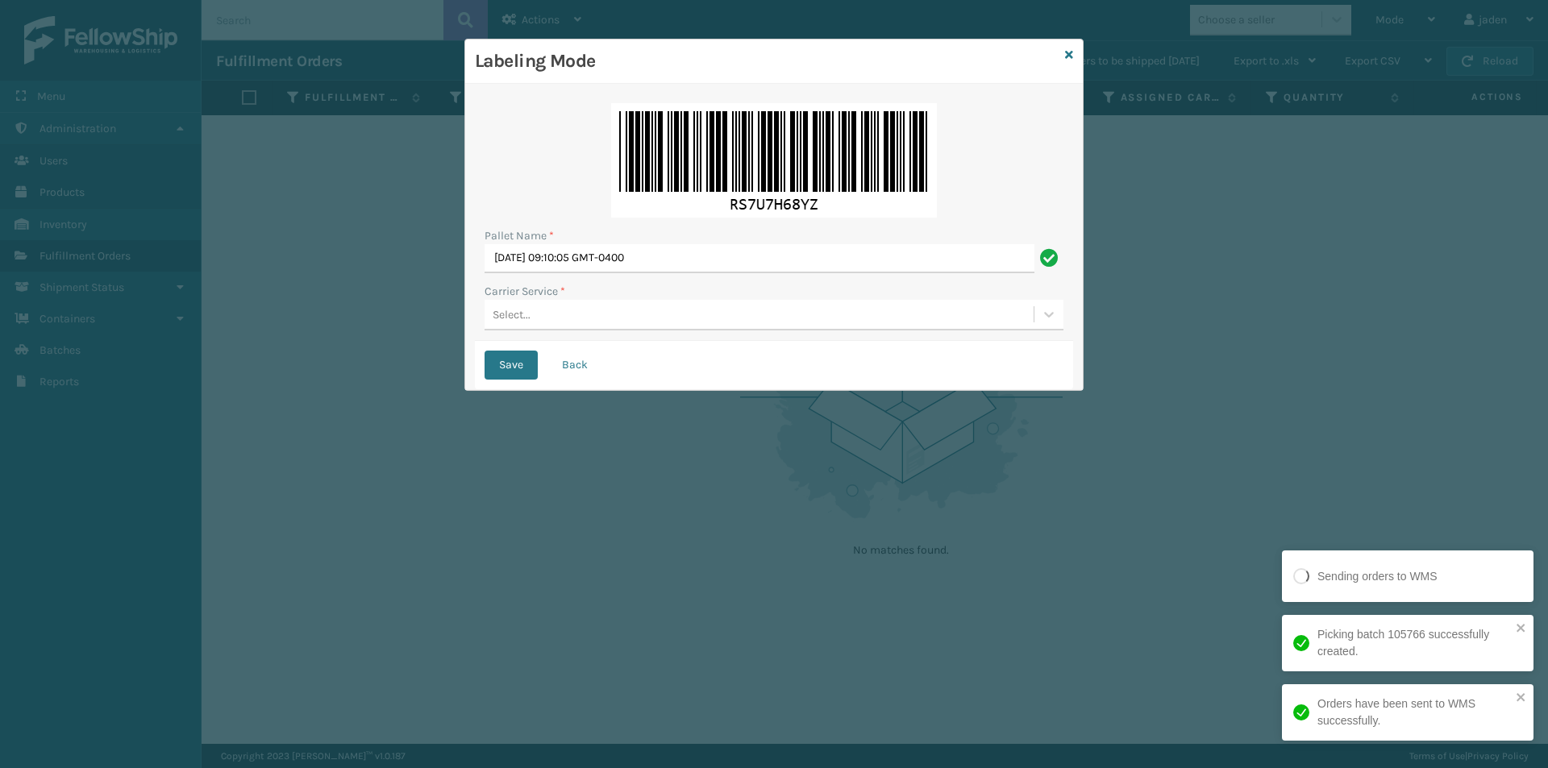
click at [586, 332] on div "Pallet Name * [DATE] 09:10:05 GMT-0400 Carrier Service * Select..." at bounding box center [774, 217] width 598 height 247
click at [587, 322] on div "Select..." at bounding box center [759, 315] width 549 height 27
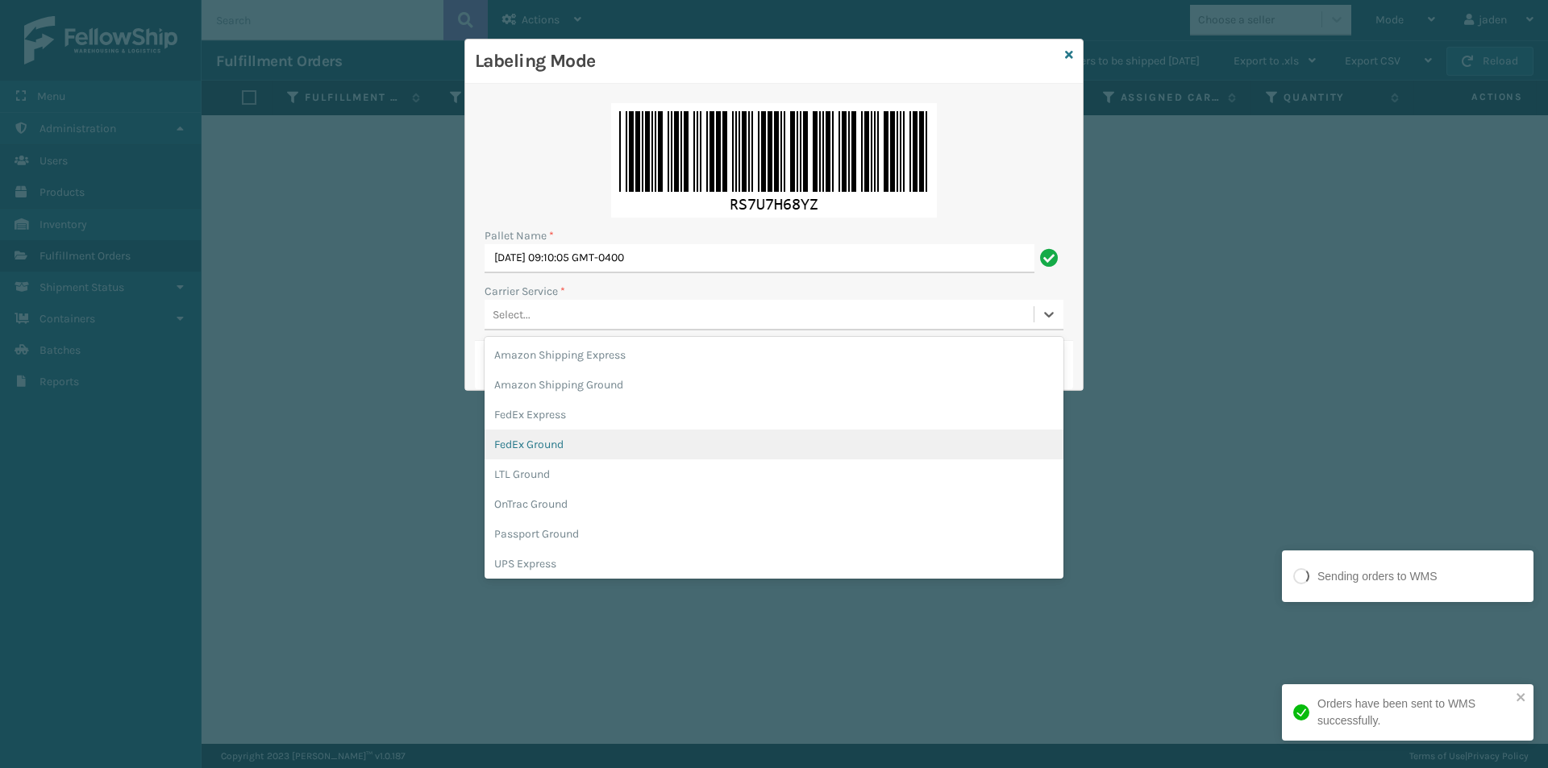
click at [543, 455] on div "FedEx Ground" at bounding box center [774, 445] width 579 height 30
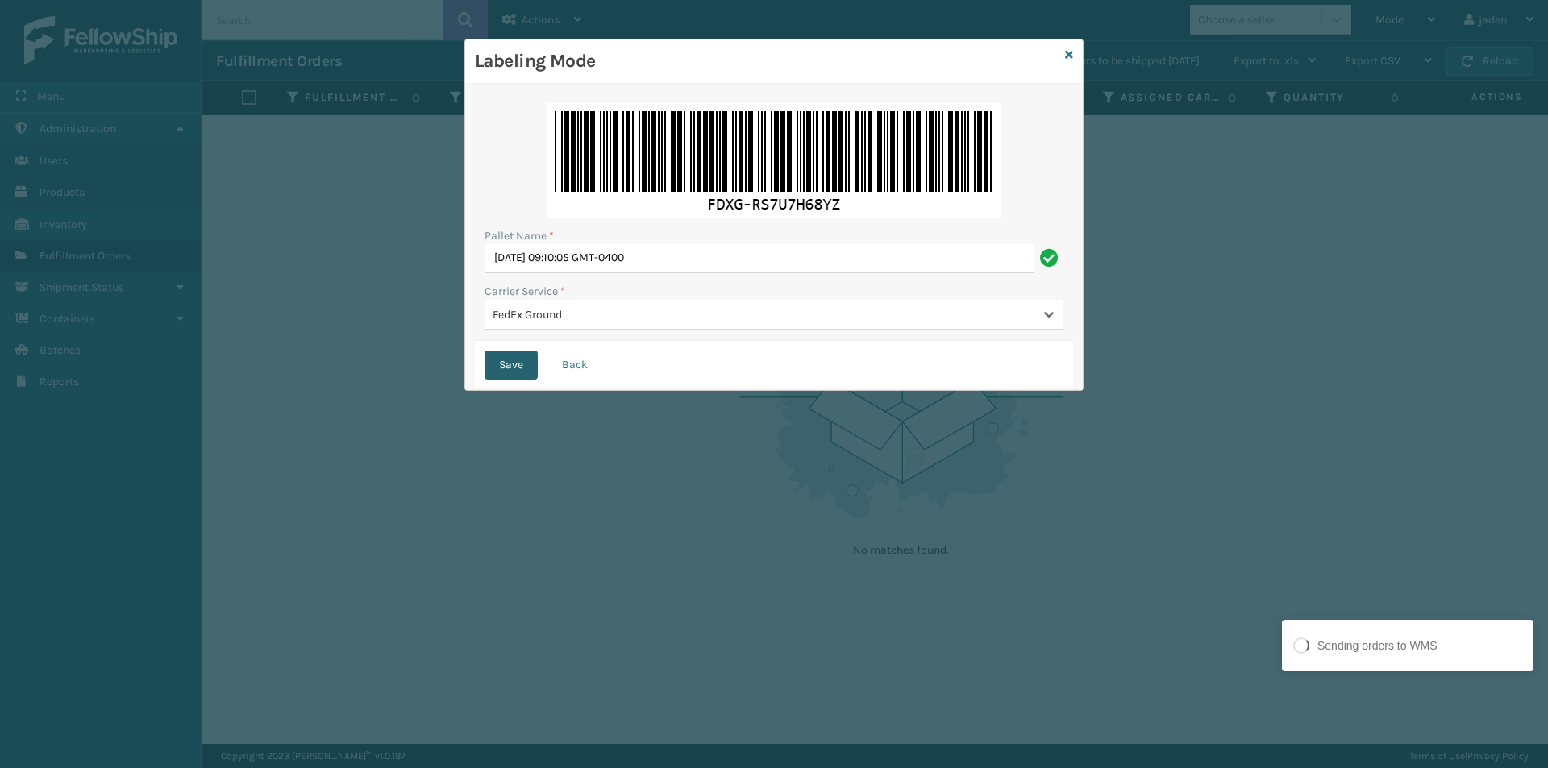
click at [521, 371] on button "Save" at bounding box center [511, 365] width 53 height 29
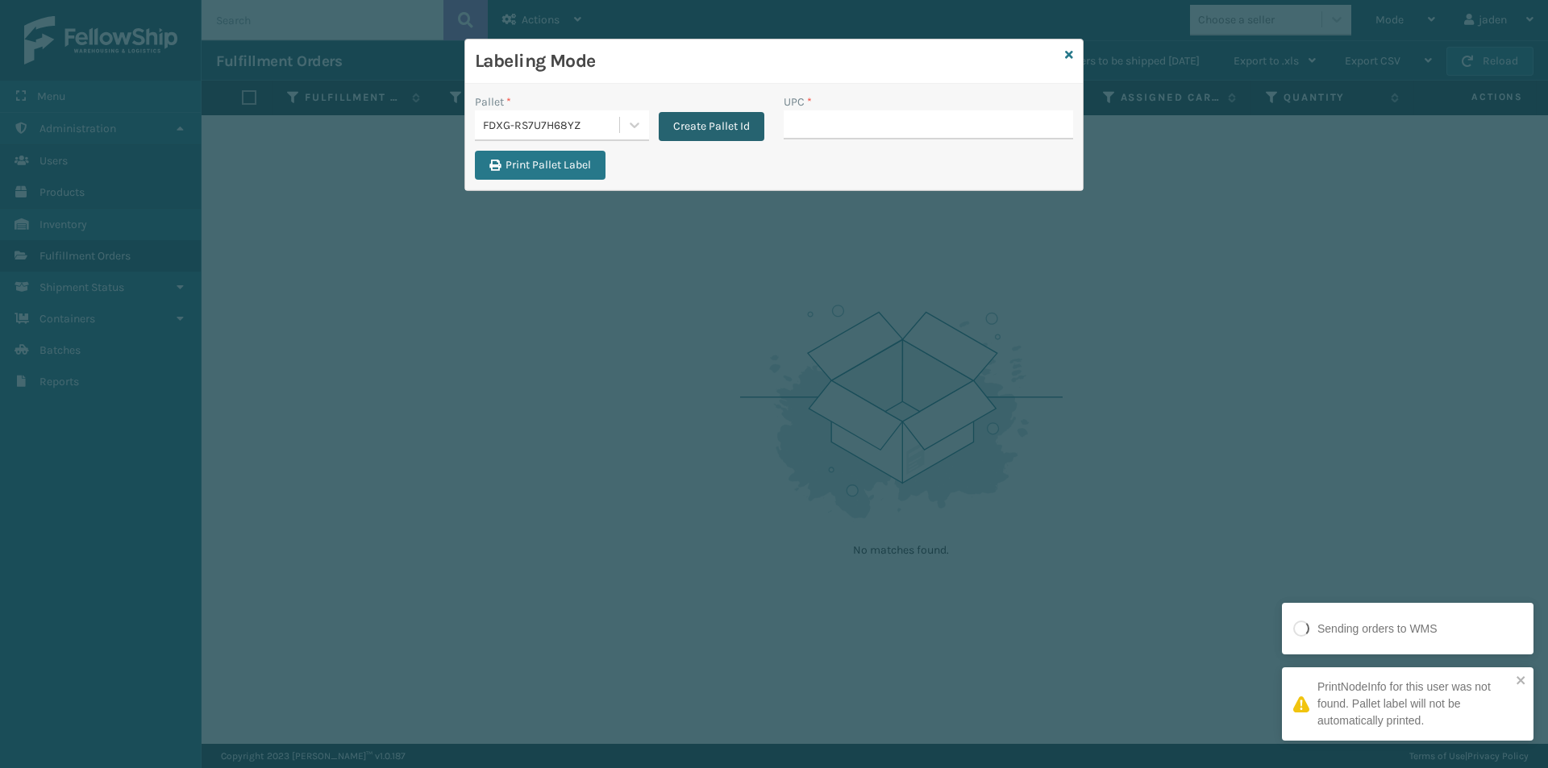
click at [721, 132] on button "Create Pallet Id" at bounding box center [712, 126] width 106 height 29
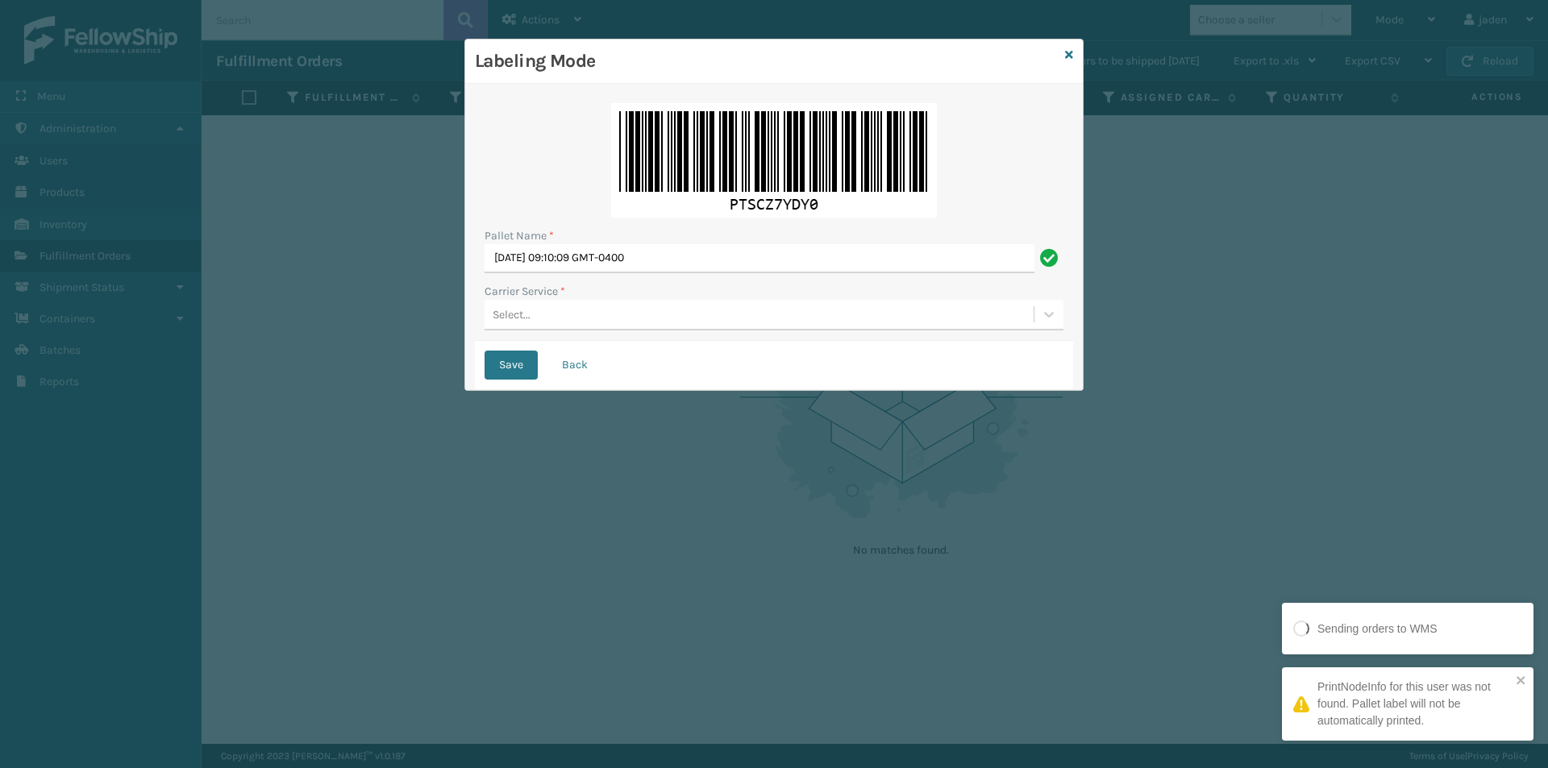
click at [626, 325] on div "Select..." at bounding box center [759, 315] width 549 height 27
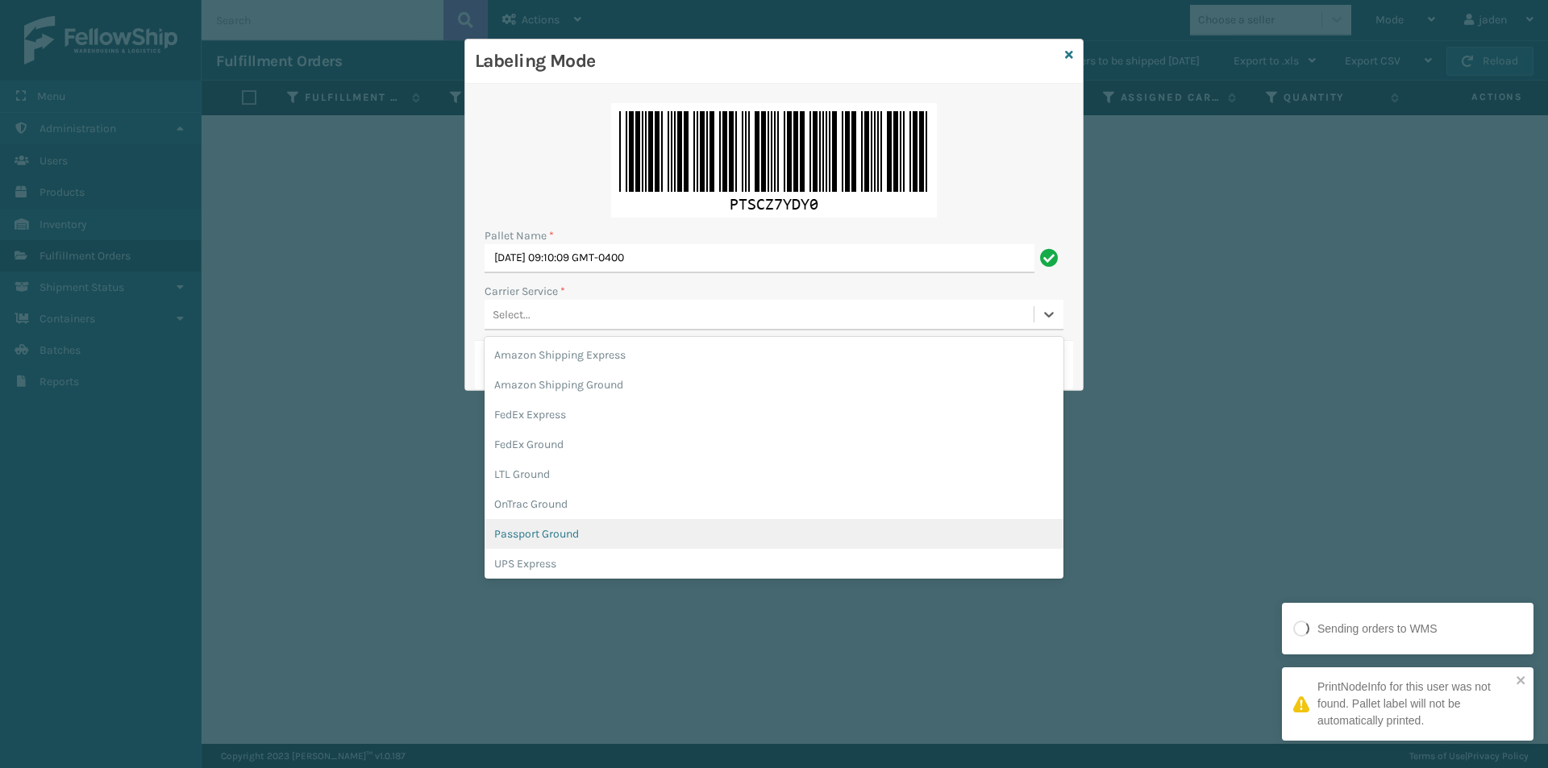
scroll to position [93, 0]
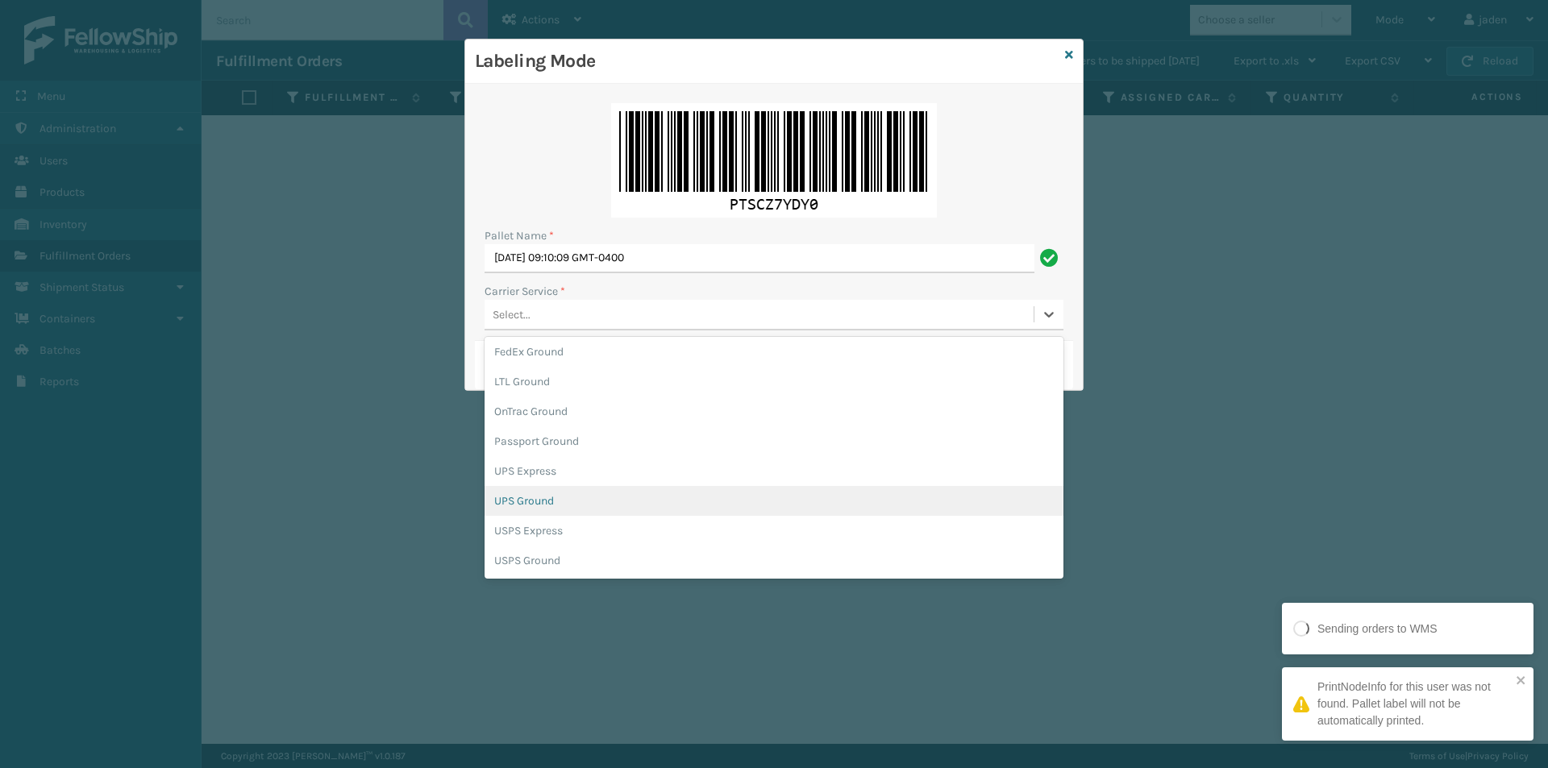
click at [538, 501] on div "UPS Ground" at bounding box center [774, 501] width 579 height 30
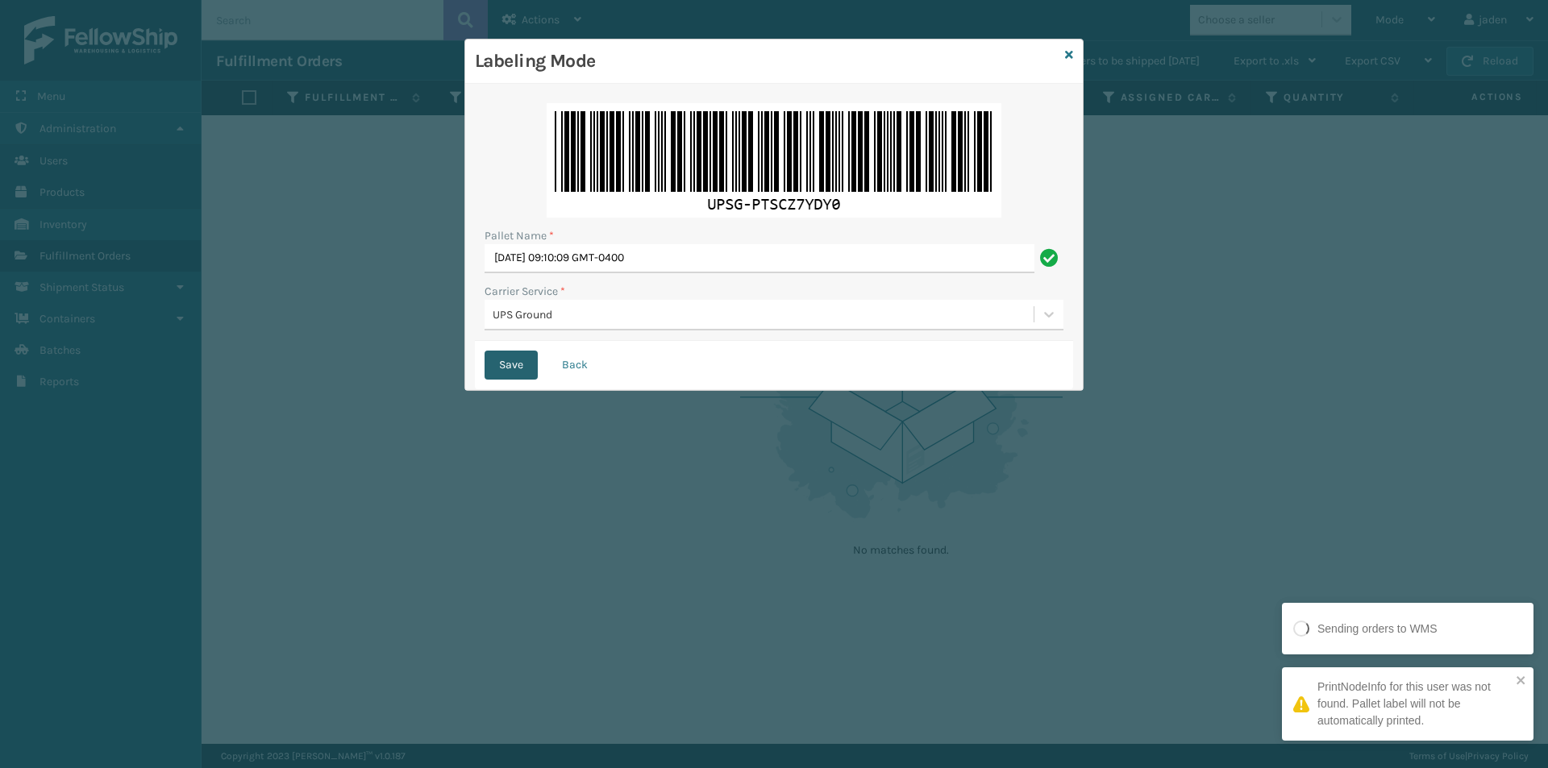
click at [510, 372] on button "Save" at bounding box center [511, 365] width 53 height 29
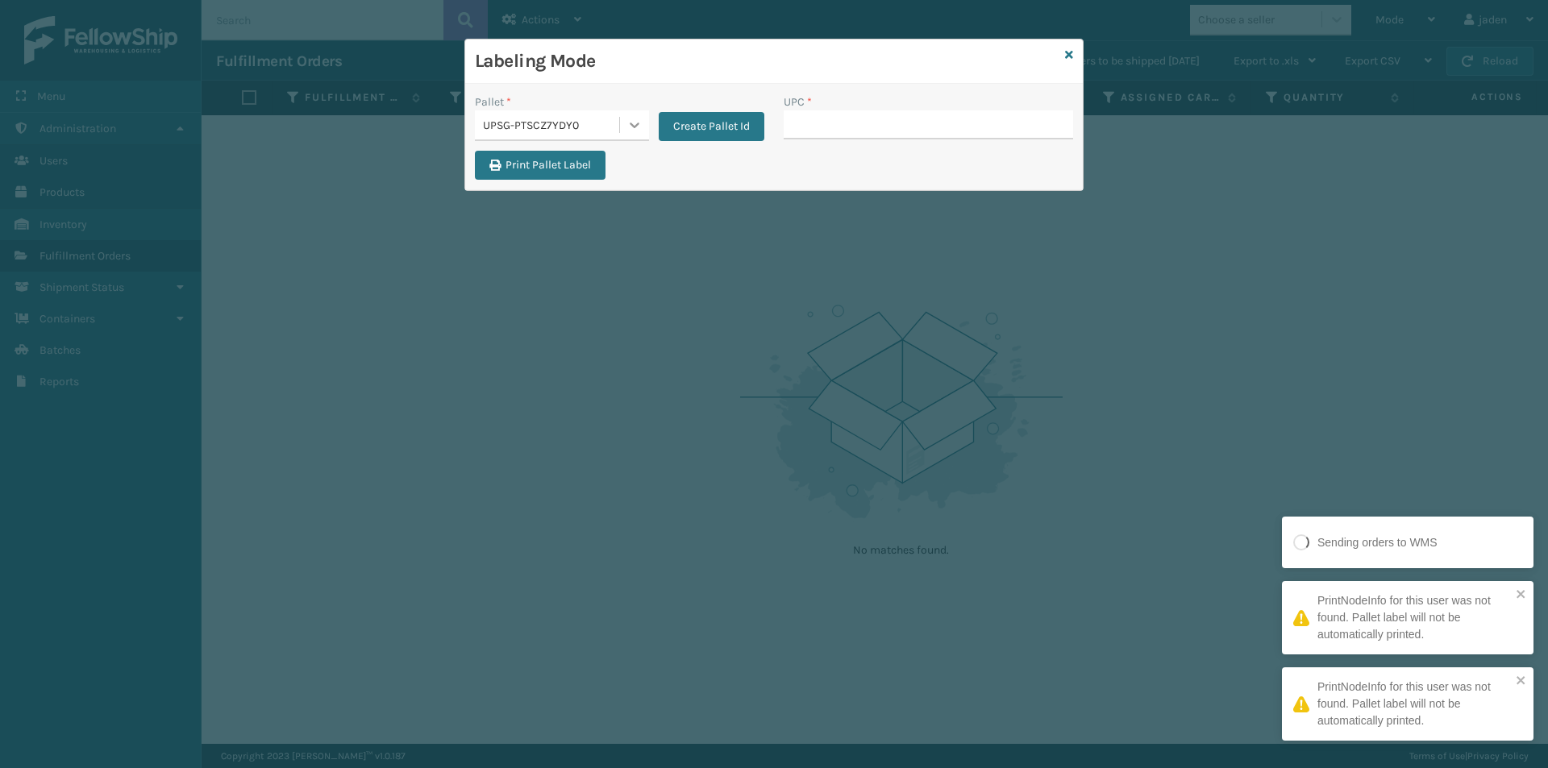
click at [638, 129] on icon at bounding box center [634, 125] width 16 height 16
click at [608, 152] on div "FDXG-RS7U7H68YZ" at bounding box center [562, 169] width 174 height 37
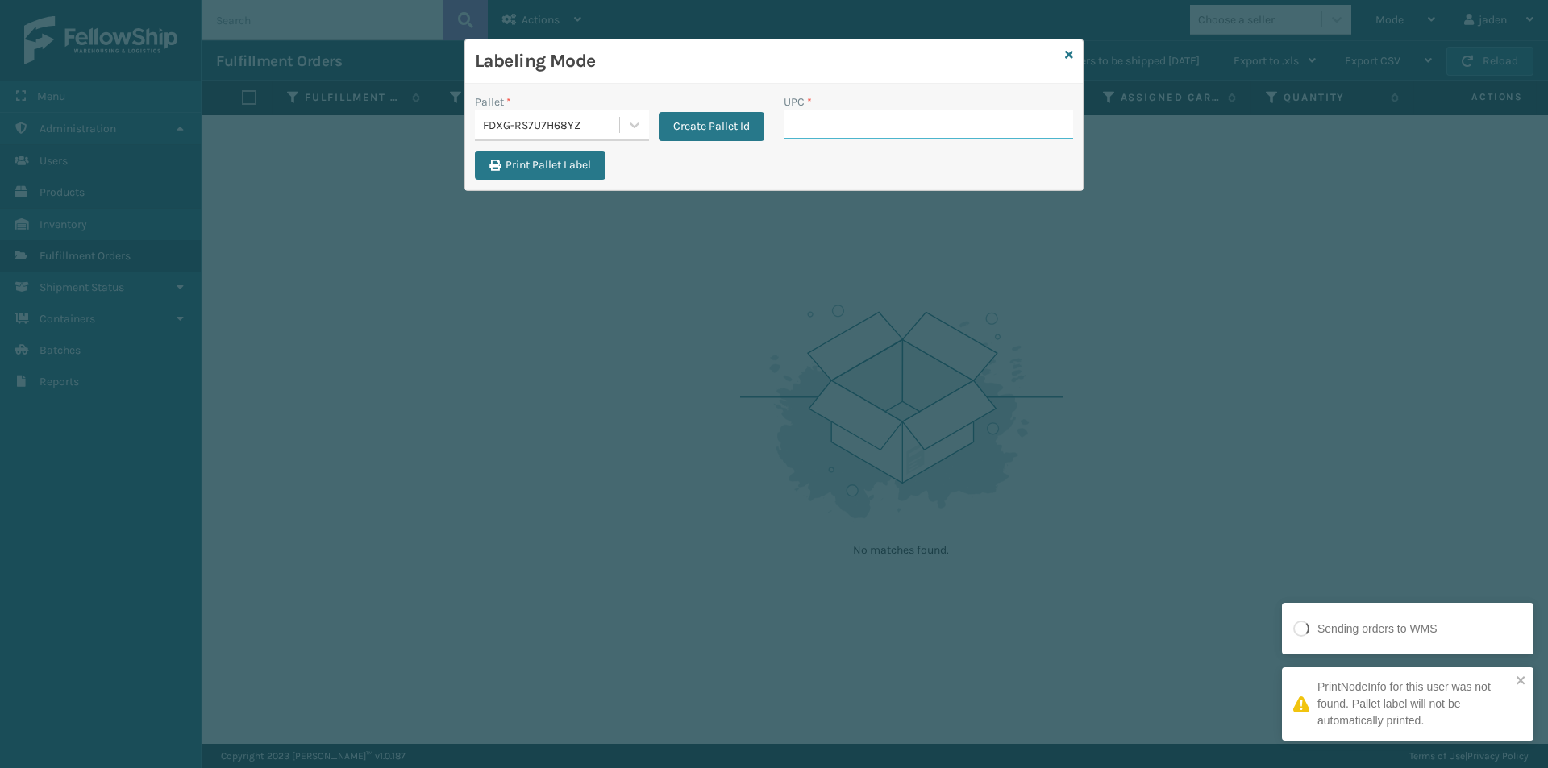
click at [909, 114] on input "UPC *" at bounding box center [928, 124] width 289 height 29
